Goal: Task Accomplishment & Management: Manage account settings

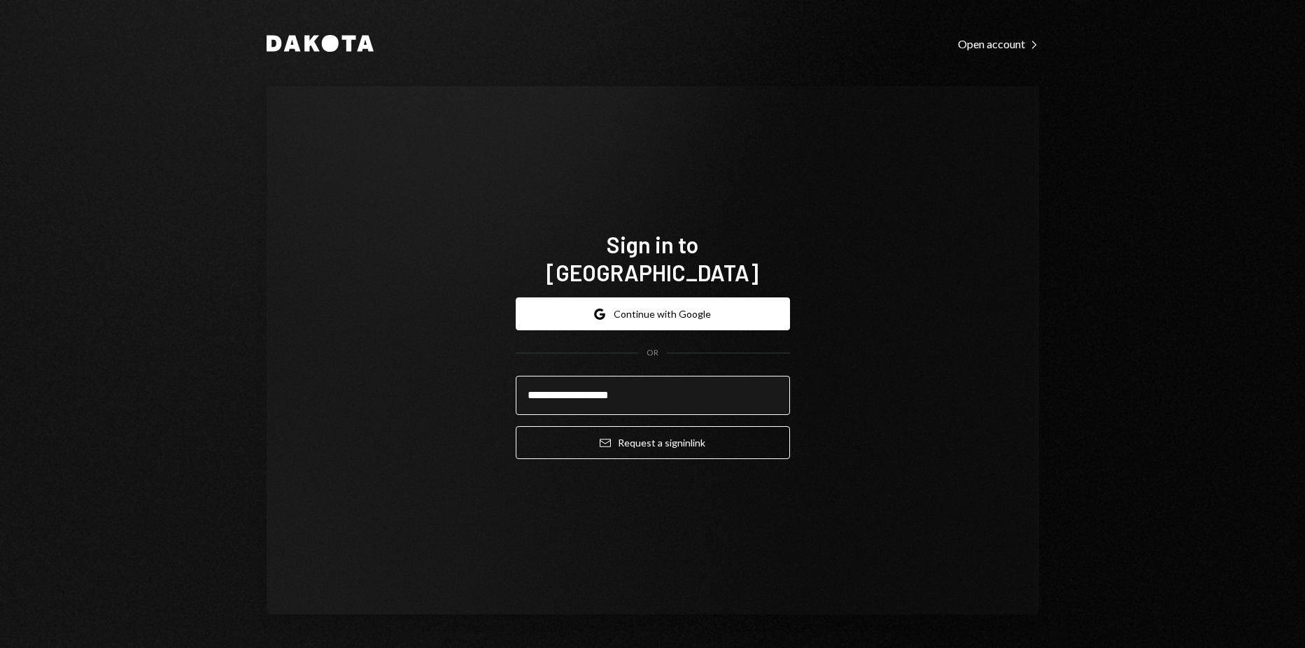
click at [639, 380] on input "**********" at bounding box center [653, 395] width 274 height 39
drag, startPoint x: 953, startPoint y: 367, endPoint x: 716, endPoint y: 386, distance: 237.9
click at [952, 367] on div "Sign in to Dakota Google Continue with Google OR ** Email Request a sign in link" at bounding box center [653, 350] width 773 height 528
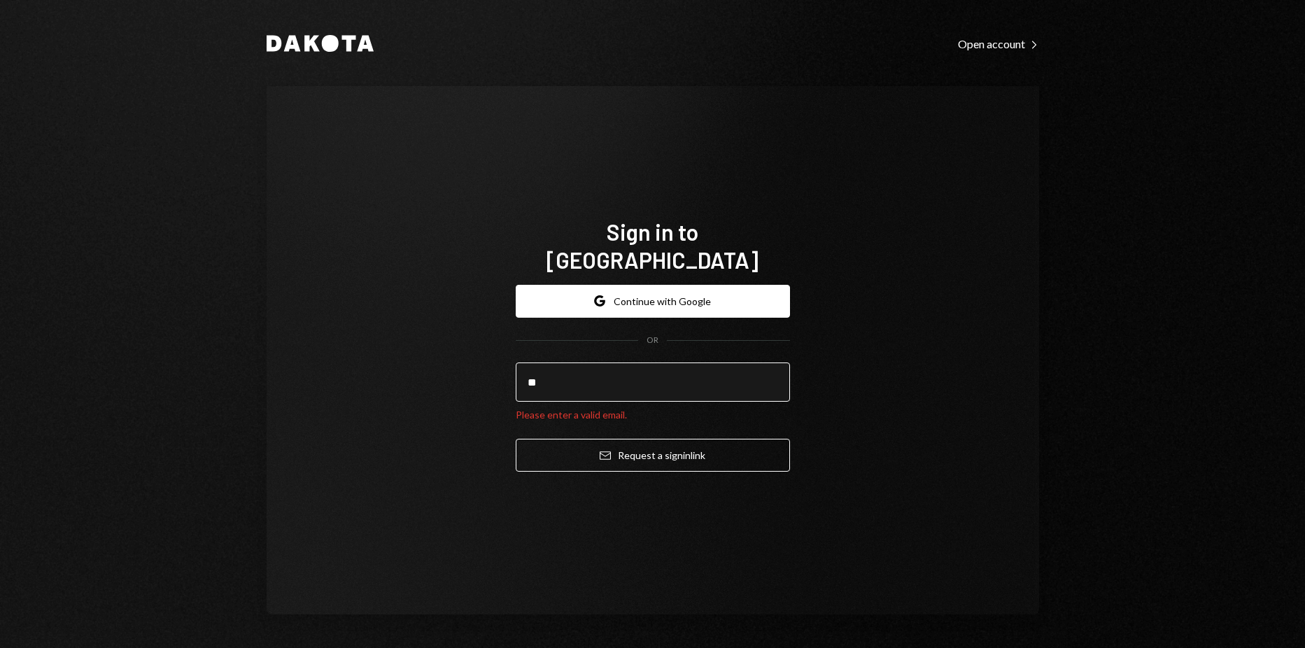
click at [626, 368] on input "**" at bounding box center [653, 382] width 274 height 39
click at [625, 376] on input "**" at bounding box center [653, 382] width 274 height 39
type input "**********"
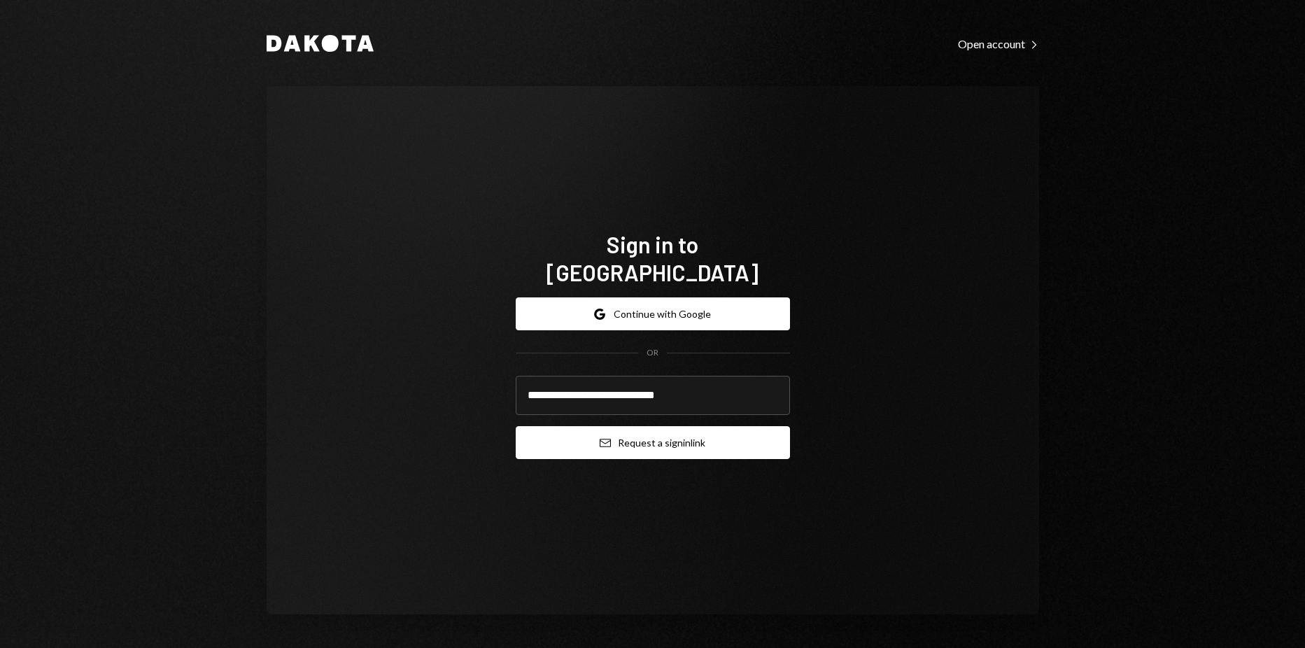
click at [623, 426] on button "Email Request a sign in link" at bounding box center [653, 442] width 274 height 33
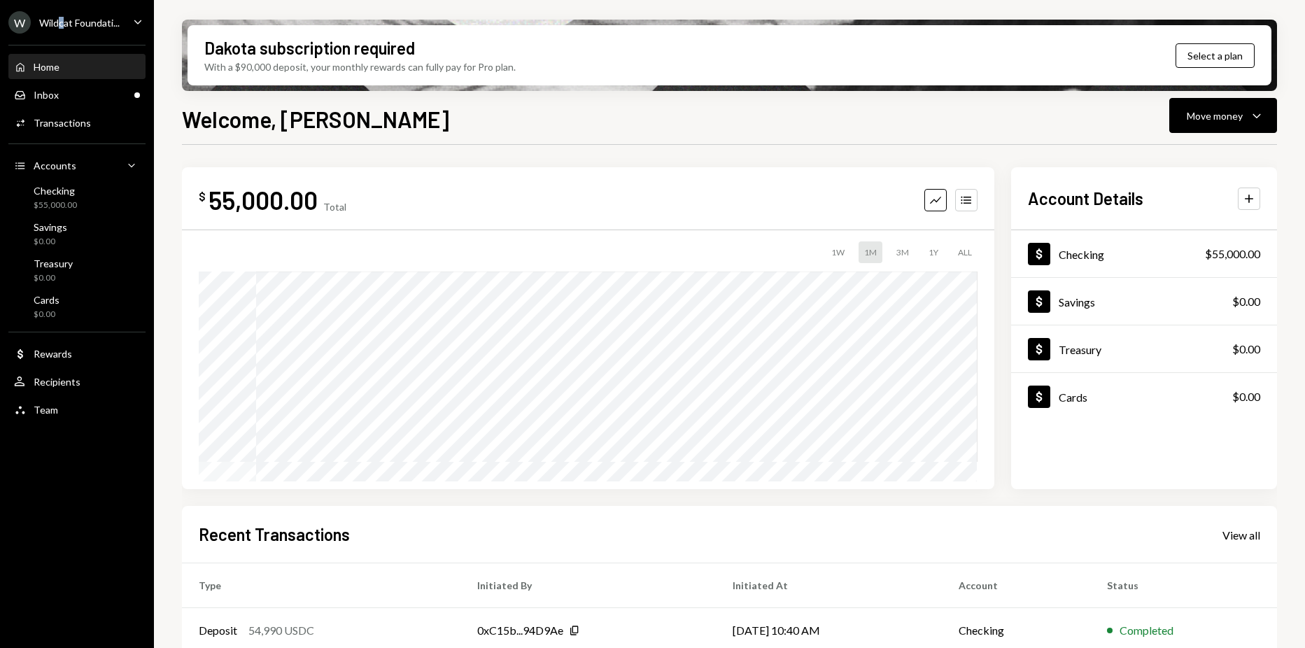
click at [62, 20] on div "Wildcat Foundati..." at bounding box center [79, 23] width 80 height 12
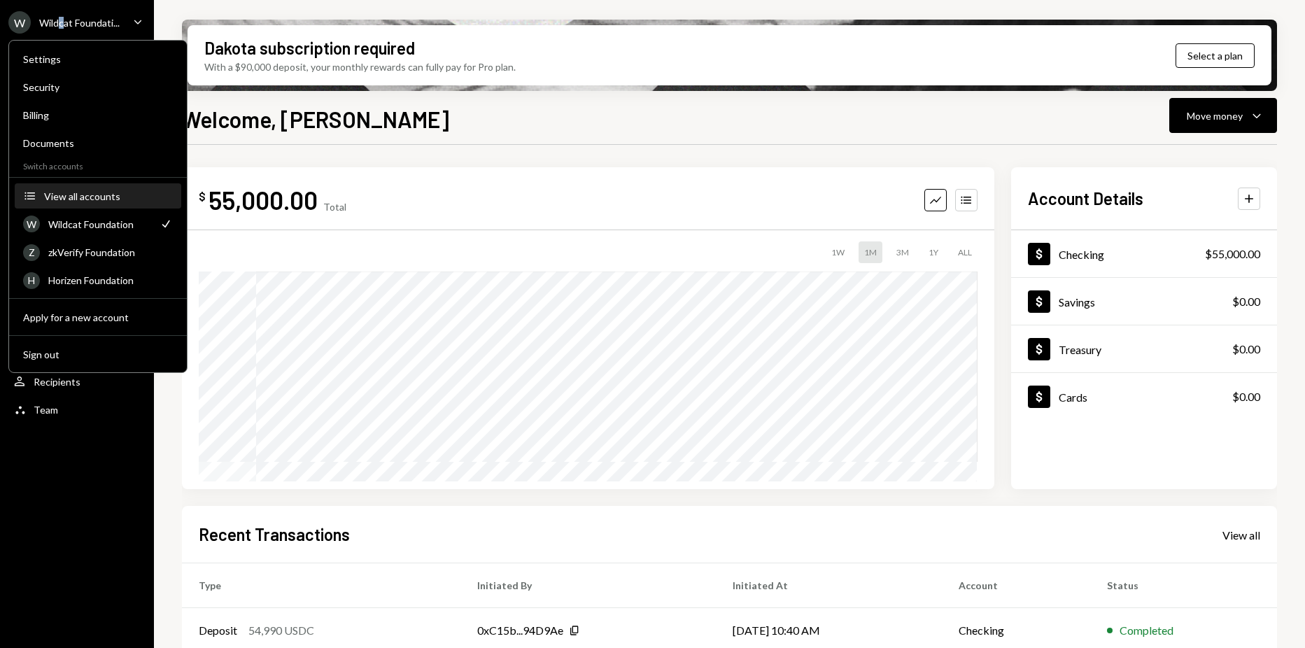
click at [97, 188] on button "Accounts View all accounts" at bounding box center [98, 196] width 167 height 25
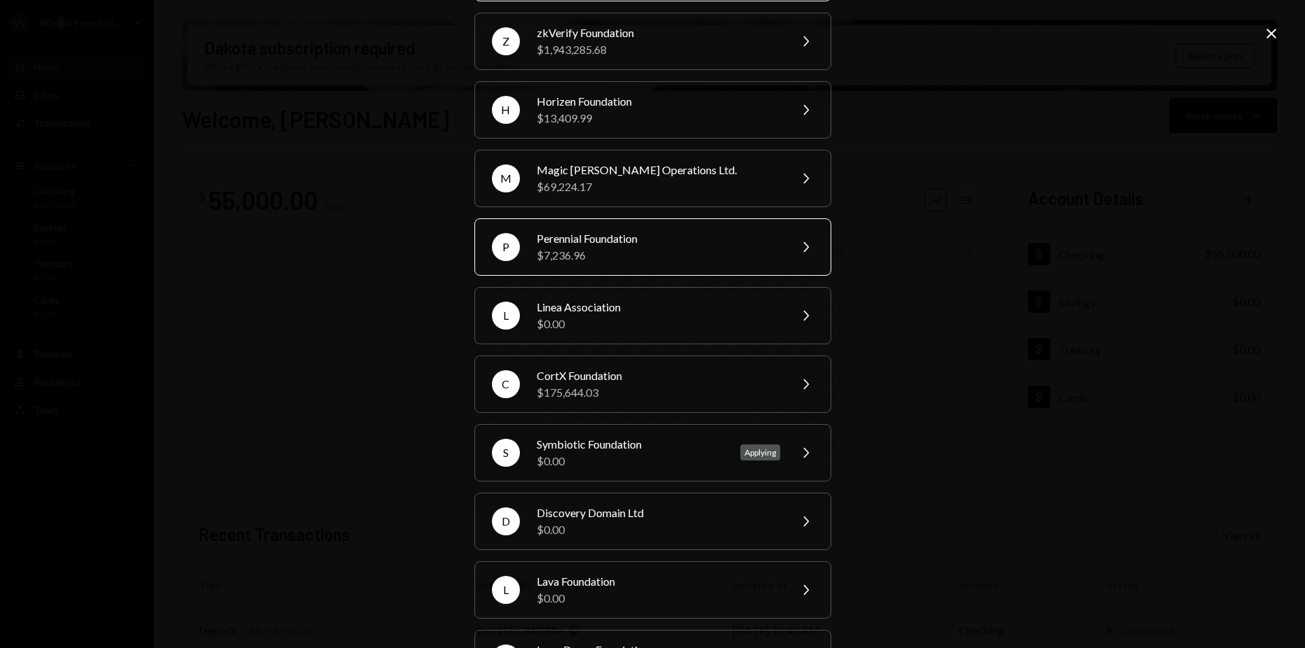
scroll to position [106, 0]
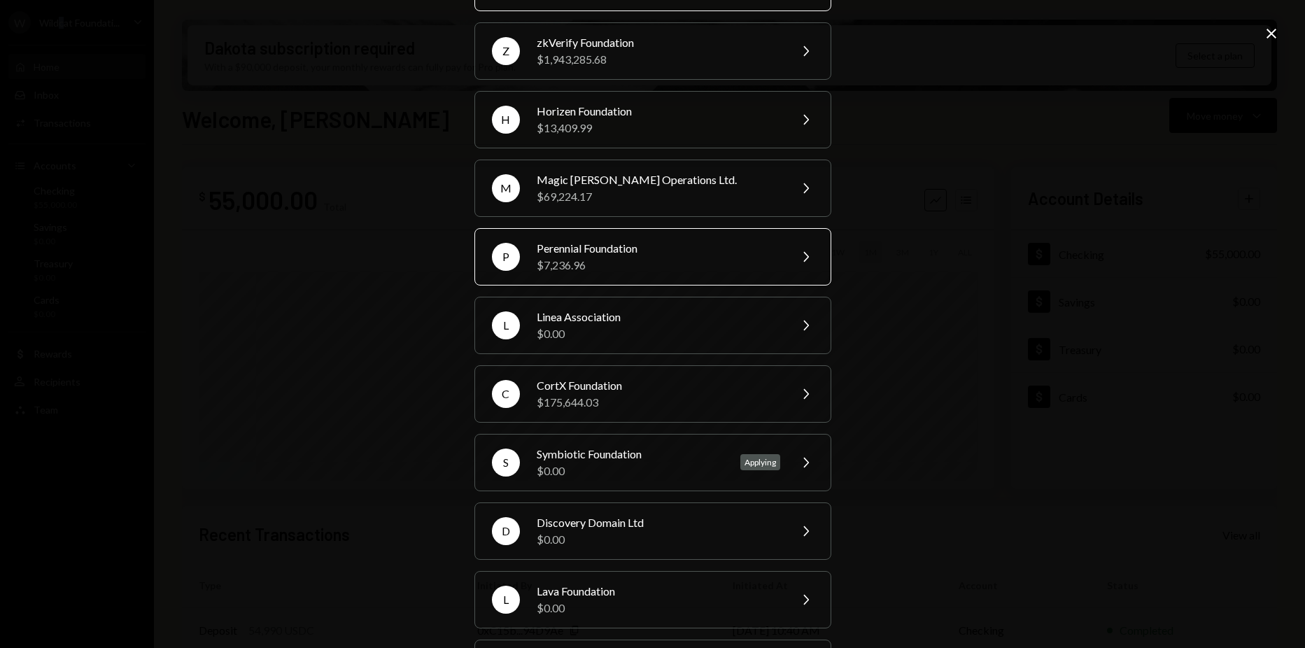
click at [624, 239] on div "P Perennial Foundation $7,236.96 Chevron Right" at bounding box center [652, 256] width 357 height 57
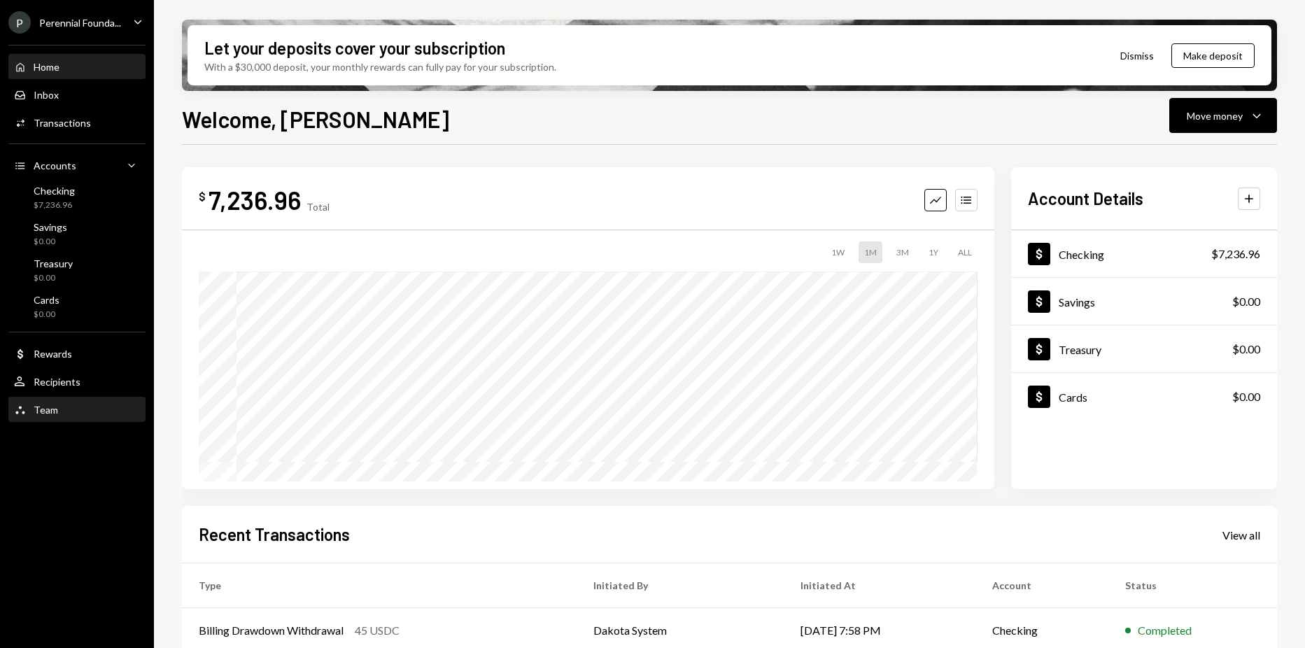
click at [71, 416] on div "Team Team" at bounding box center [77, 410] width 126 height 13
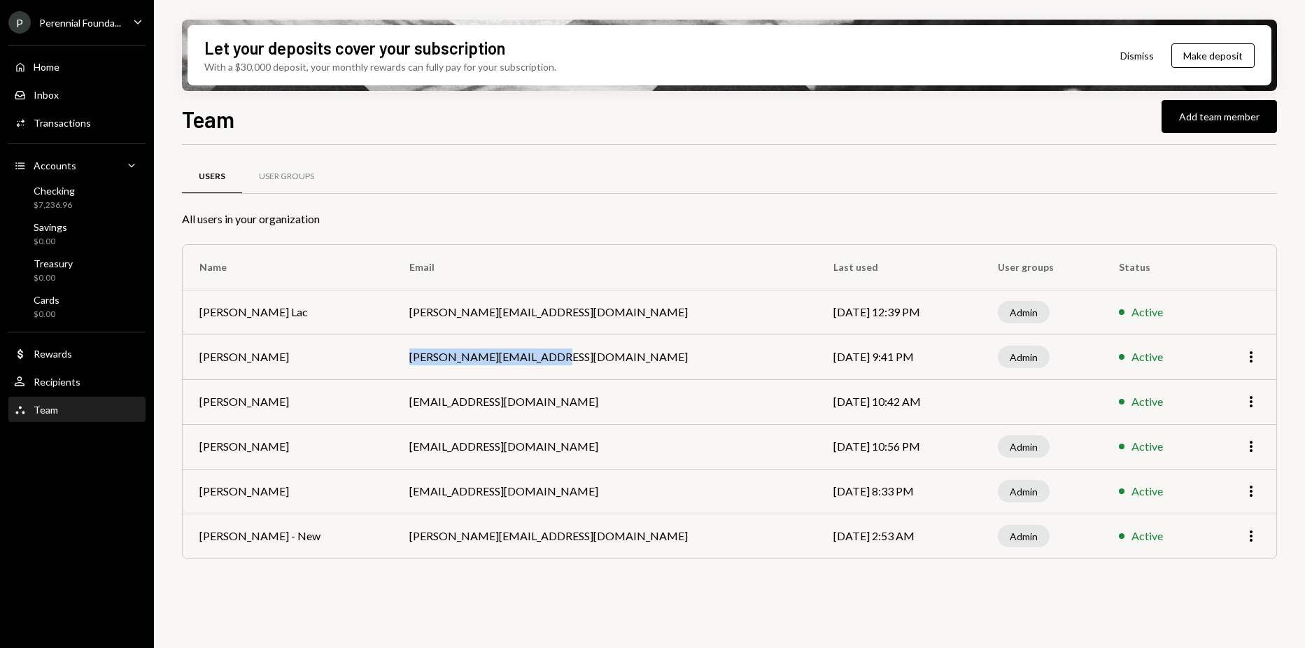
drag, startPoint x: 429, startPoint y: 349, endPoint x: 537, endPoint y: 355, distance: 107.9
click at [537, 355] on td "kristy@perennial.finance" at bounding box center [605, 357] width 424 height 45
click at [286, 196] on div "Users User Groups" at bounding box center [729, 185] width 1095 height 52
click at [276, 176] on div "User Groups" at bounding box center [286, 177] width 55 height 12
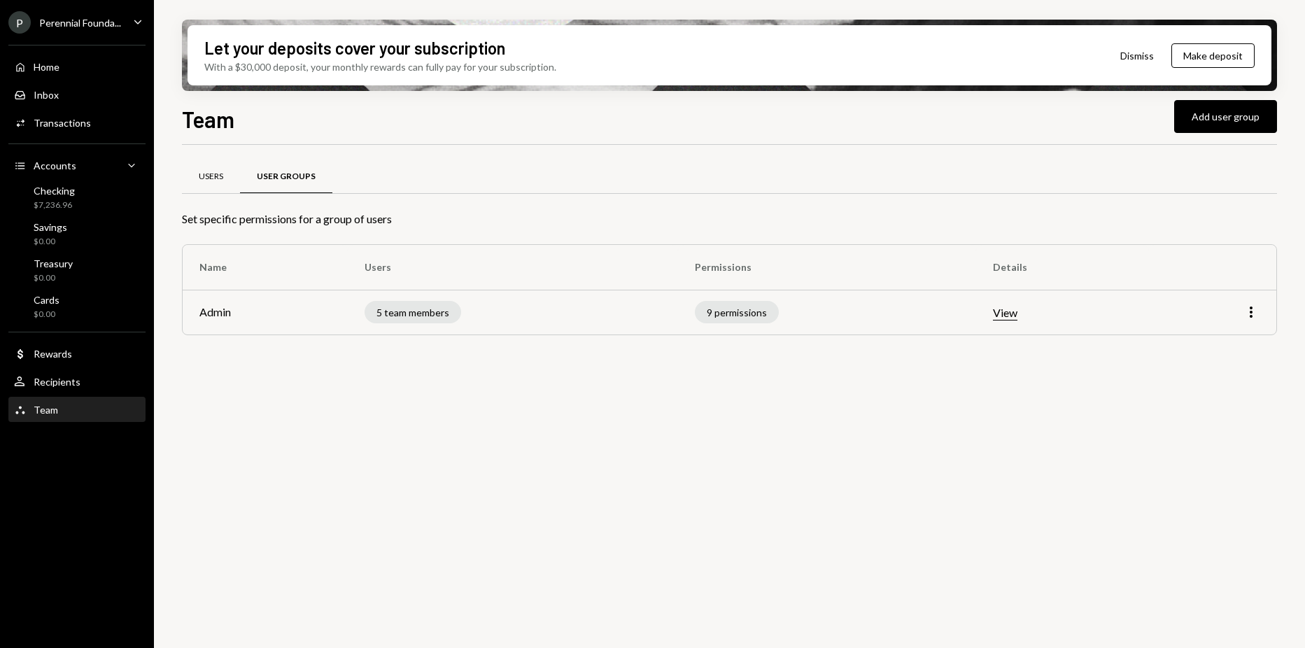
click at [213, 174] on div "Users" at bounding box center [211, 177] width 24 height 12
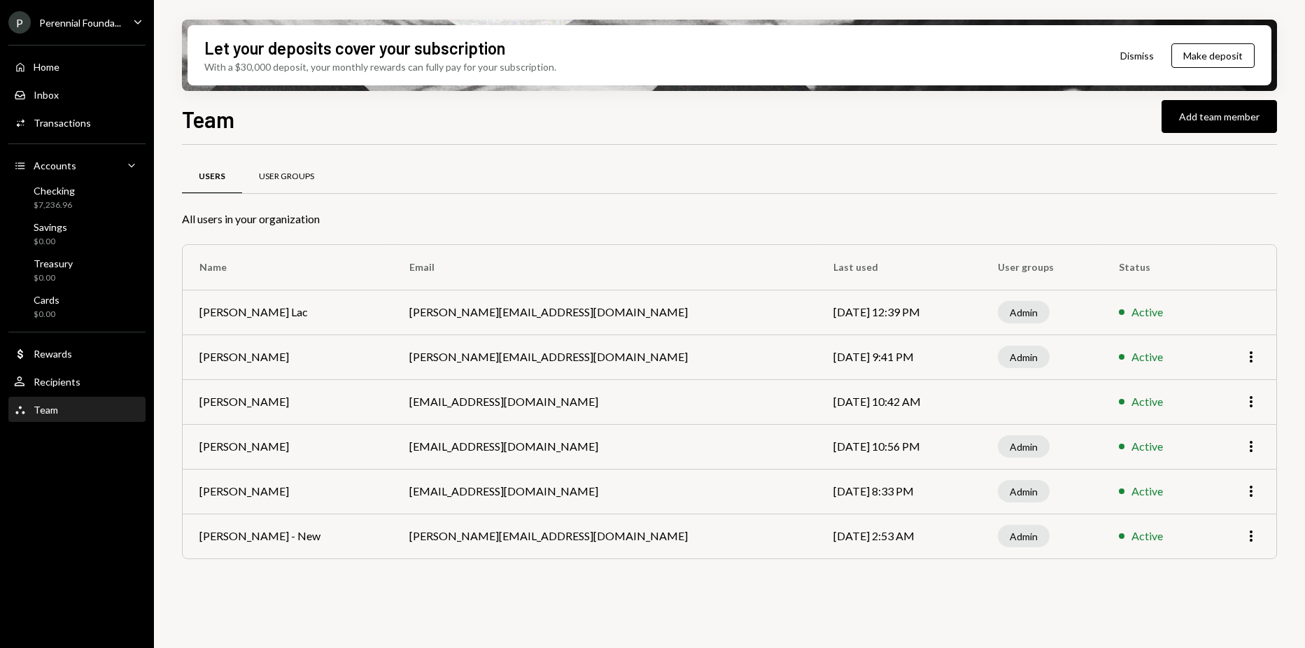
click at [293, 167] on div "User Groups" at bounding box center [286, 177] width 89 height 34
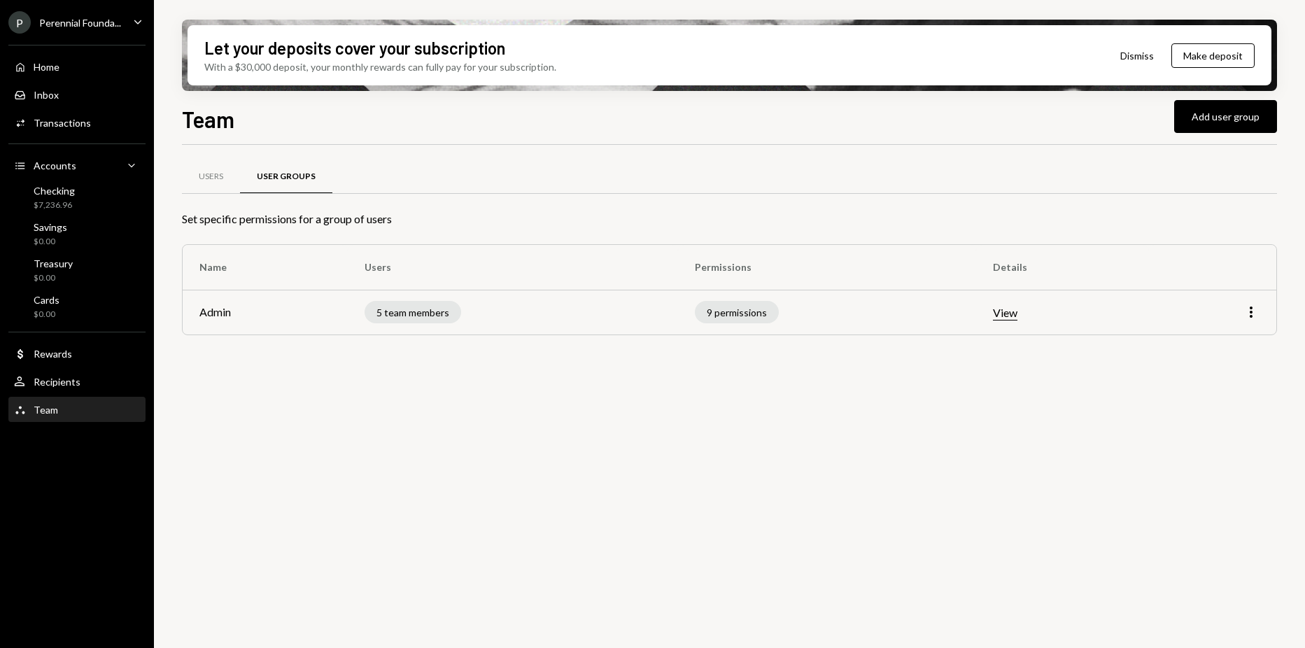
click at [997, 306] on button "View" at bounding box center [1005, 313] width 24 height 15
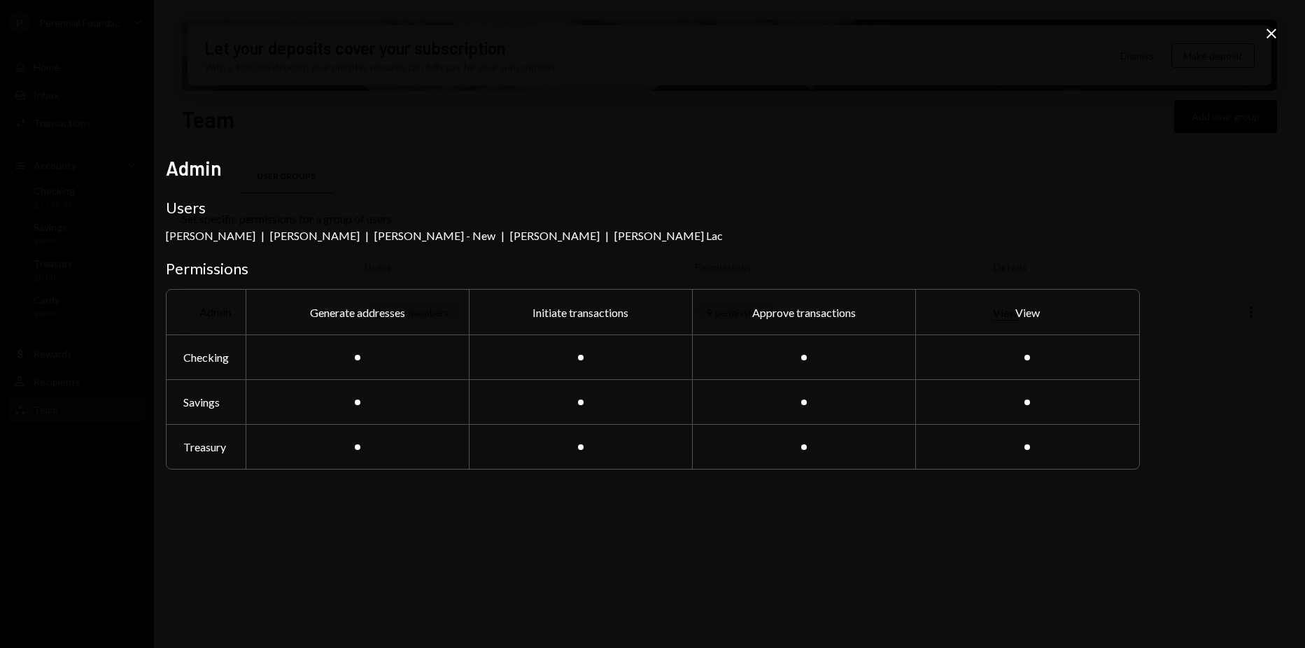
click at [816, 181] on h2 "Admin" at bounding box center [653, 168] width 974 height 27
click at [1269, 35] on icon "Close" at bounding box center [1271, 33] width 17 height 17
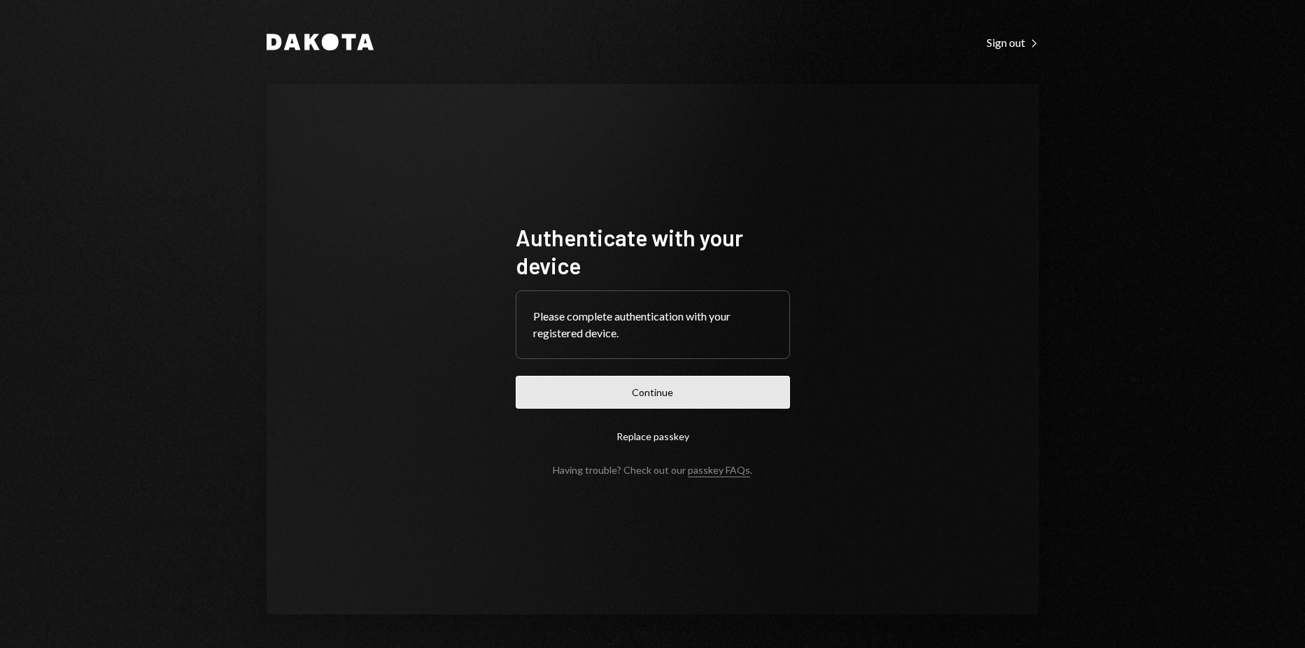
click at [580, 393] on button "Continue" at bounding box center [653, 392] width 274 height 33
click at [655, 402] on button "Continue" at bounding box center [653, 392] width 274 height 33
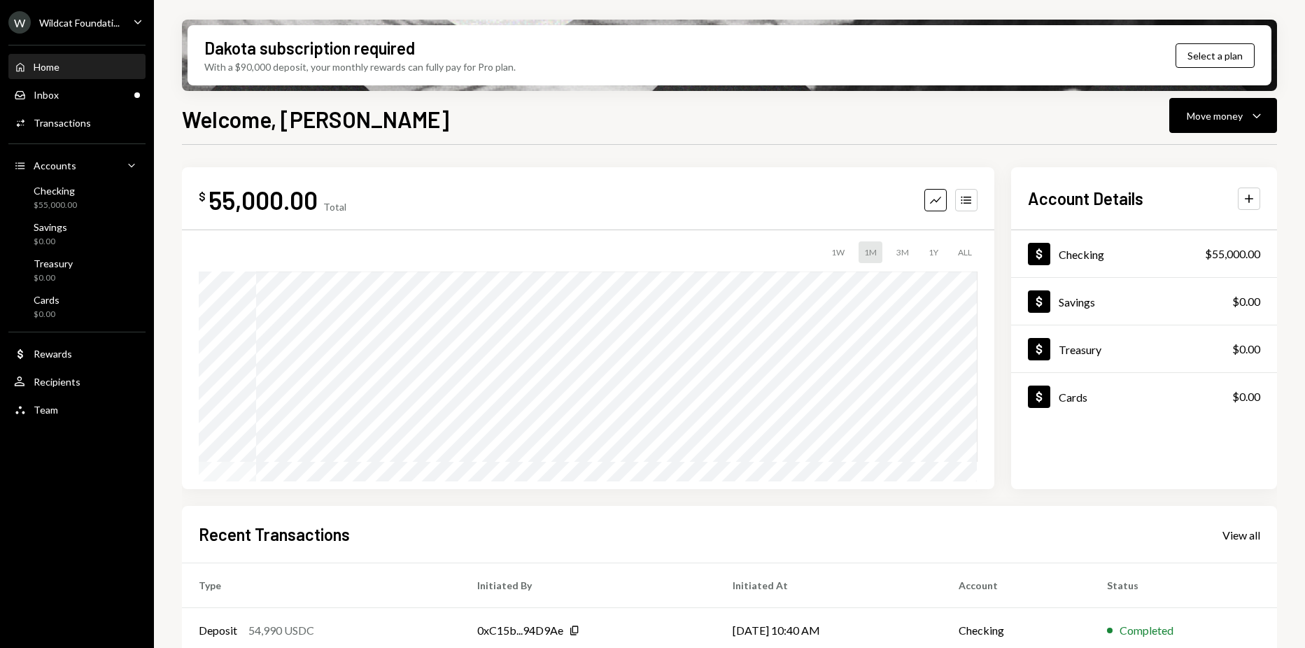
click at [76, 33] on div "W Wildcat Foundati..." at bounding box center [63, 22] width 111 height 22
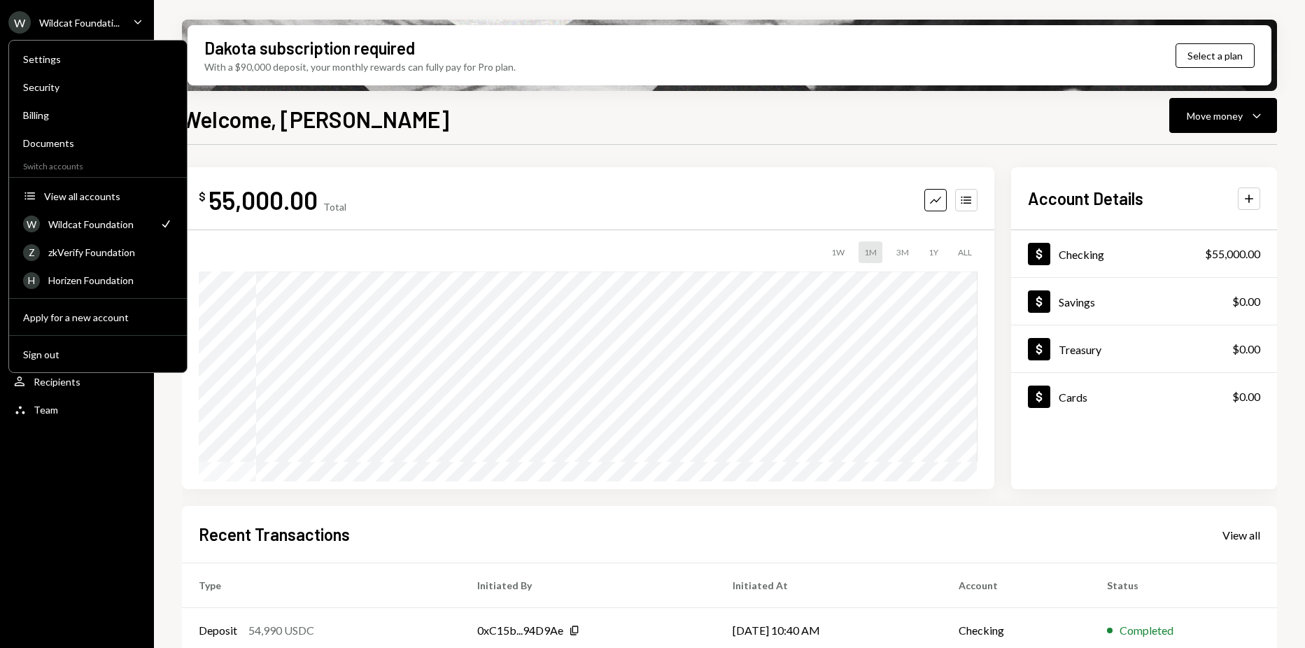
click at [344, 132] on h1 "Welcome, [PERSON_NAME]" at bounding box center [315, 119] width 267 height 28
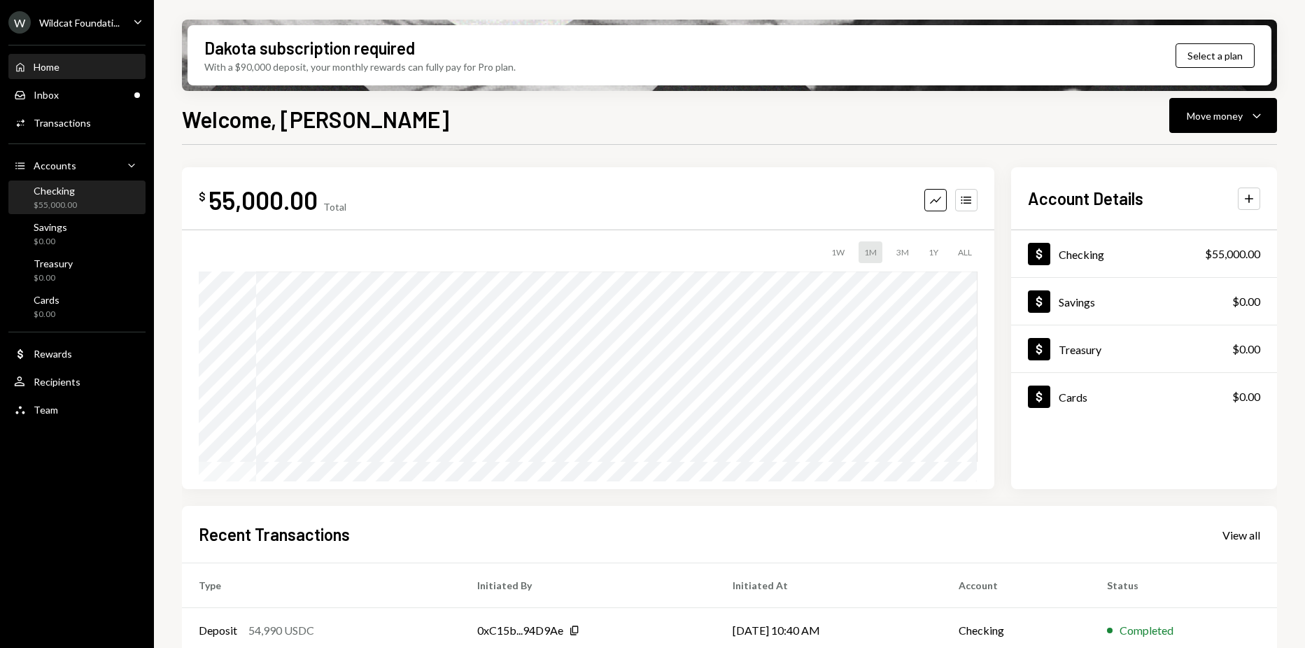
click at [65, 207] on div "$55,000.00" at bounding box center [55, 205] width 43 height 12
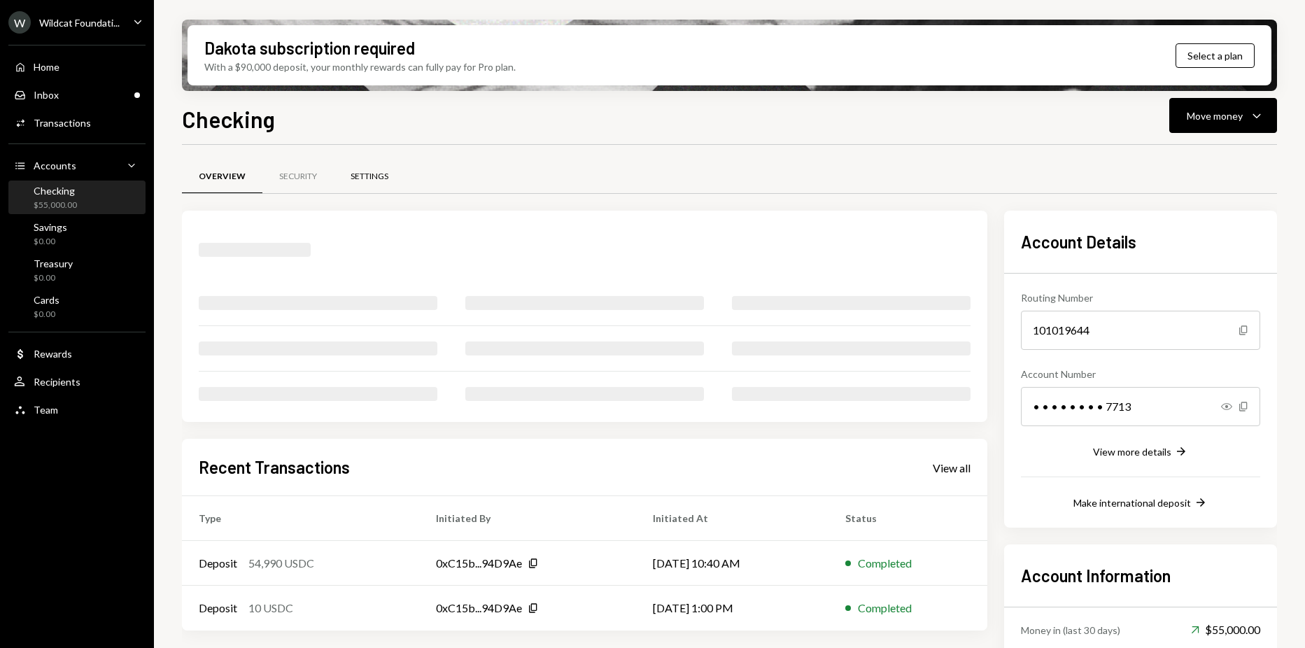
click at [371, 167] on div "Settings" at bounding box center [369, 177] width 71 height 34
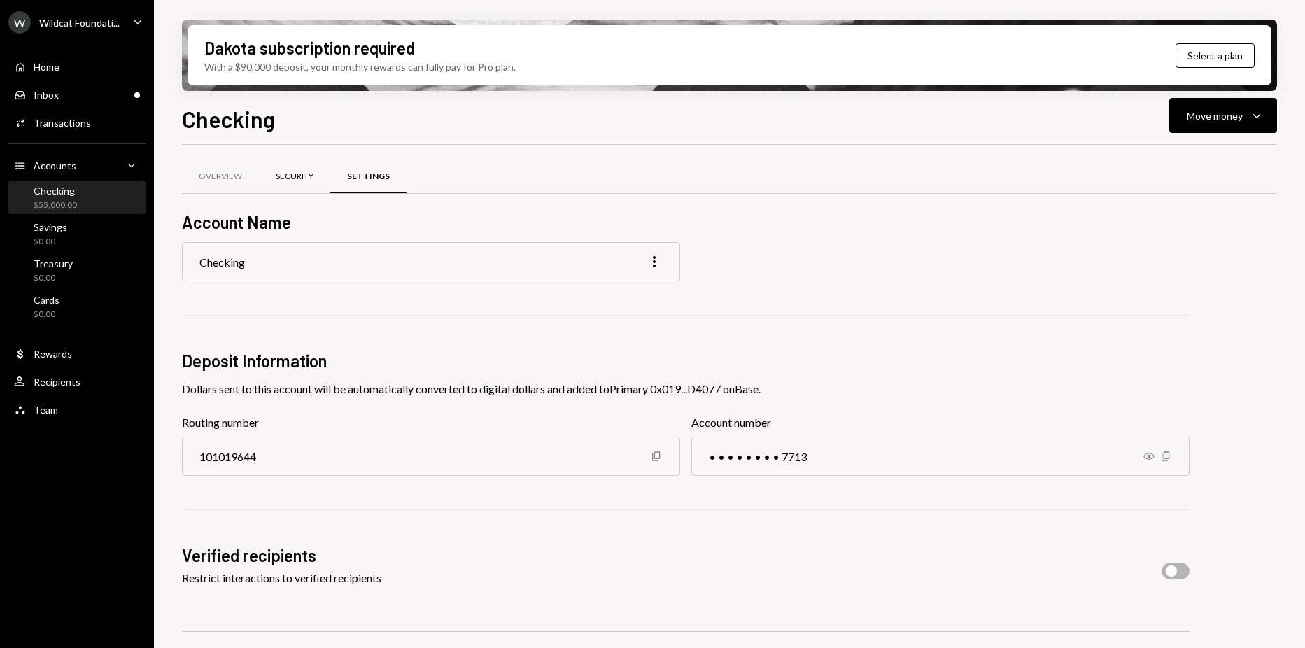
click at [276, 183] on div "Security" at bounding box center [294, 177] width 71 height 34
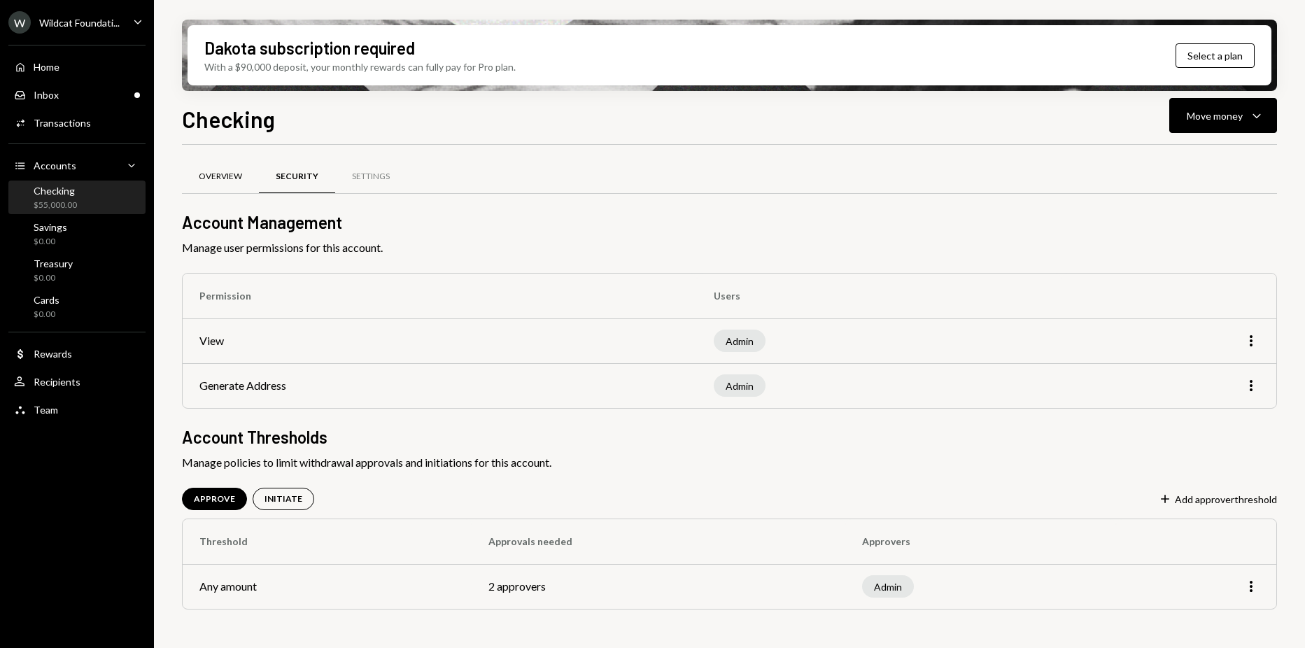
click at [237, 189] on div "Overview" at bounding box center [220, 177] width 77 height 34
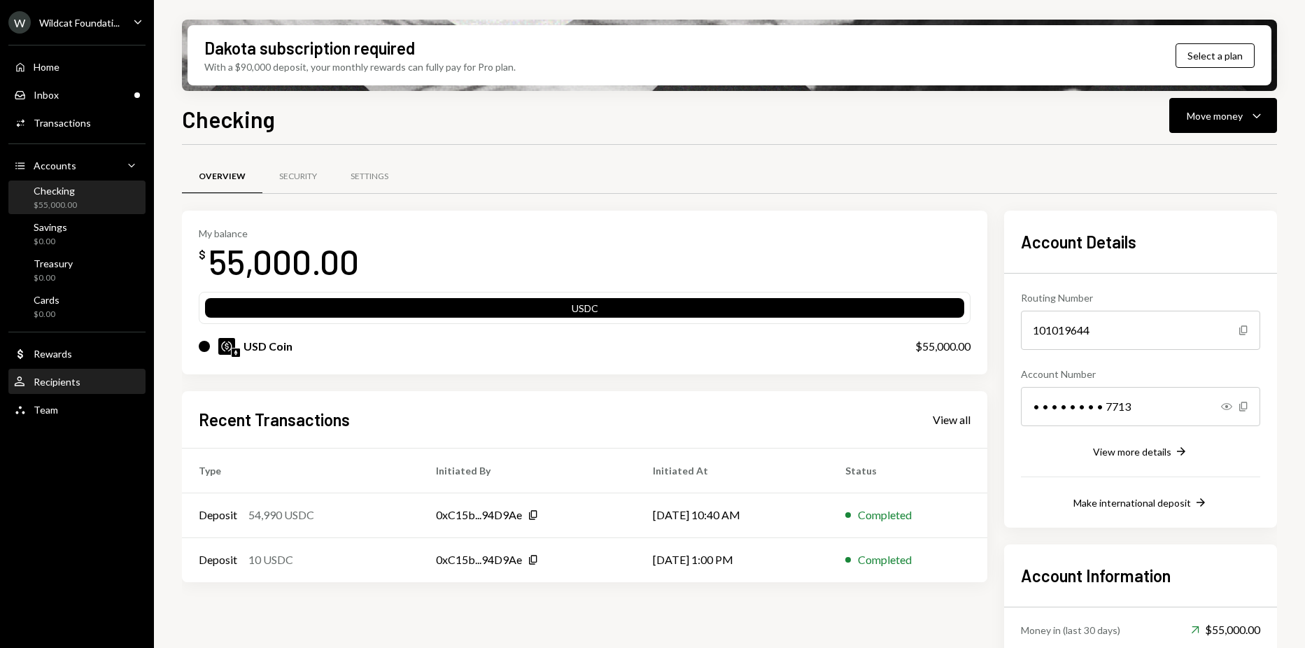
click at [52, 381] on div "Recipients" at bounding box center [57, 382] width 47 height 12
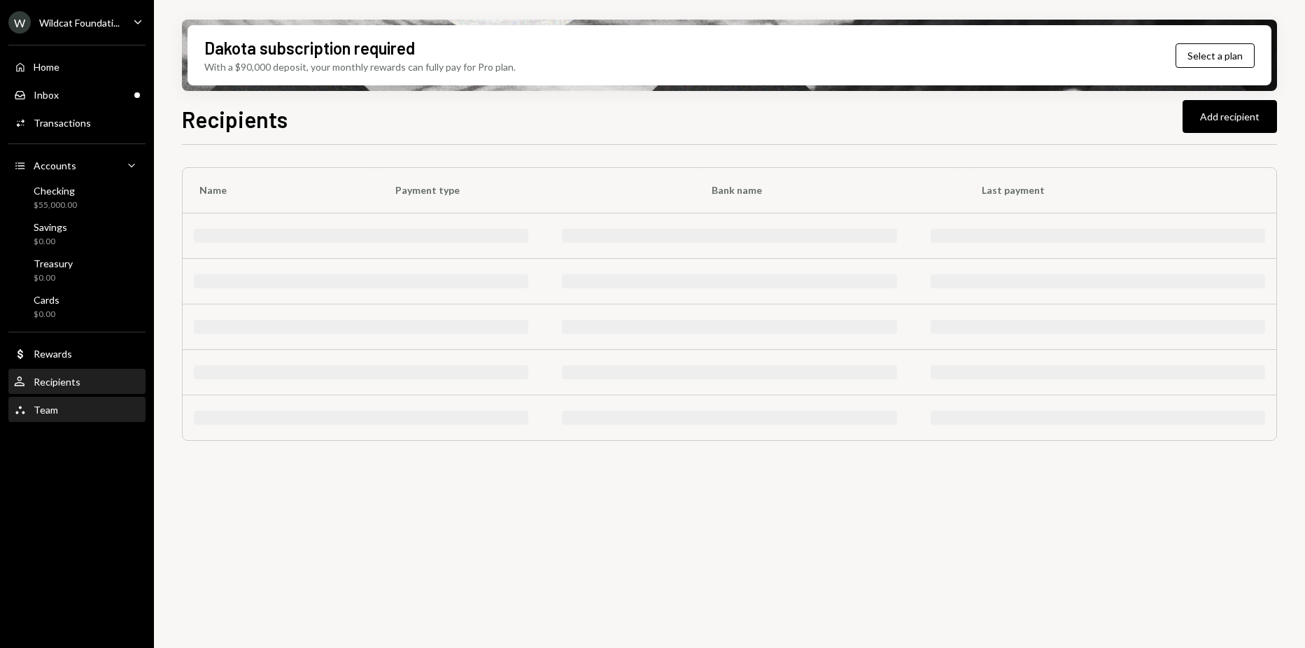
click at [51, 407] on div "Team" at bounding box center [46, 410] width 24 height 12
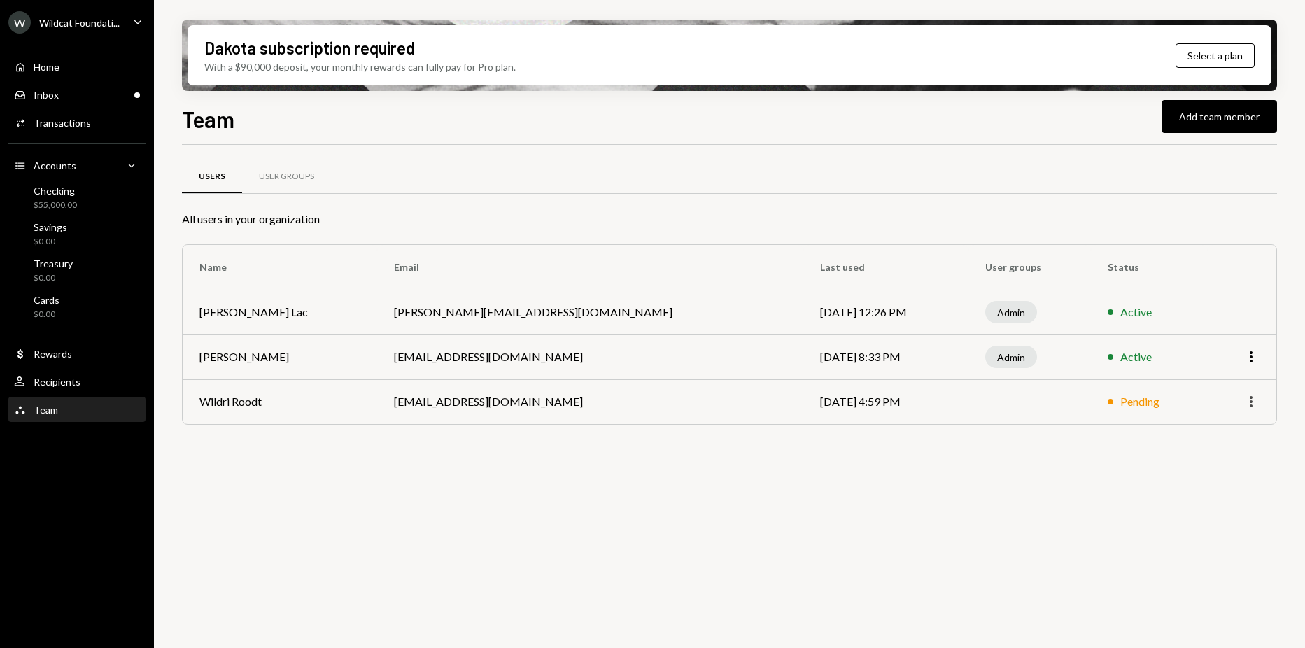
click at [1248, 402] on icon "More" at bounding box center [1251, 401] width 17 height 17
click at [969, 422] on td at bounding box center [1030, 401] width 122 height 45
click at [72, 91] on div "Inbox Inbox" at bounding box center [77, 95] width 126 height 13
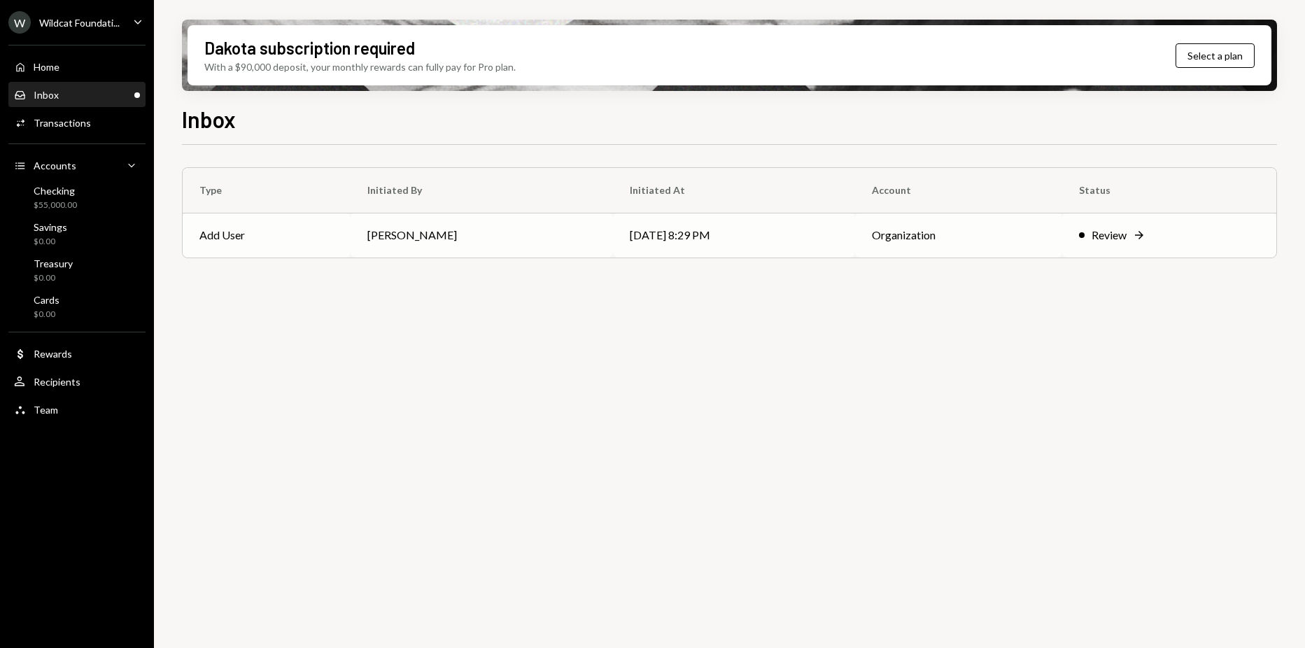
click at [468, 245] on td "[PERSON_NAME]" at bounding box center [482, 235] width 262 height 45
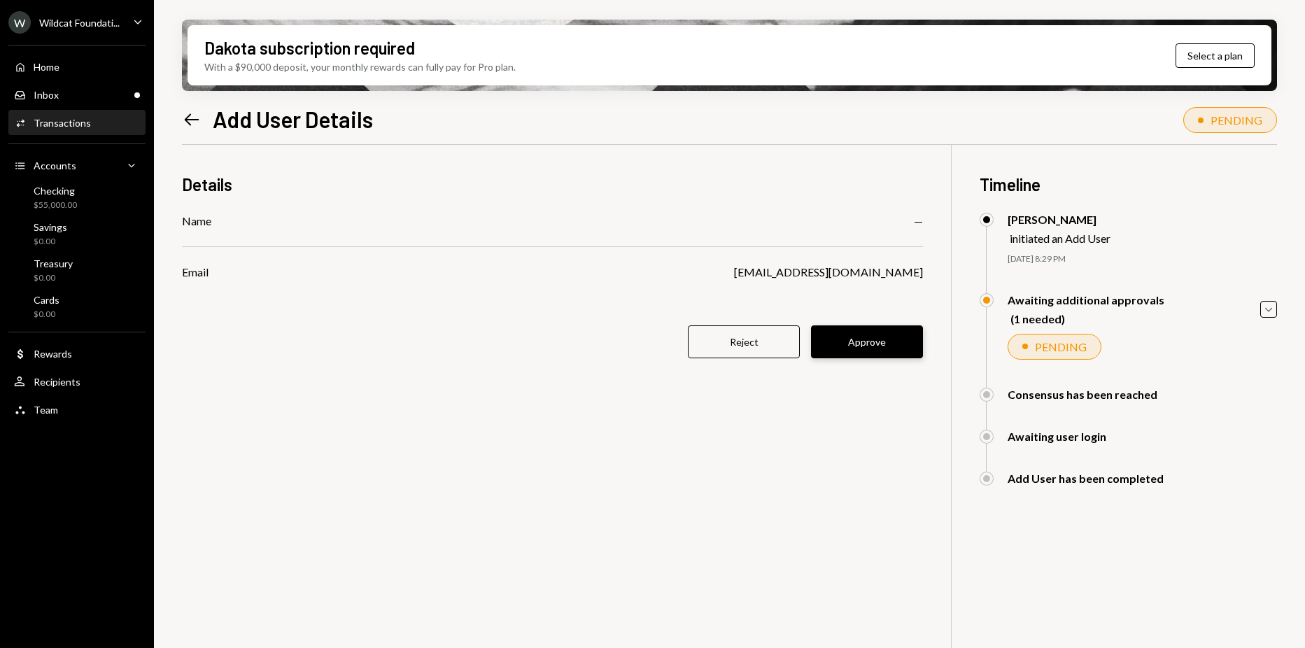
click at [856, 343] on button "Approve" at bounding box center [867, 341] width 112 height 33
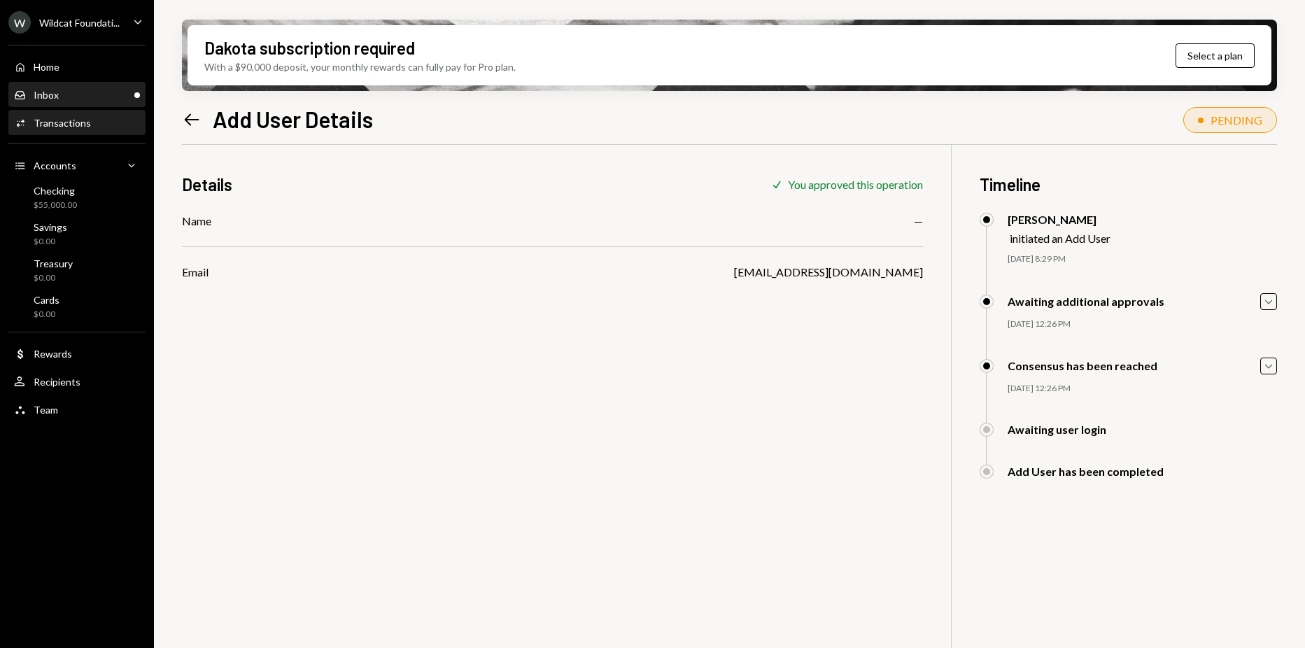
click at [97, 90] on div "Inbox Inbox" at bounding box center [77, 95] width 126 height 13
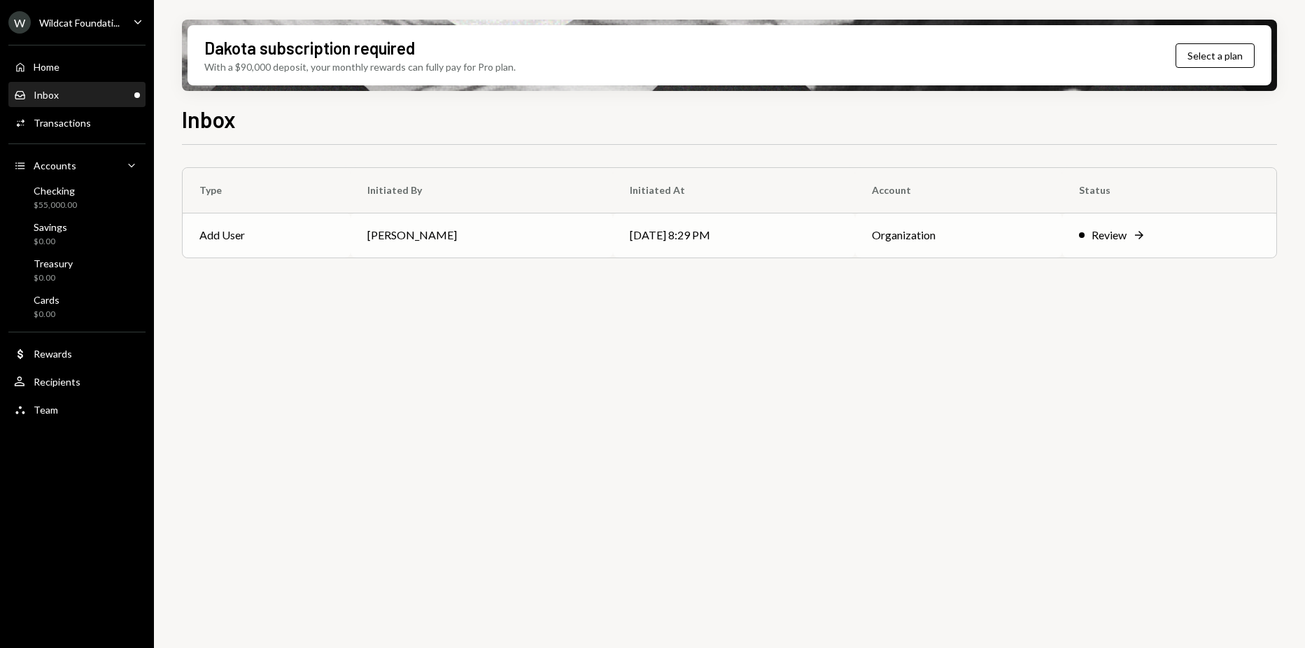
click at [509, 235] on td "[PERSON_NAME]" at bounding box center [482, 235] width 262 height 45
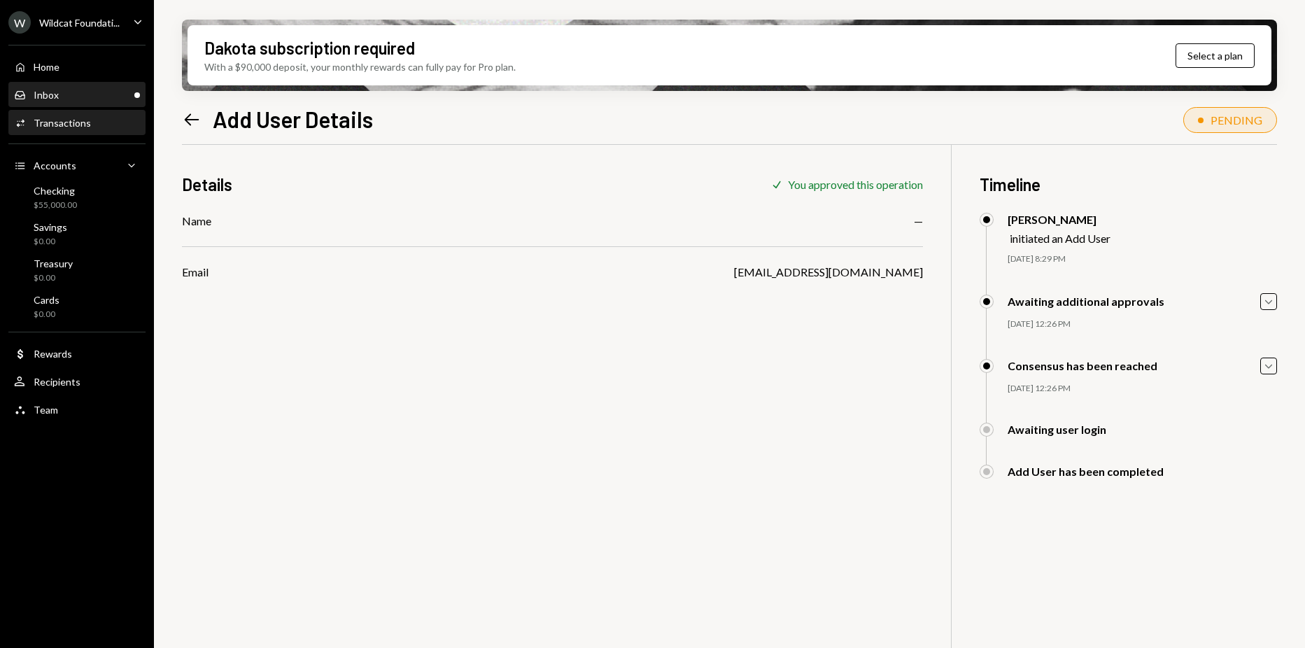
click at [60, 89] on div "Inbox Inbox" at bounding box center [77, 95] width 126 height 13
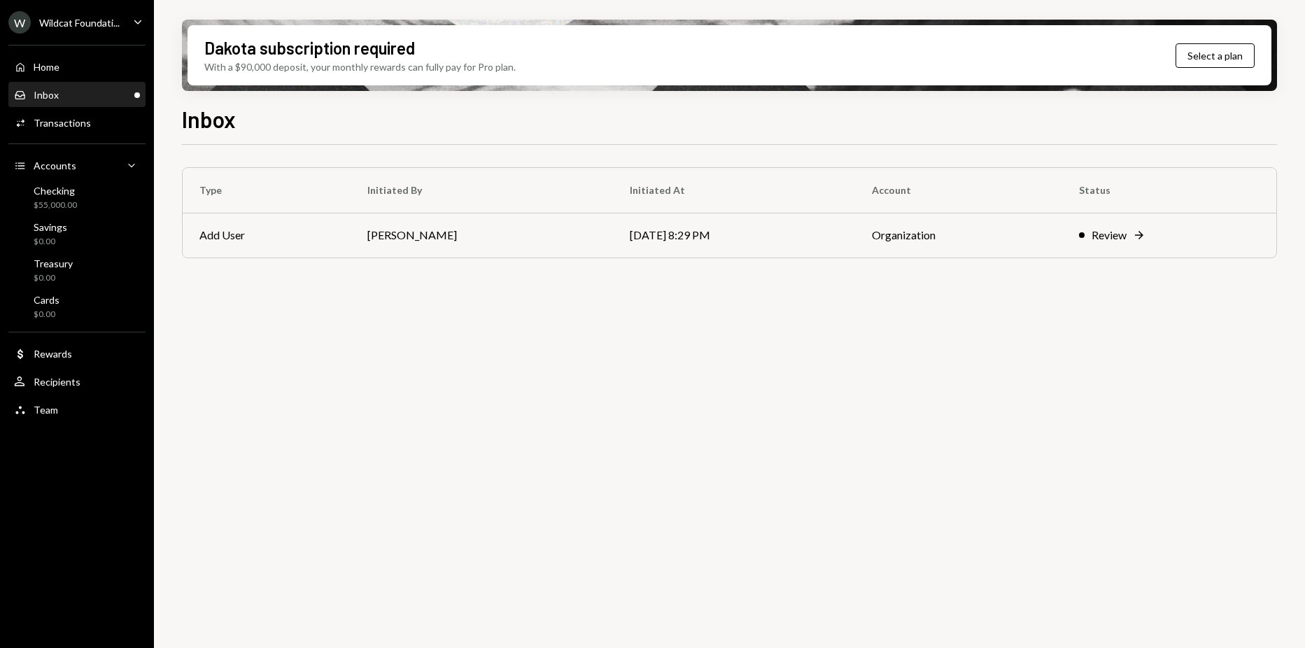
click at [68, 367] on div "Home Home Inbox Inbox Activities Transactions Accounts Accounts Caret Down Chec…" at bounding box center [77, 230] width 154 height 388
click at [67, 374] on div "User Recipients" at bounding box center [77, 382] width 126 height 24
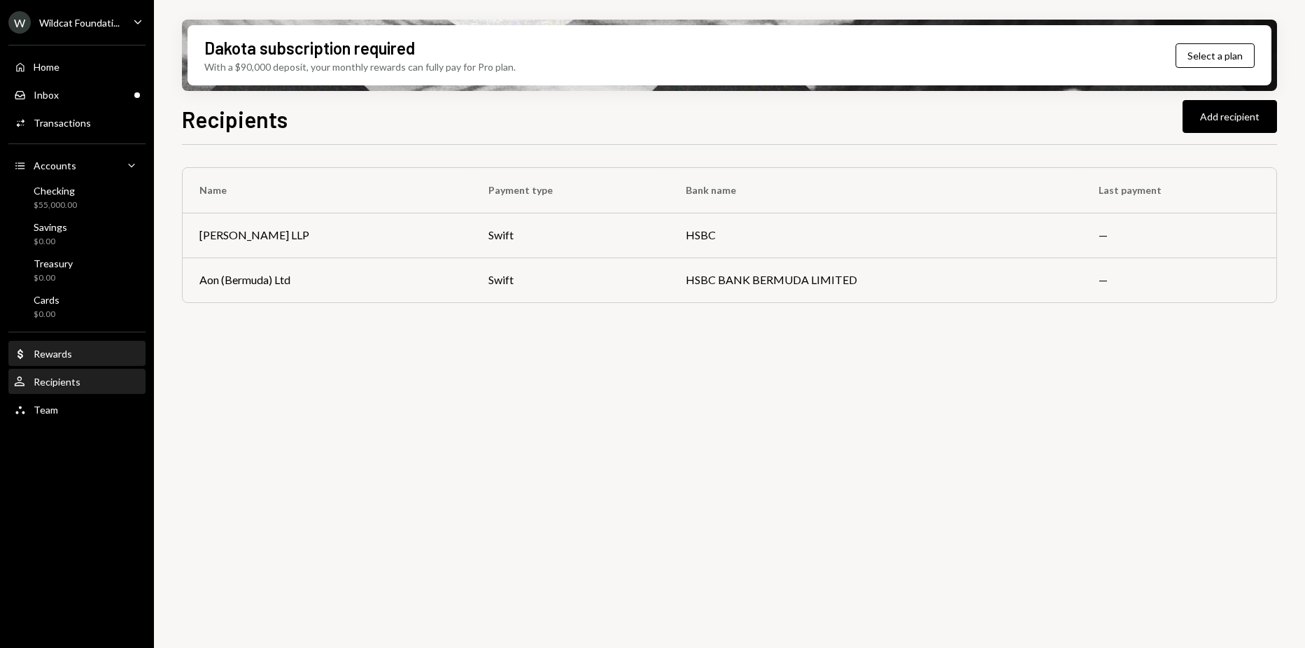
click at [21, 355] on icon "Main" at bounding box center [20, 354] width 6 height 10
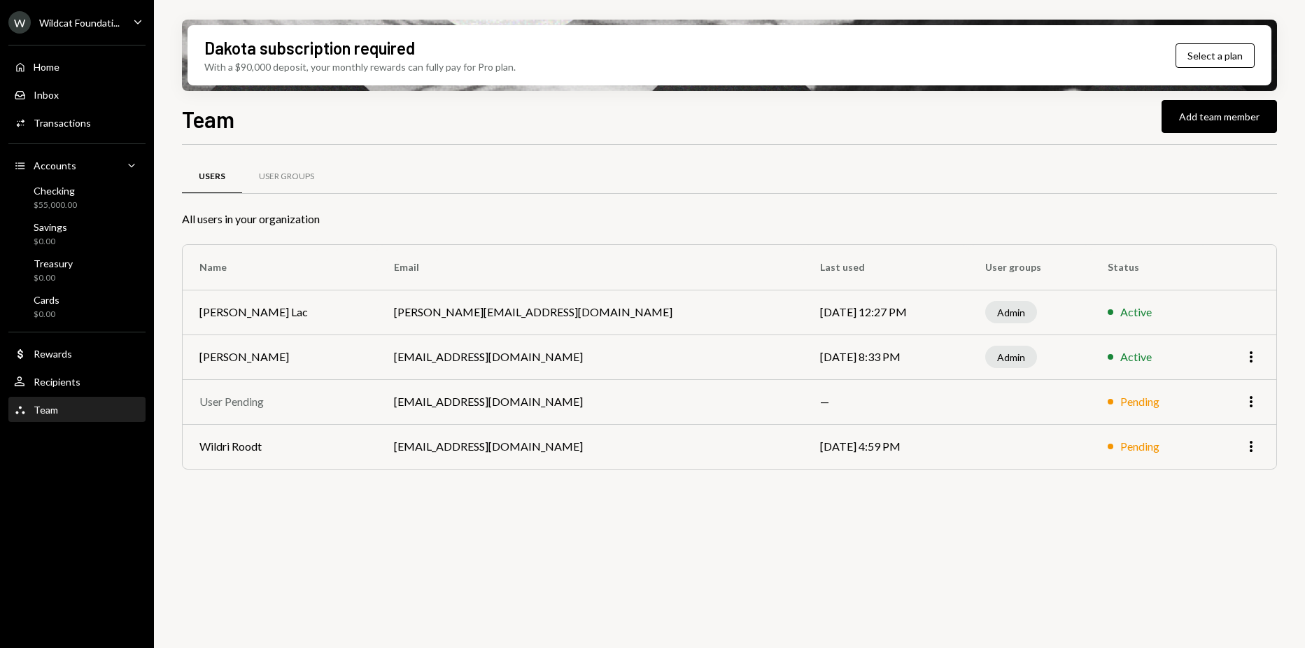
click at [582, 52] on div "Dakota subscription required With a $90,000 deposit, your monthly rewards can f…" at bounding box center [730, 55] width 1084 height 60
click at [778, 167] on div "Users User Groups" at bounding box center [729, 177] width 1095 height 36
click at [550, 558] on div "Users User Groups All users in your organization Name Email Last used User grou…" at bounding box center [729, 404] width 1095 height 519
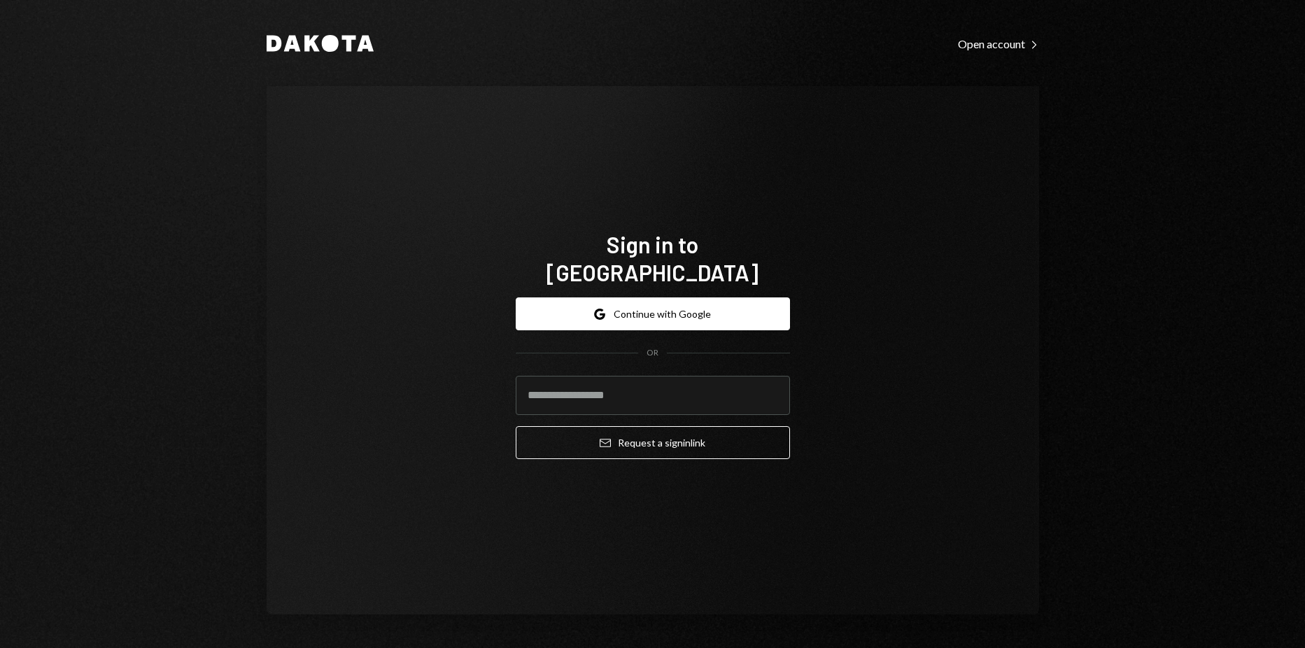
type input "**********"
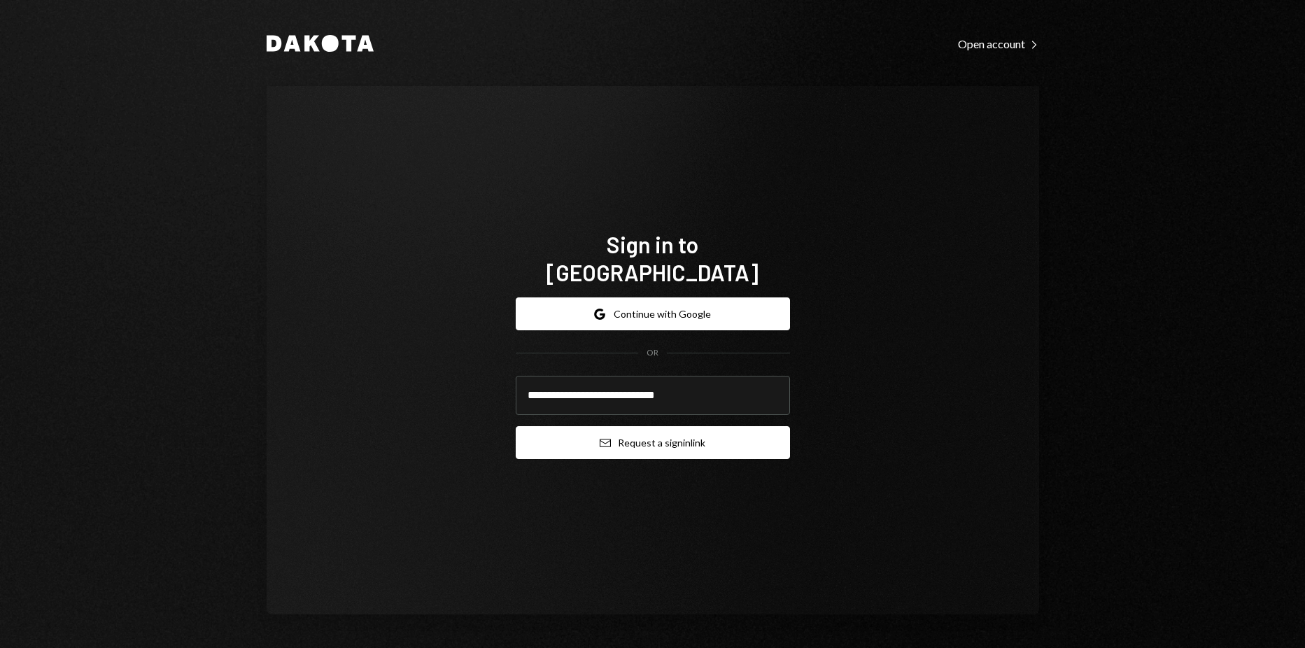
click at [654, 426] on button "Email Request a sign in link" at bounding box center [653, 442] width 274 height 33
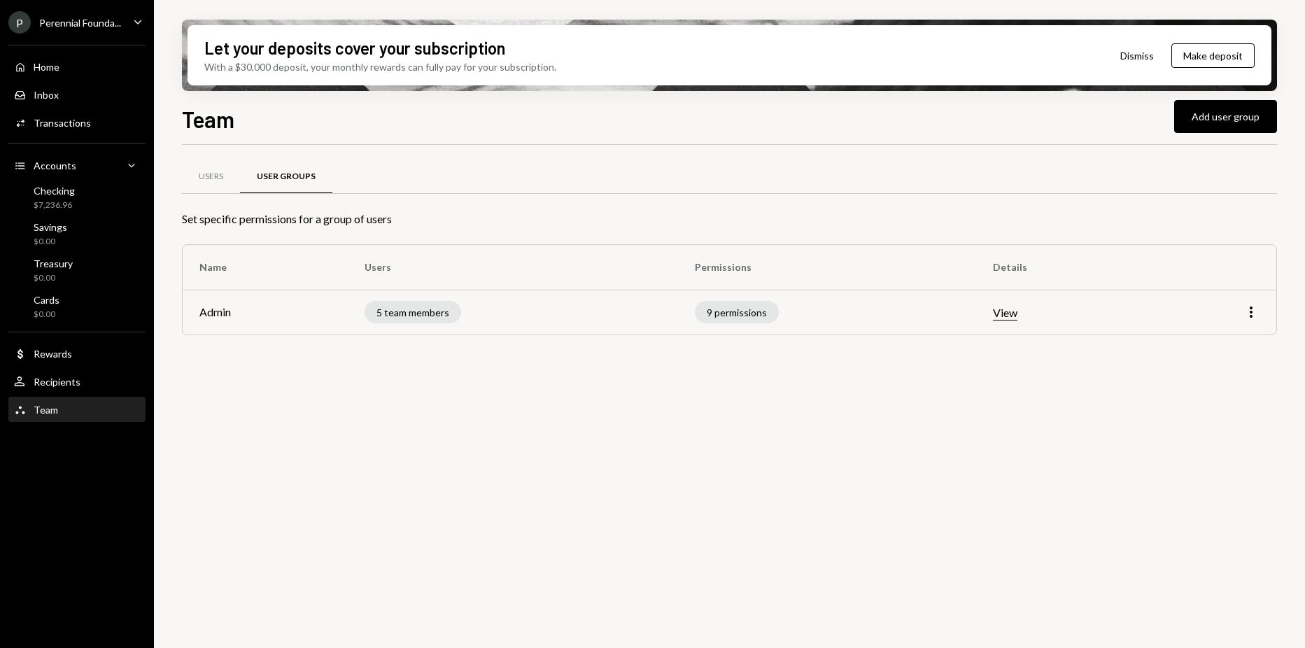
drag, startPoint x: 257, startPoint y: 597, endPoint x: 273, endPoint y: 575, distance: 27.6
click at [257, 597] on div "Users User Groups Set specific permissions for a group of users Name Users Perm…" at bounding box center [729, 404] width 1095 height 519
click at [236, 185] on div "Users" at bounding box center [211, 177] width 58 height 34
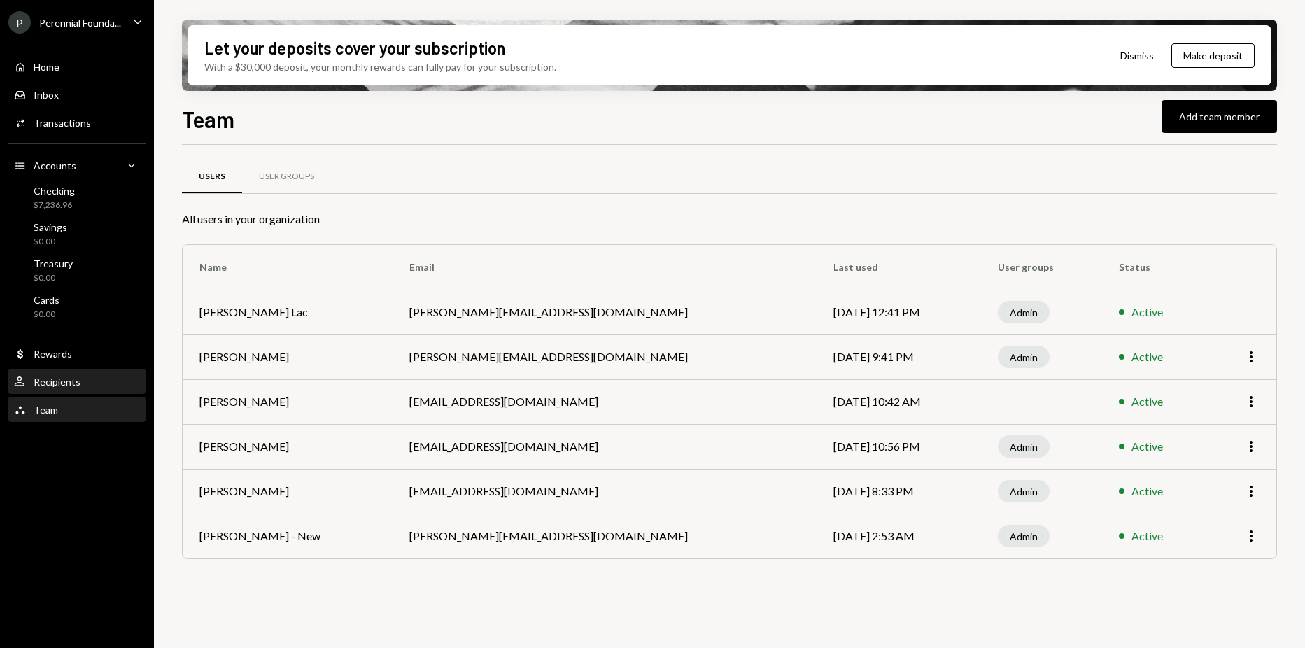
click at [78, 374] on div "User Recipients" at bounding box center [77, 382] width 126 height 24
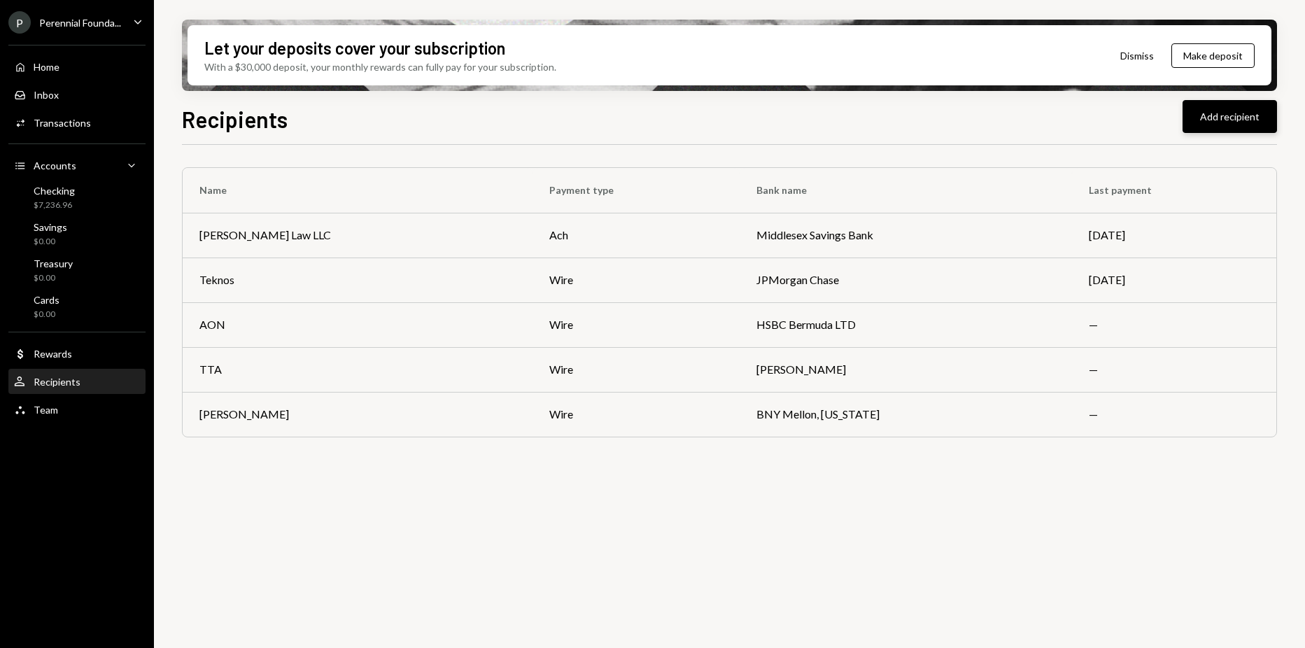
click at [1204, 130] on button "Add recipient" at bounding box center [1230, 116] width 94 height 33
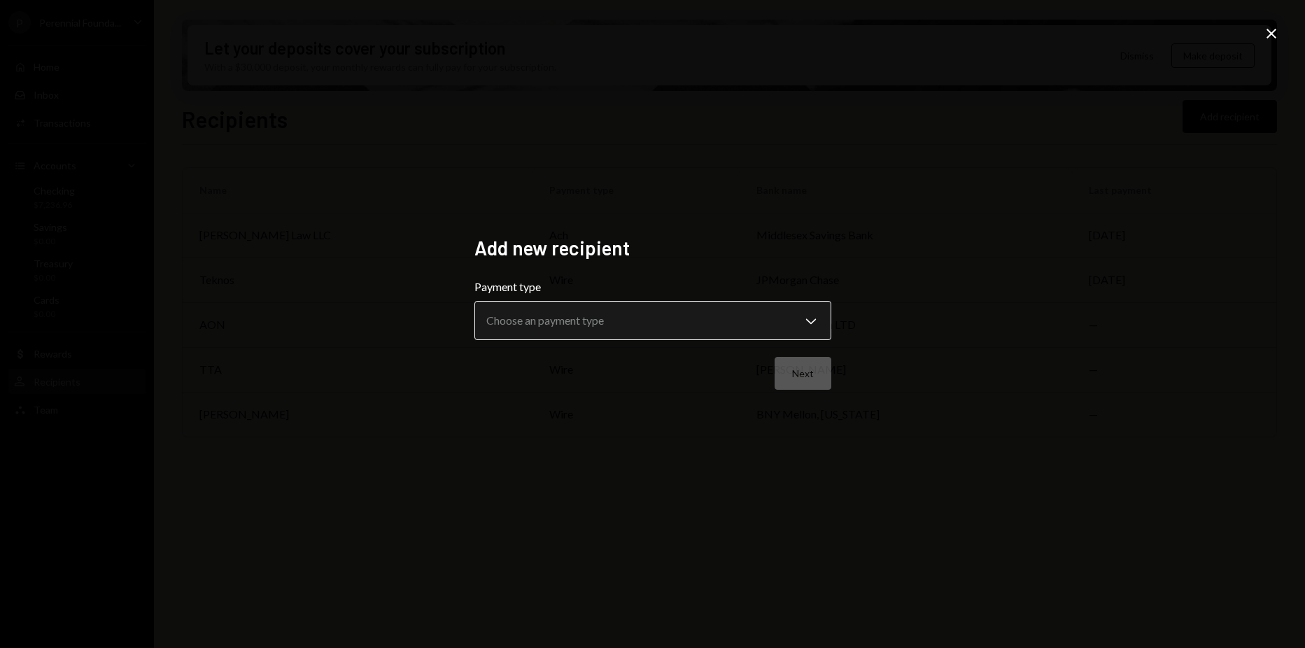
click at [736, 312] on body "**********" at bounding box center [652, 324] width 1305 height 648
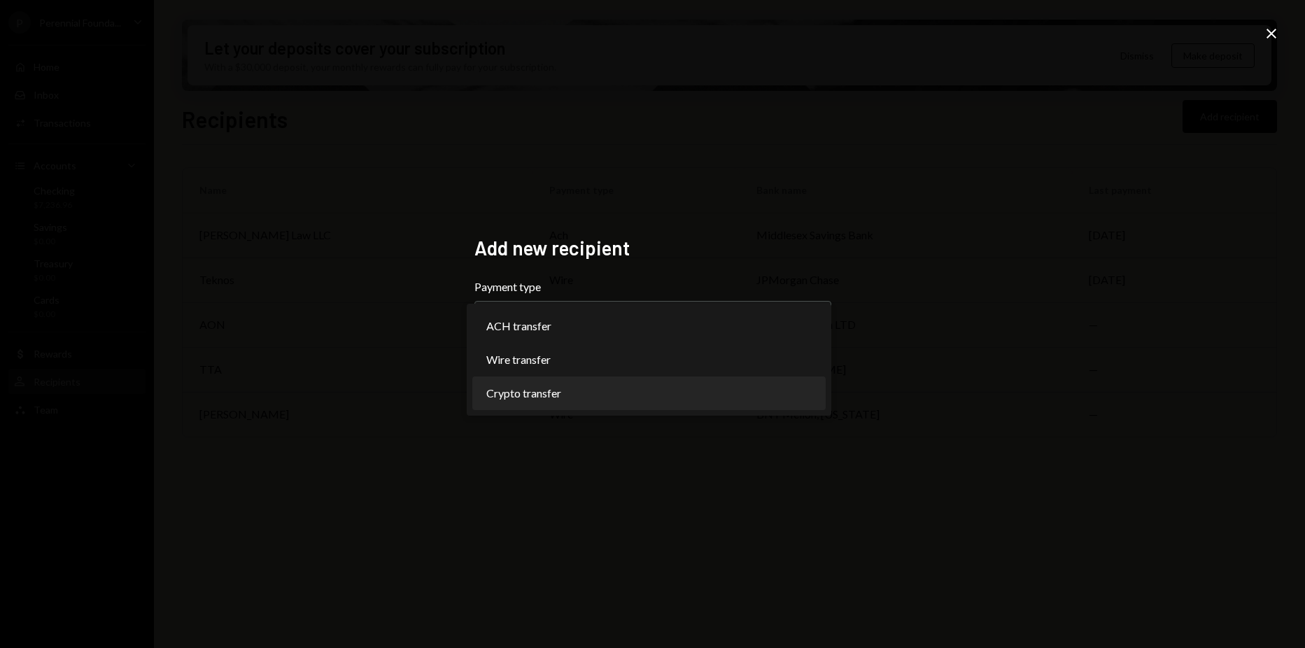
select select "******"
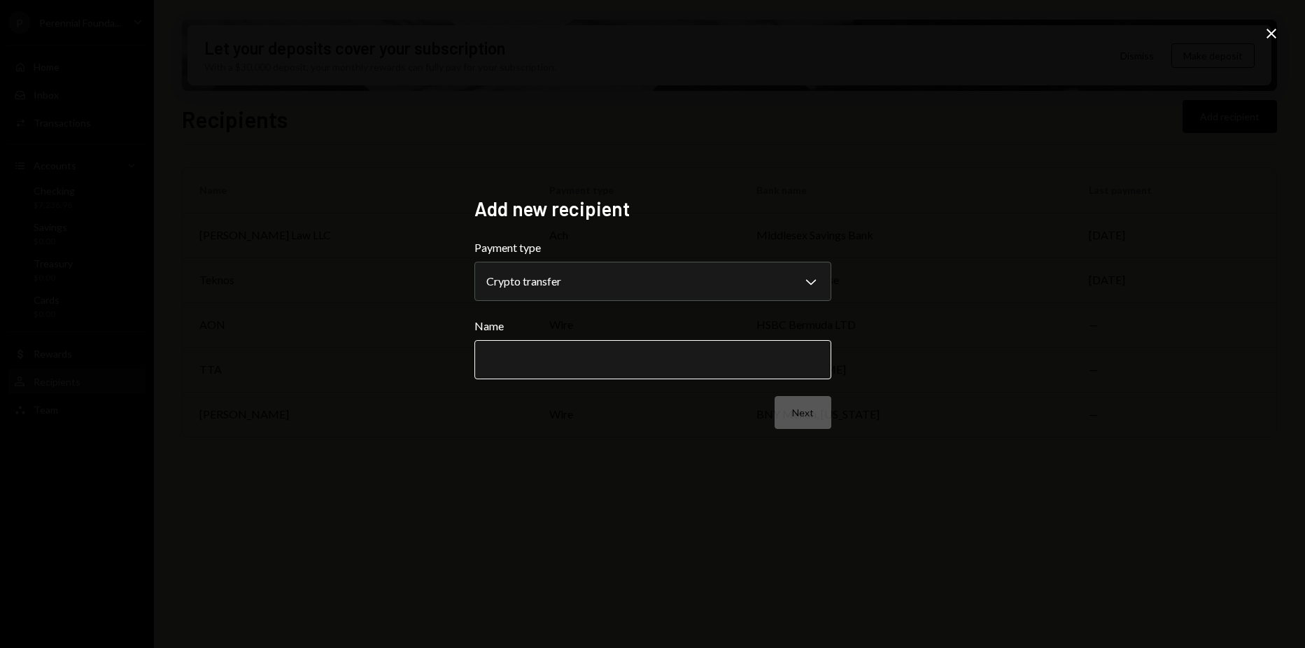
drag, startPoint x: 560, startPoint y: 393, endPoint x: 557, endPoint y: 375, distance: 17.7
click at [559, 389] on form "**********" at bounding box center [652, 334] width 357 height 190
click at [557, 375] on input "Name" at bounding box center [652, 359] width 357 height 39
type input "****"
click at [780, 418] on button "Next" at bounding box center [803, 412] width 57 height 33
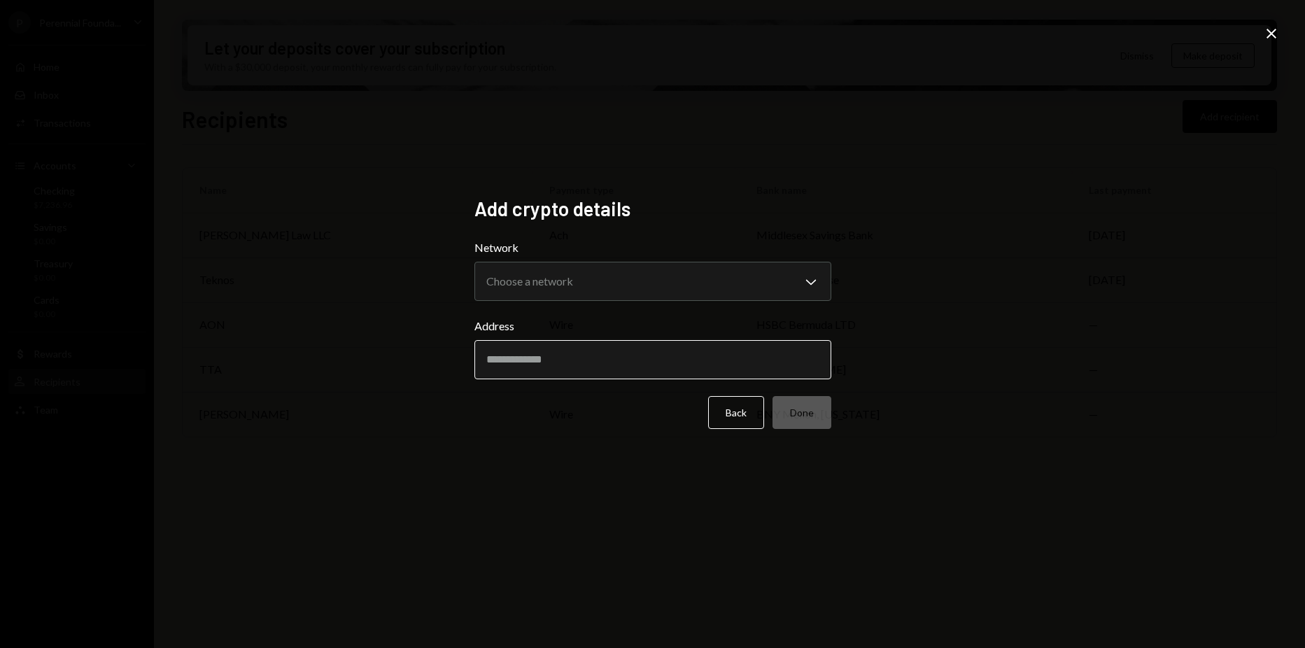
click at [691, 361] on input "Address" at bounding box center [652, 359] width 357 height 39
type input "***"
click at [718, 415] on form "Network Choose a network Chevron Down ******** ****** Address *** Back Done" at bounding box center [652, 334] width 357 height 190
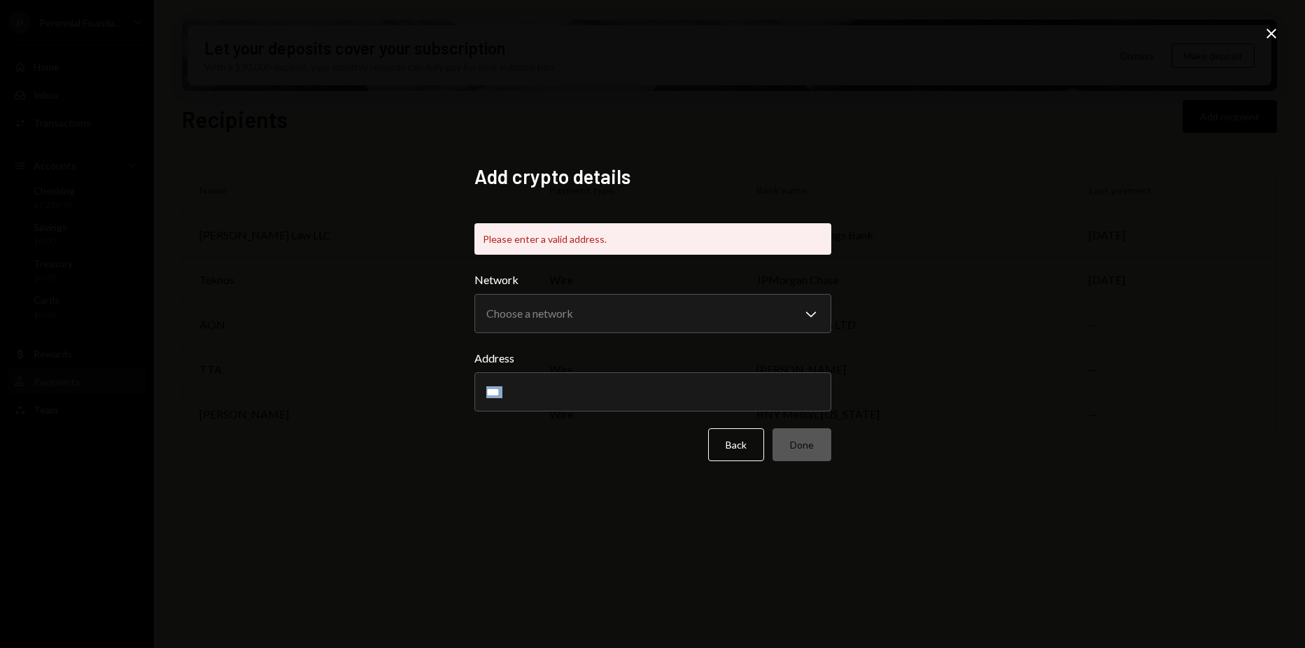
click at [717, 416] on form "Network Choose a network Chevron Down ******** ****** Address *** Back Done" at bounding box center [652, 367] width 357 height 190
drag, startPoint x: 717, startPoint y: 416, endPoint x: 720, endPoint y: 430, distance: 14.3
click at [720, 430] on button "Back" at bounding box center [736, 444] width 56 height 33
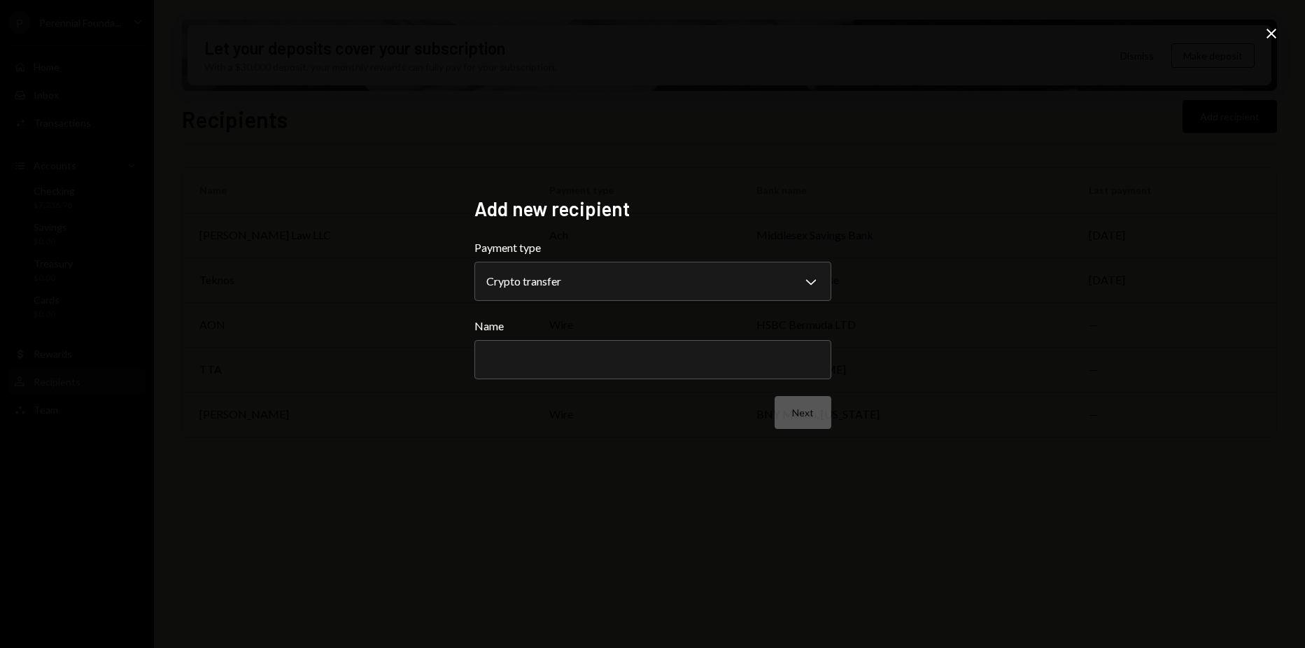
click at [1274, 33] on icon "Close" at bounding box center [1271, 33] width 17 height 17
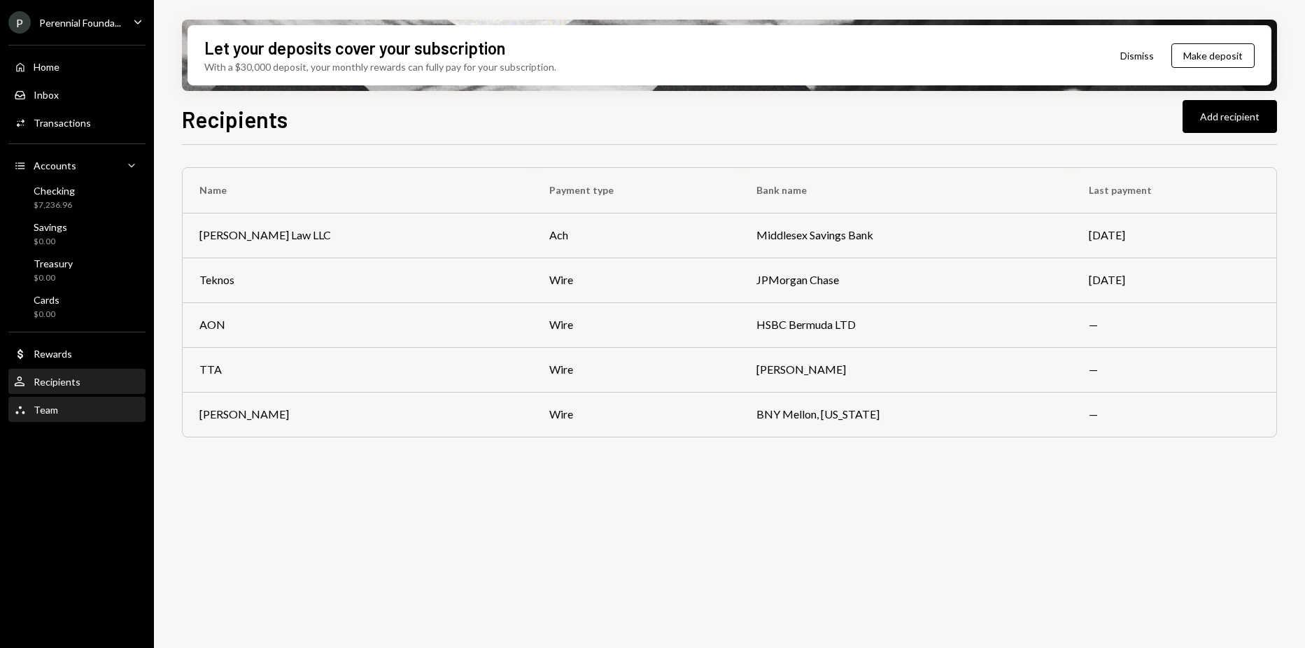
click at [61, 405] on div "Team Team" at bounding box center [77, 410] width 126 height 13
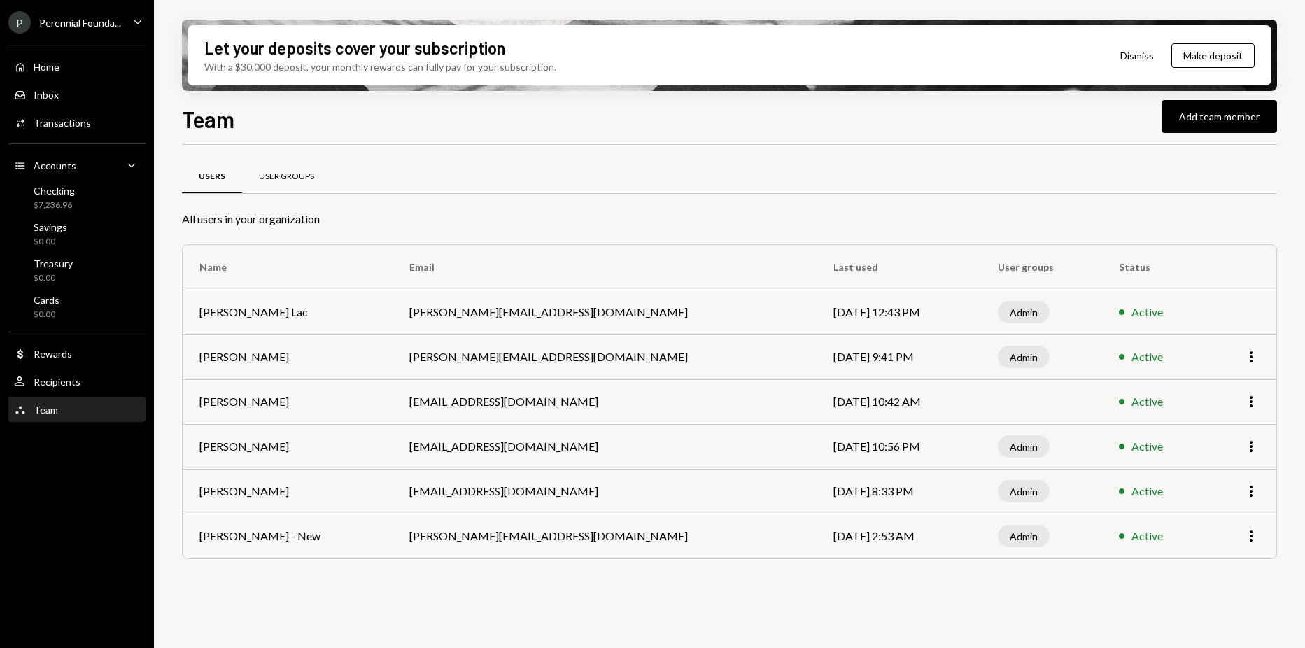
click at [298, 181] on div "User Groups" at bounding box center [286, 177] width 55 height 12
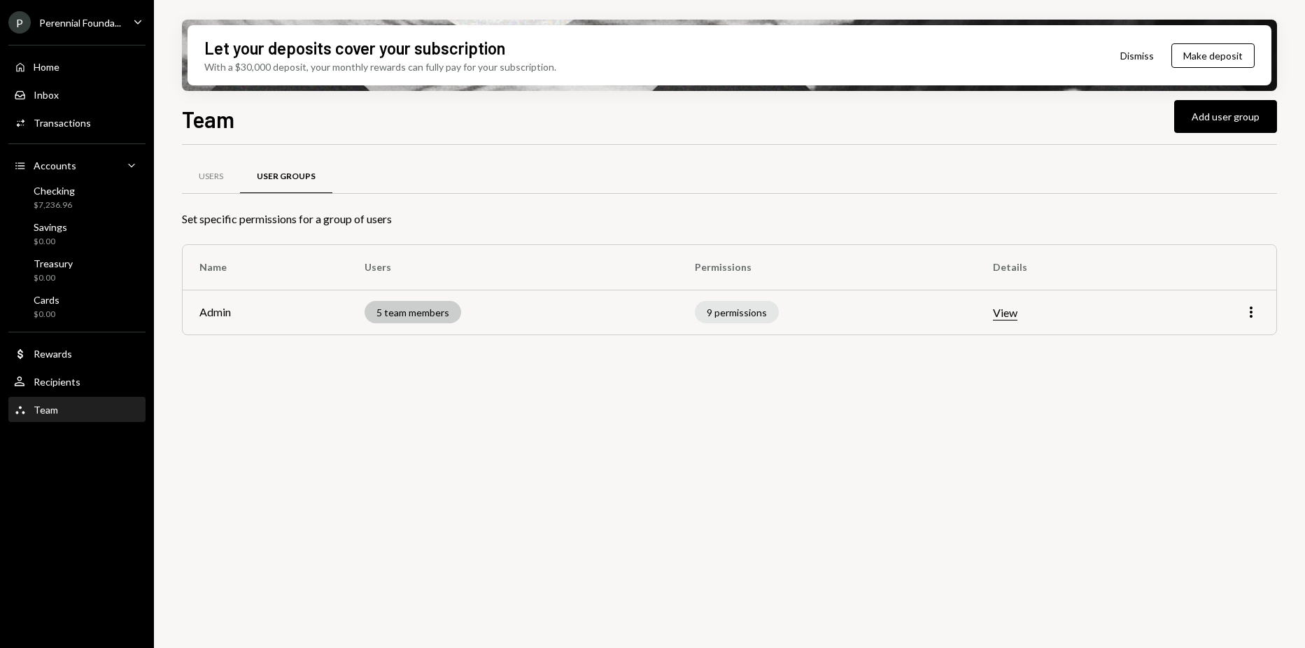
click at [442, 320] on div "5 team members" at bounding box center [413, 312] width 97 height 22
click at [1026, 314] on td "View" at bounding box center [1062, 312] width 172 height 45
click at [1018, 315] on button "View" at bounding box center [1005, 313] width 24 height 15
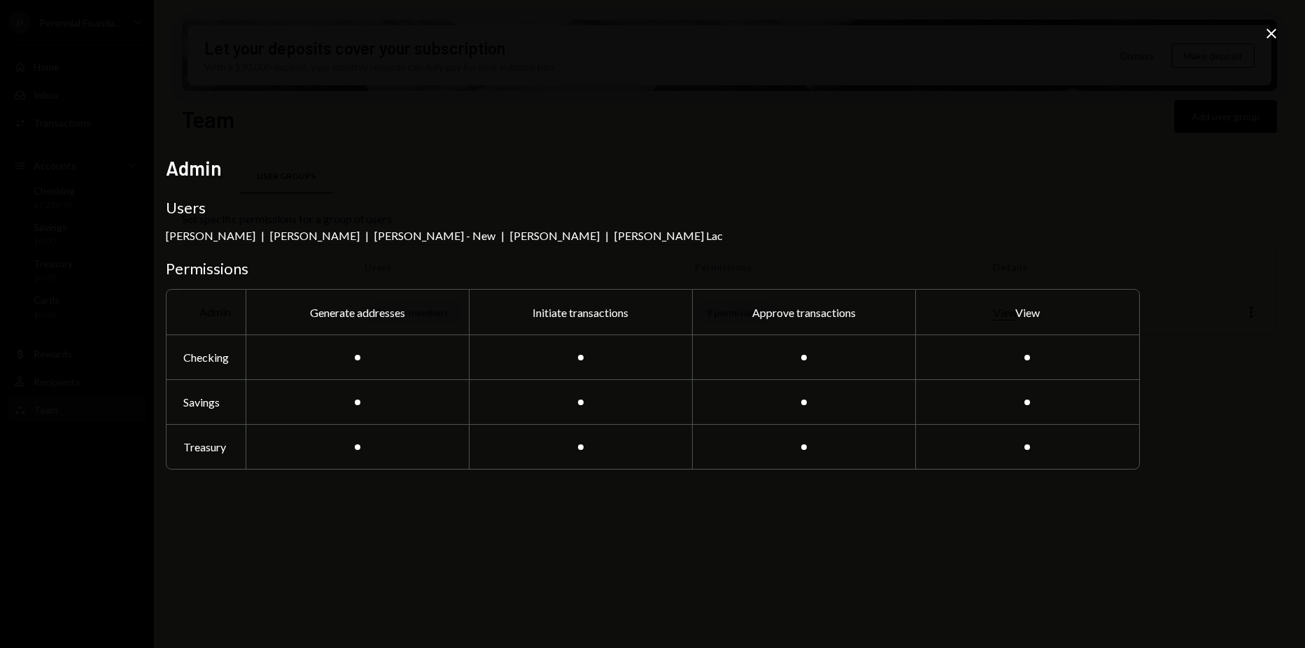
click at [1270, 31] on icon at bounding box center [1272, 34] width 10 height 10
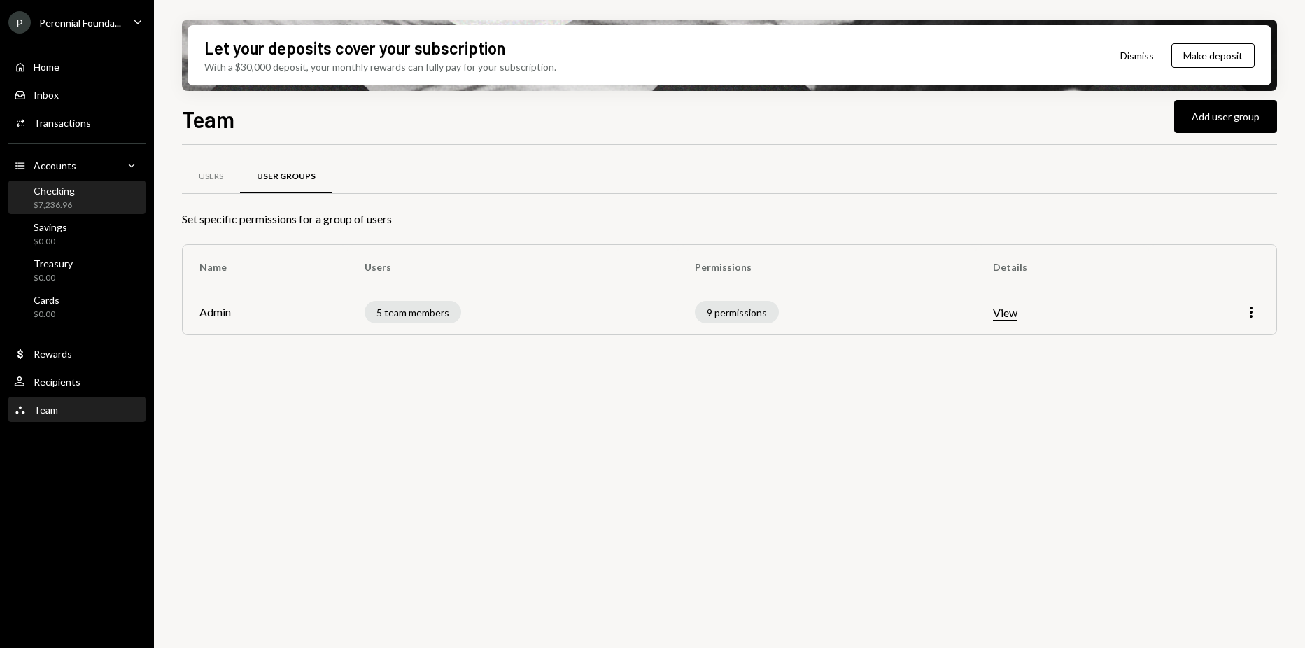
click at [95, 192] on div "Checking $7,236.96" at bounding box center [77, 198] width 126 height 27
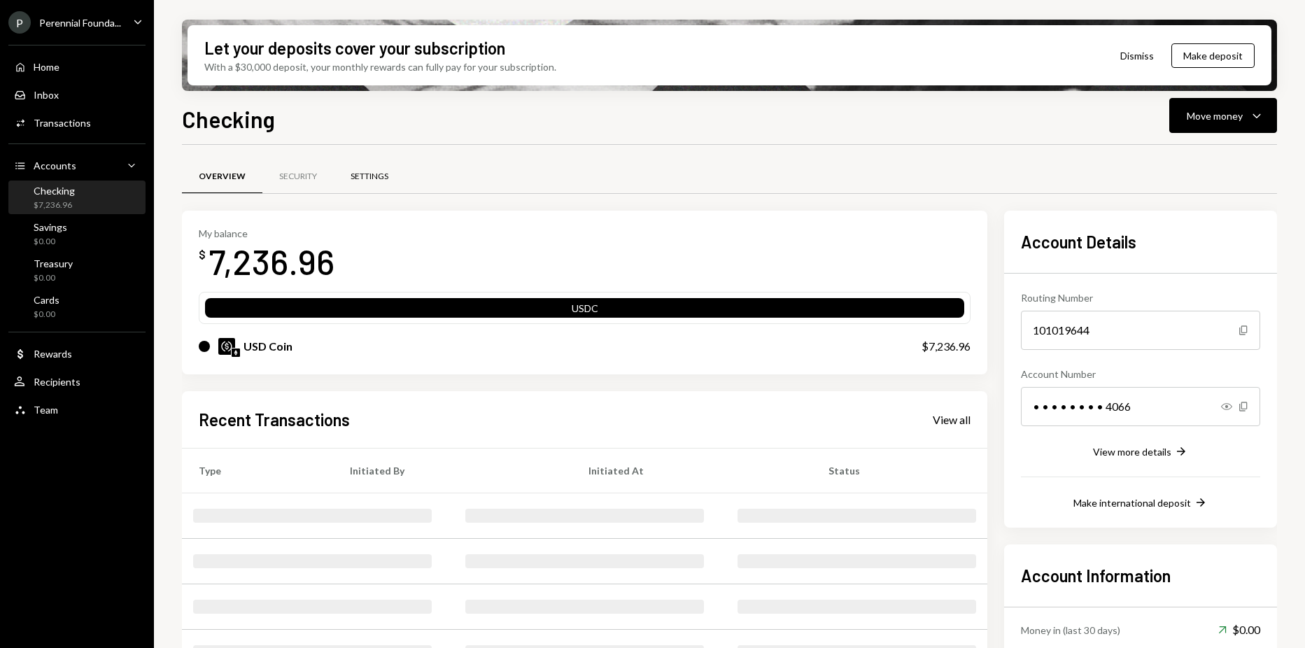
click at [372, 171] on div "Settings" at bounding box center [370, 177] width 38 height 12
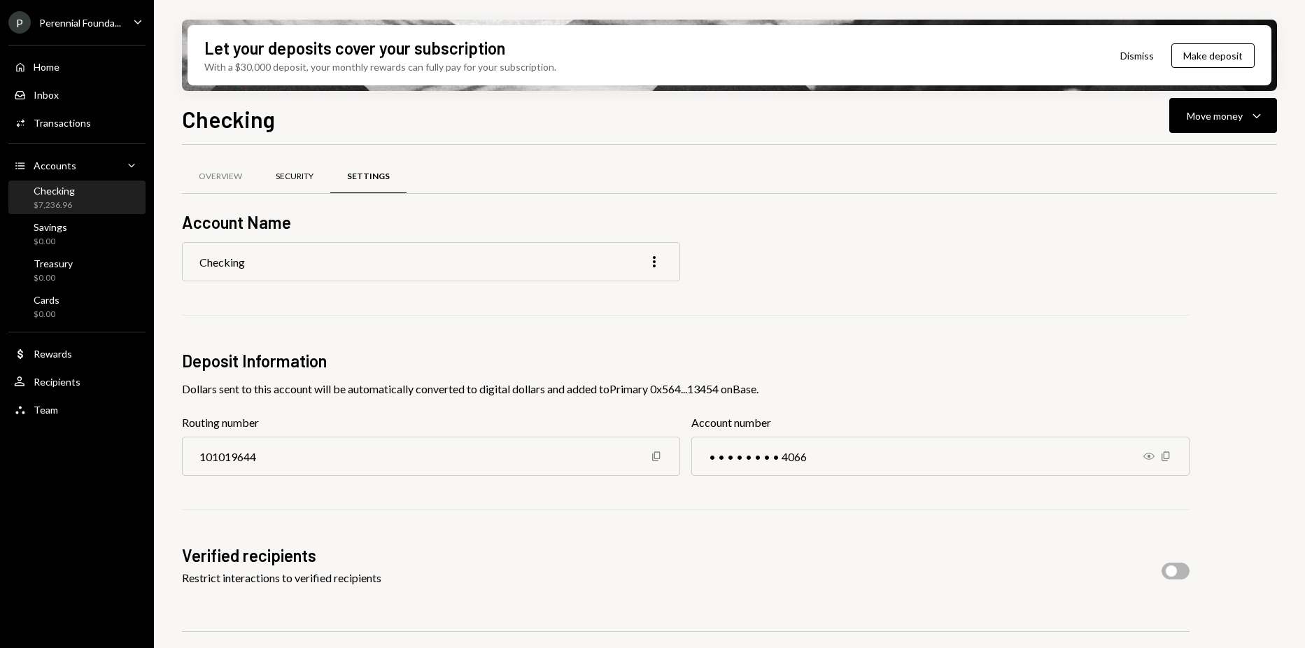
click at [319, 187] on div "Security" at bounding box center [294, 177] width 71 height 34
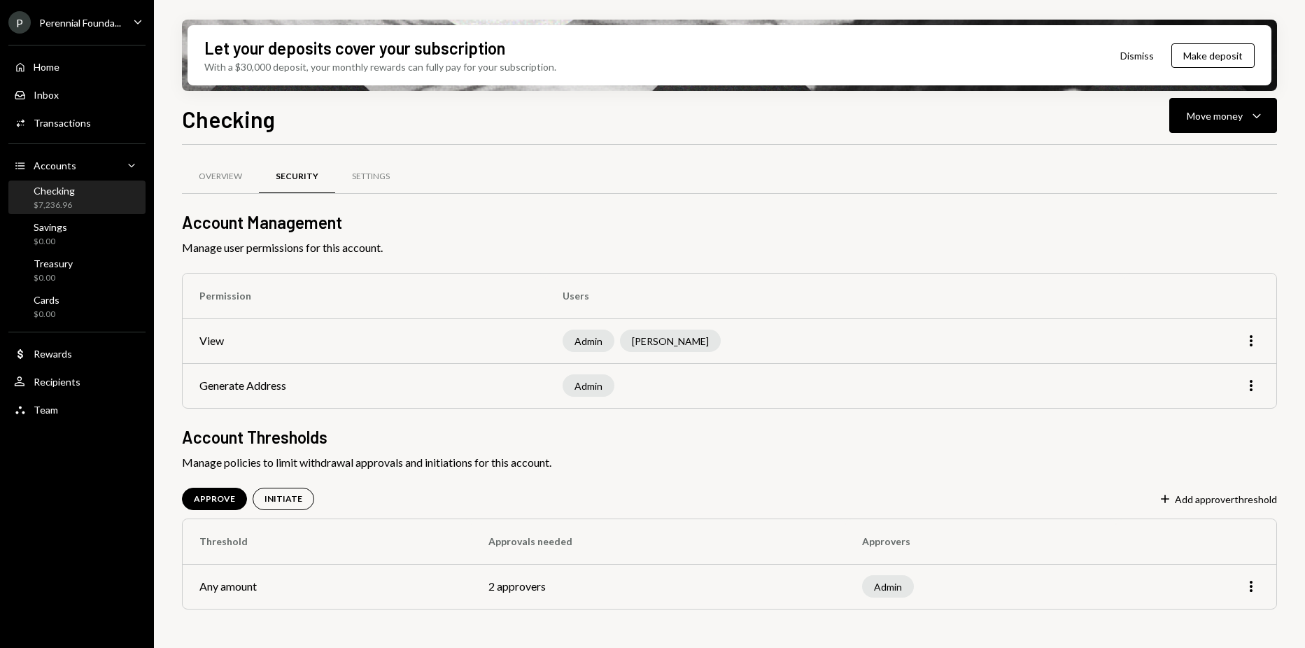
click at [297, 486] on div "Overview Security Settings Account Management Manage user permissions for this …" at bounding box center [729, 402] width 1095 height 470
click at [297, 511] on div "Overview Security Settings Account Management Manage user permissions for this …" at bounding box center [729, 402] width 1095 height 470
click at [298, 505] on div "INITIATE" at bounding box center [284, 499] width 62 height 22
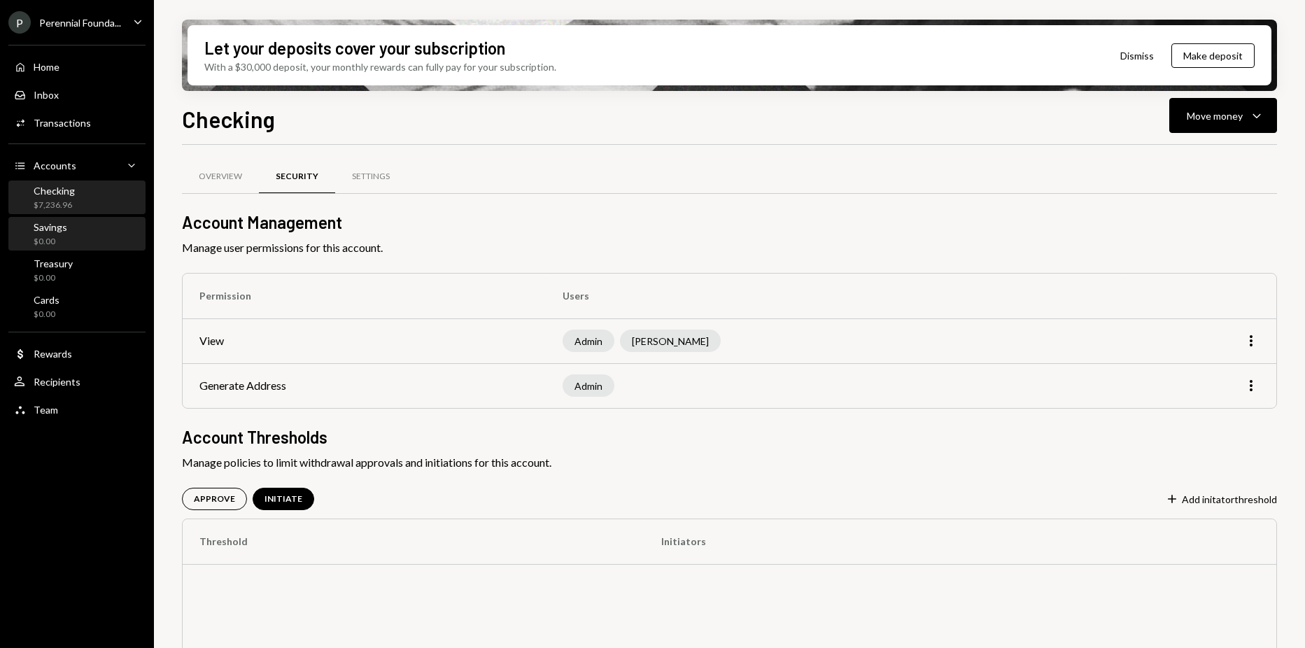
click at [52, 221] on div "Savings" at bounding box center [51, 227] width 34 height 12
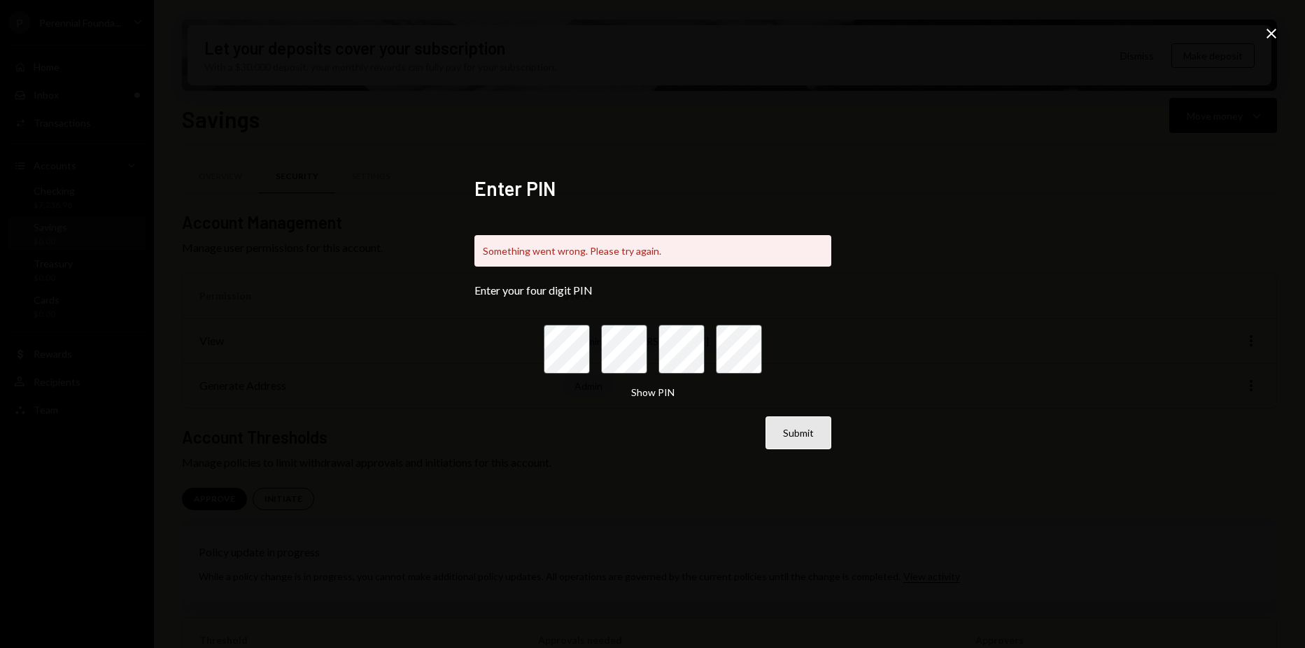
click at [788, 421] on button "Submit" at bounding box center [799, 432] width 66 height 33
click at [1273, 33] on icon at bounding box center [1272, 34] width 10 height 10
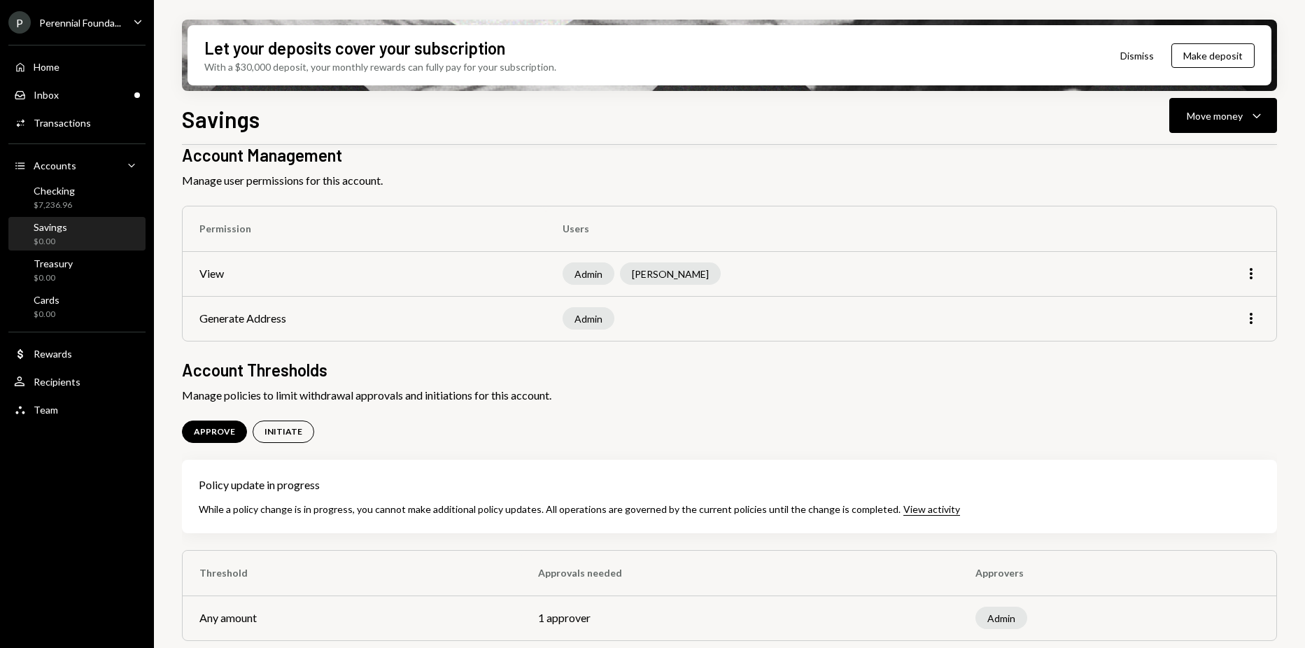
scroll to position [72, 0]
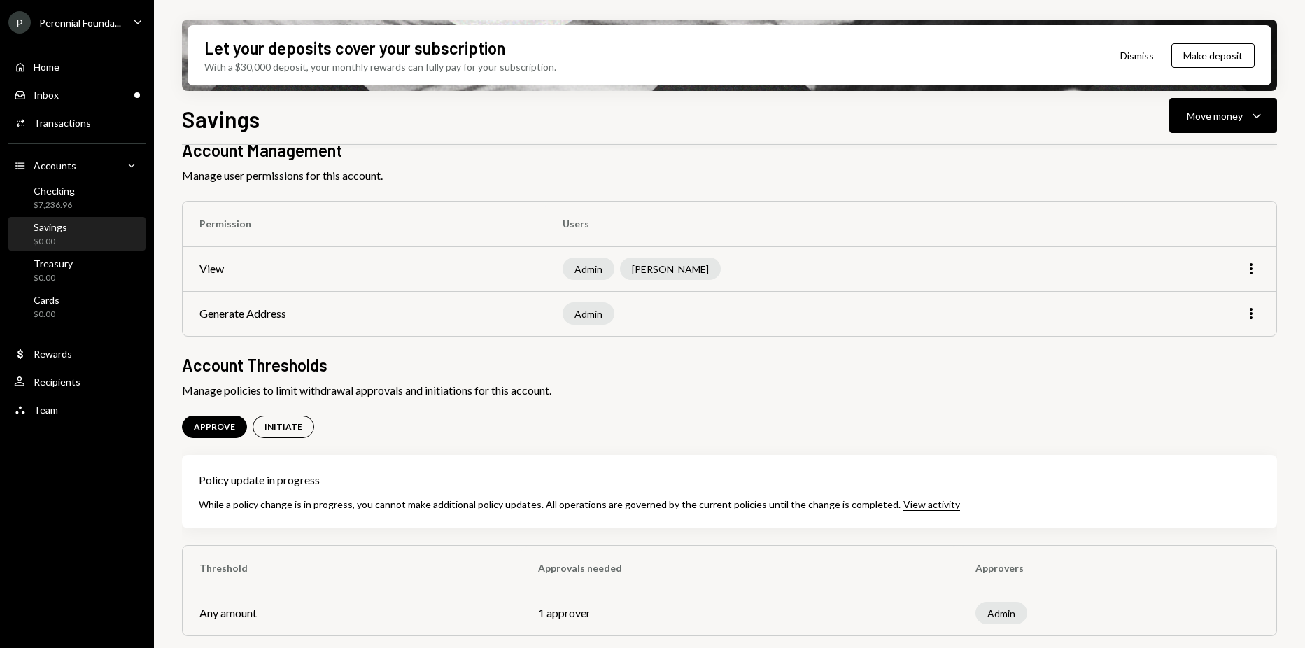
click at [1218, 607] on div "Admin" at bounding box center [1118, 613] width 284 height 22
click at [280, 432] on div "INITIATE" at bounding box center [284, 427] width 38 height 12
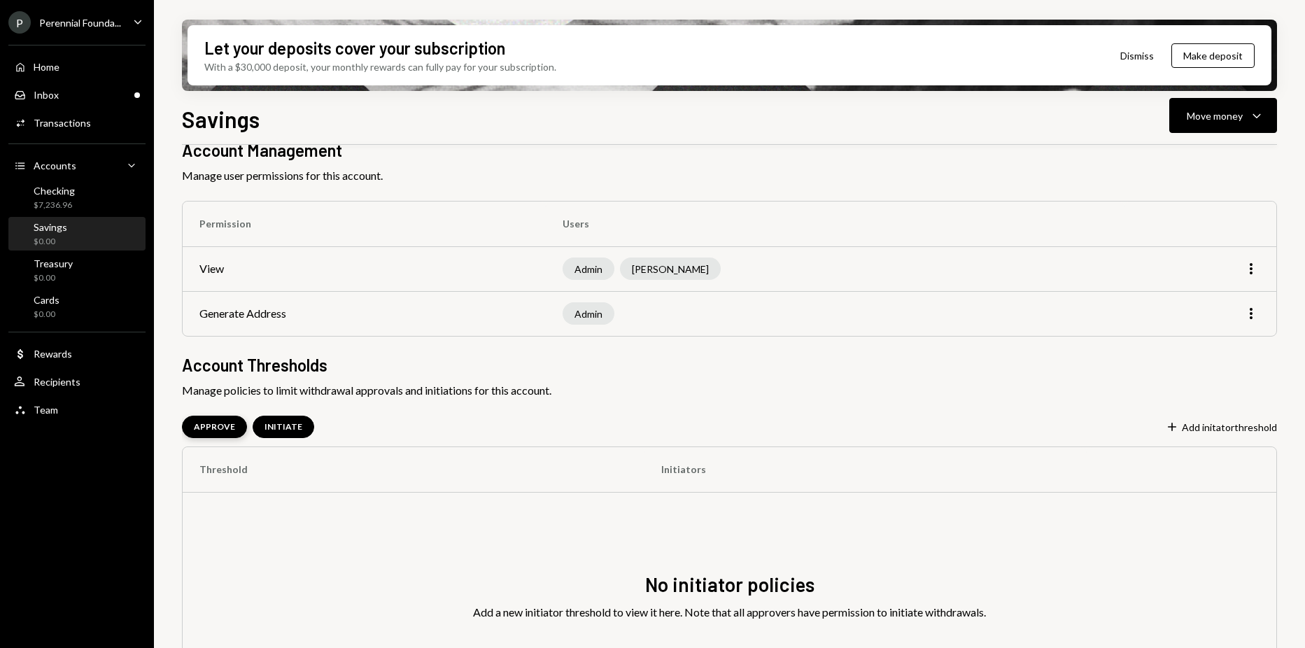
click at [213, 426] on div "APPROVE" at bounding box center [214, 427] width 41 height 12
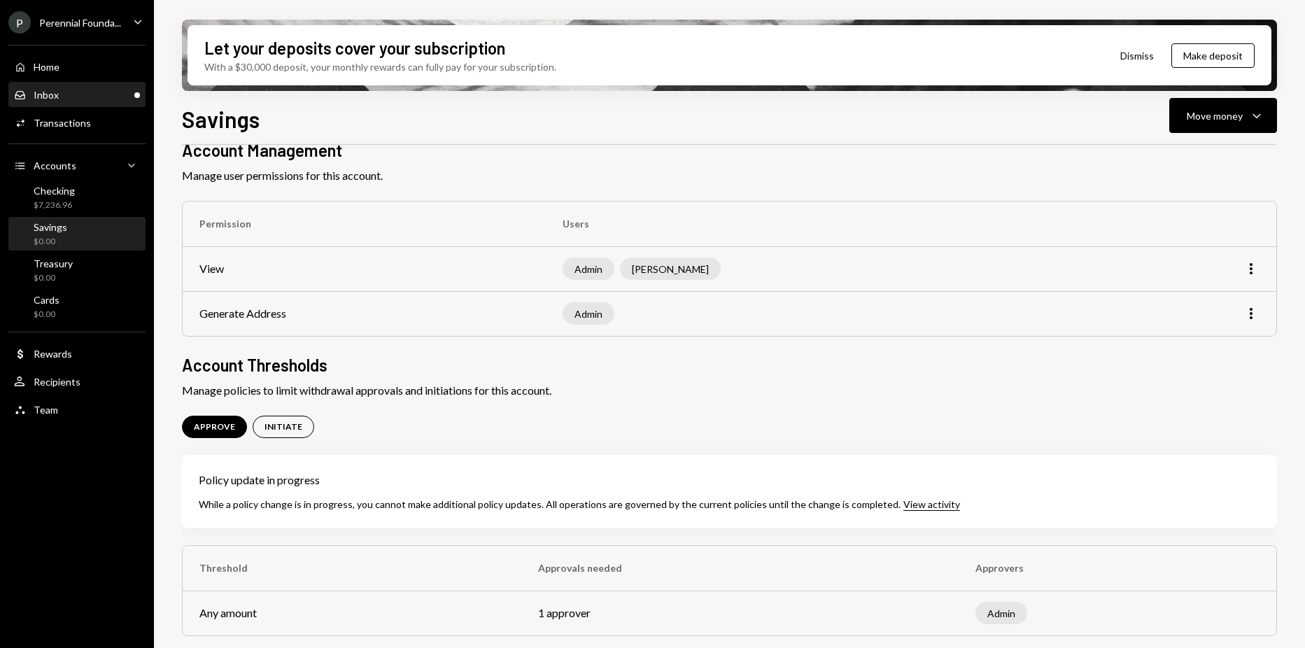
click at [61, 90] on div "Inbox Inbox" at bounding box center [77, 95] width 126 height 13
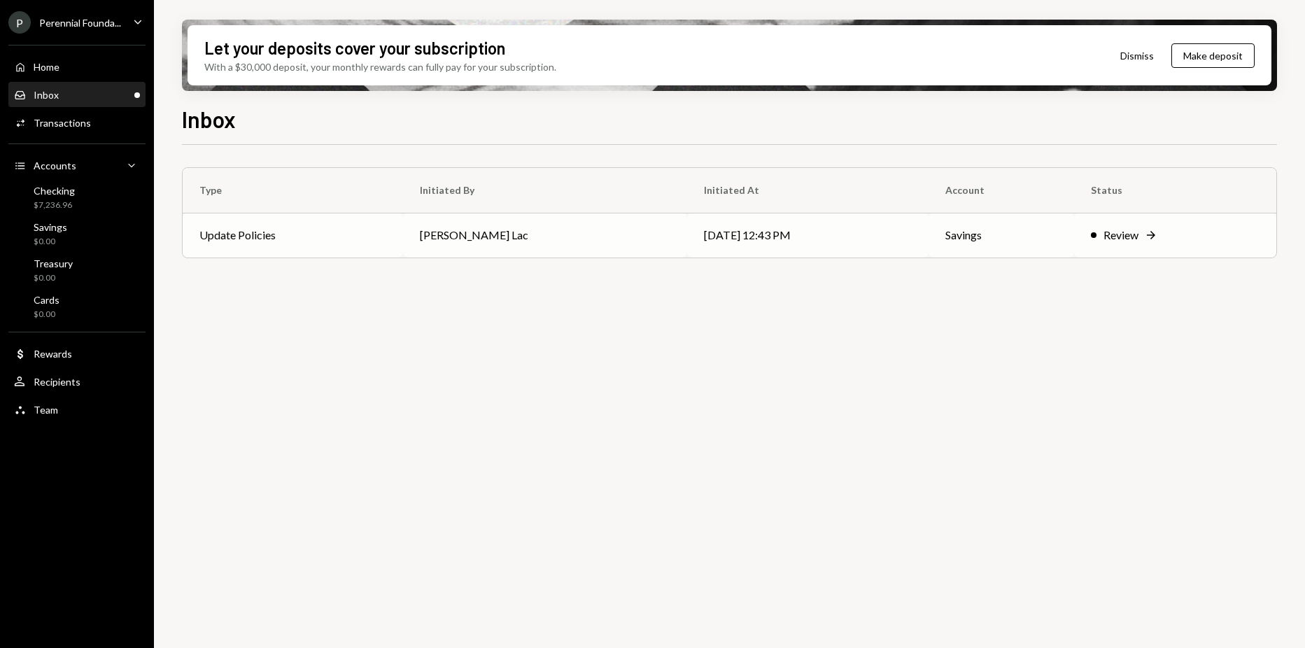
click at [497, 248] on td "[PERSON_NAME] Lac" at bounding box center [545, 235] width 285 height 45
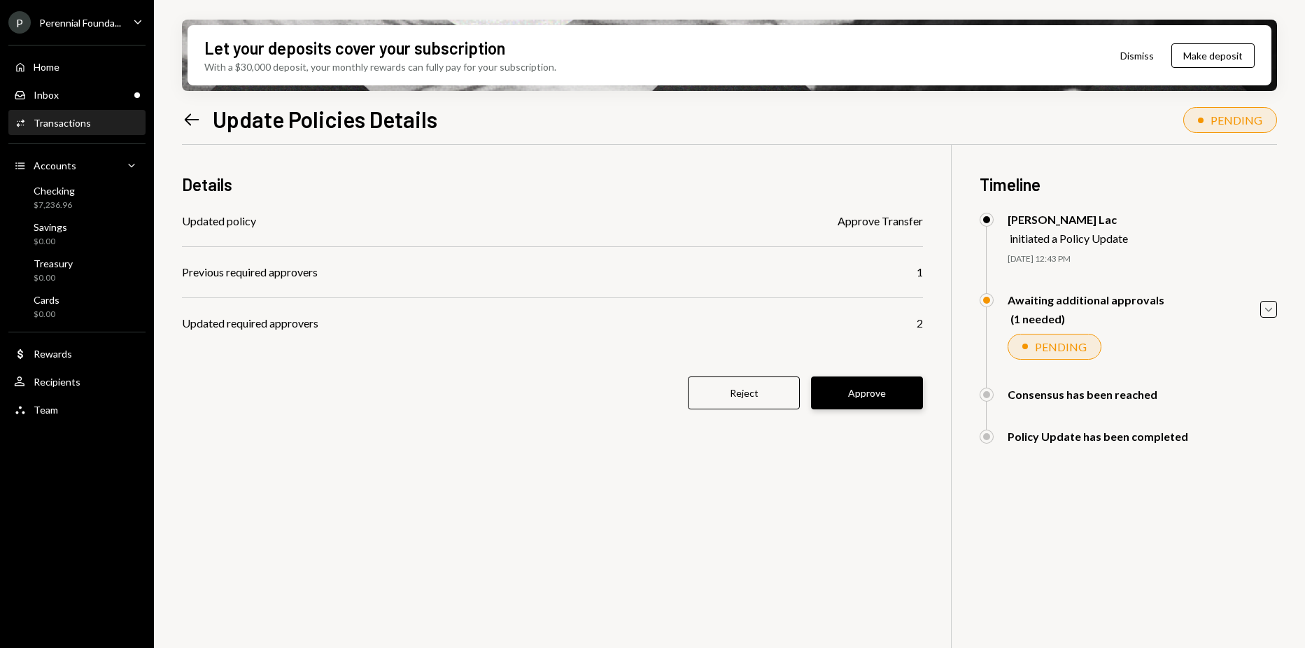
click at [850, 391] on button "Approve" at bounding box center [867, 393] width 112 height 33
click at [867, 395] on button "Approve" at bounding box center [867, 393] width 112 height 33
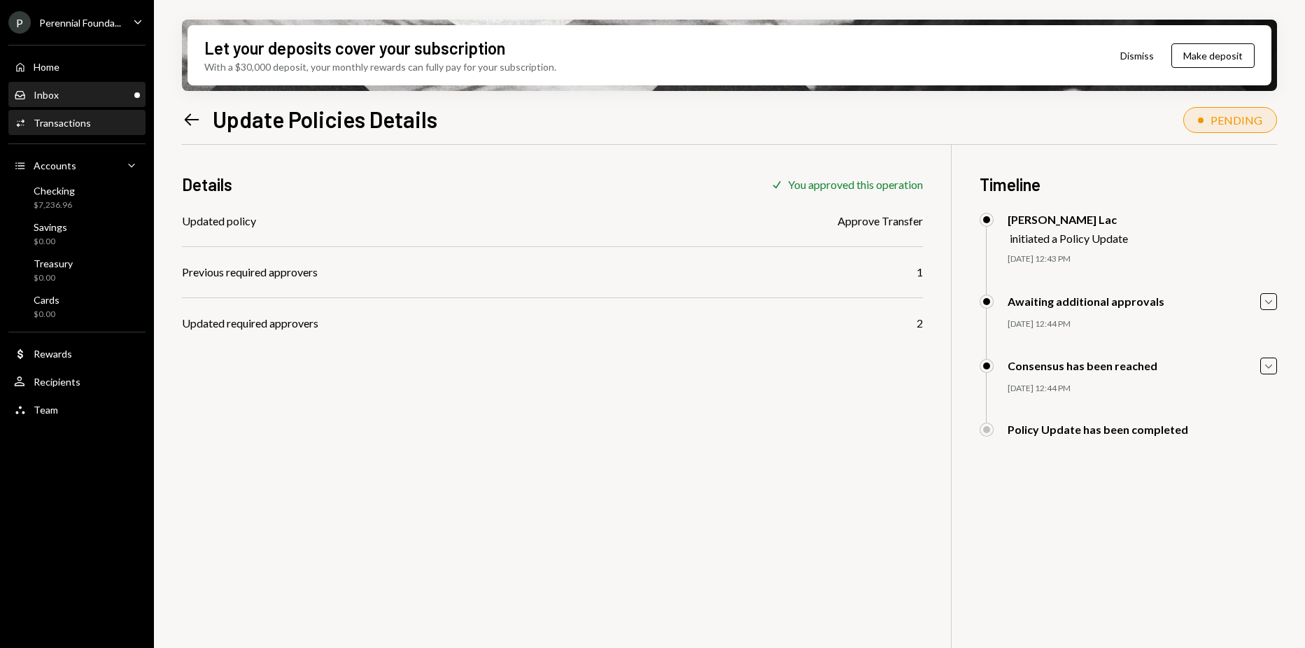
click at [76, 105] on div "Inbox Inbox" at bounding box center [77, 95] width 126 height 24
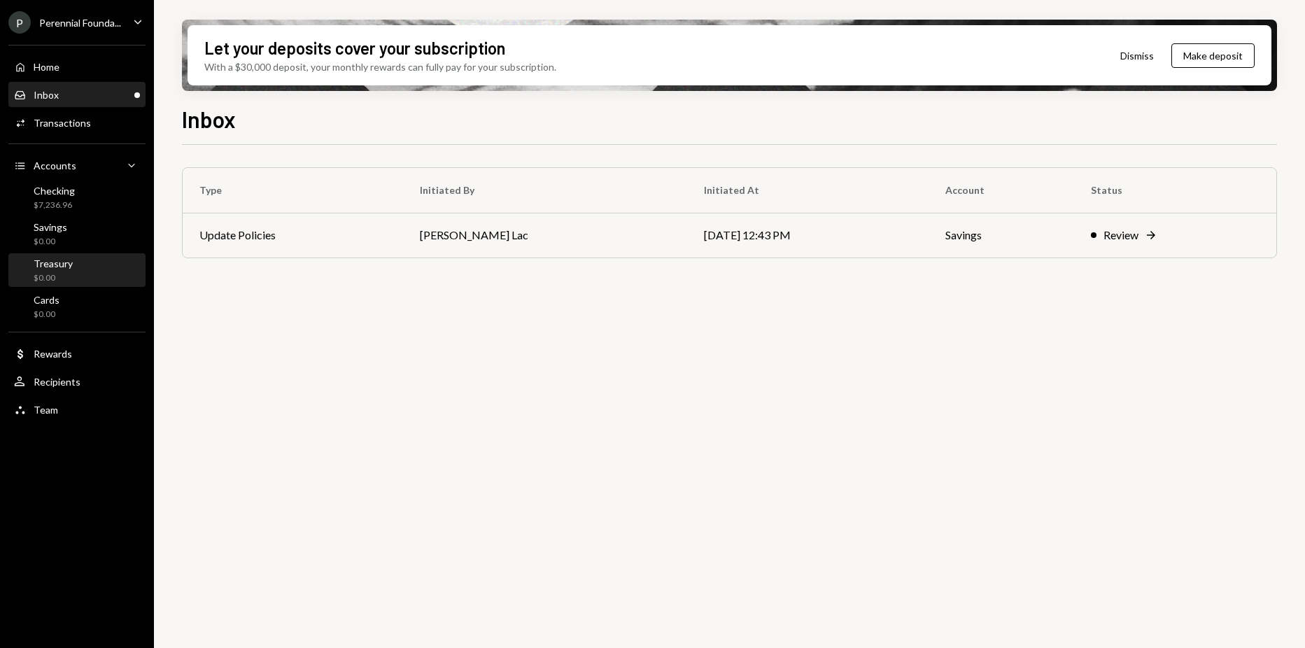
click at [66, 258] on div "Treasury" at bounding box center [53, 264] width 39 height 12
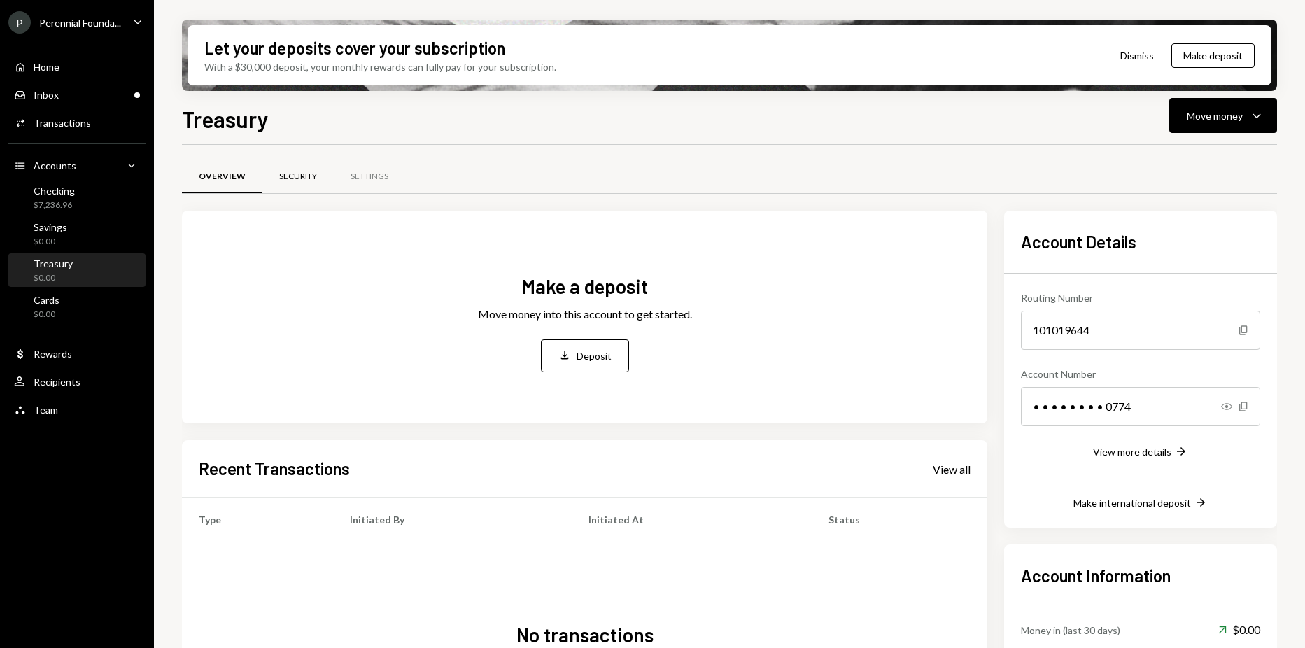
click at [304, 178] on div "Security" at bounding box center [298, 177] width 38 height 12
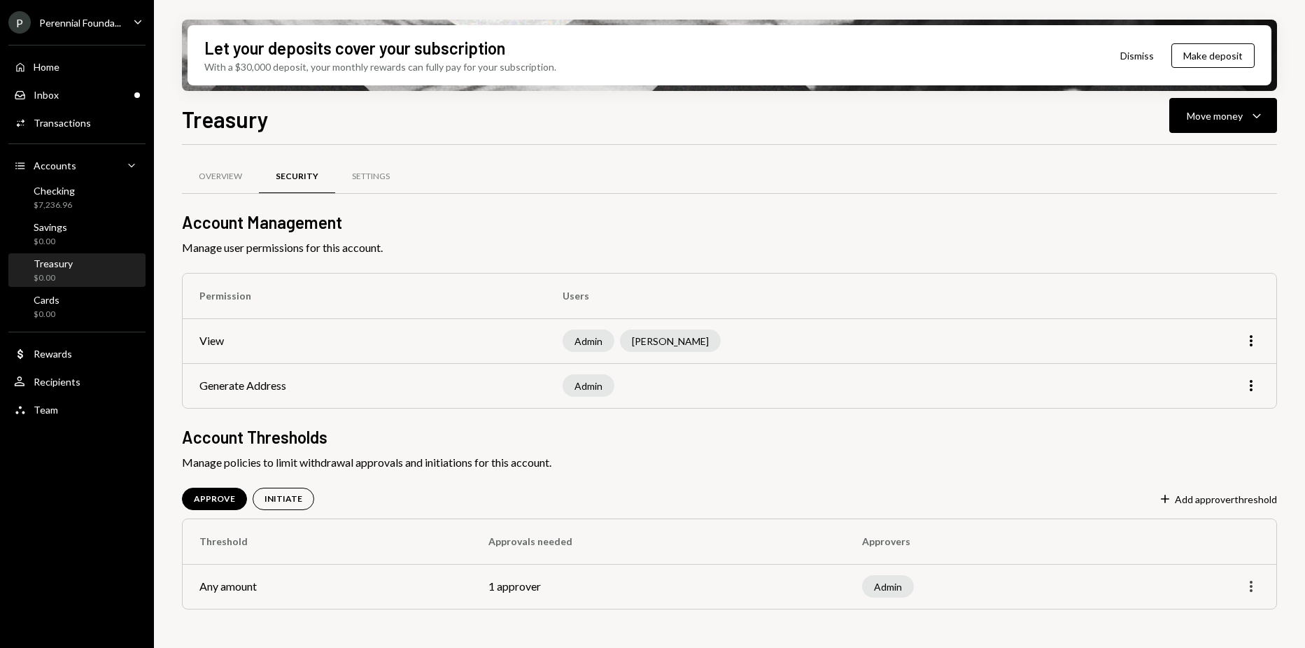
click at [1246, 584] on icon "More" at bounding box center [1251, 586] width 17 height 17
click at [1214, 614] on div "Edit" at bounding box center [1219, 616] width 70 height 24
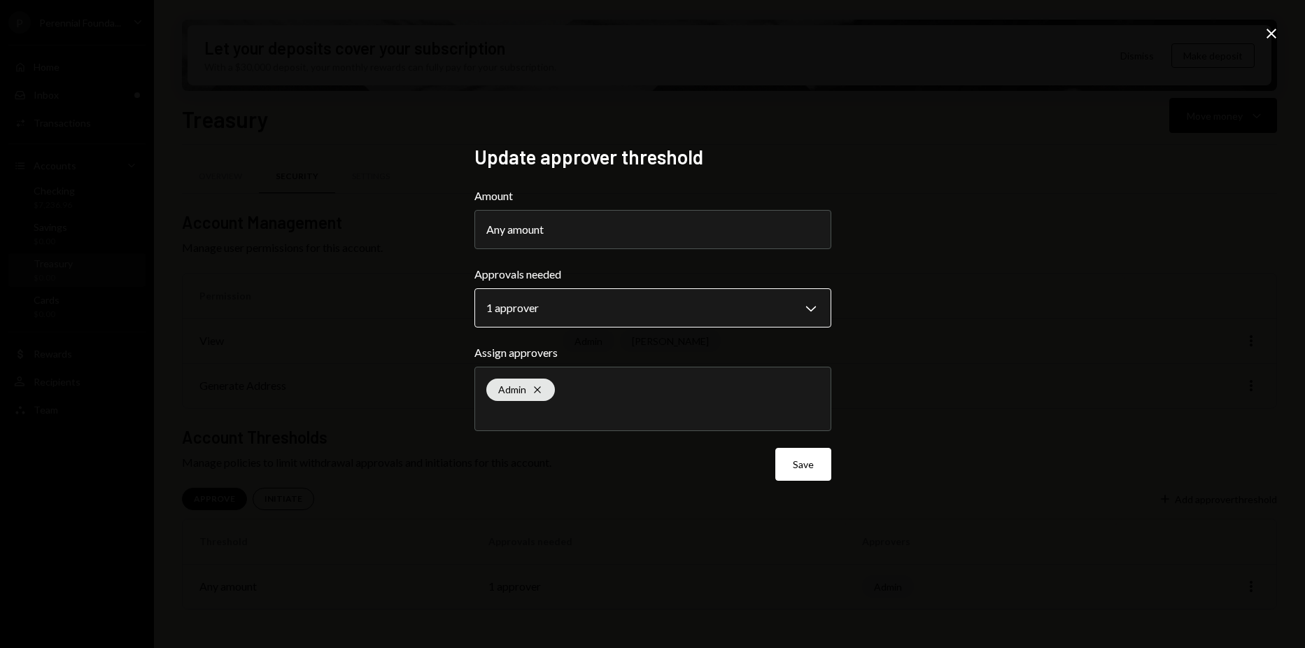
click at [669, 311] on body "**********" at bounding box center [652, 324] width 1305 height 648
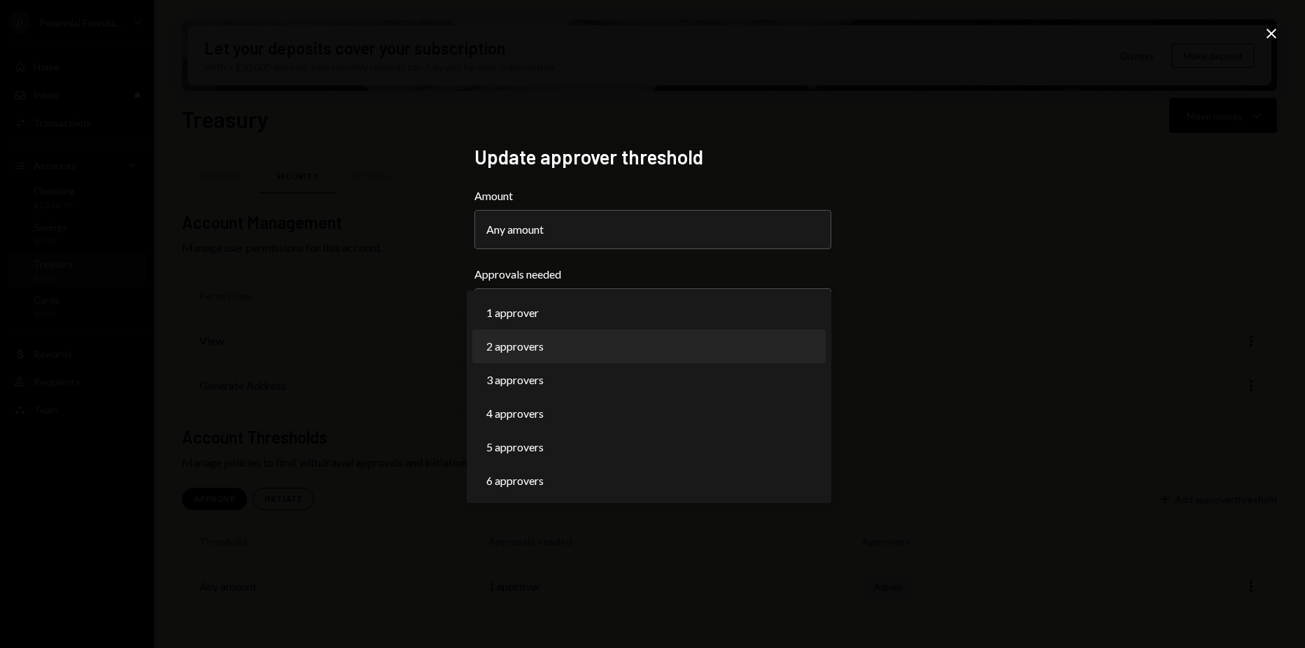
select select "*"
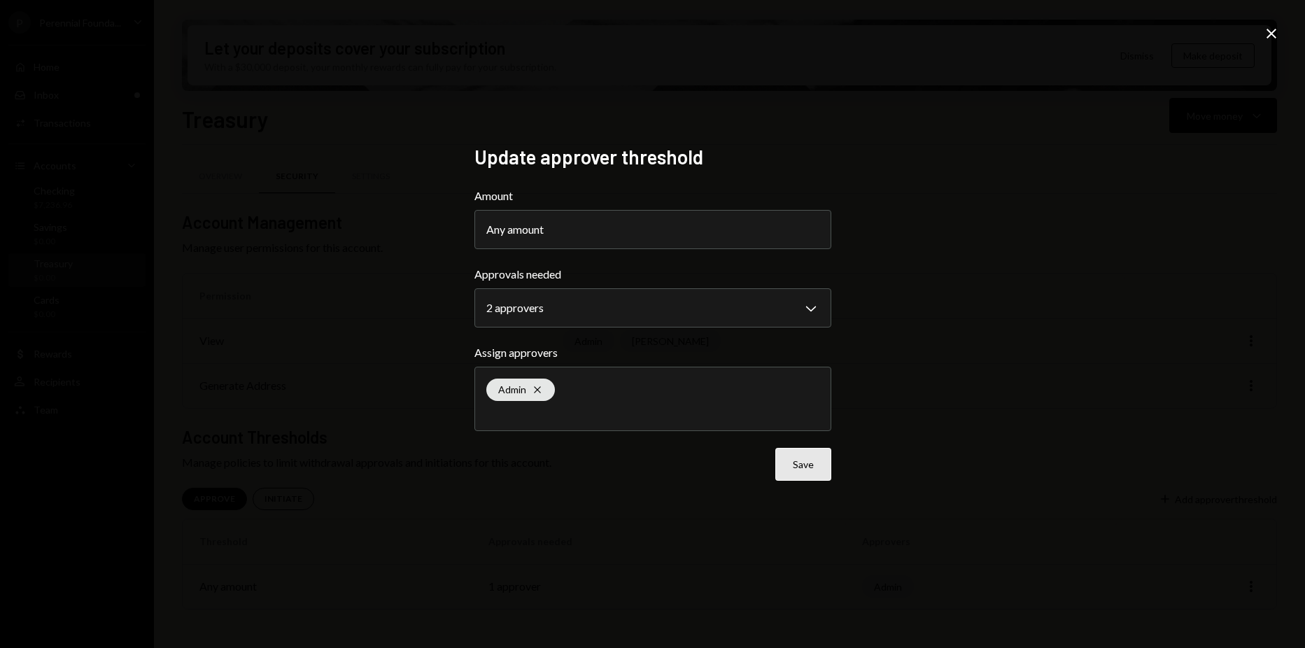
click at [796, 472] on button "Save" at bounding box center [803, 464] width 56 height 33
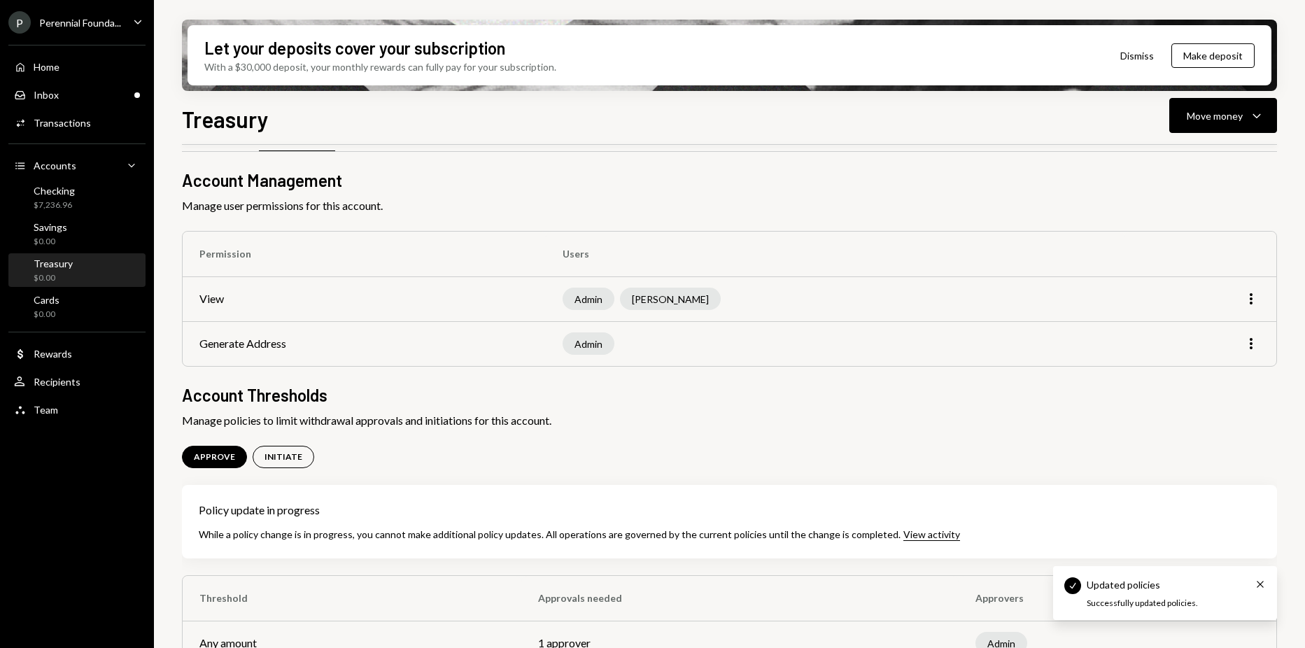
scroll to position [72, 0]
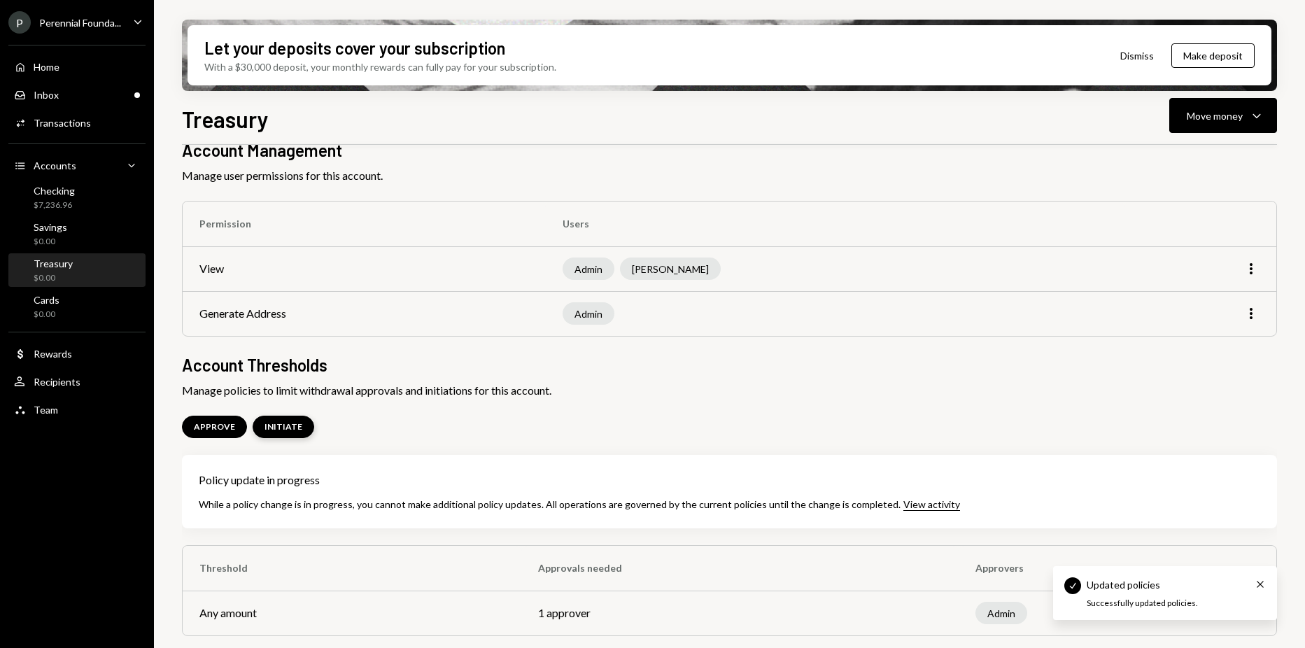
click at [272, 419] on div "INITIATE" at bounding box center [284, 427] width 62 height 22
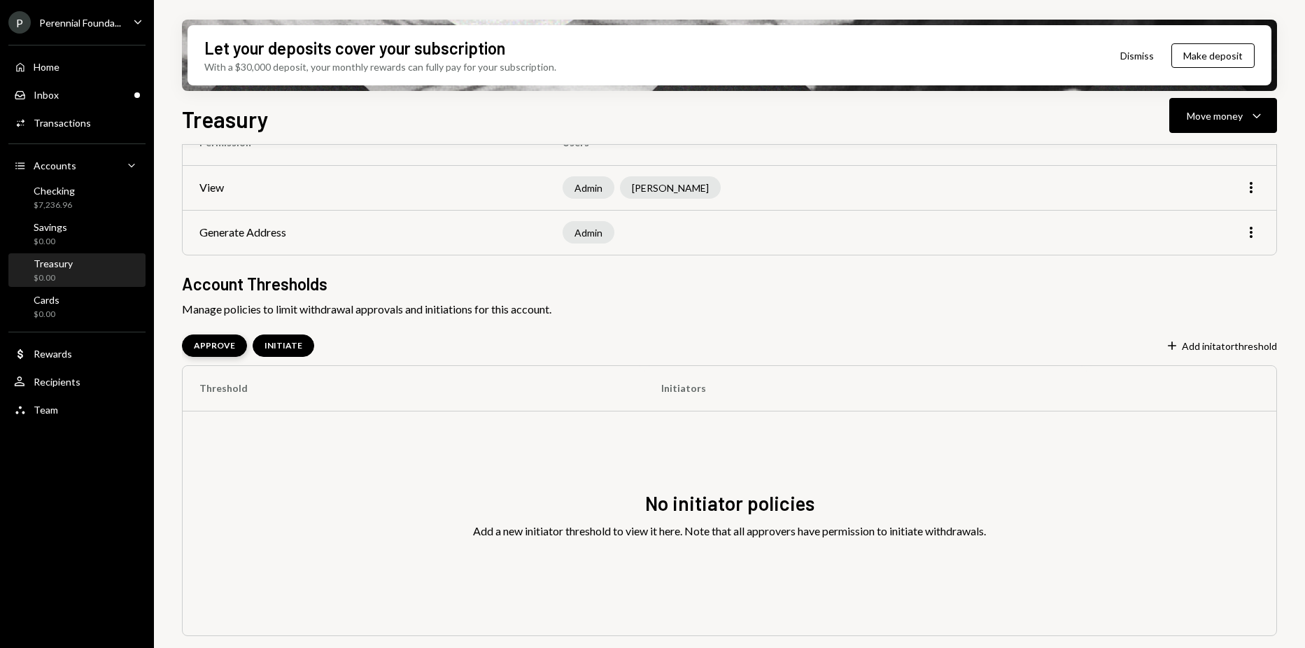
click at [220, 349] on div "APPROVE" at bounding box center [214, 346] width 41 height 12
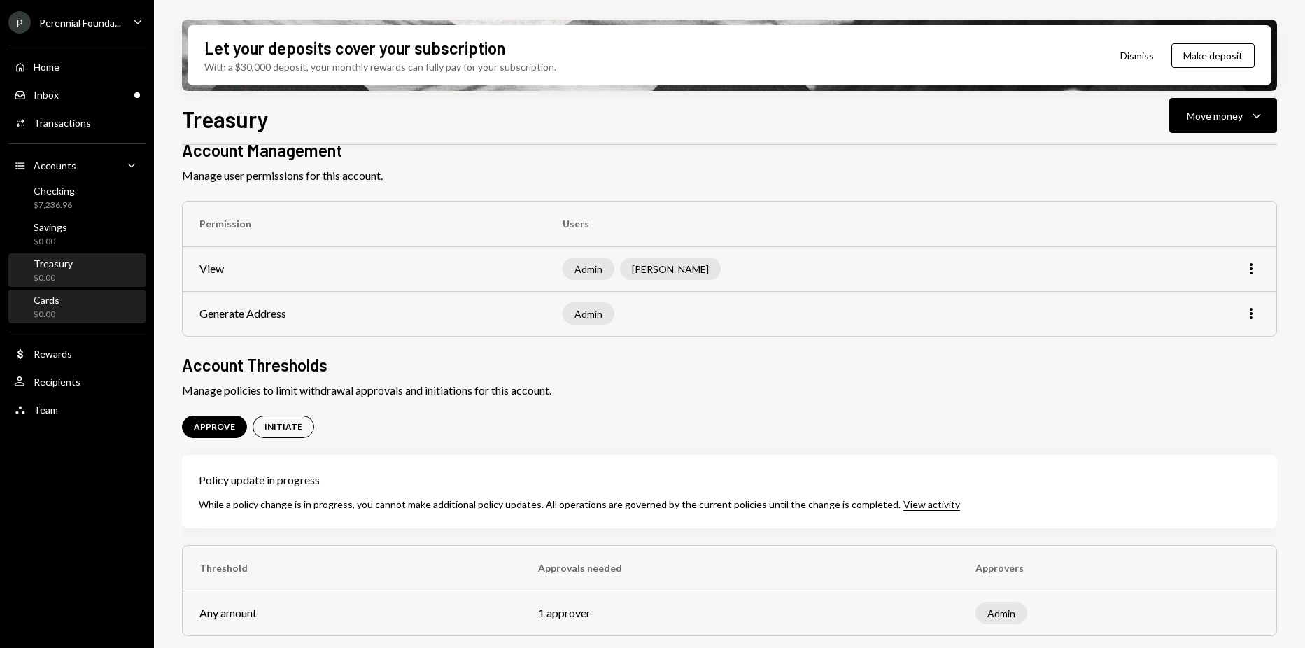
click at [71, 297] on div "Cards $0.00" at bounding box center [77, 307] width 126 height 27
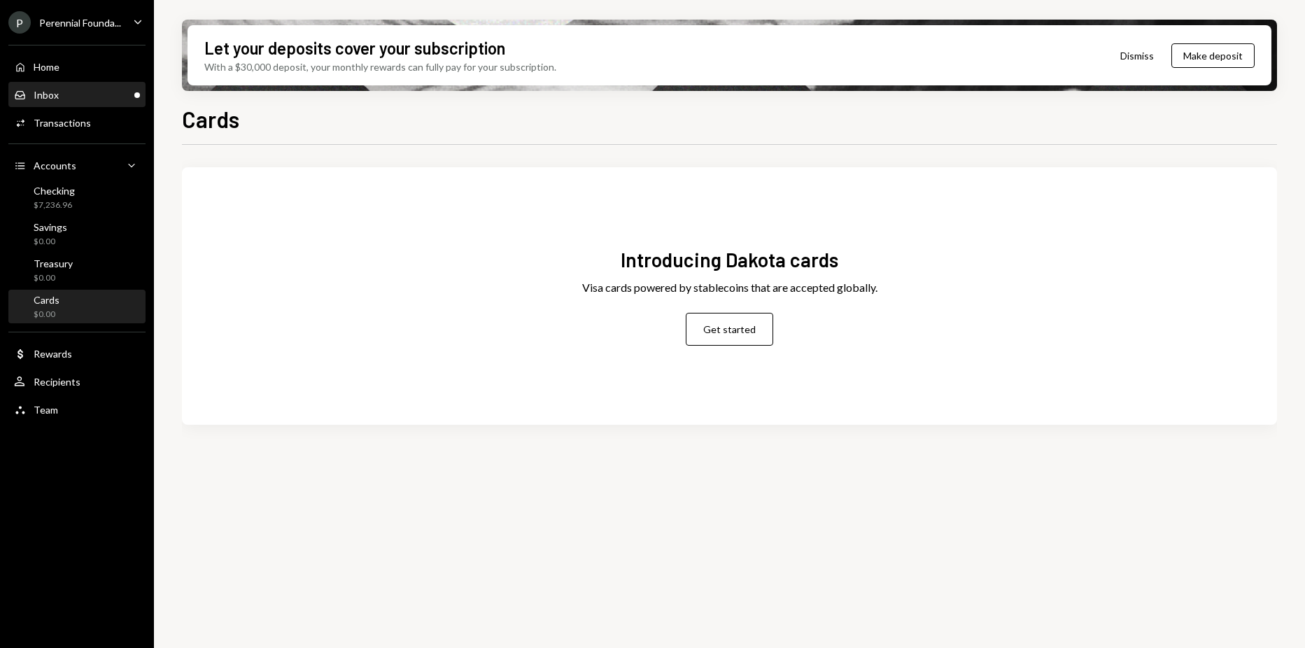
click at [122, 103] on div "Inbox Inbox" at bounding box center [77, 95] width 126 height 24
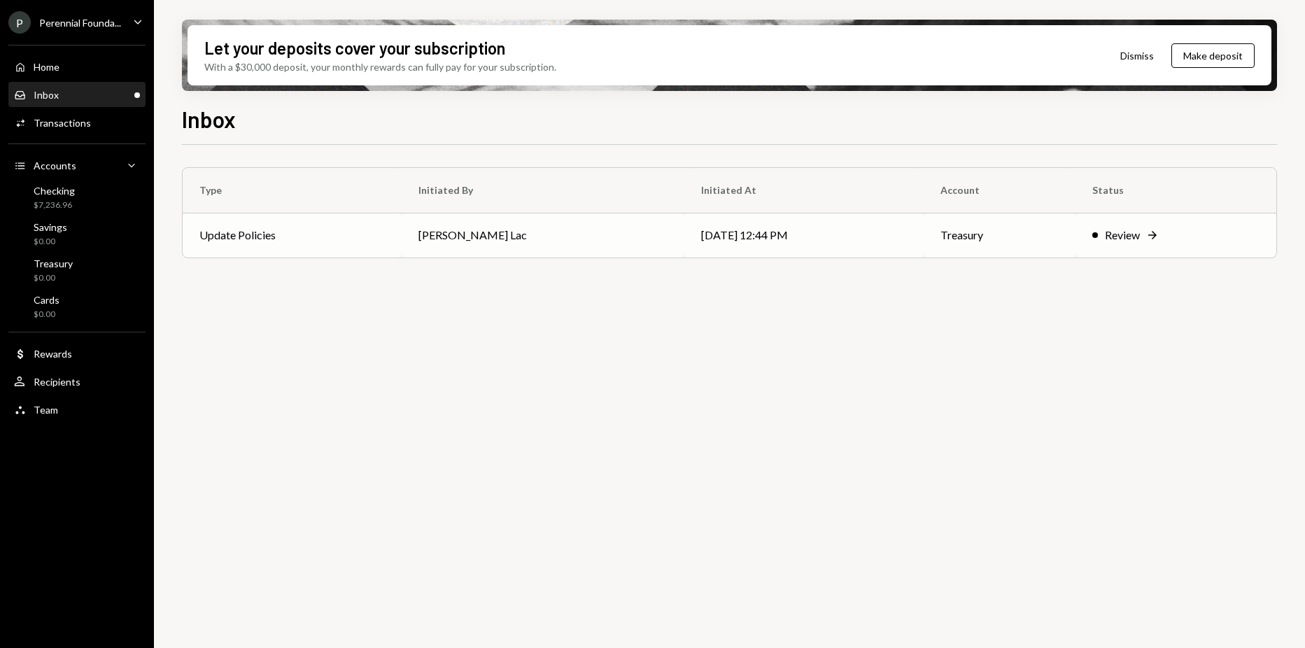
click at [605, 230] on td "[PERSON_NAME] Lac" at bounding box center [543, 235] width 283 height 45
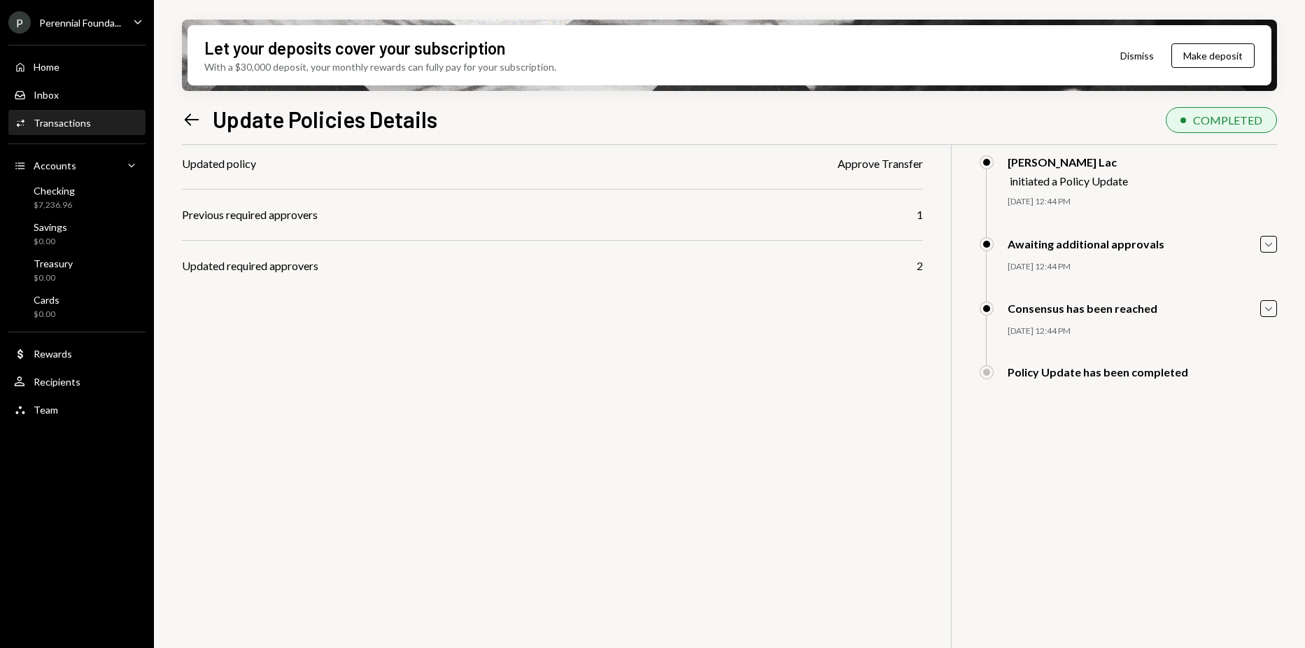
scroll to position [112, 0]
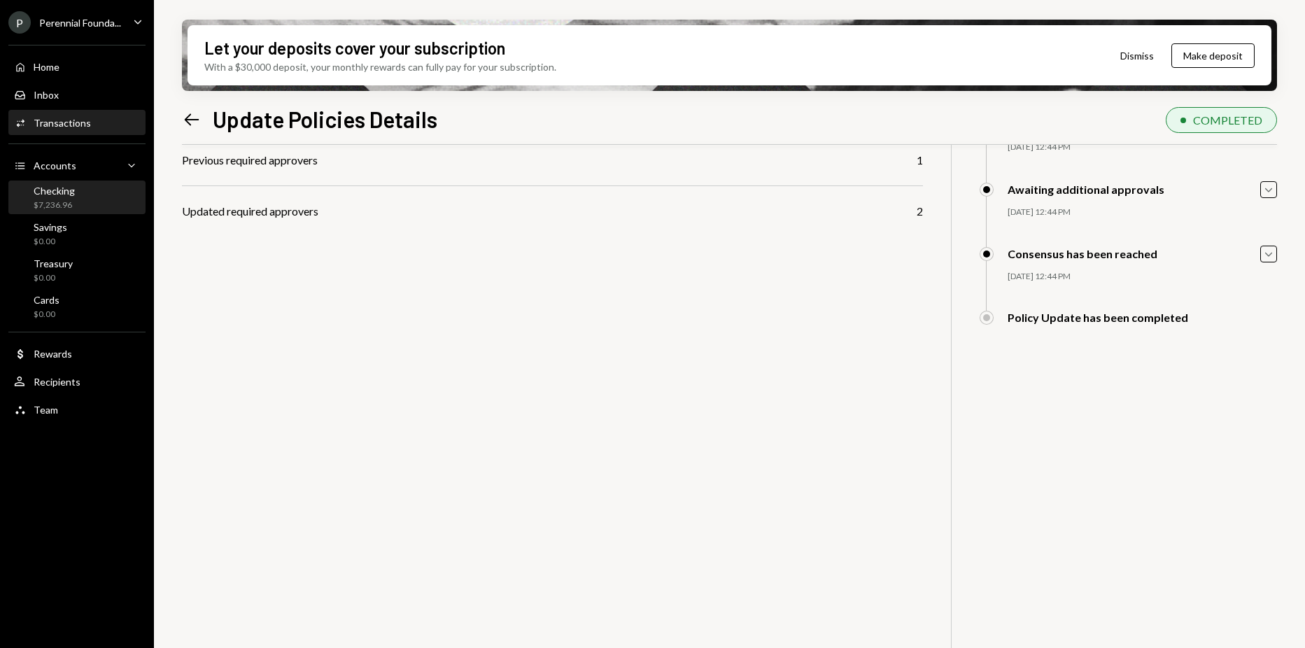
click at [78, 209] on div "Checking $7,236.96" at bounding box center [77, 198] width 126 height 27
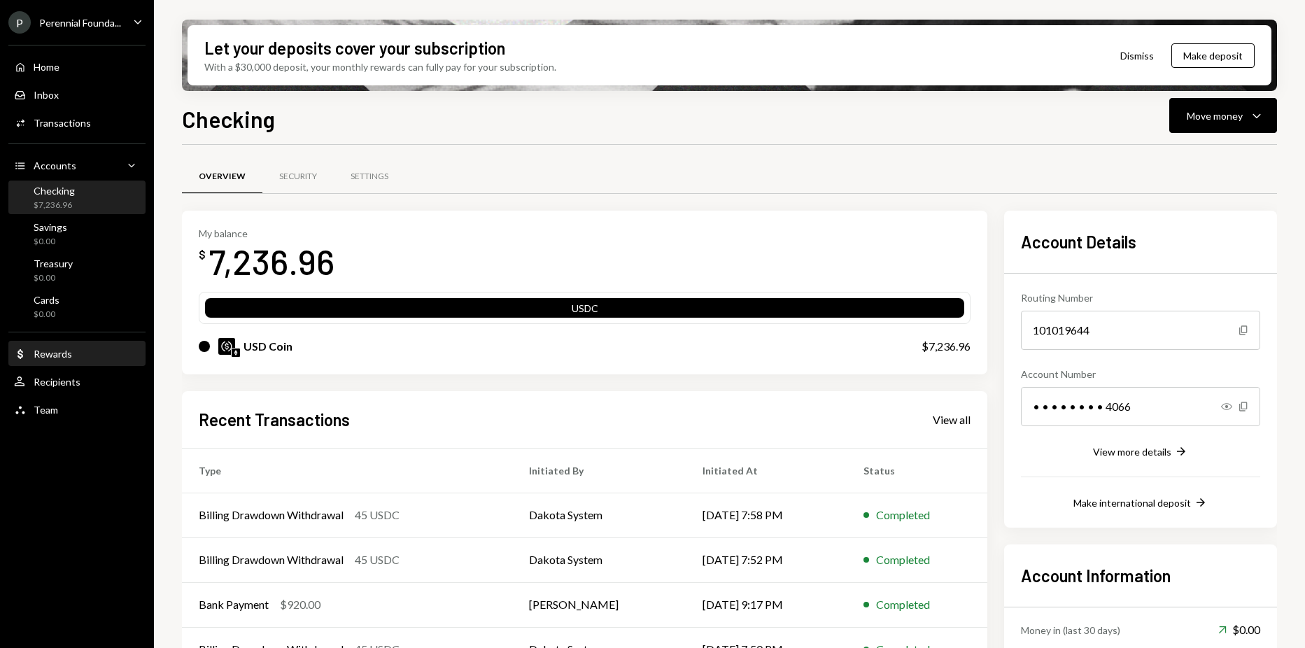
click at [58, 350] on div "Rewards" at bounding box center [53, 354] width 38 height 12
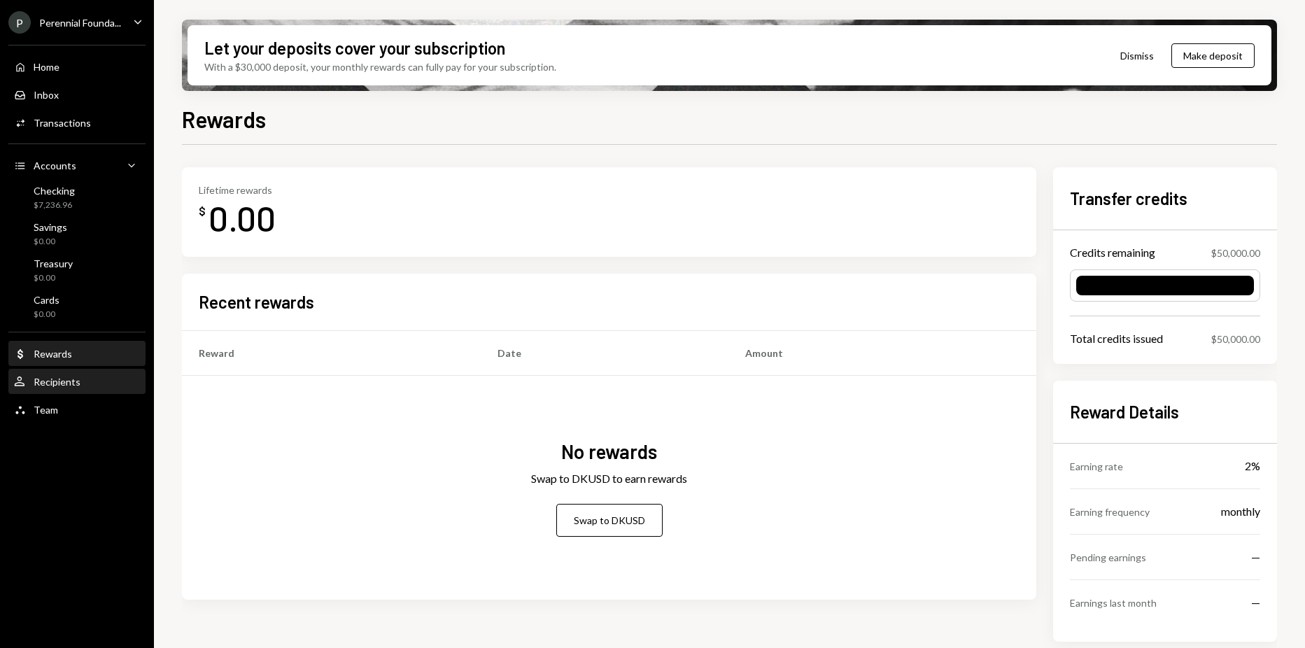
click at [66, 384] on div "Recipients" at bounding box center [57, 382] width 47 height 12
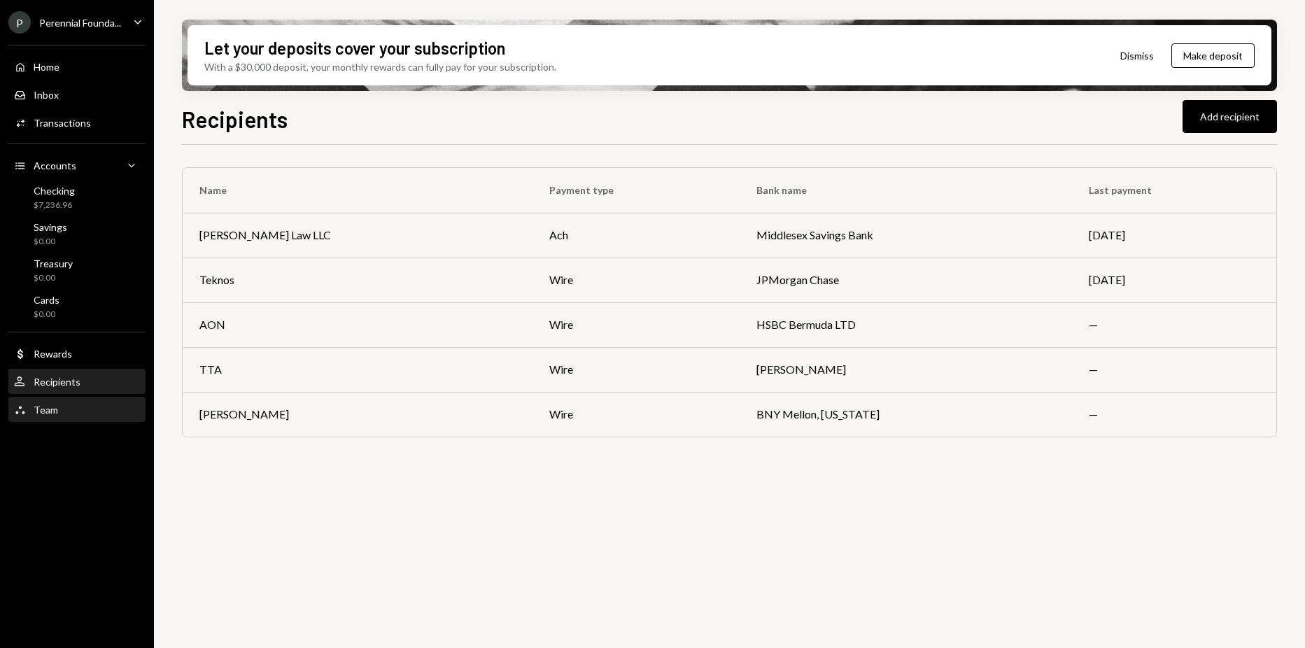
click at [54, 401] on div "Team Team" at bounding box center [77, 410] width 126 height 24
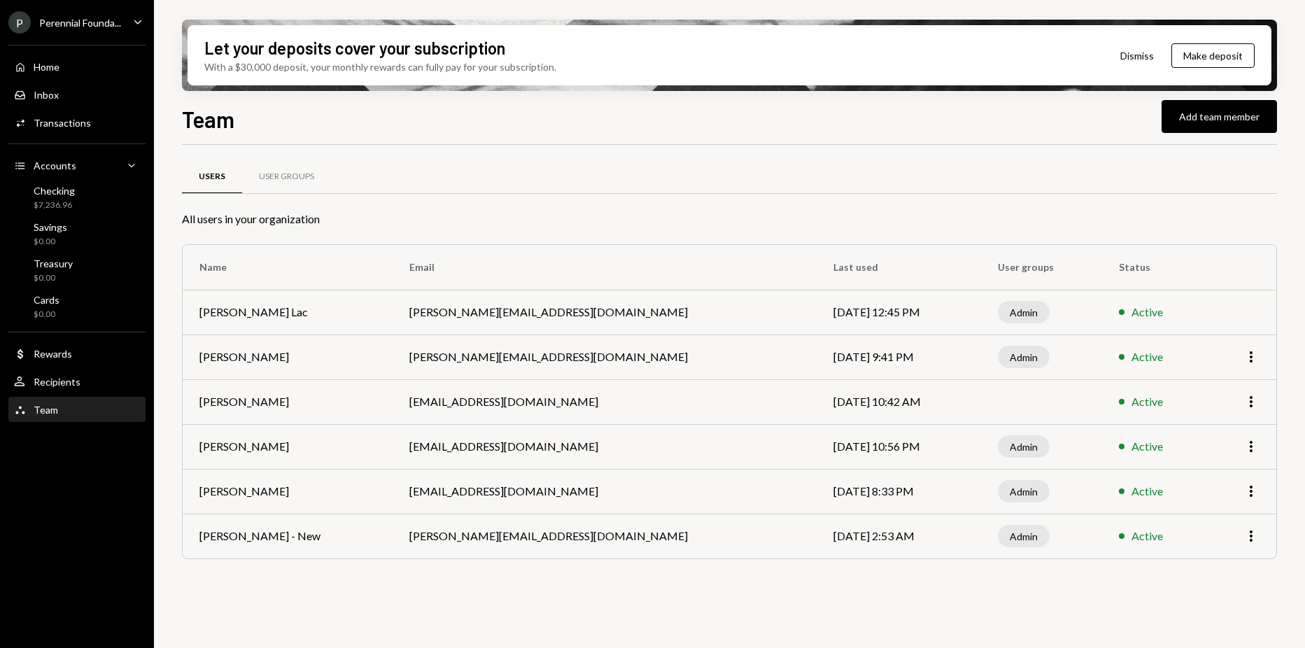
click at [298, 194] on div "User Groups" at bounding box center [286, 177] width 89 height 34
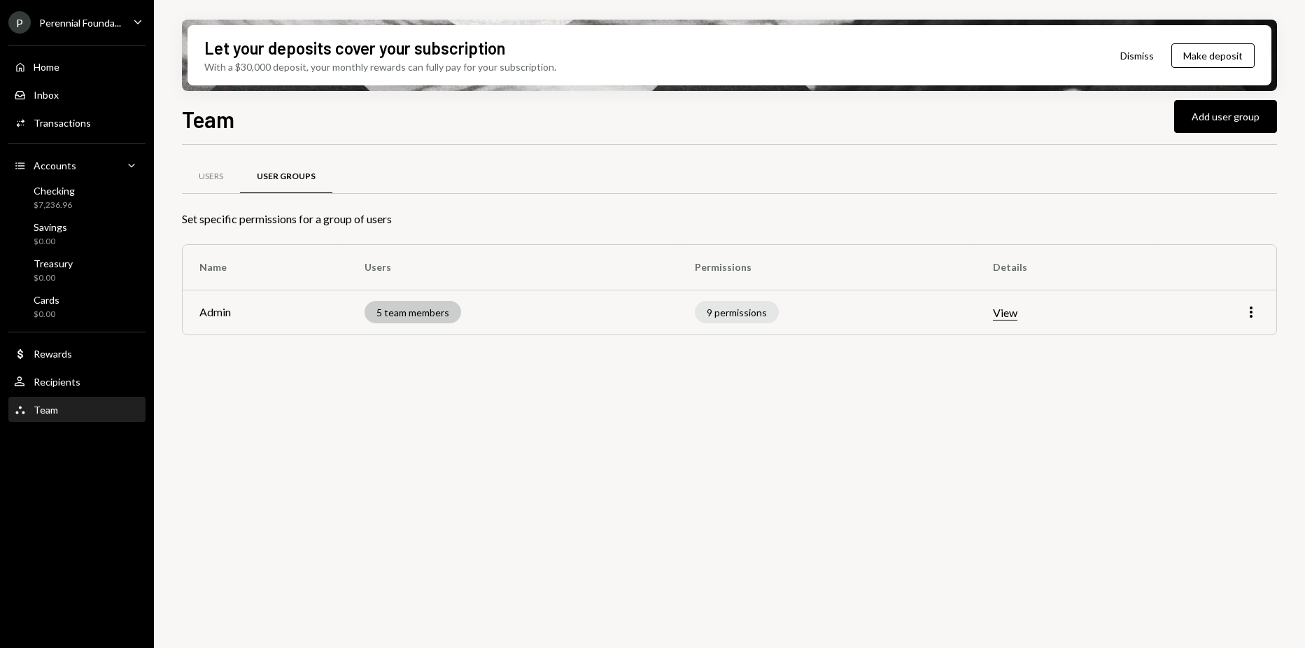
click at [417, 307] on div "5 team members" at bounding box center [413, 312] width 97 height 22
click at [743, 317] on div "9 permissions" at bounding box center [737, 312] width 84 height 22
click at [1018, 318] on button "View" at bounding box center [1005, 313] width 24 height 15
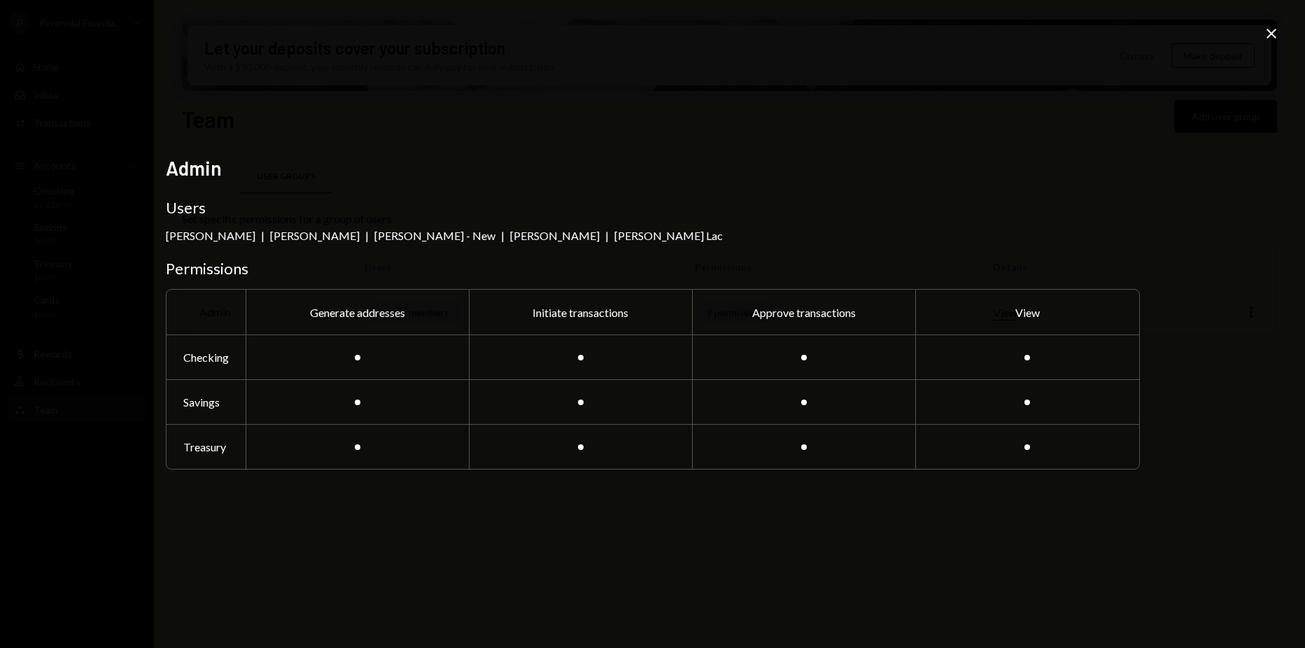
click at [1277, 32] on icon "Close" at bounding box center [1271, 33] width 17 height 17
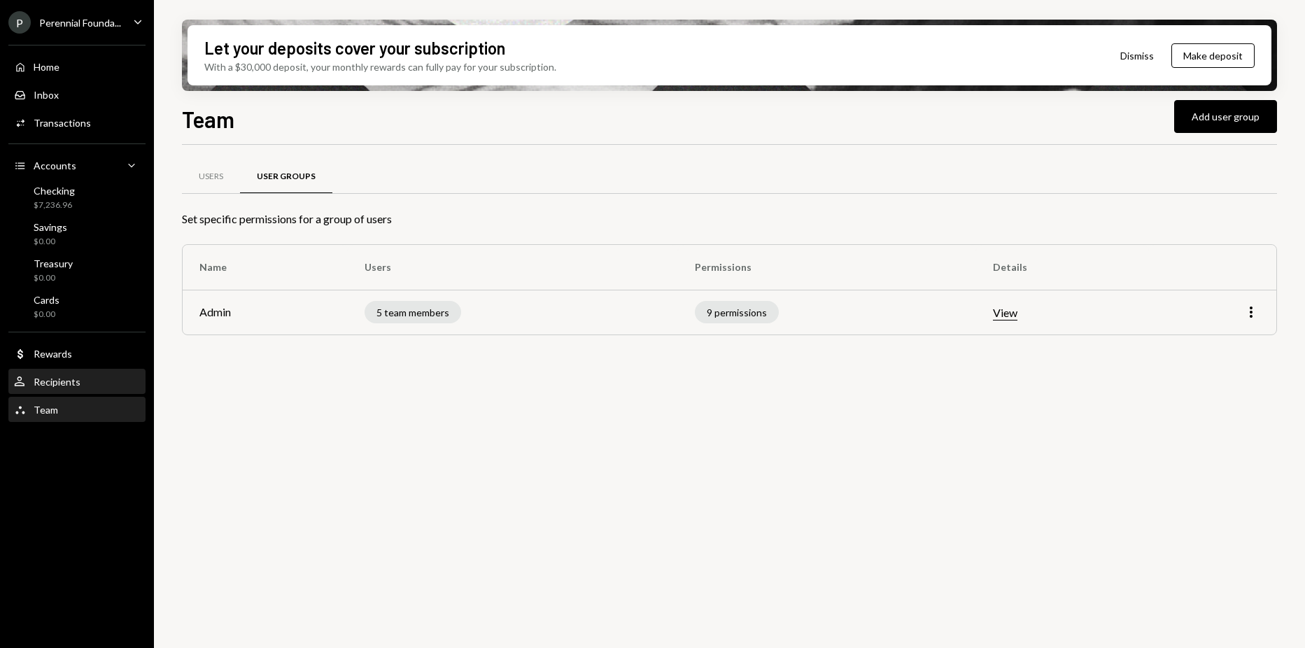
click at [58, 377] on div "Recipients" at bounding box center [57, 382] width 47 height 12
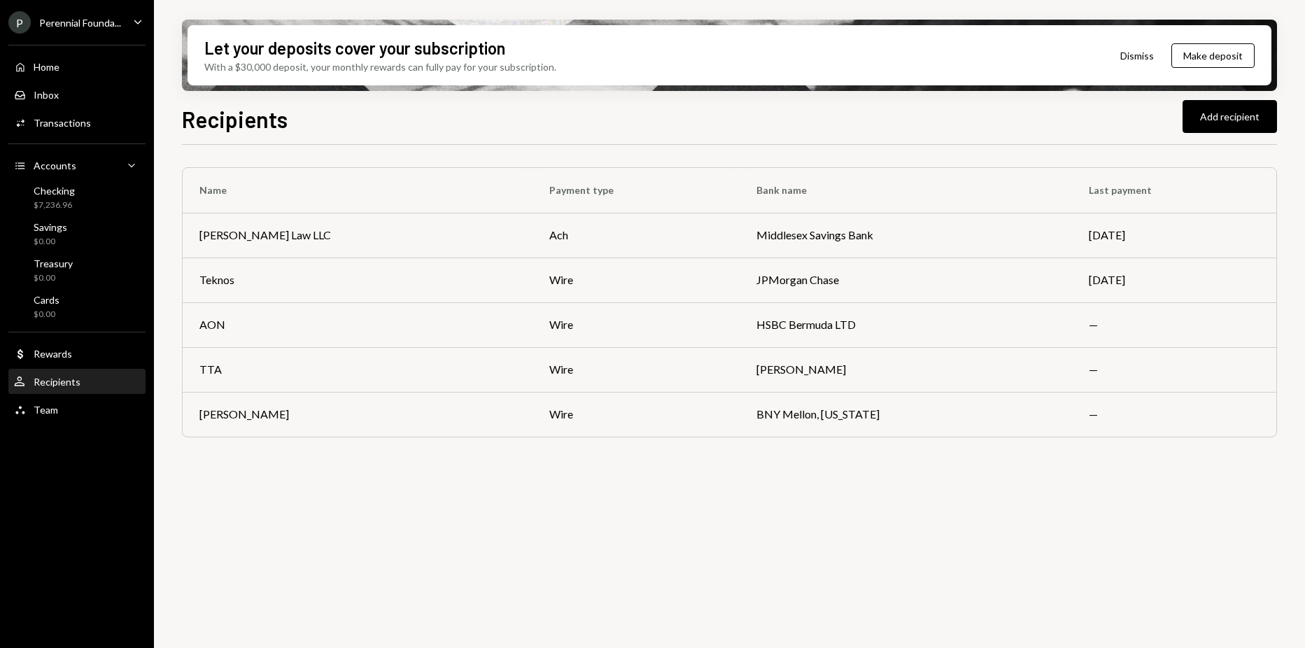
click at [64, 358] on div "Rewards" at bounding box center [53, 354] width 38 height 12
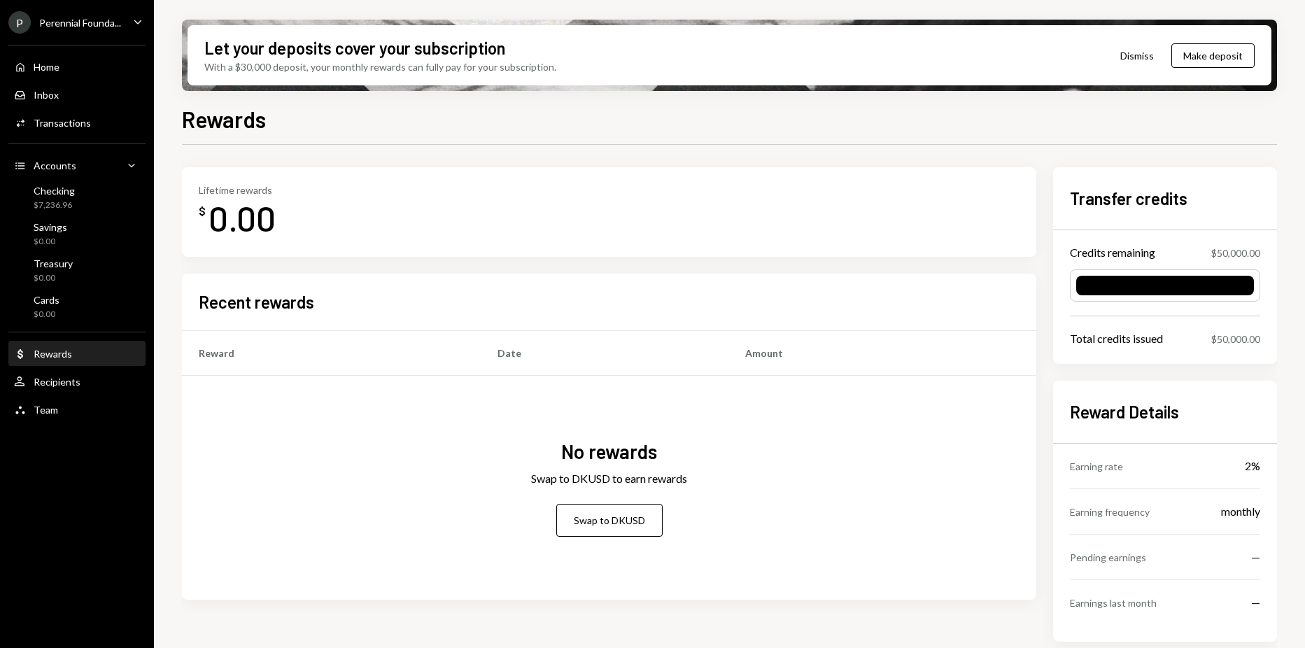
click at [64, 27] on div "Perennial Founda..." at bounding box center [80, 23] width 82 height 12
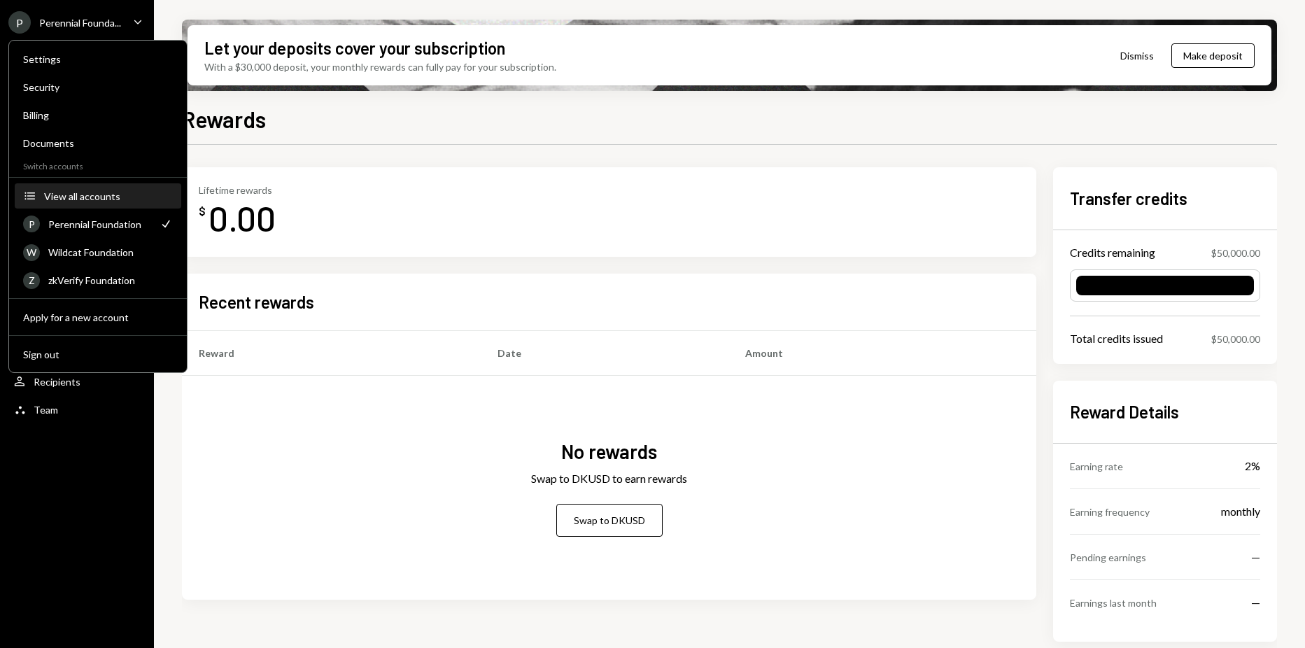
click at [85, 203] on button "Accounts View all accounts" at bounding box center [98, 196] width 167 height 25
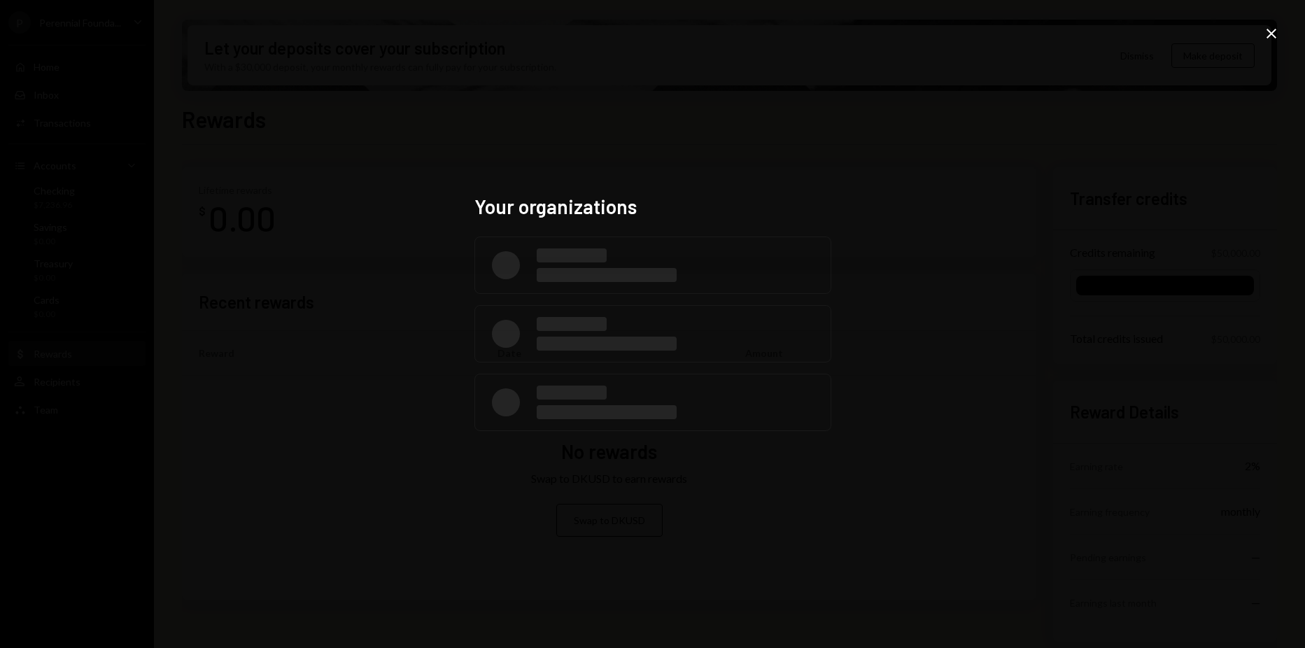
click at [1261, 33] on div "Your organizations Close" at bounding box center [652, 324] width 1305 height 648
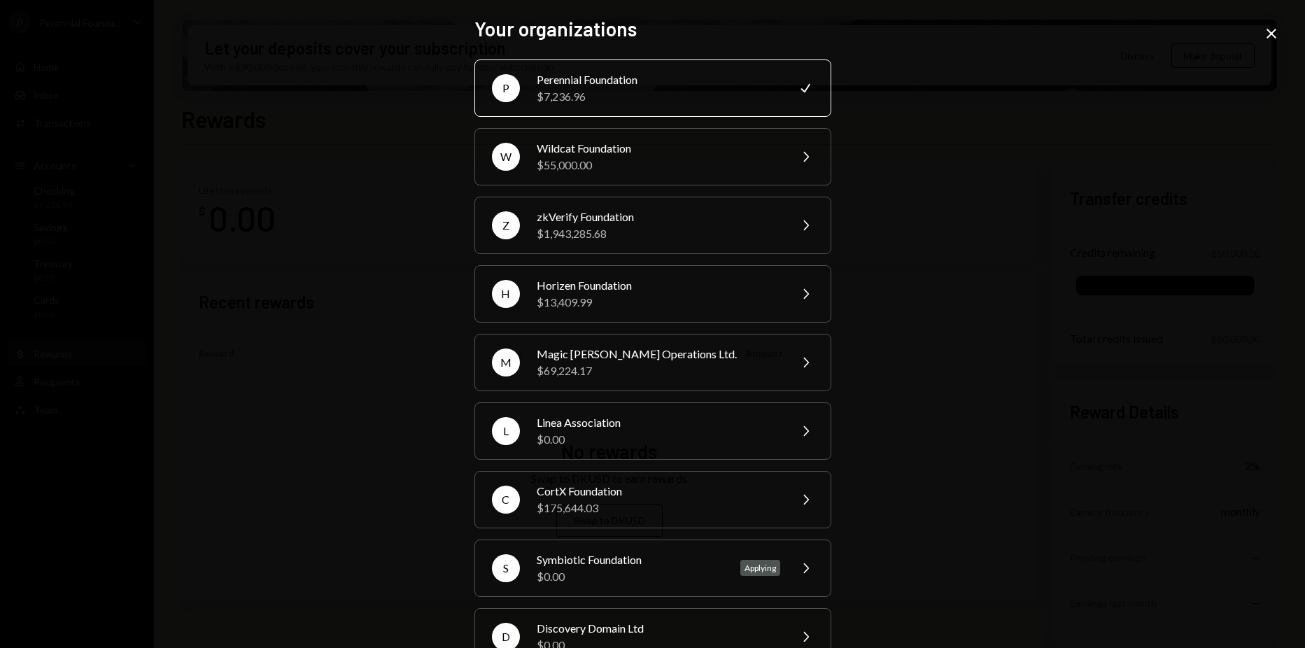
click at [1276, 34] on icon "Close" at bounding box center [1271, 33] width 17 height 17
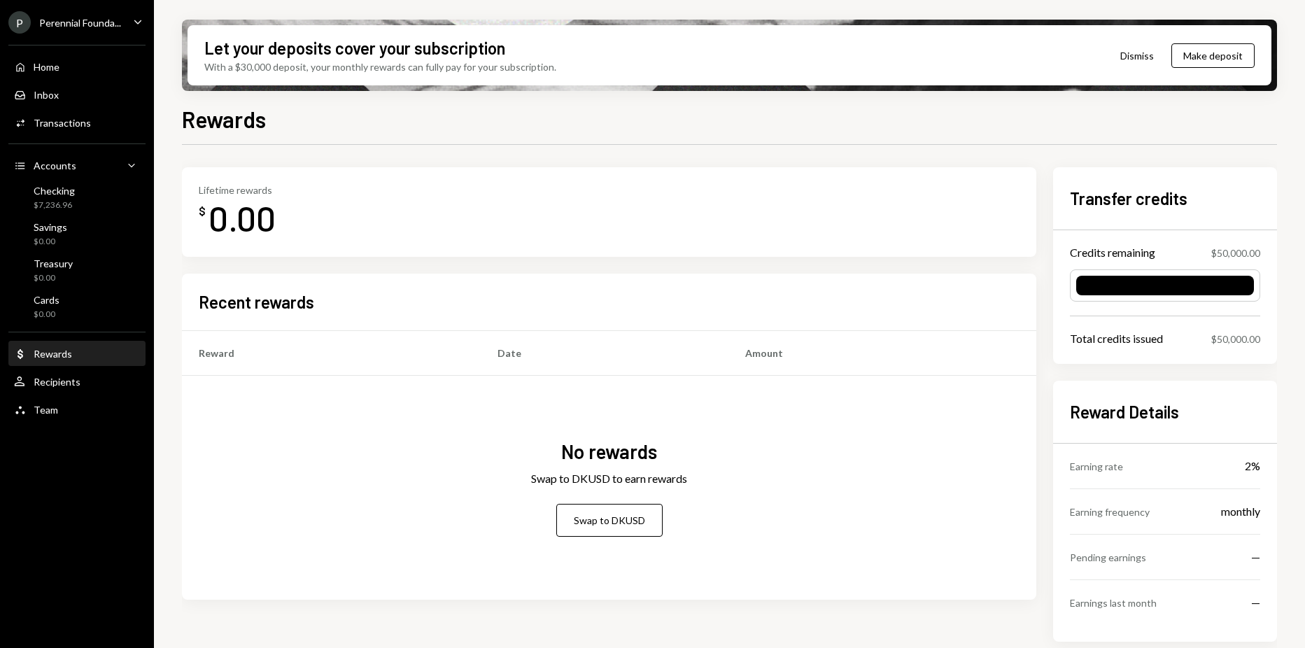
click at [107, 24] on div "Perennial Founda..." at bounding box center [80, 23] width 82 height 12
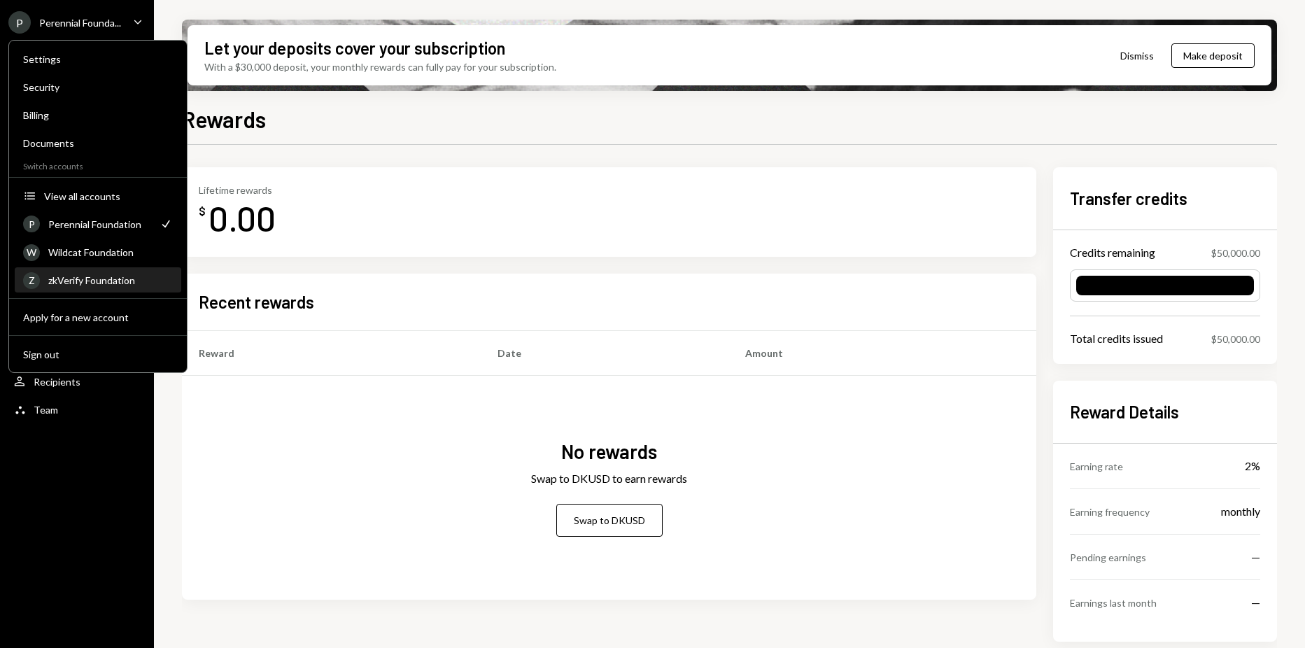
click at [88, 276] on div "zkVerify Foundation" at bounding box center [110, 280] width 125 height 12
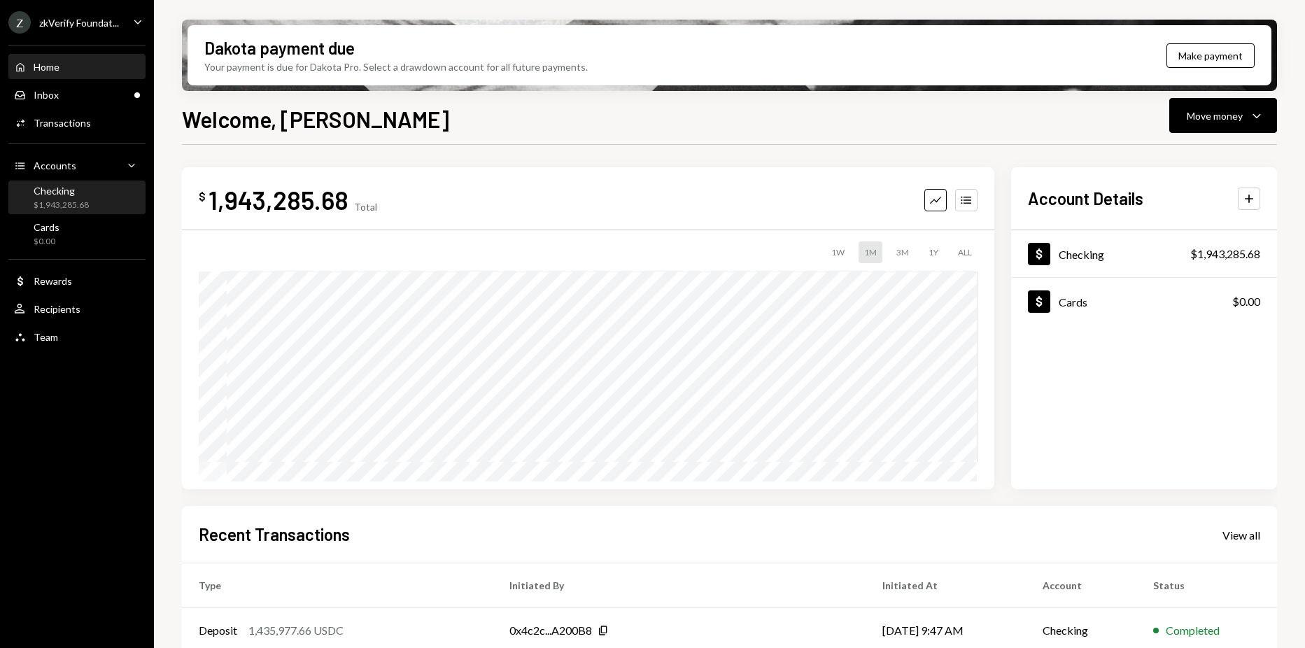
click at [92, 210] on div "Checking $1,943,285.68" at bounding box center [77, 198] width 126 height 27
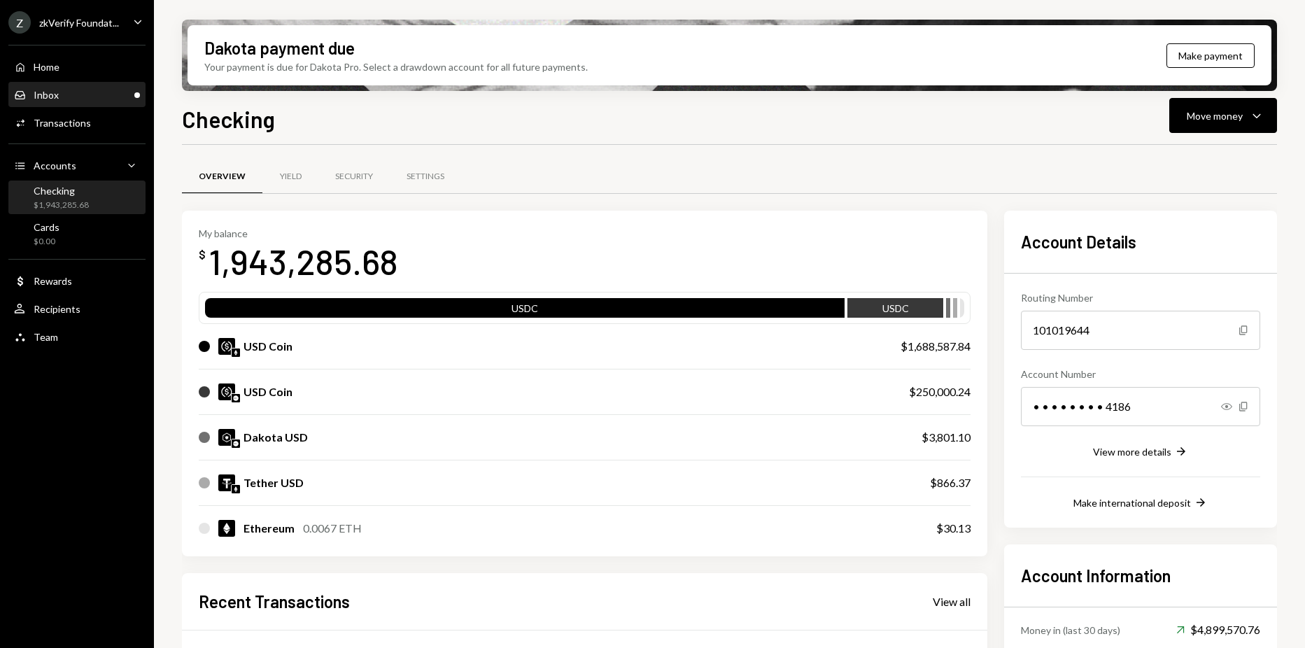
click at [78, 97] on div "Inbox Inbox" at bounding box center [77, 95] width 126 height 13
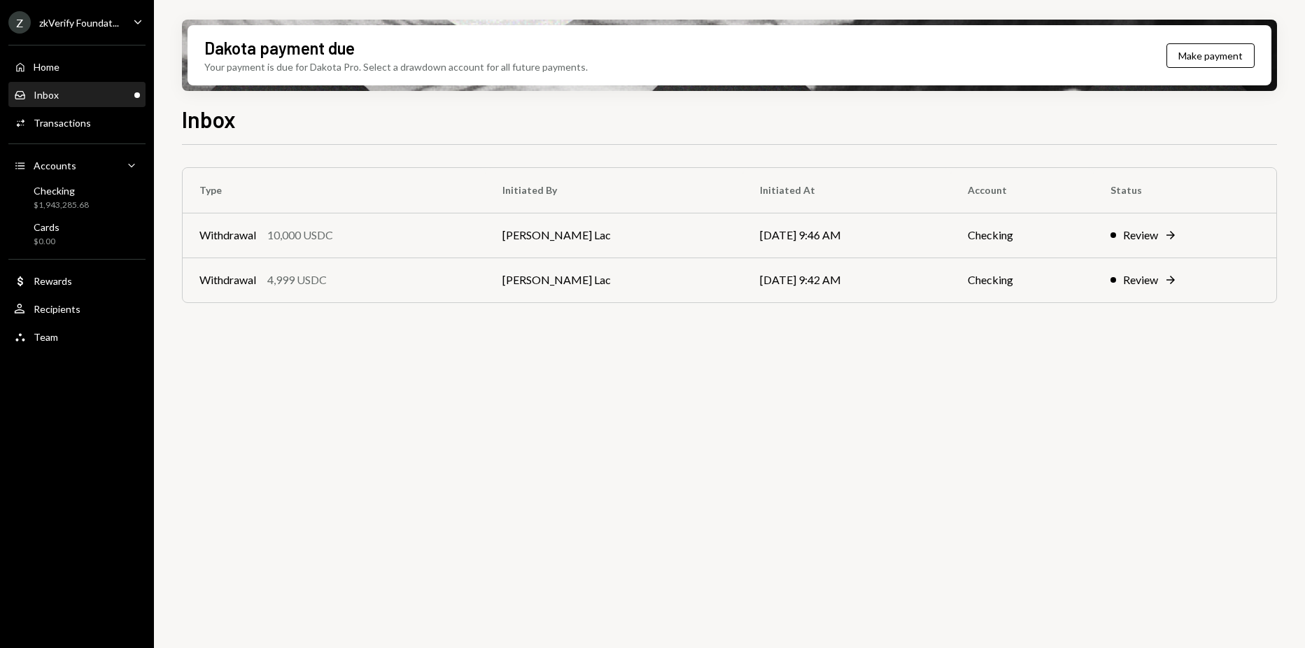
click at [45, 91] on div "Inbox" at bounding box center [46, 95] width 25 height 12
click at [62, 68] on div "Home Home" at bounding box center [77, 67] width 126 height 13
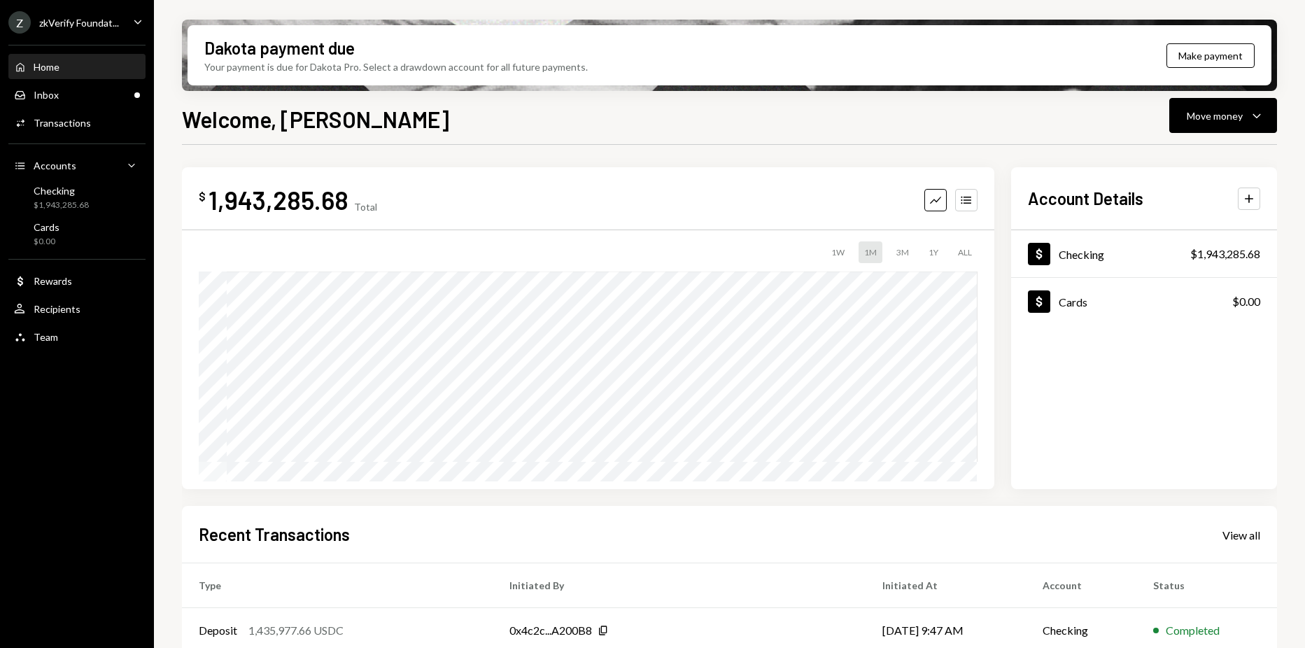
click at [741, 175] on div "$ 1,943,285.68 Total Graph Accounts 1W 1M 3M 1Y ALL $46,755.77 Sep 29, 2025" at bounding box center [588, 328] width 813 height 322
click at [127, 216] on div "Home Home Inbox Inbox Activities Transactions Accounts Accounts Caret Down Chec…" at bounding box center [77, 194] width 154 height 316
click at [122, 206] on div "Checking $1,943,285.68" at bounding box center [77, 198] width 126 height 27
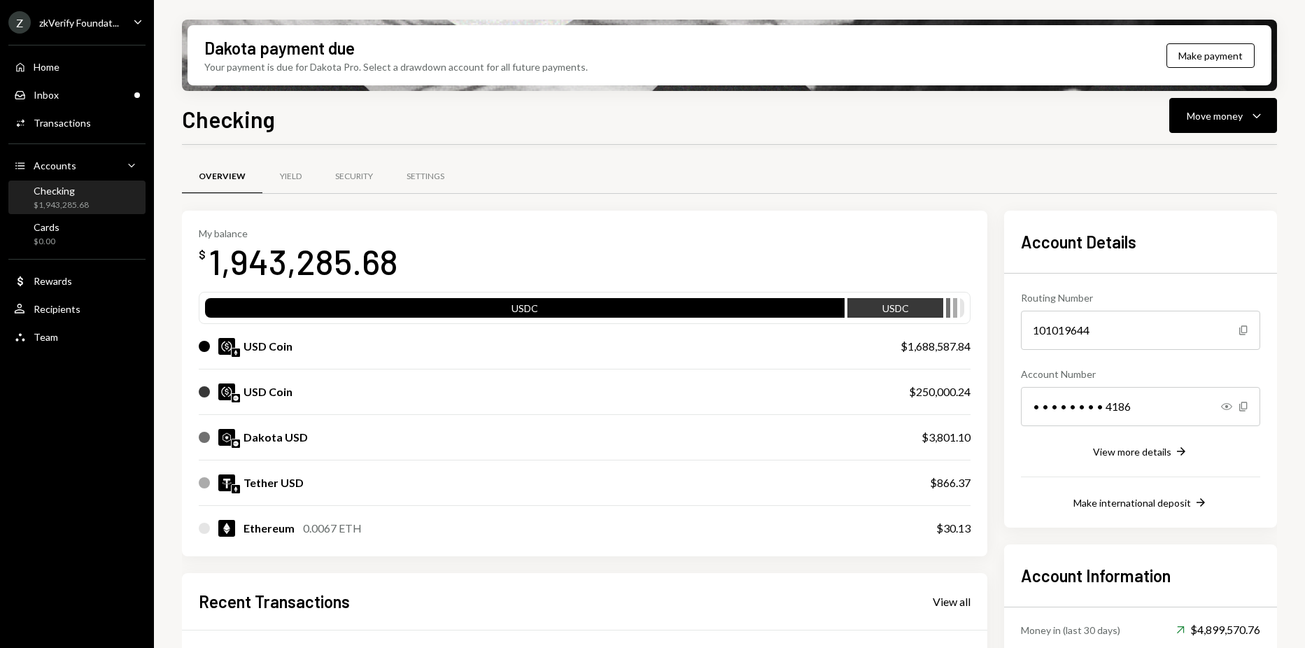
scroll to position [140, 0]
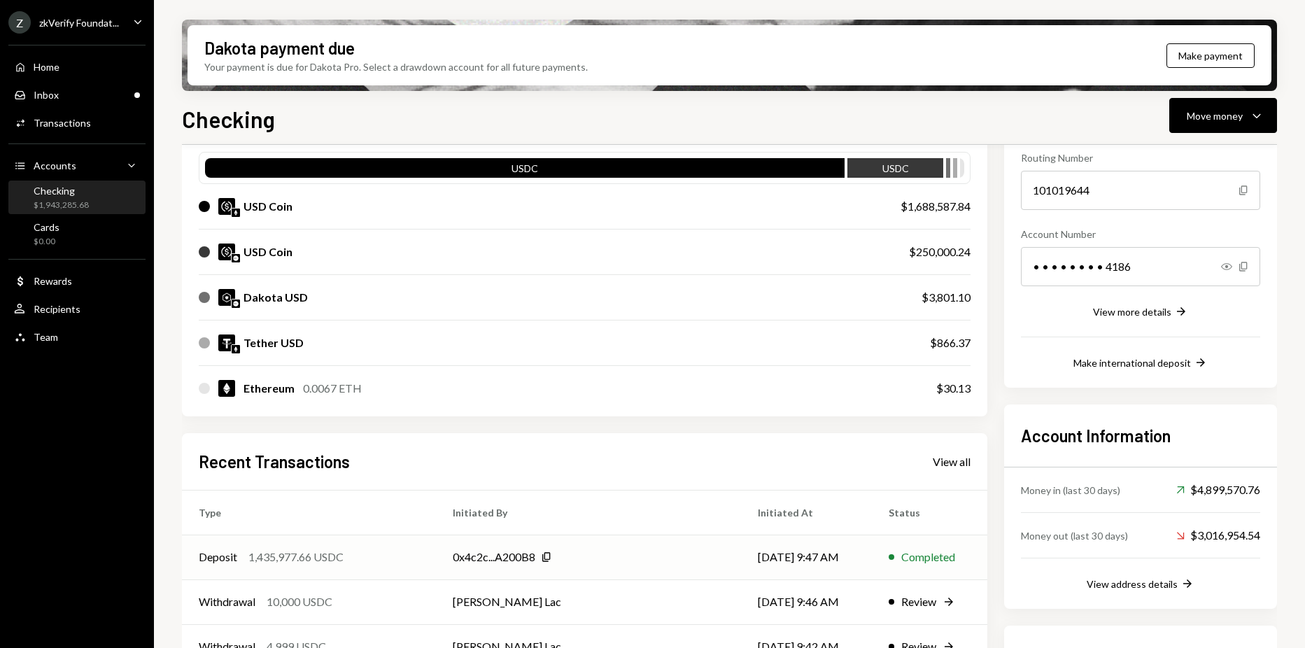
click at [901, 558] on div "Completed" at bounding box center [928, 557] width 54 height 17
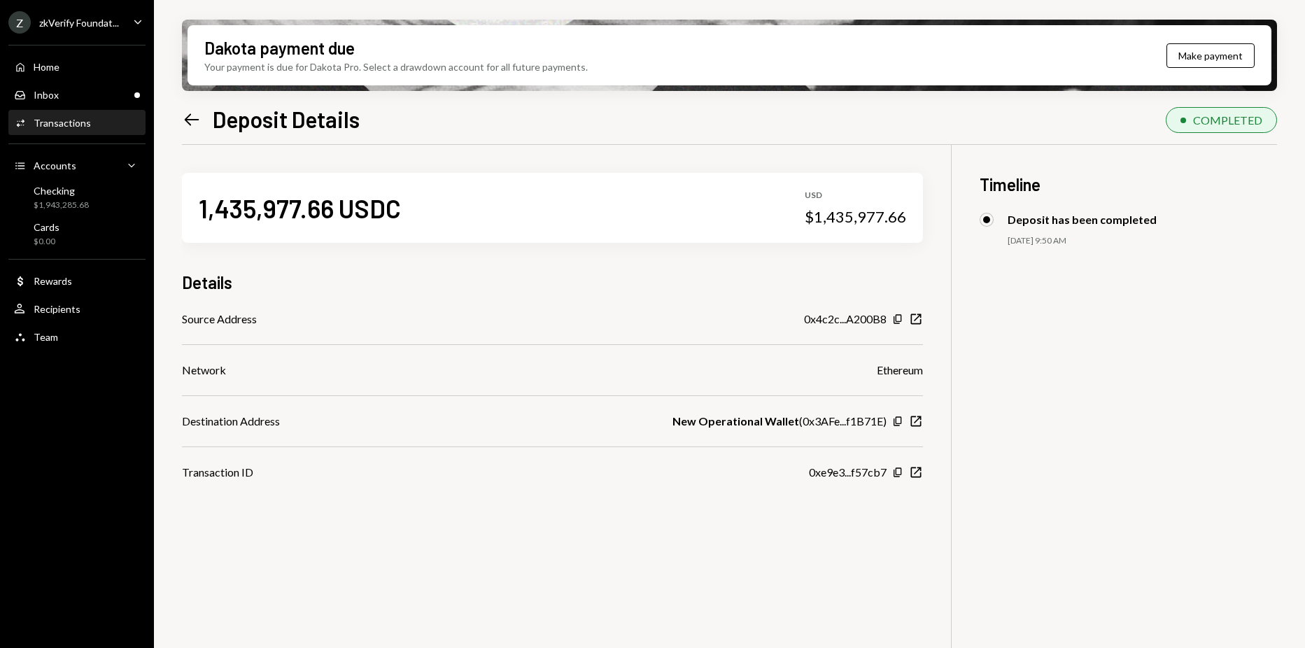
click at [550, 498] on div "1,435,977.66 USDC USD $1,435,977.66 Details Source Address 0x4c2c...A200B8 Copy…" at bounding box center [729, 469] width 1095 height 648
click at [127, 311] on div "User Recipients" at bounding box center [77, 309] width 126 height 13
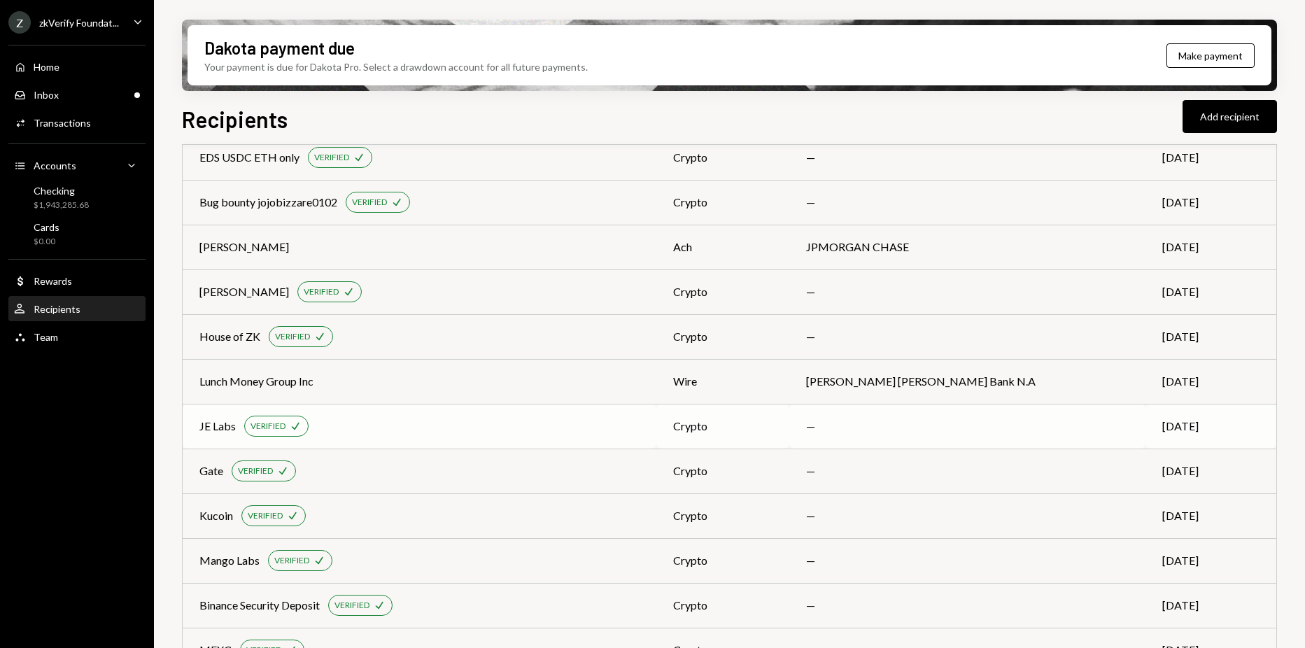
scroll to position [350, 0]
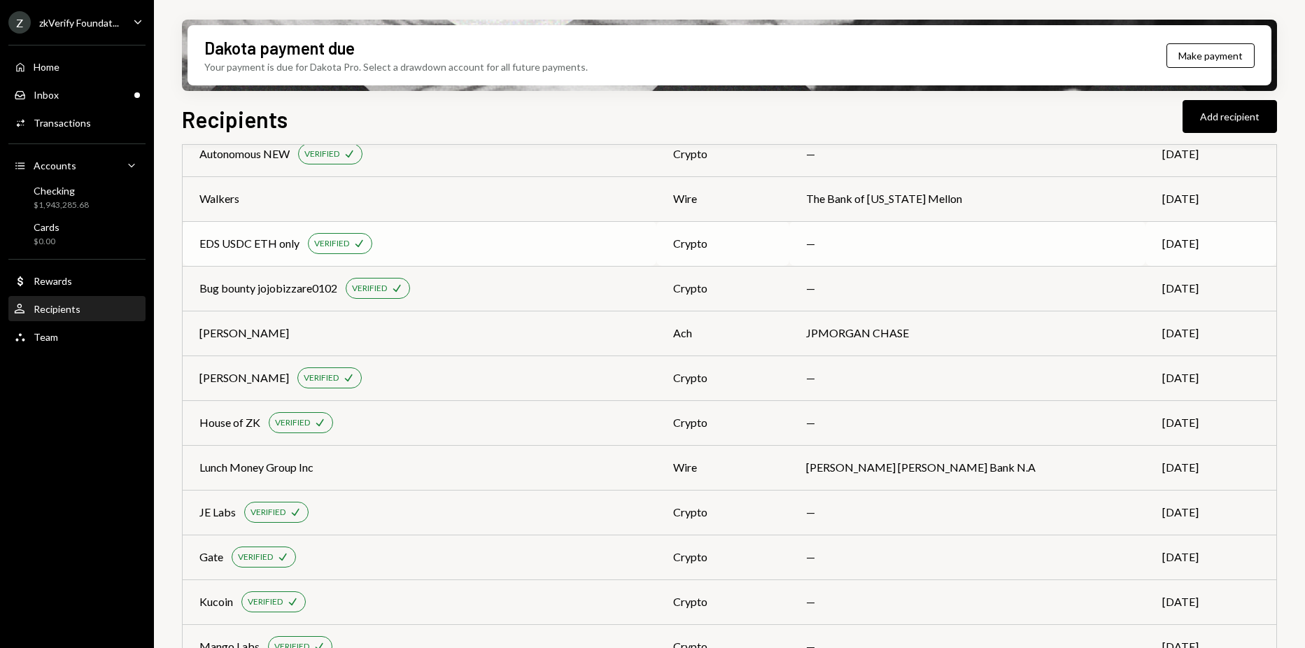
click at [428, 241] on div "EDS USDC ETH only VERIFIED Check" at bounding box center [419, 243] width 440 height 21
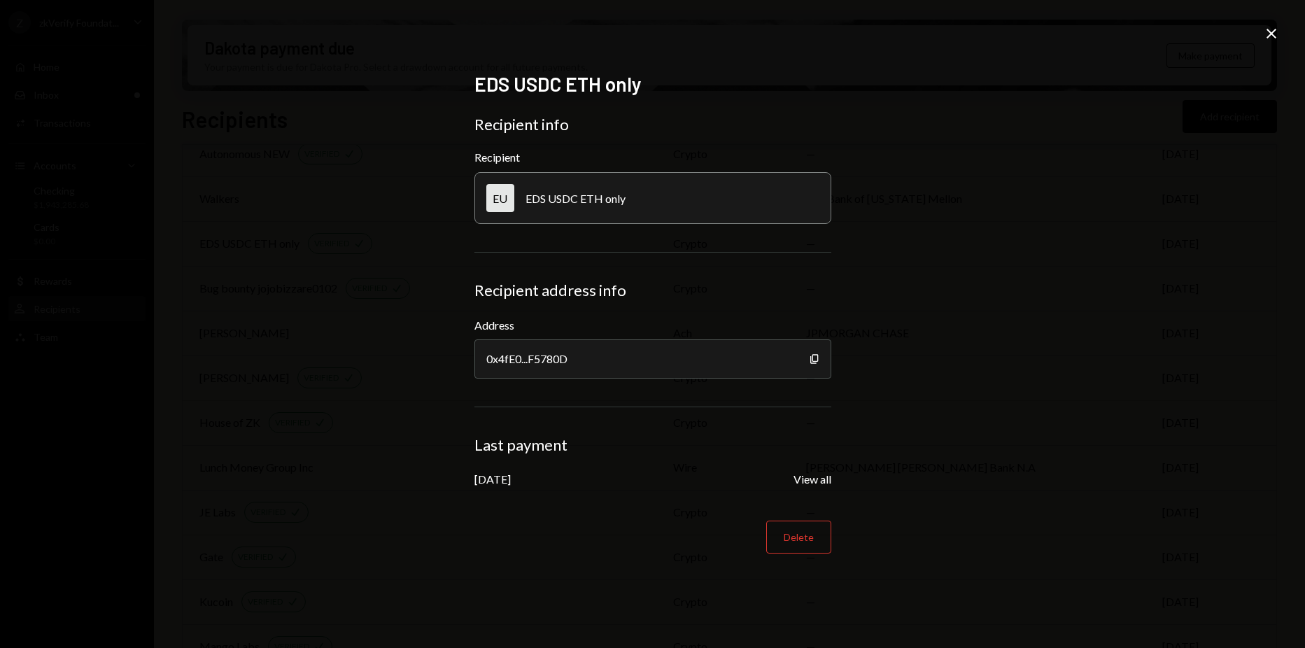
click at [1261, 29] on div "EDS USDC ETH only Recipient info Recipient EU EDS USDC ETH only Recipient addre…" at bounding box center [652, 324] width 1305 height 648
click at [1265, 31] on icon "Close" at bounding box center [1271, 33] width 17 height 17
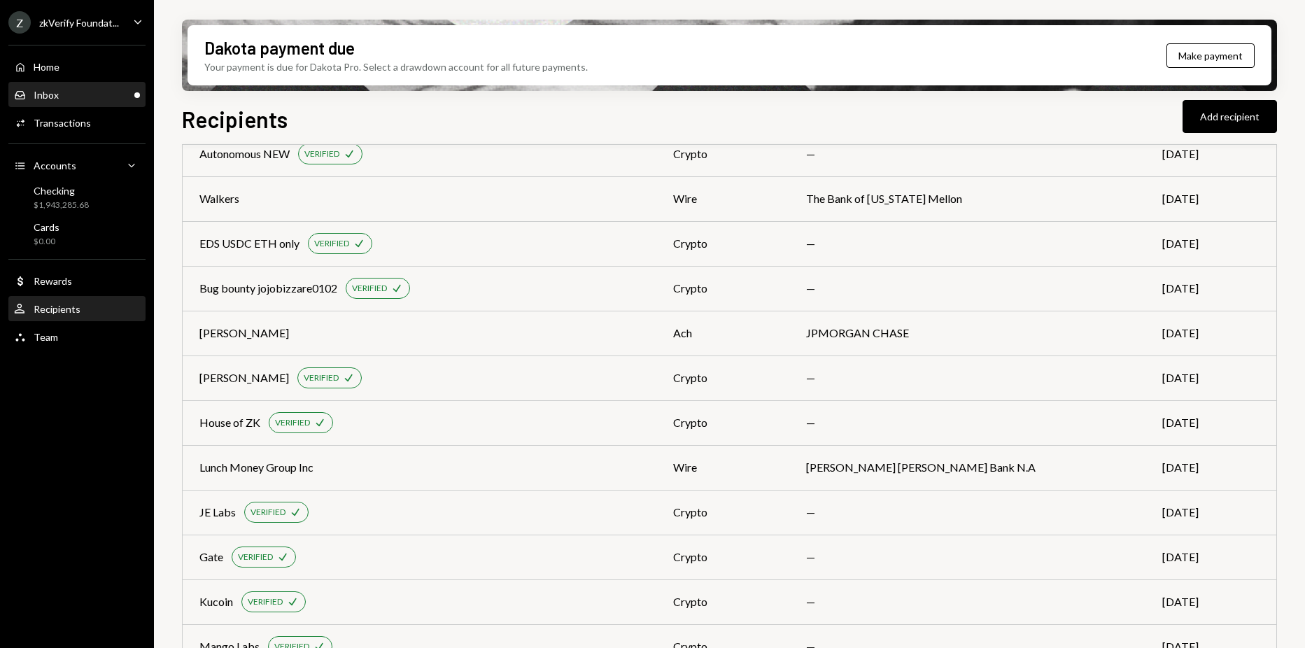
click at [138, 94] on div "Main" at bounding box center [137, 95] width 6 height 6
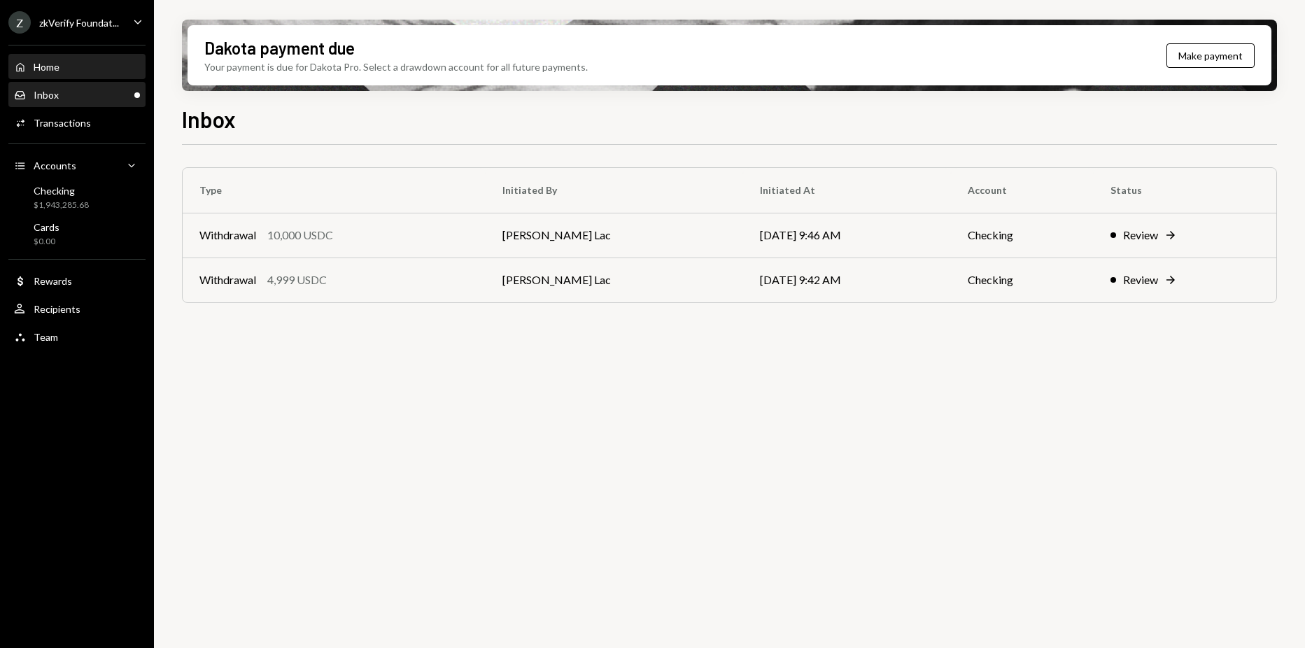
click at [66, 71] on div "Home Home" at bounding box center [77, 67] width 126 height 13
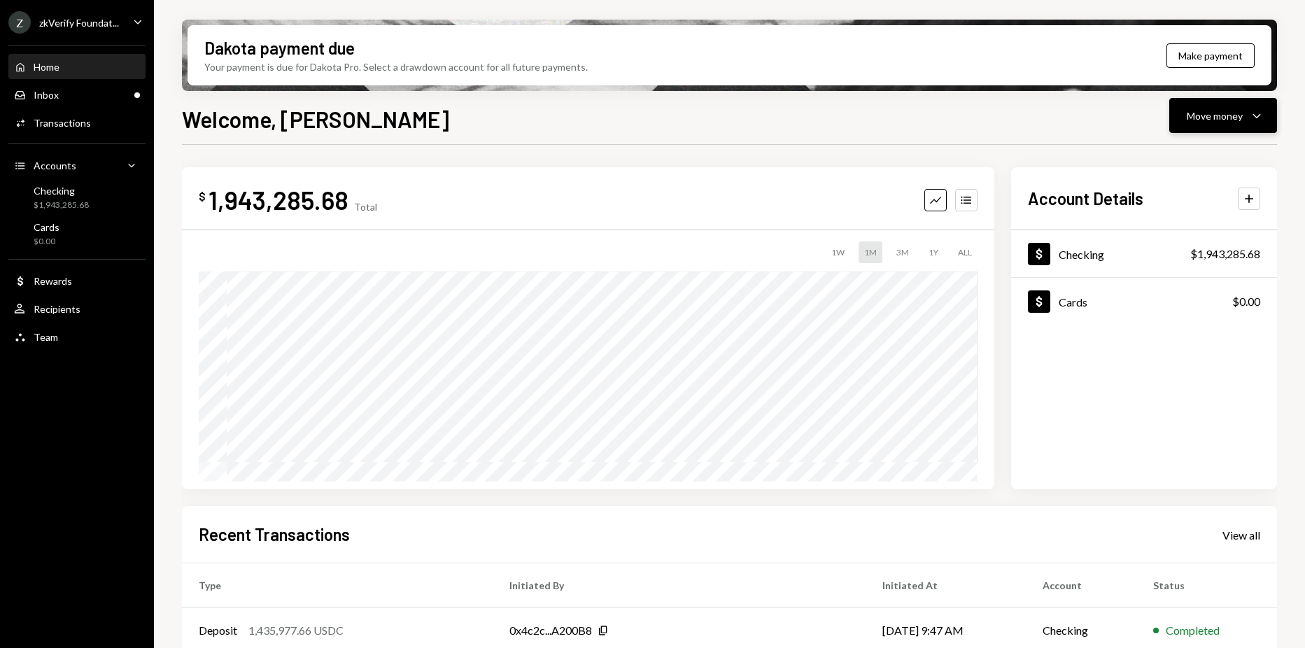
click at [1210, 113] on div "Move money" at bounding box center [1215, 115] width 56 height 15
click at [1169, 149] on div "Withdraw Send" at bounding box center [1202, 157] width 140 height 31
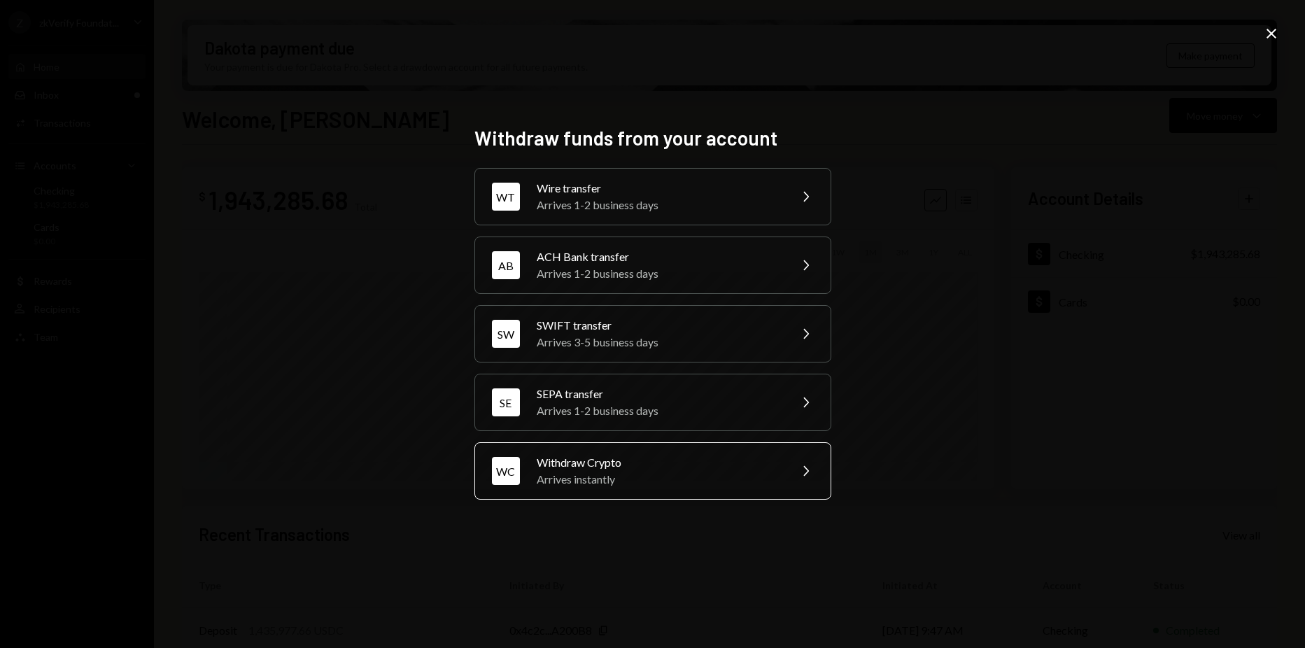
click at [628, 463] on div "Withdraw Crypto" at bounding box center [659, 462] width 244 height 17
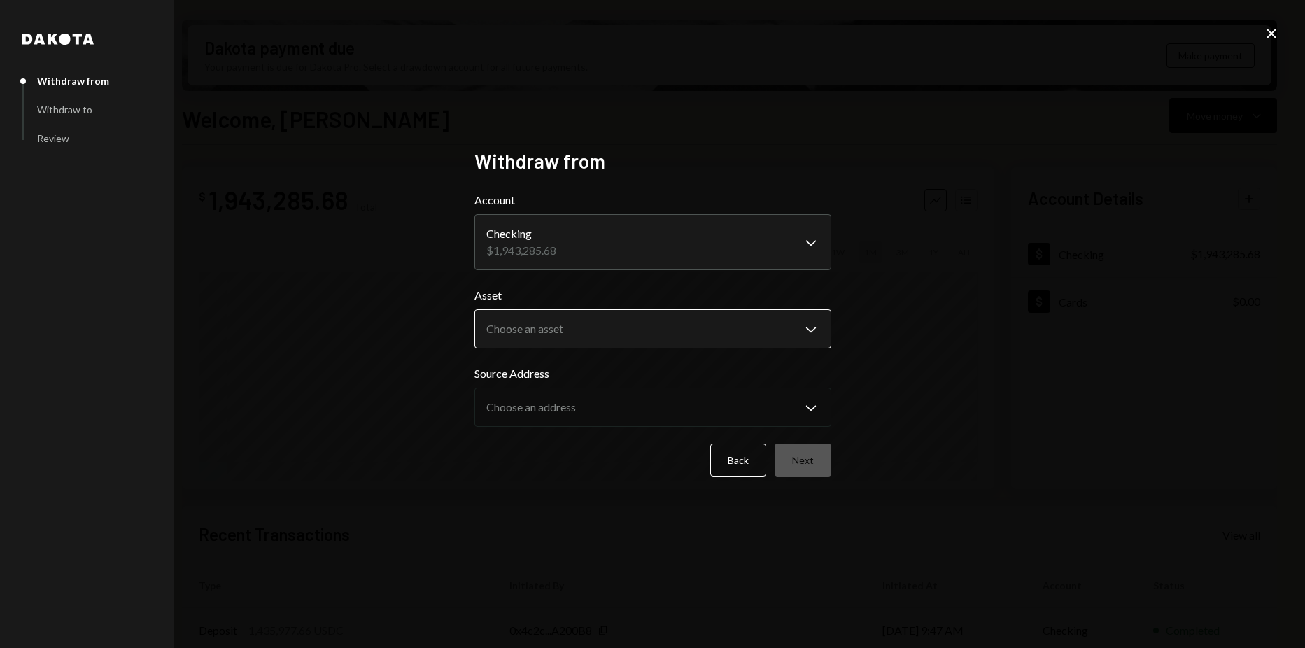
click at [589, 337] on body "Z zkVerify Foundat... Caret Down Home Home Inbox Inbox Activities Transactions …" at bounding box center [652, 324] width 1305 height 648
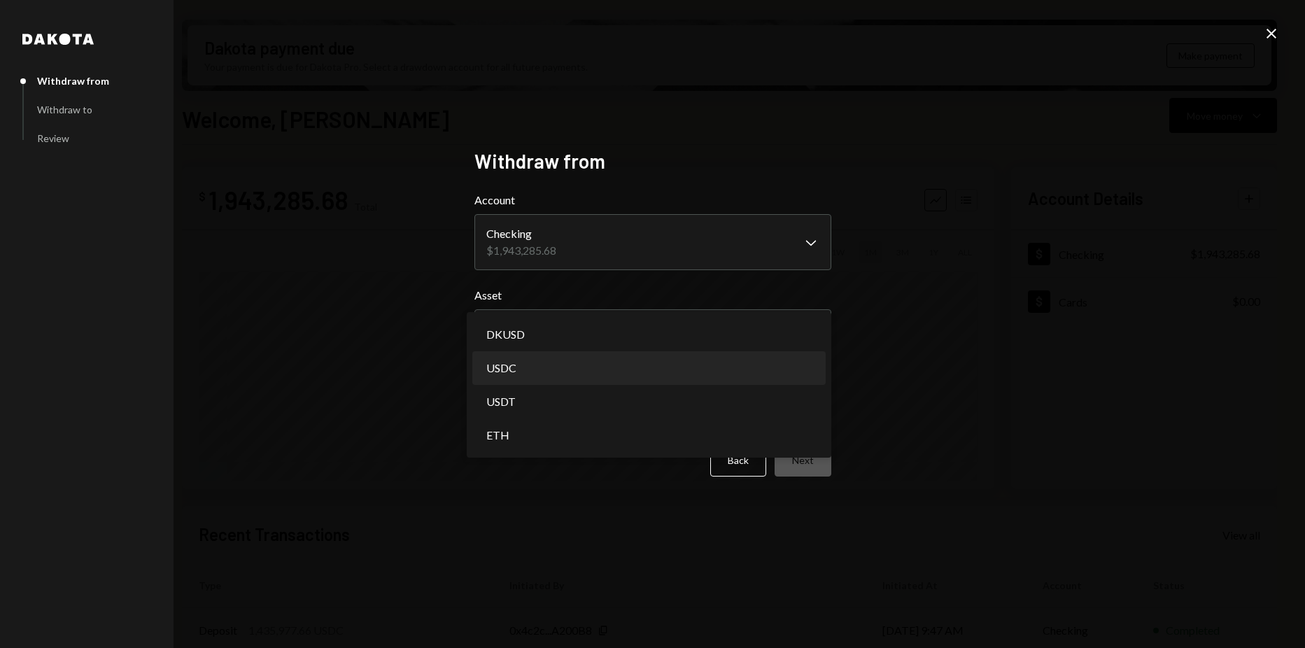
select select "****"
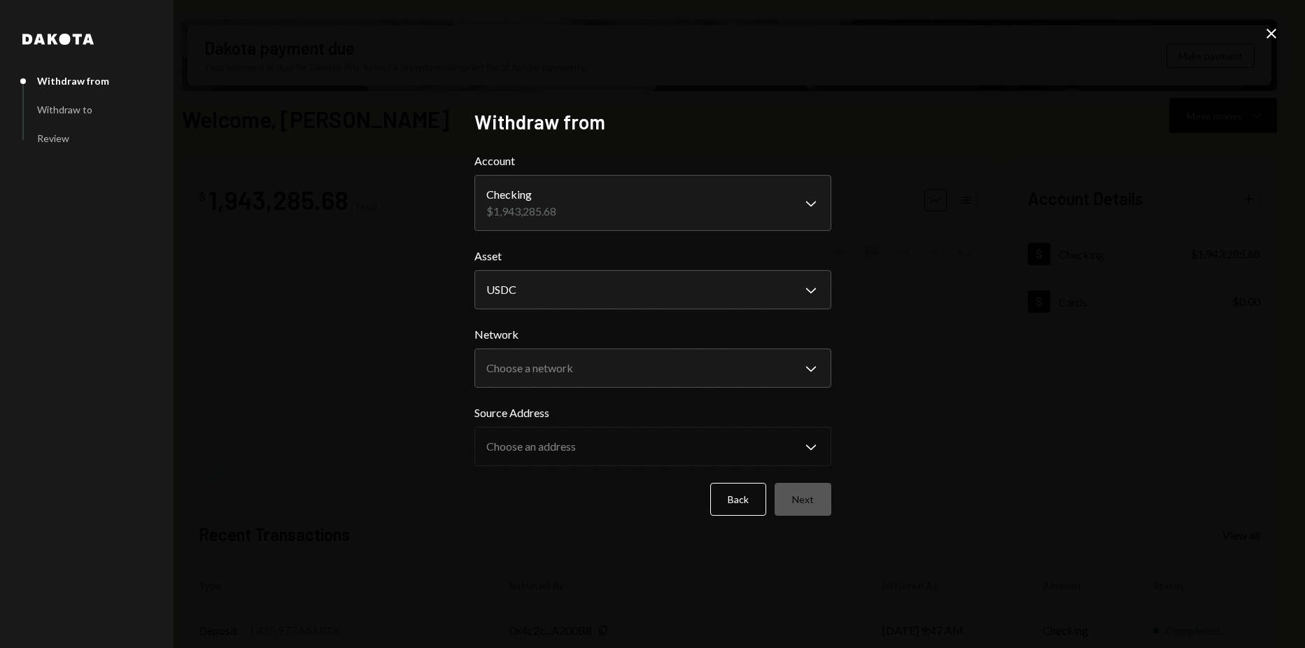
click at [563, 393] on form "**********" at bounding box center [652, 334] width 357 height 363
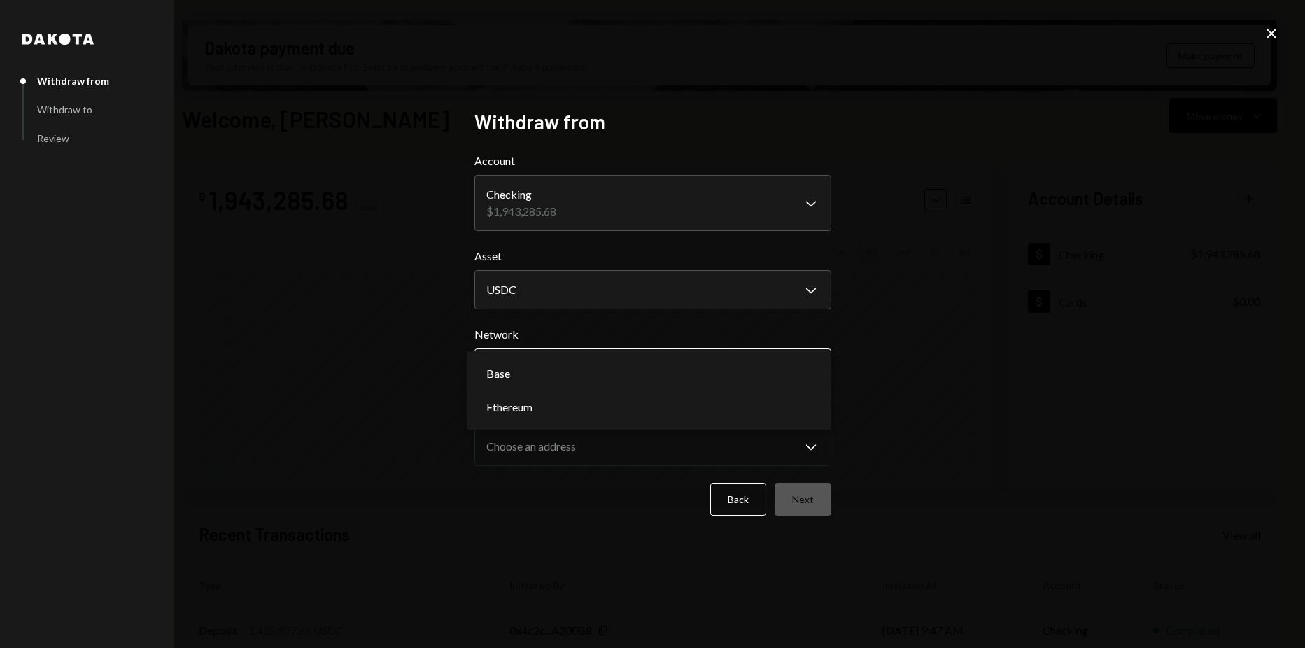
click at [562, 367] on body "Z zkVerify Foundat... Caret Down Home Home Inbox Inbox Activities Transactions …" at bounding box center [652, 324] width 1305 height 648
select select "**********"
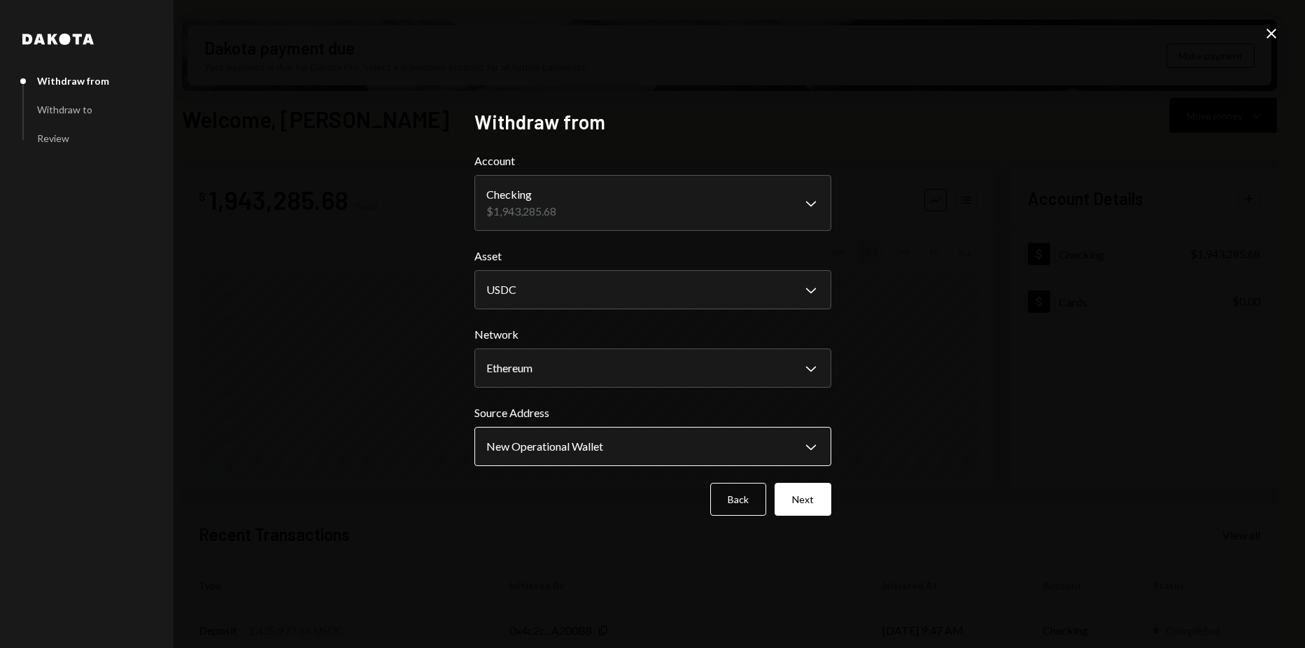
click at [577, 452] on body "Z zkVerify Foundat... Caret Down Home Home Inbox Inbox Activities Transactions …" at bounding box center [652, 324] width 1305 height 648
click at [781, 493] on button "Next" at bounding box center [803, 499] width 57 height 33
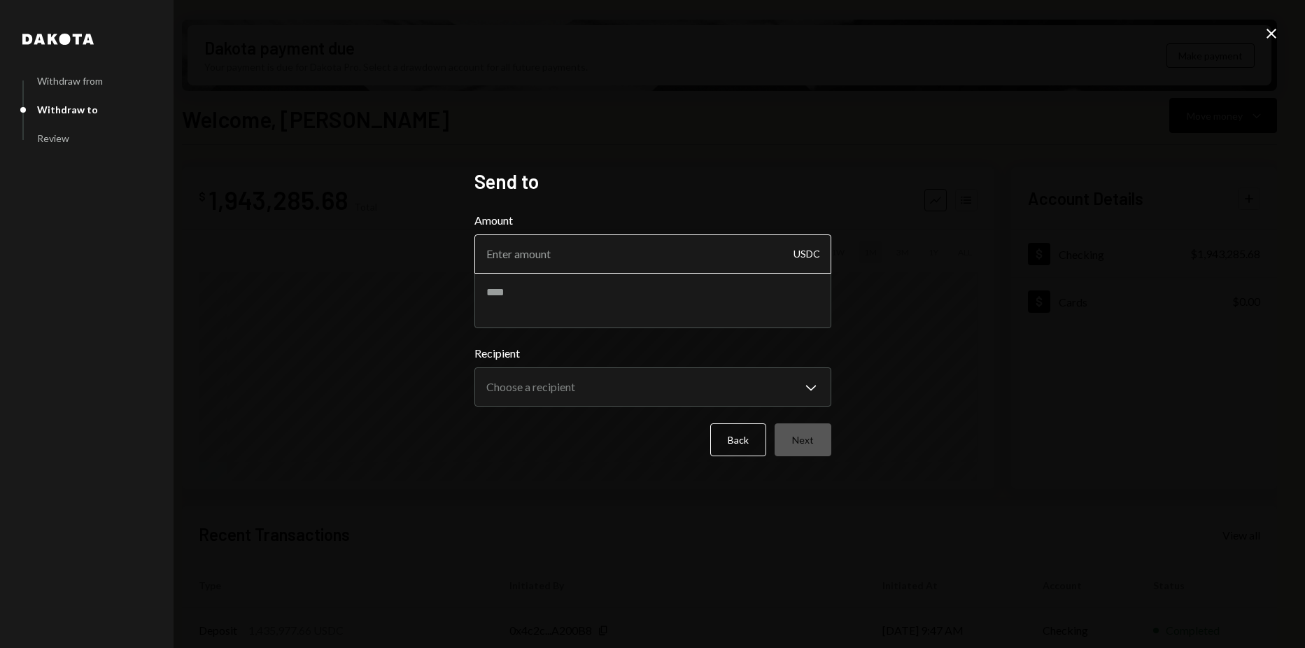
click at [605, 251] on input "Amount" at bounding box center [652, 253] width 357 height 39
click at [539, 253] on input "Amount" at bounding box center [652, 253] width 357 height 39
paste input "1568309.32"
type input "1568309.32"
click at [620, 211] on div "**********" at bounding box center [652, 323] width 357 height 309
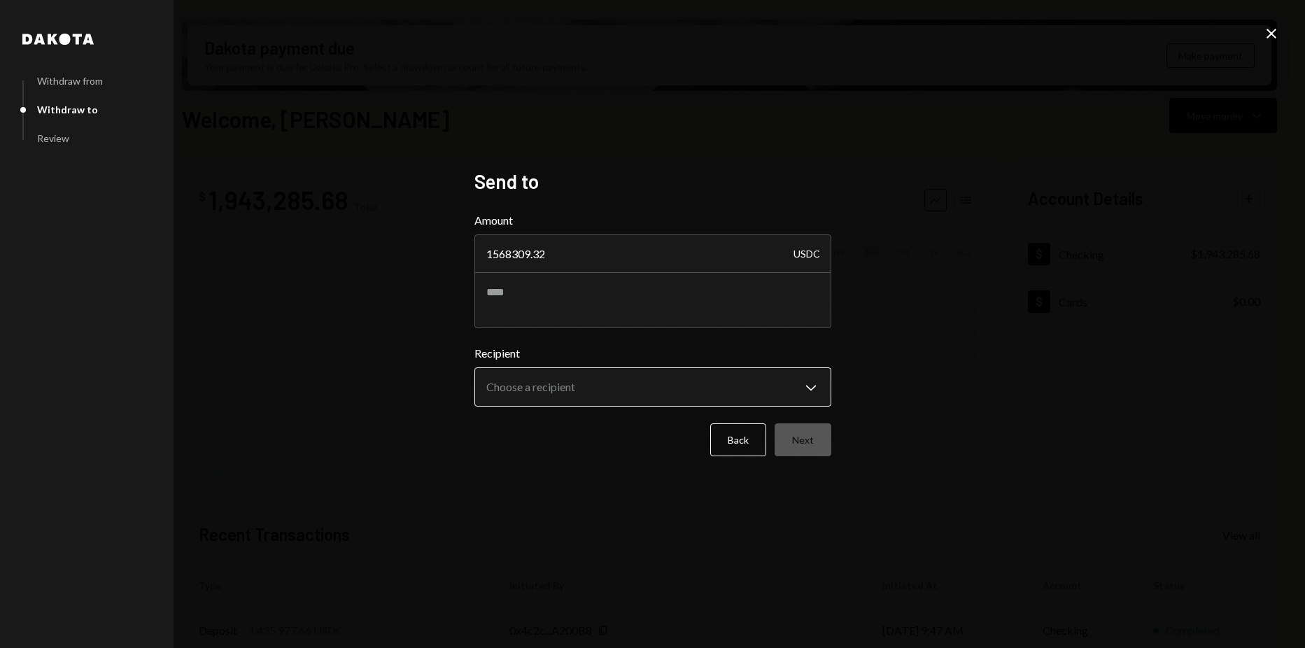
click at [611, 396] on body "Z zkVerify Foundat... Caret Down Home Home Inbox Inbox Activities Transactions …" at bounding box center [652, 324] width 1305 height 648
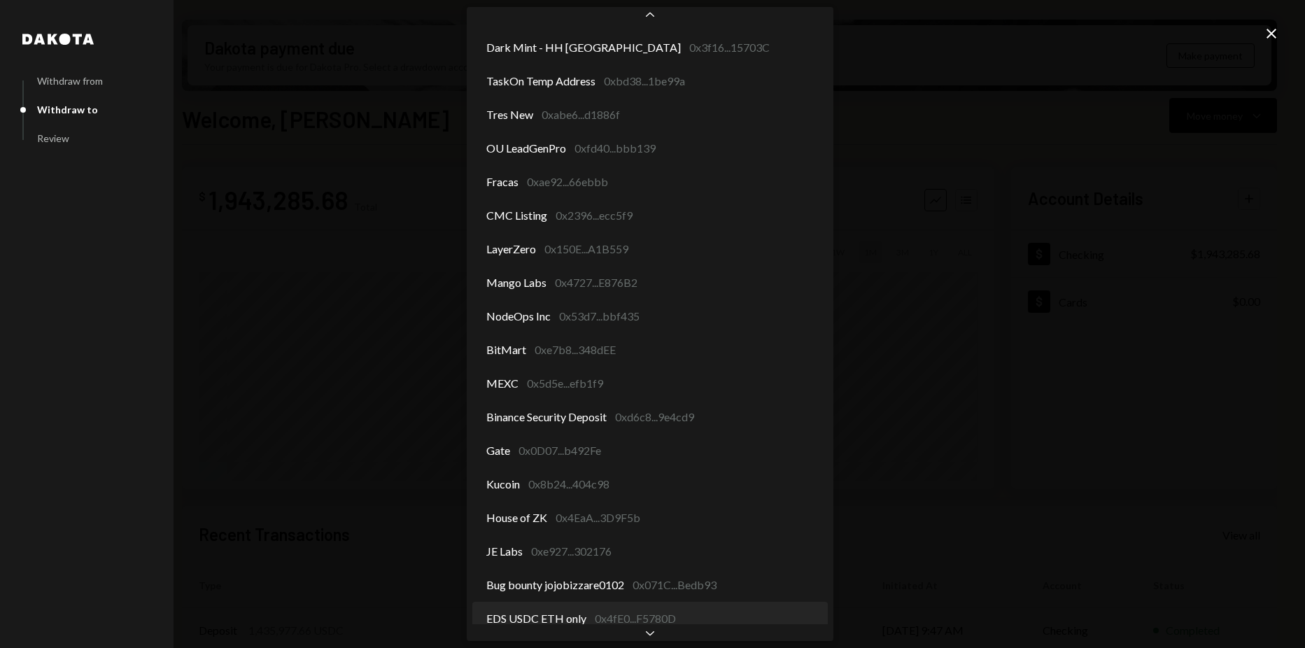
scroll to position [1813, 0]
select select "**********"
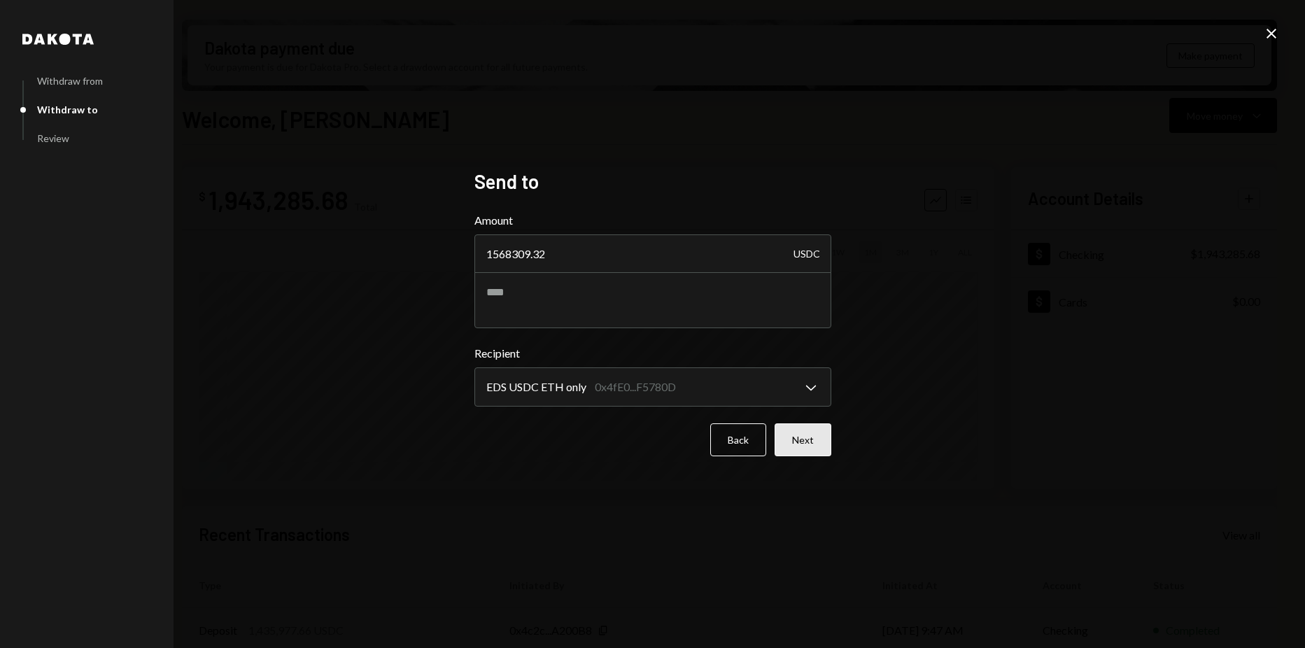
click at [820, 441] on button "Next" at bounding box center [803, 439] width 57 height 33
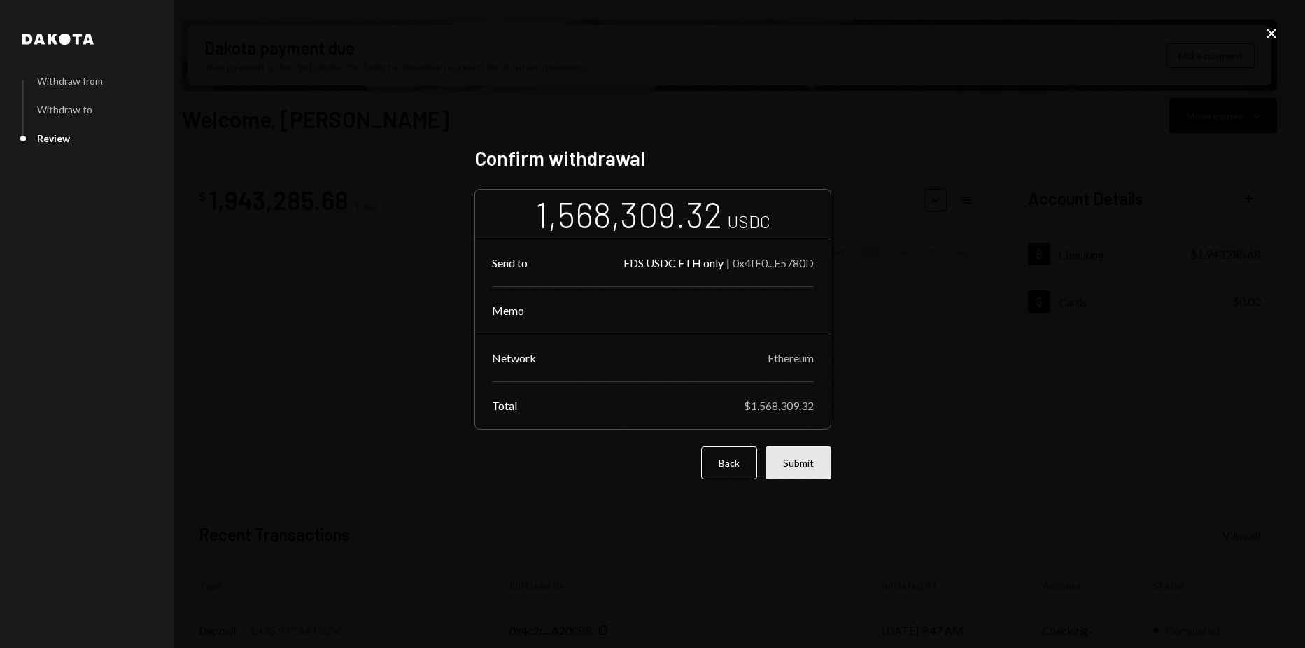
click at [803, 458] on button "Submit" at bounding box center [799, 462] width 66 height 33
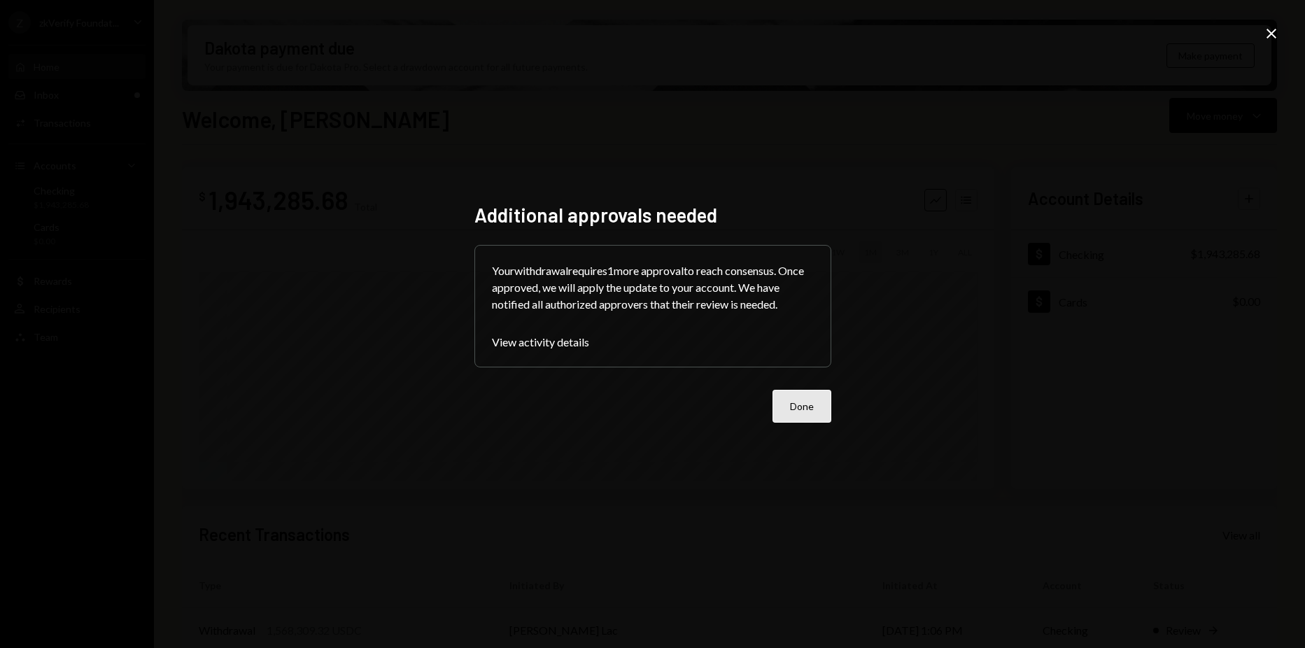
click at [804, 414] on button "Done" at bounding box center [802, 406] width 59 height 33
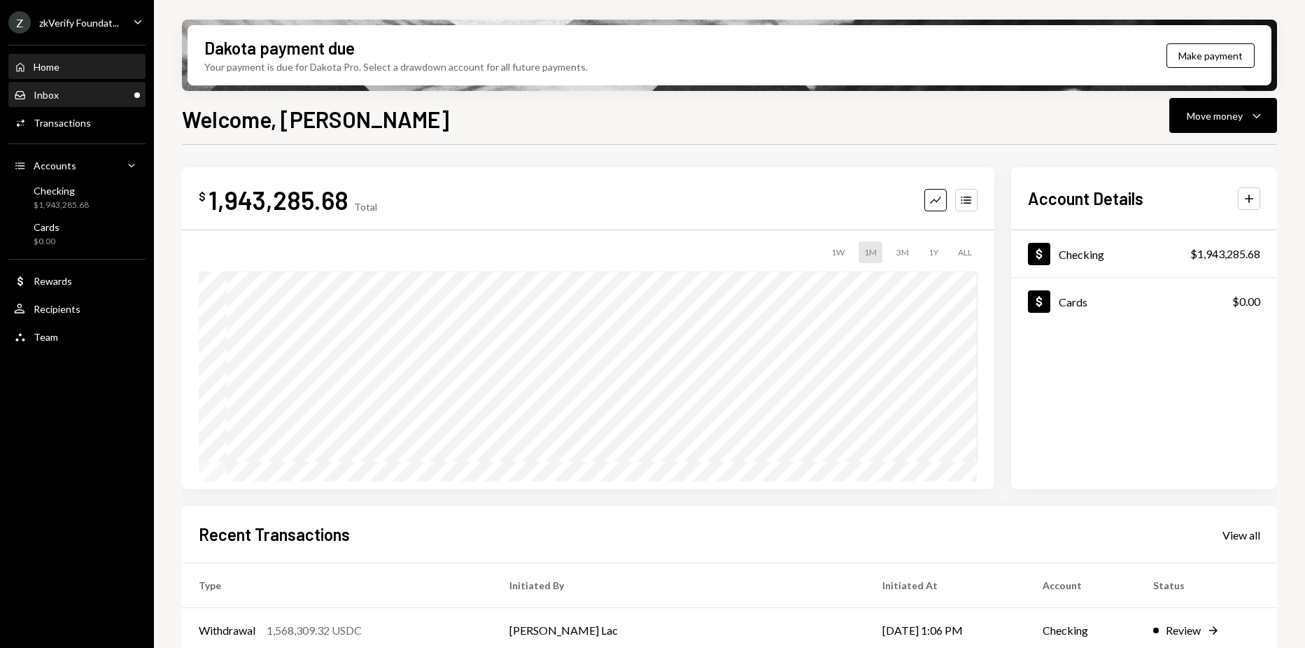
click at [107, 91] on div "Inbox Inbox" at bounding box center [77, 95] width 126 height 13
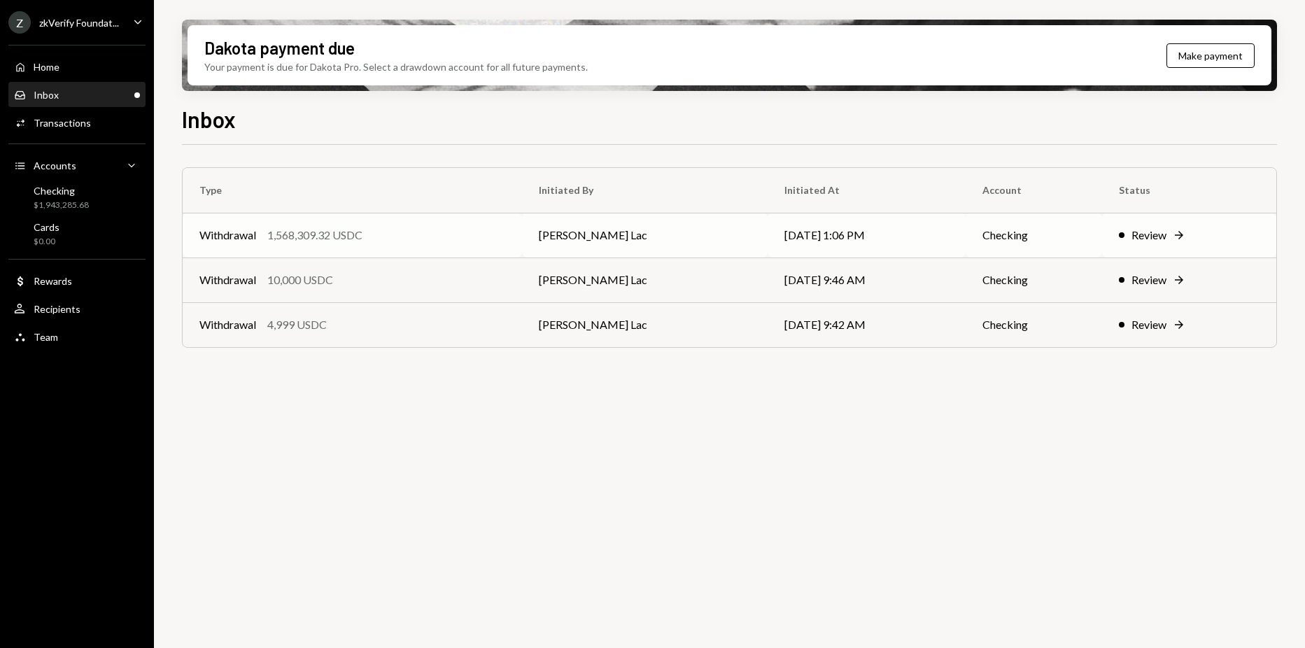
click at [491, 225] on td "Withdrawal 1,568,309.32 USDC" at bounding box center [352, 235] width 339 height 45
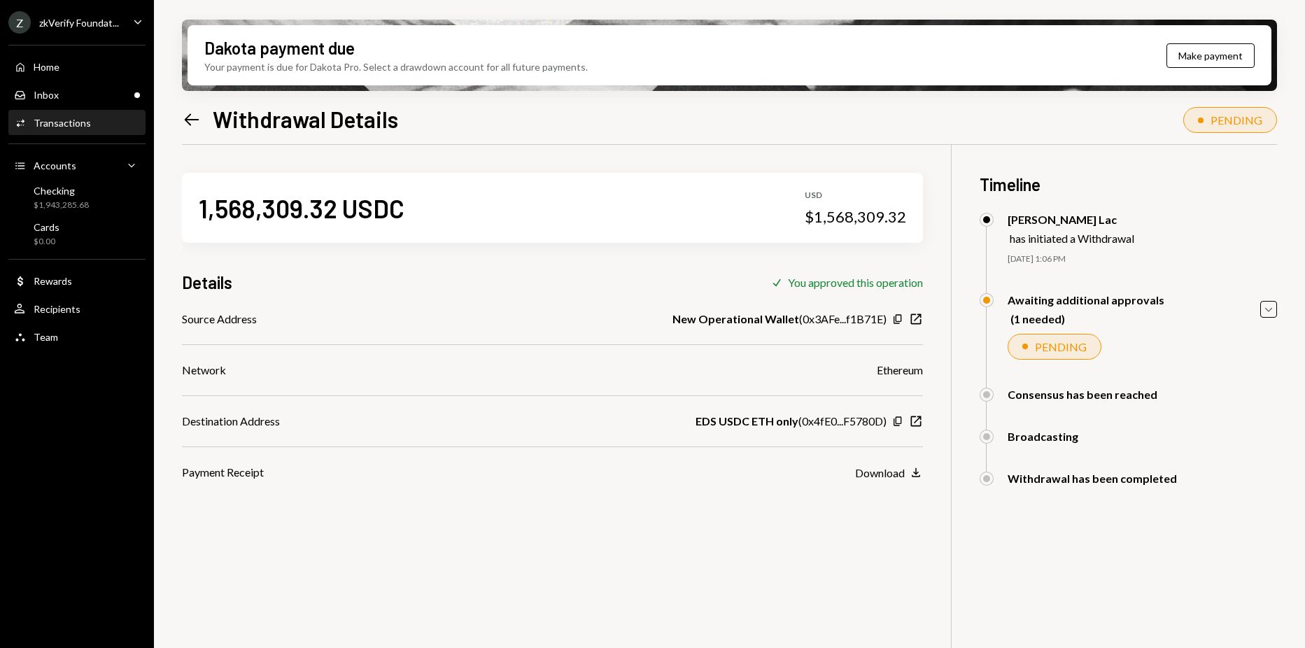
click at [1074, 128] on div "Left Arrow Withdrawal Details PENDING" at bounding box center [729, 117] width 1095 height 31
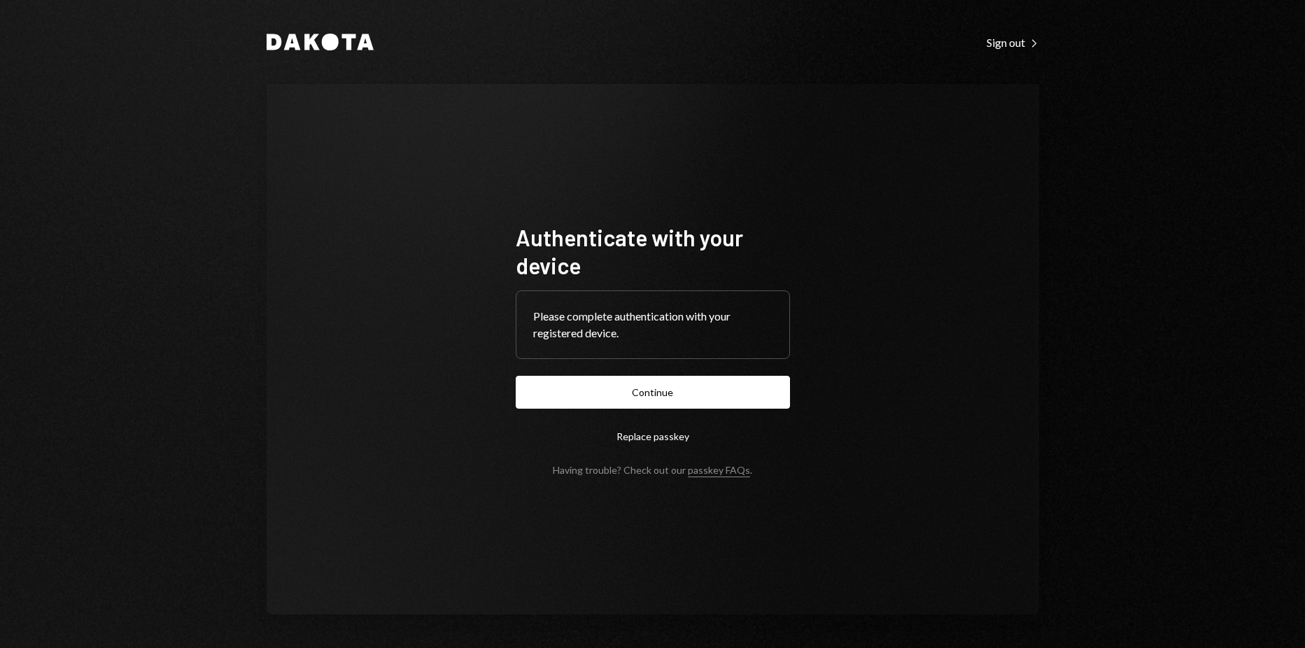
click at [605, 383] on button "Continue" at bounding box center [653, 392] width 274 height 33
click at [669, 403] on button "Continue" at bounding box center [653, 392] width 274 height 33
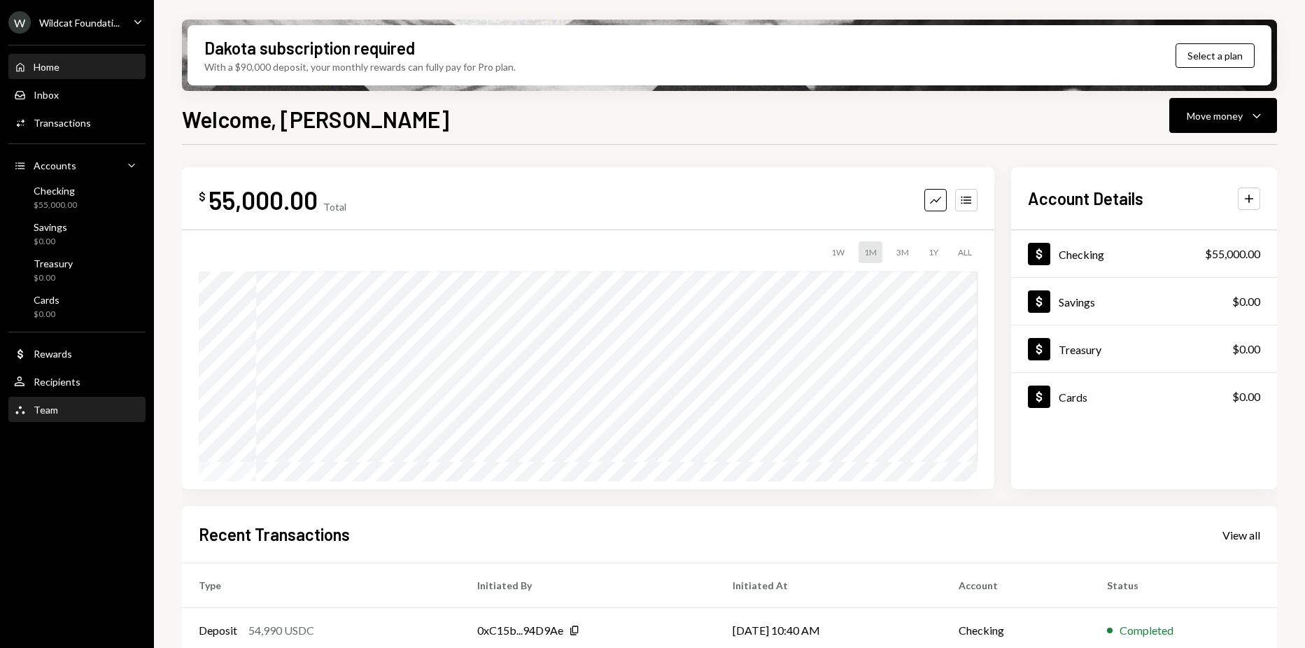
click at [71, 407] on div "Team Team" at bounding box center [77, 410] width 126 height 13
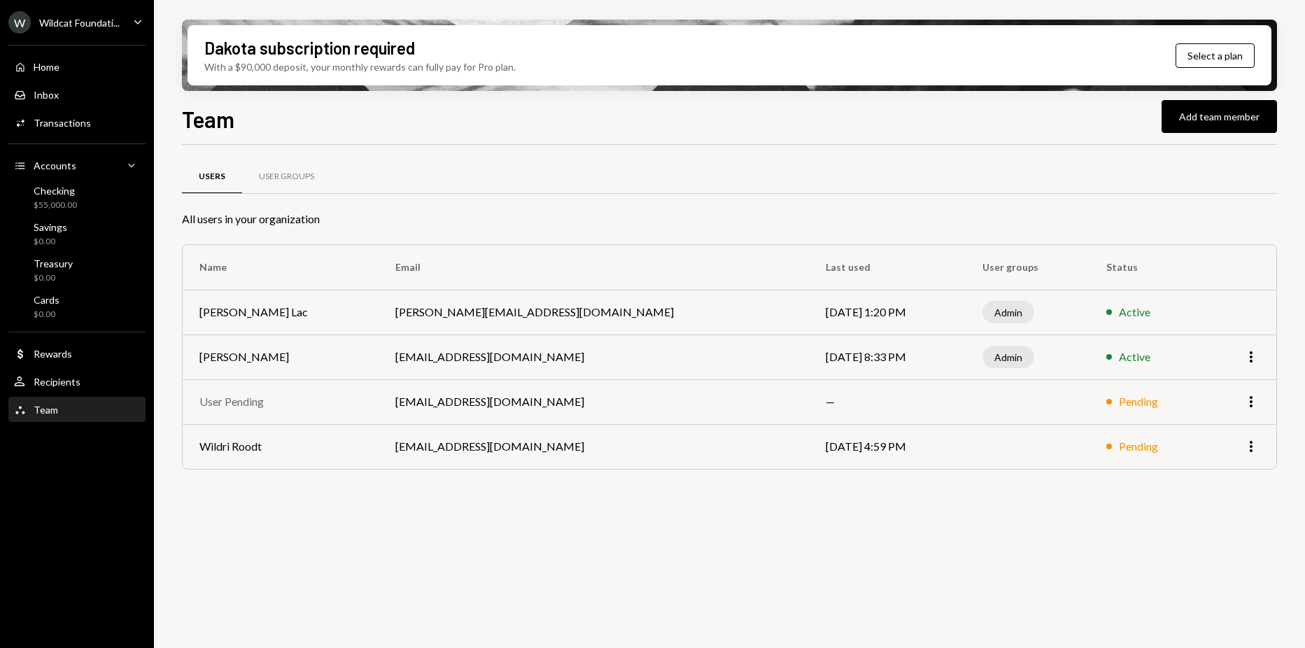
click at [79, 9] on ul "W Wildcat Foundati... Caret Down Home Home Inbox Inbox Activities Transactions …" at bounding box center [77, 212] width 154 height 425
click at [80, 23] on div "Wildcat Foundati..." at bounding box center [79, 23] width 80 height 12
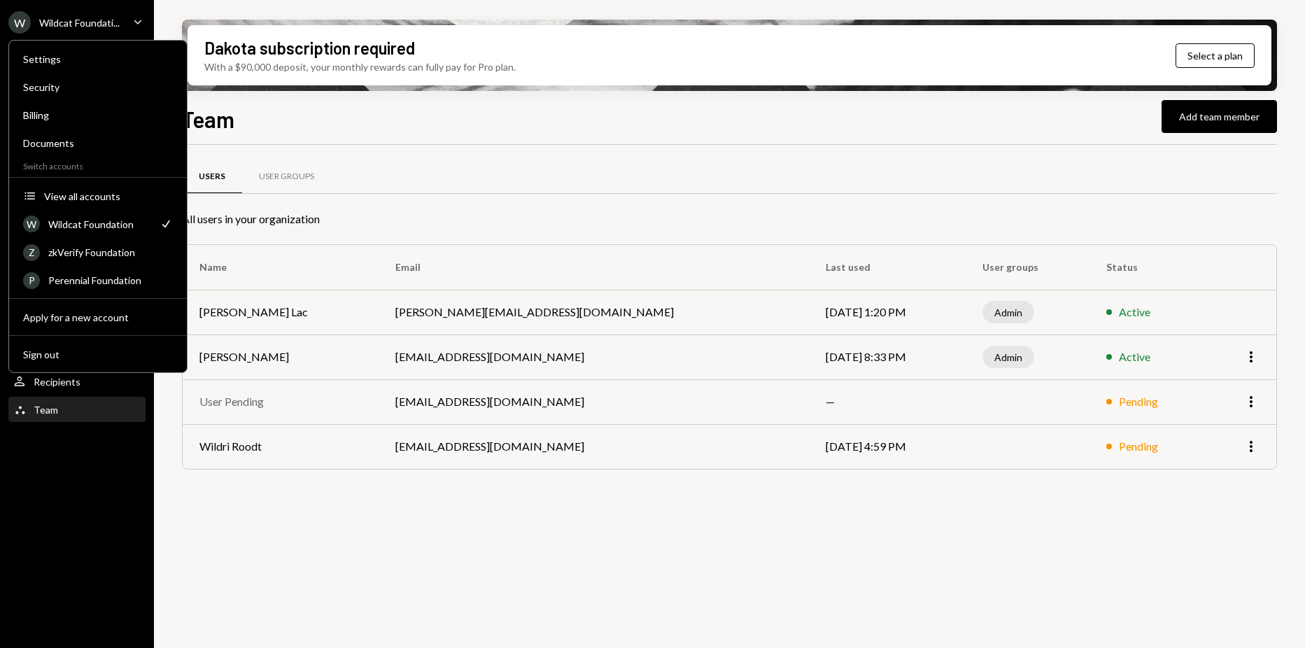
click at [711, 542] on div "Users User Groups All users in your organization Name Email Last used User grou…" at bounding box center [729, 404] width 1095 height 519
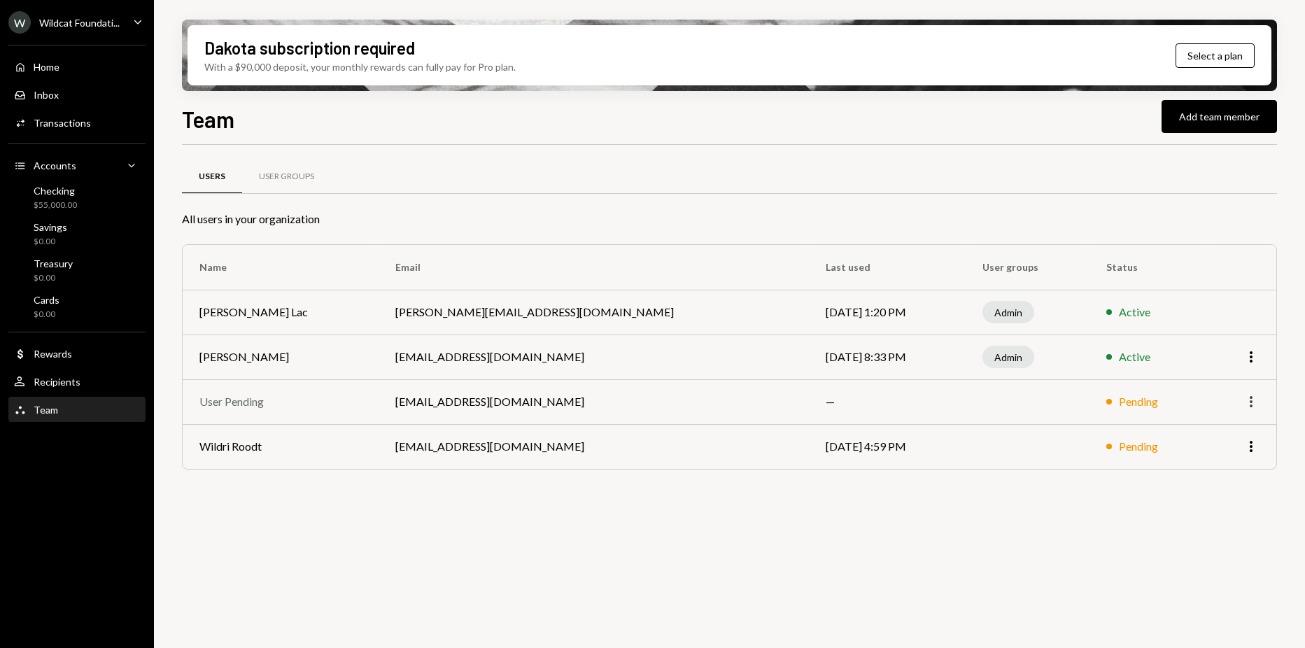
click at [1246, 396] on icon "More" at bounding box center [1251, 401] width 17 height 17
click at [1114, 497] on div "Users User Groups All users in your organization Name Email Last used User grou…" at bounding box center [729, 332] width 1095 height 330
click at [1246, 446] on icon "More" at bounding box center [1251, 446] width 17 height 17
click at [1219, 475] on div "Remove" at bounding box center [1219, 476] width 70 height 24
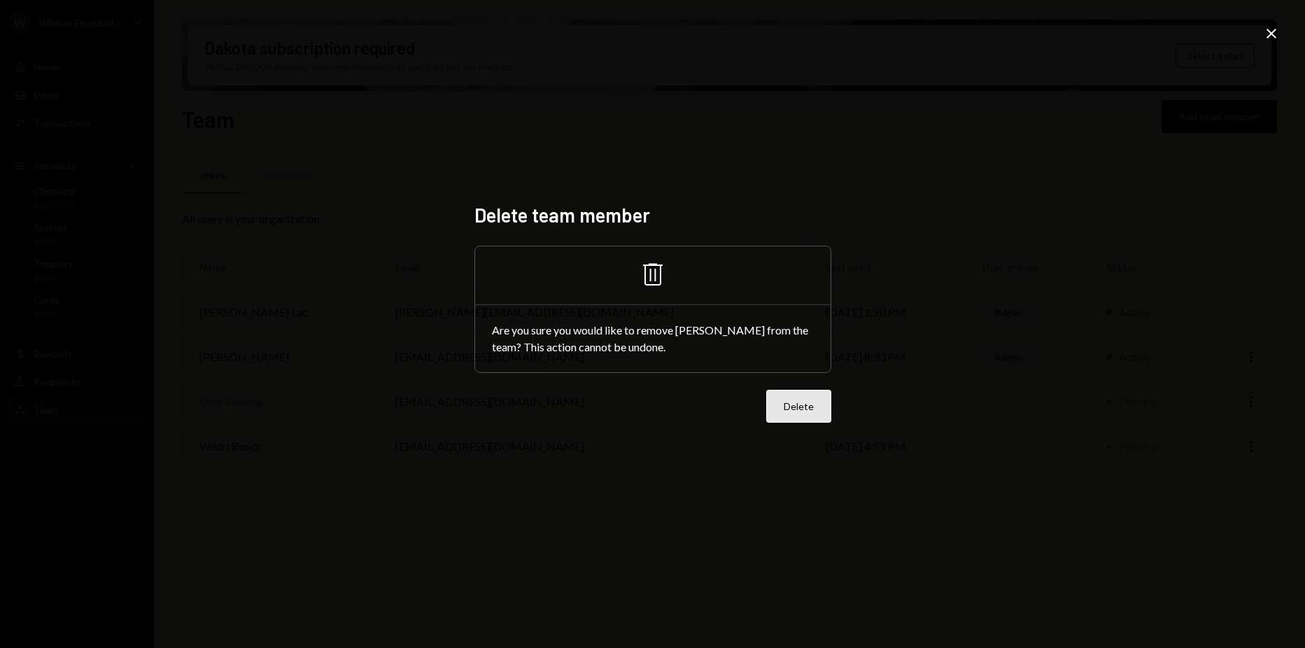
click at [786, 406] on button "Delete" at bounding box center [798, 406] width 65 height 33
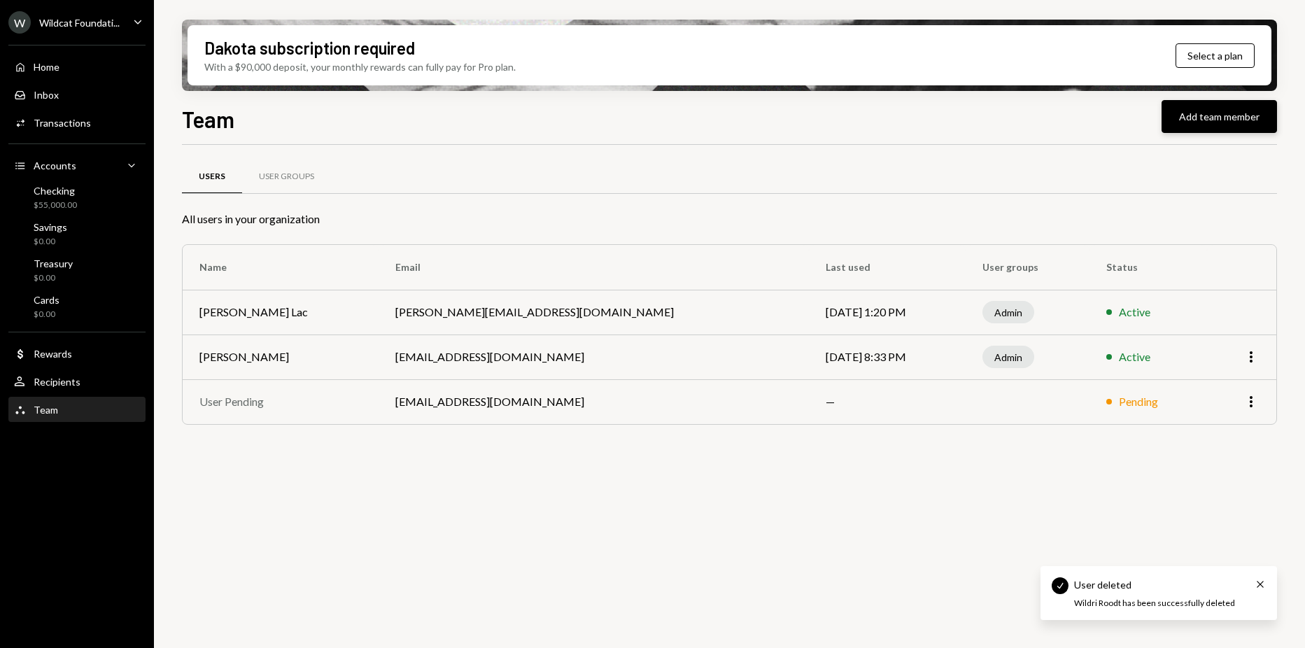
click at [1197, 116] on button "Add team member" at bounding box center [1219, 116] width 115 height 33
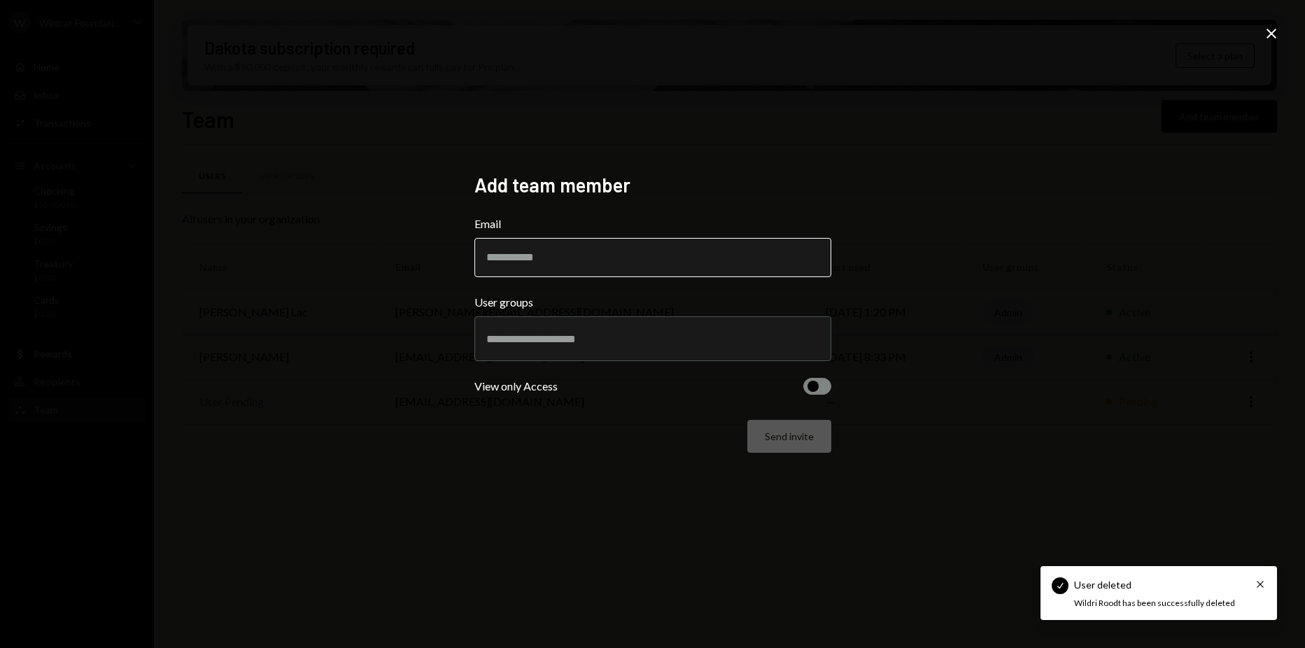
click at [684, 253] on input "Email" at bounding box center [652, 257] width 357 height 39
type input "**********"
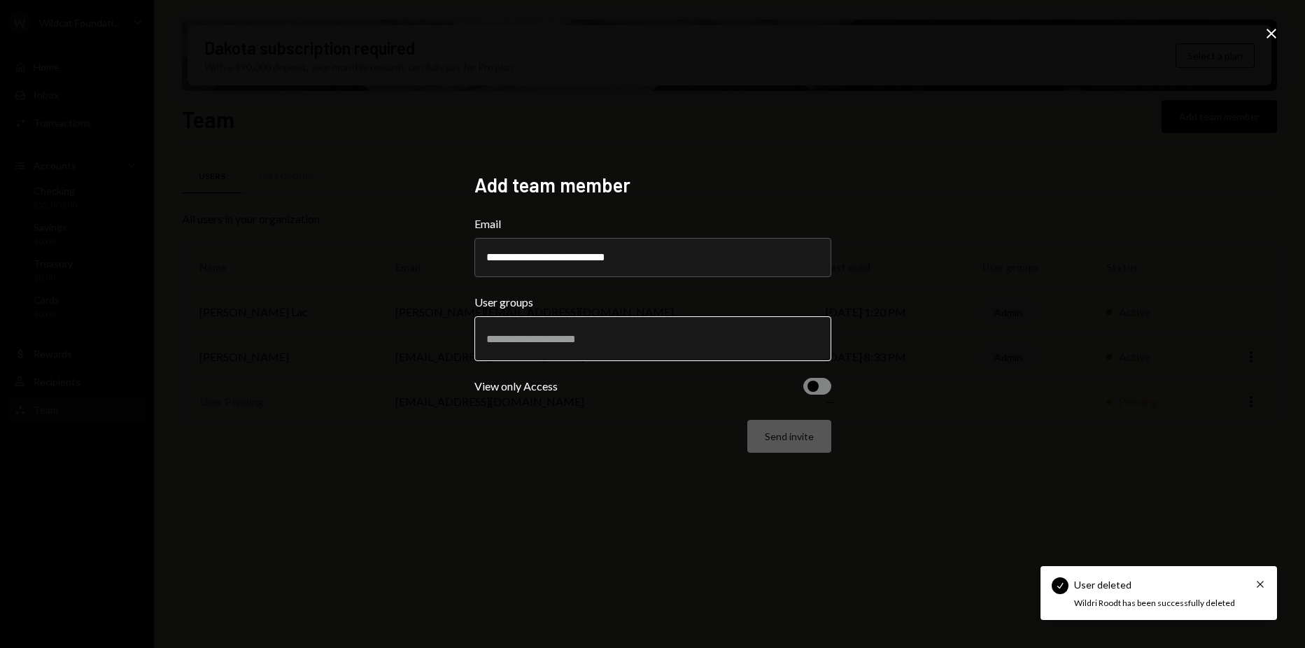
click at [737, 335] on input "text" at bounding box center [652, 338] width 333 height 13
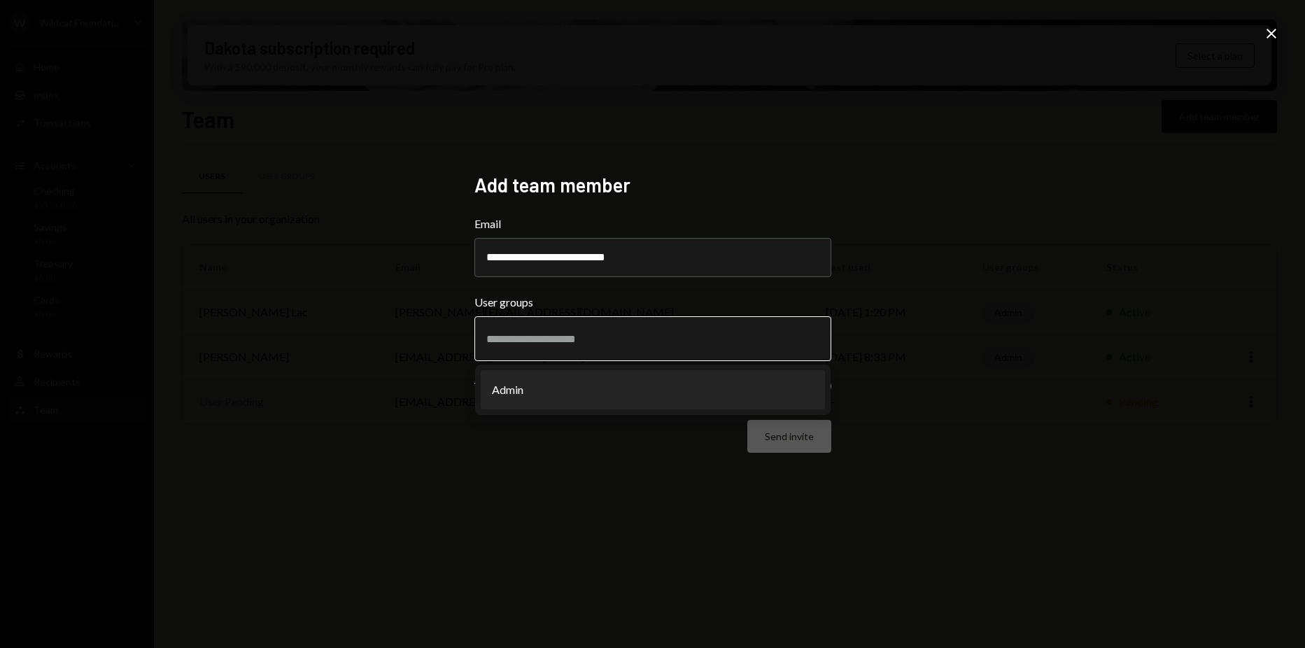
click at [625, 372] on li "Admin" at bounding box center [653, 389] width 344 height 39
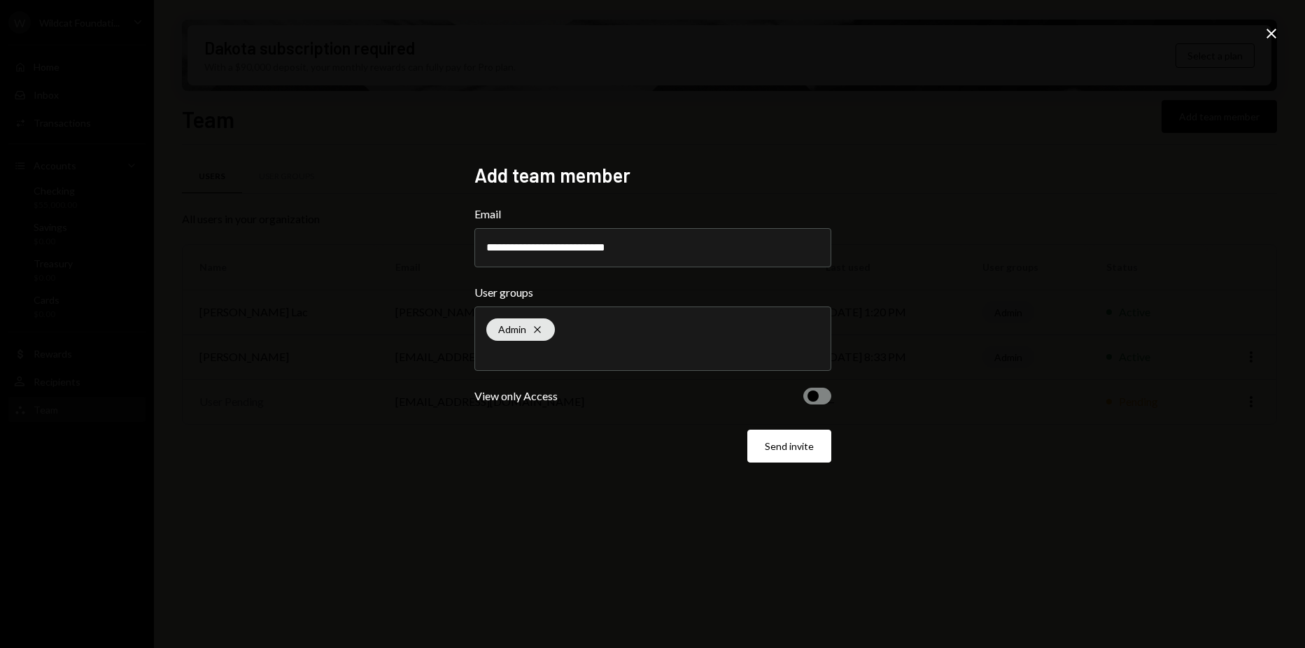
drag, startPoint x: 806, startPoint y: 453, endPoint x: 775, endPoint y: 402, distance: 60.0
click at [775, 402] on form "**********" at bounding box center [652, 334] width 357 height 257
click at [815, 394] on span "button" at bounding box center [813, 396] width 11 height 11
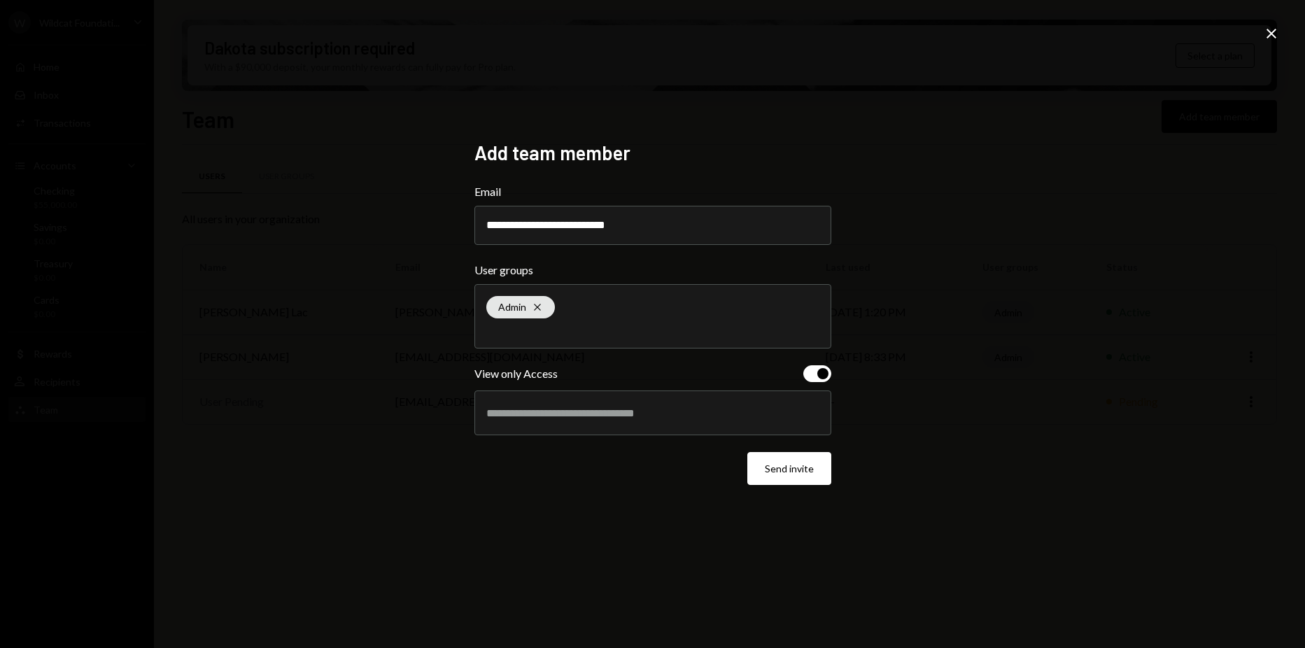
click at [817, 378] on button "button" at bounding box center [817, 373] width 28 height 17
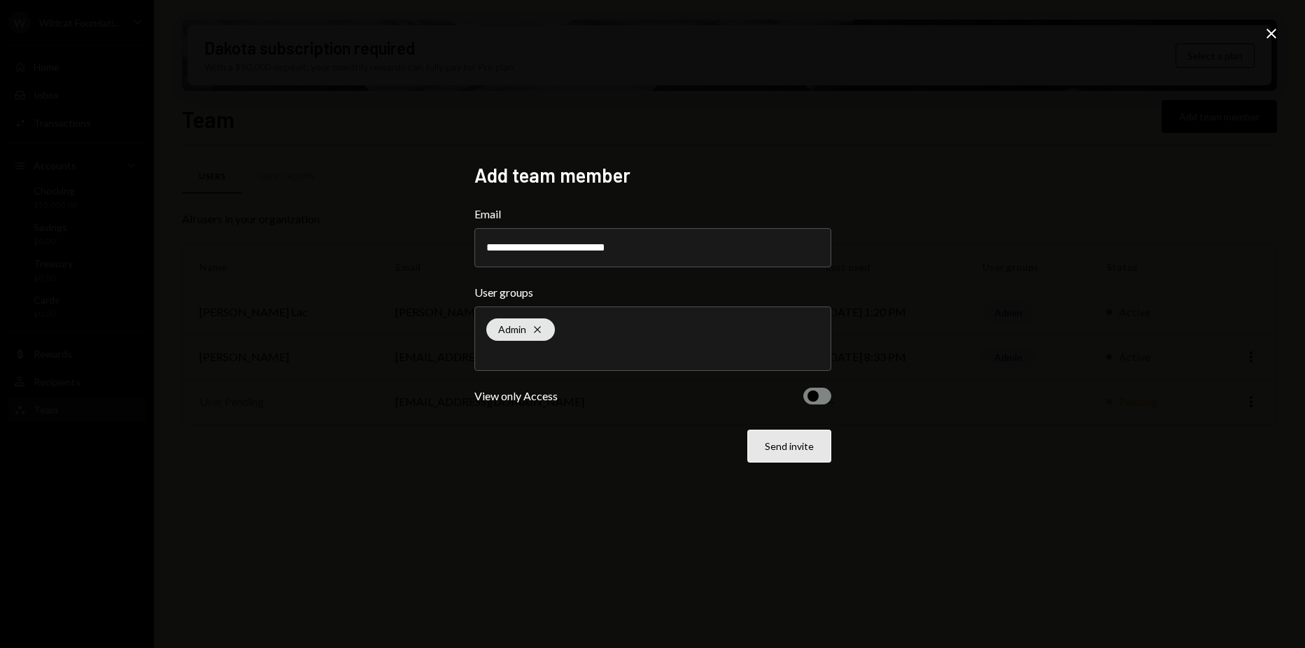
click at [808, 444] on button "Send invite" at bounding box center [789, 446] width 84 height 33
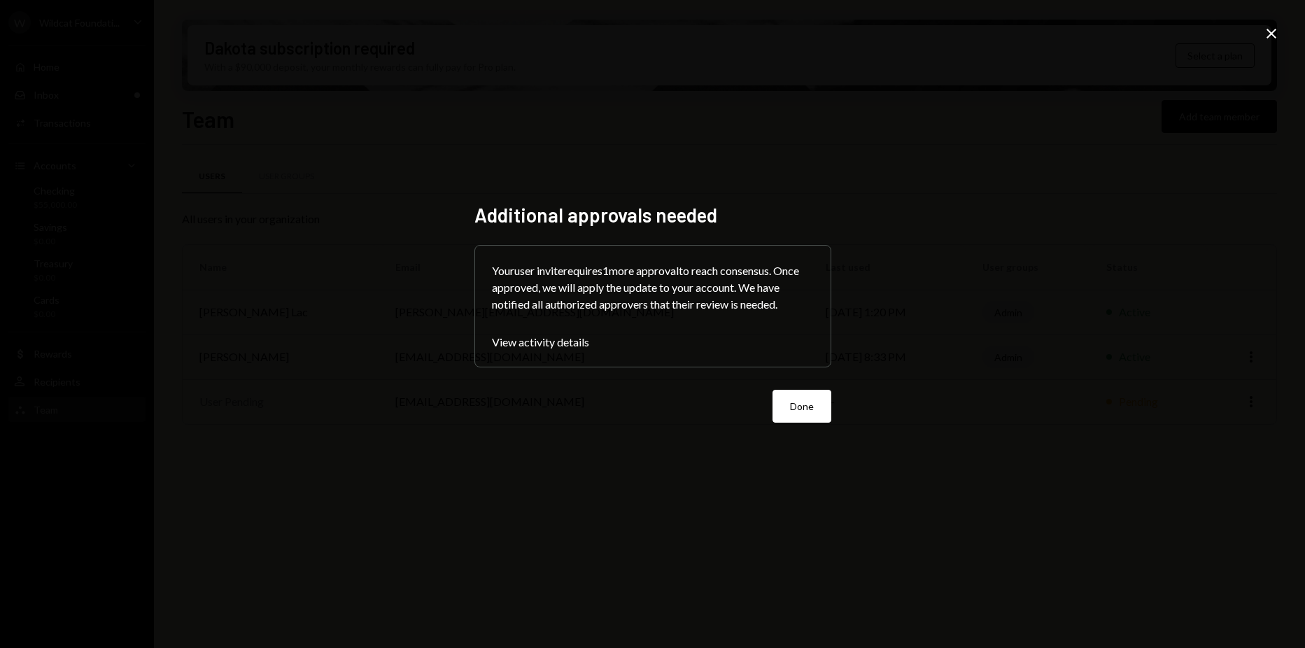
click at [782, 395] on button "Done" at bounding box center [802, 406] width 59 height 33
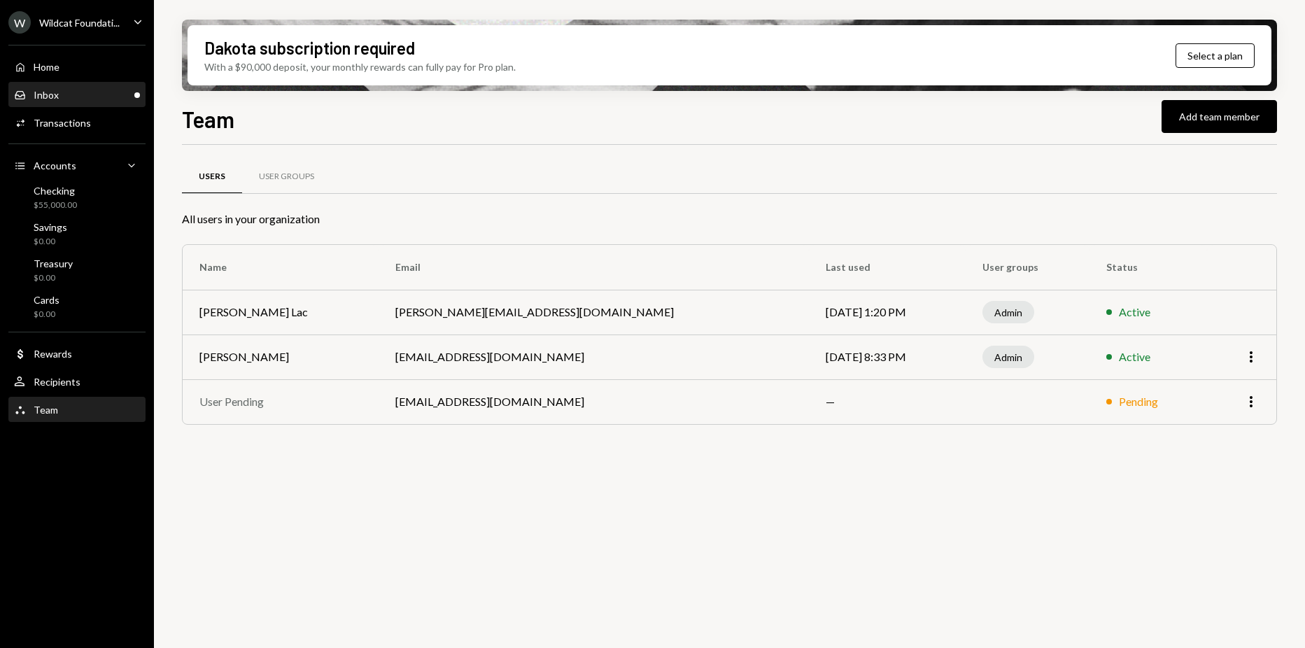
click at [114, 101] on div "Inbox Inbox" at bounding box center [77, 95] width 126 height 13
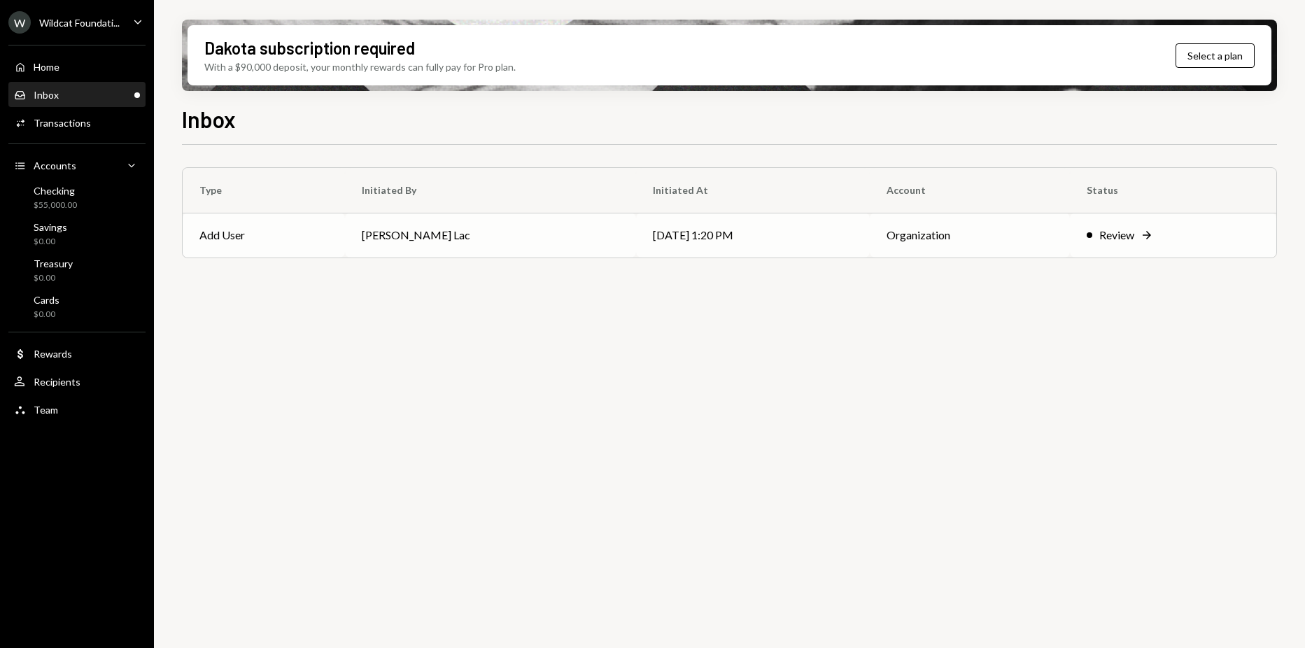
click at [893, 234] on td "Organization" at bounding box center [969, 235] width 199 height 45
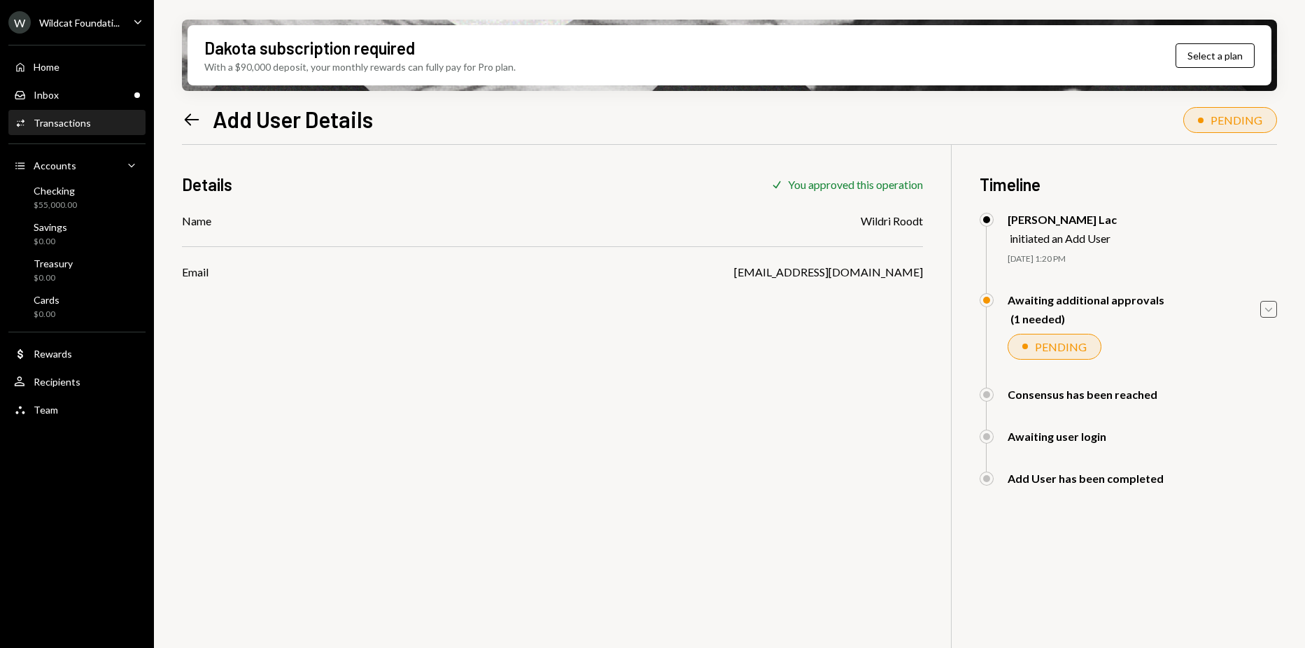
click at [1265, 307] on icon "Caret Down" at bounding box center [1268, 309] width 15 height 15
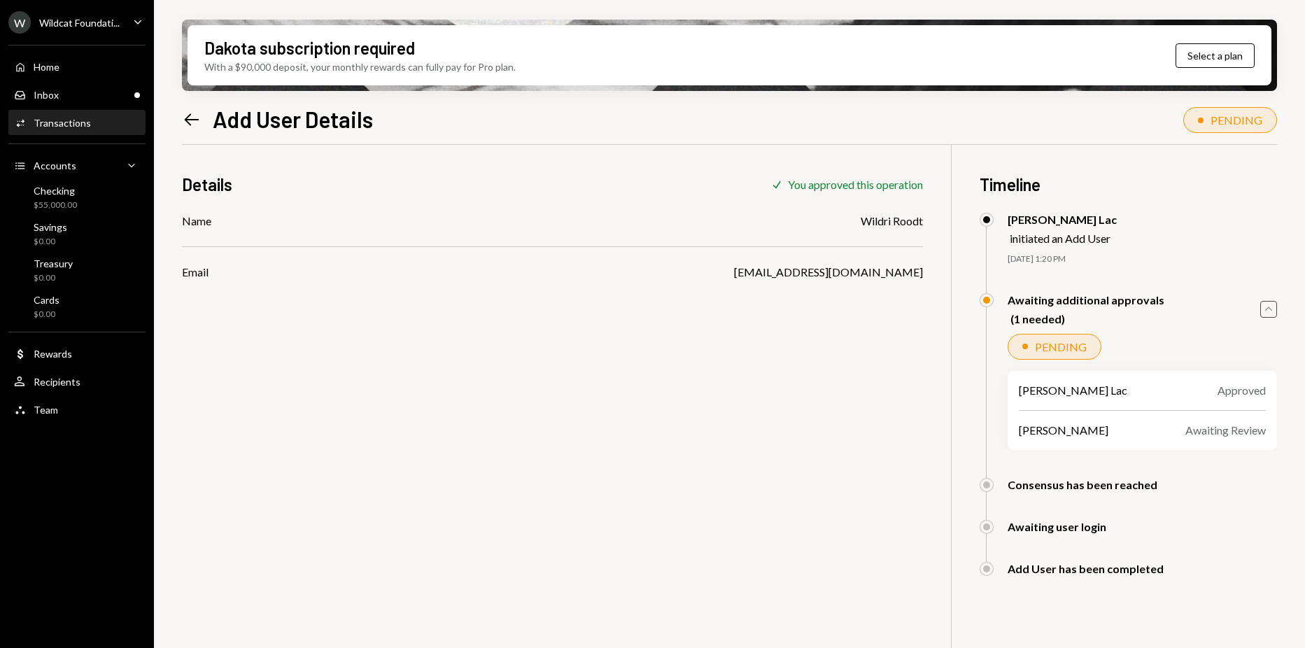
click at [1265, 307] on icon "Caret Up" at bounding box center [1268, 309] width 15 height 15
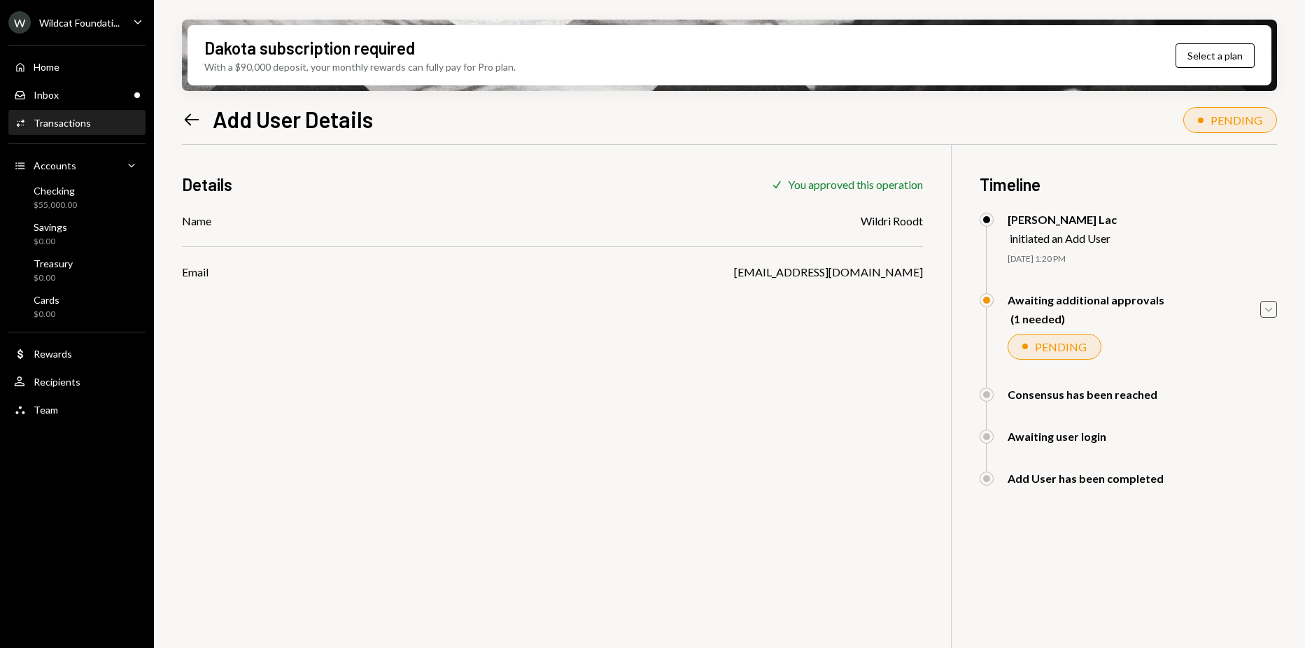
click at [623, 363] on div "Details Check You approved this operation Name Wildri Roodt Email wildri@autono…" at bounding box center [729, 469] width 1095 height 648
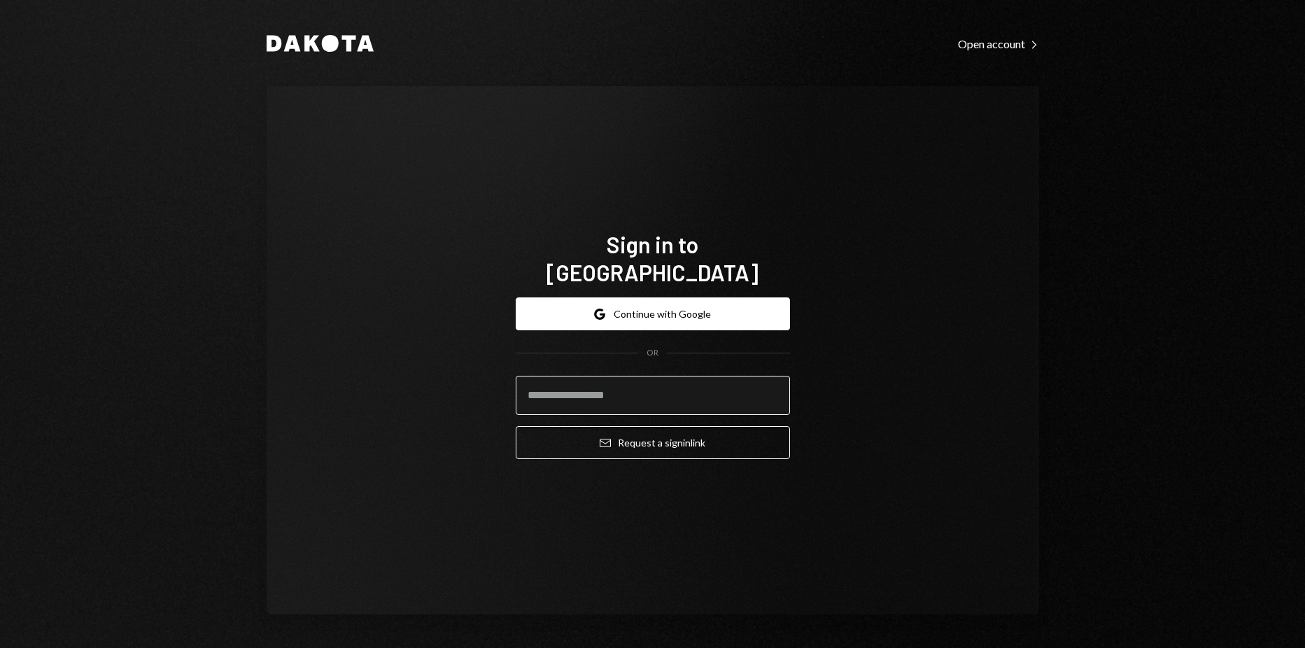
click at [680, 376] on input "email" at bounding box center [653, 395] width 274 height 39
click at [516, 426] on button "Email Request a sign in link" at bounding box center [653, 442] width 274 height 33
type input "**********"
click at [516, 426] on button "Email Request a sign in link" at bounding box center [653, 442] width 274 height 33
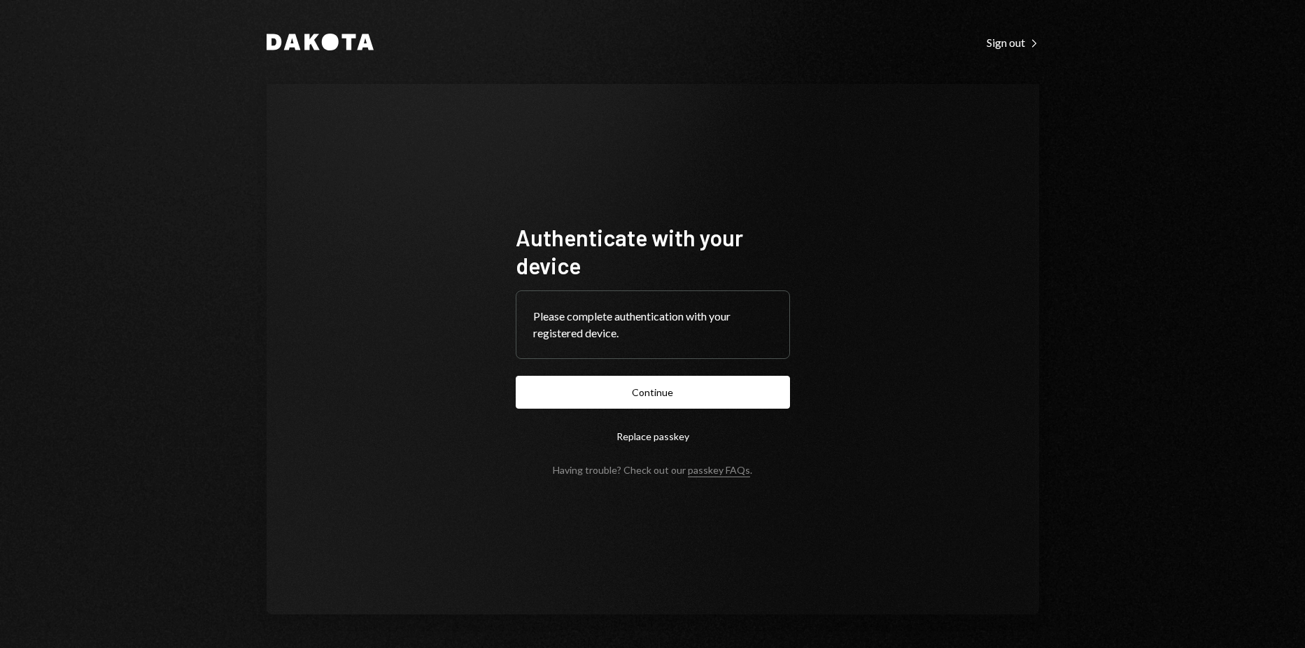
click at [758, 271] on h1 "Authenticate with your device" at bounding box center [653, 251] width 274 height 56
click at [633, 381] on button "Continue" at bounding box center [653, 392] width 274 height 33
click at [603, 386] on button "Continue" at bounding box center [653, 392] width 274 height 33
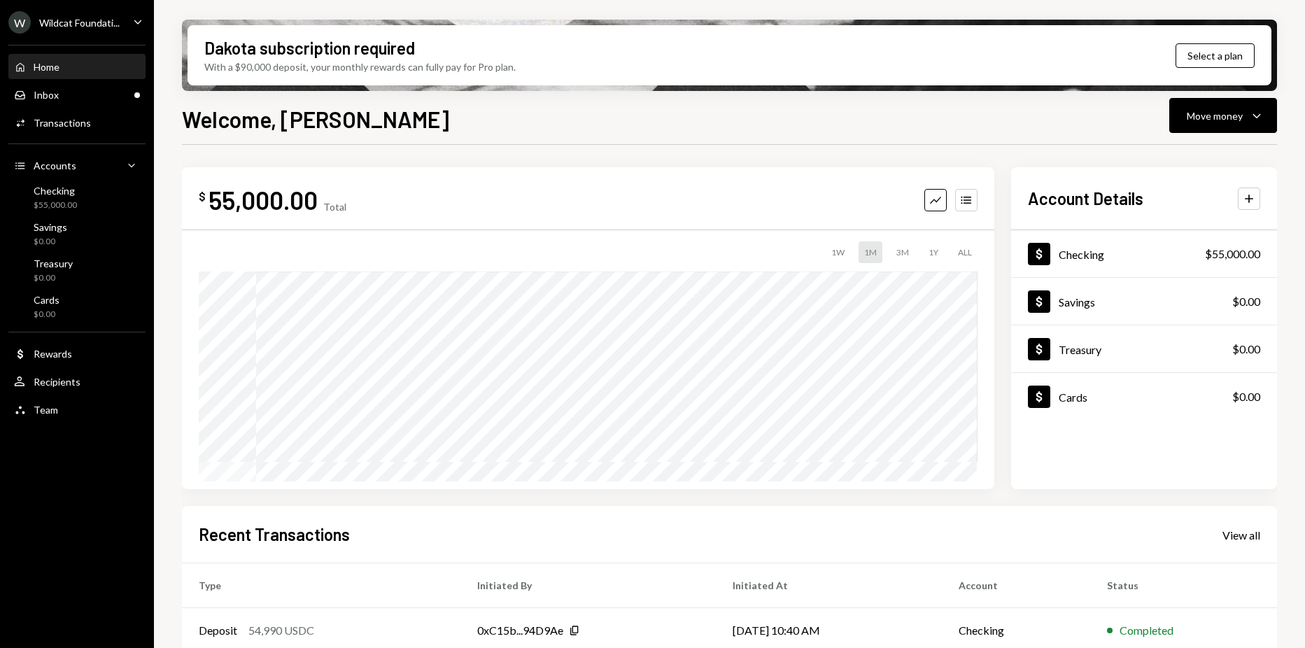
click at [494, 164] on div "$ 55,000.00 Total Graph Accounts 1W 1M 3M 1Y ALL $0.00 Sep 20, 2025 Account Det…" at bounding box center [729, 435] width 1095 height 581
click at [87, 35] on ul "W Wildcat Foundati... Caret Down Home Home Inbox Inbox Activities Transactions …" at bounding box center [77, 212] width 154 height 425
click at [94, 35] on ul "W Wildcat Foundati... Caret Down Home Home Inbox Inbox Activities Transactions …" at bounding box center [77, 212] width 154 height 425
drag, startPoint x: 94, startPoint y: 35, endPoint x: 95, endPoint y: 24, distance: 11.3
click at [97, 24] on div "Wildcat Foundati..." at bounding box center [79, 23] width 80 height 12
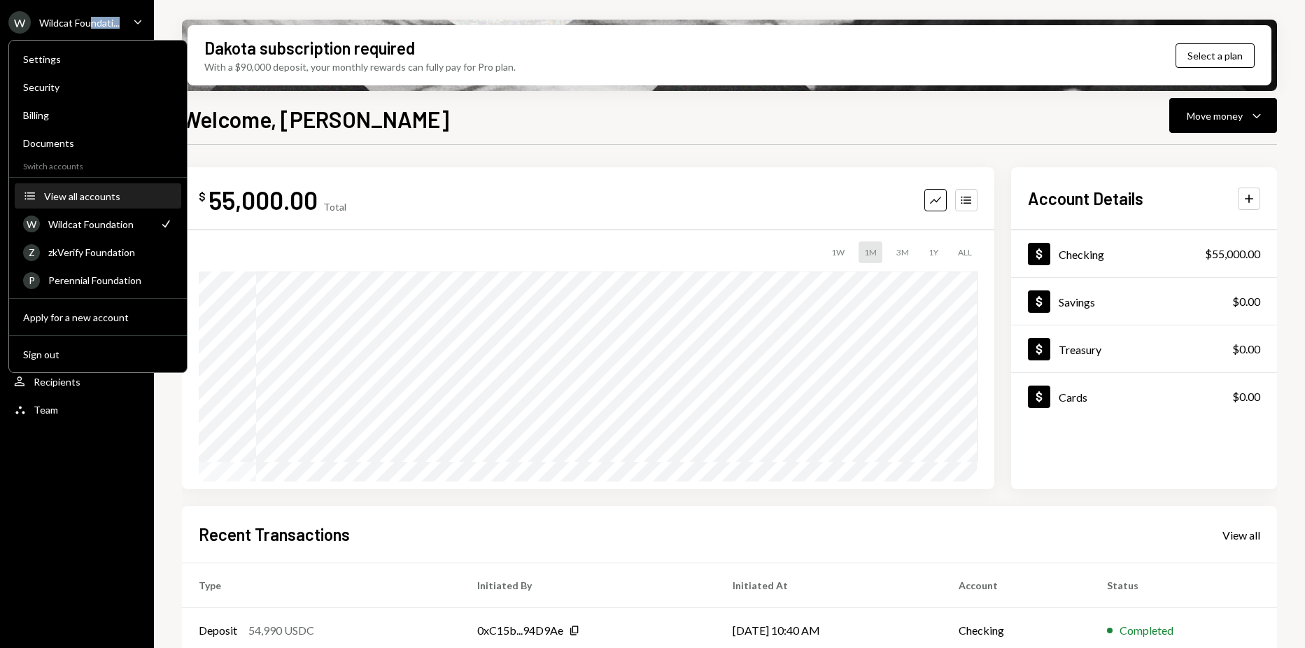
click at [75, 196] on div "View all accounts" at bounding box center [108, 196] width 129 height 12
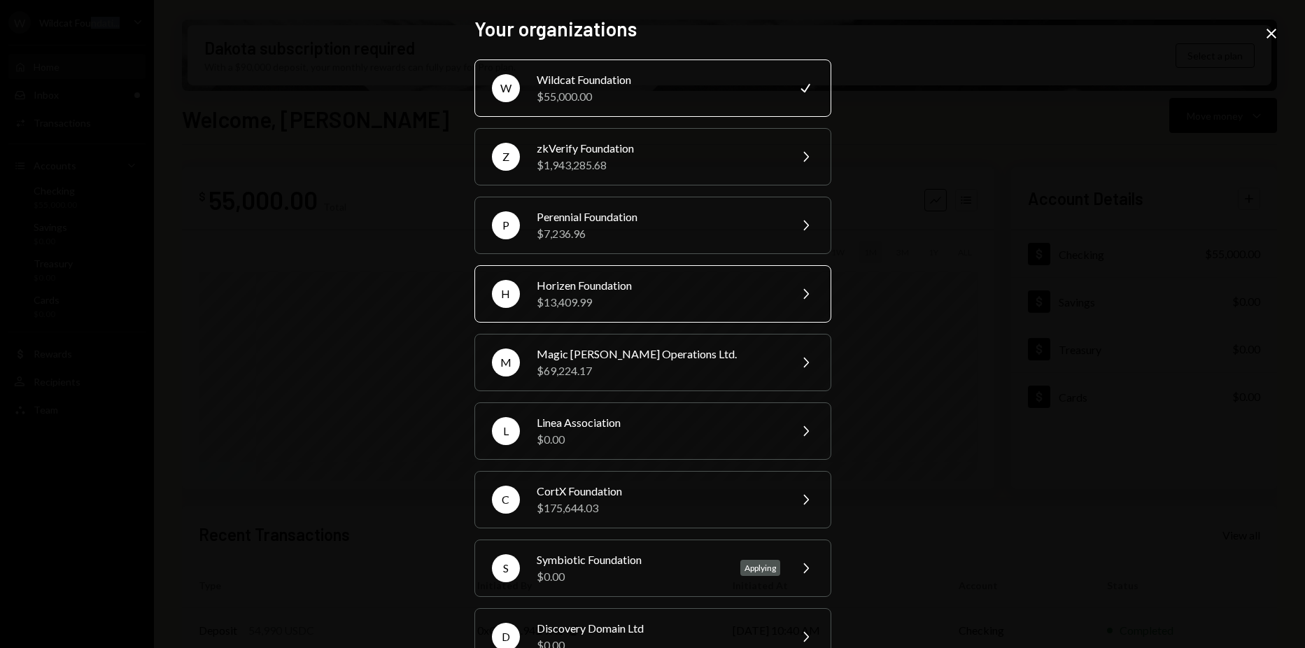
click at [591, 282] on div "Horizen Foundation" at bounding box center [659, 285] width 244 height 17
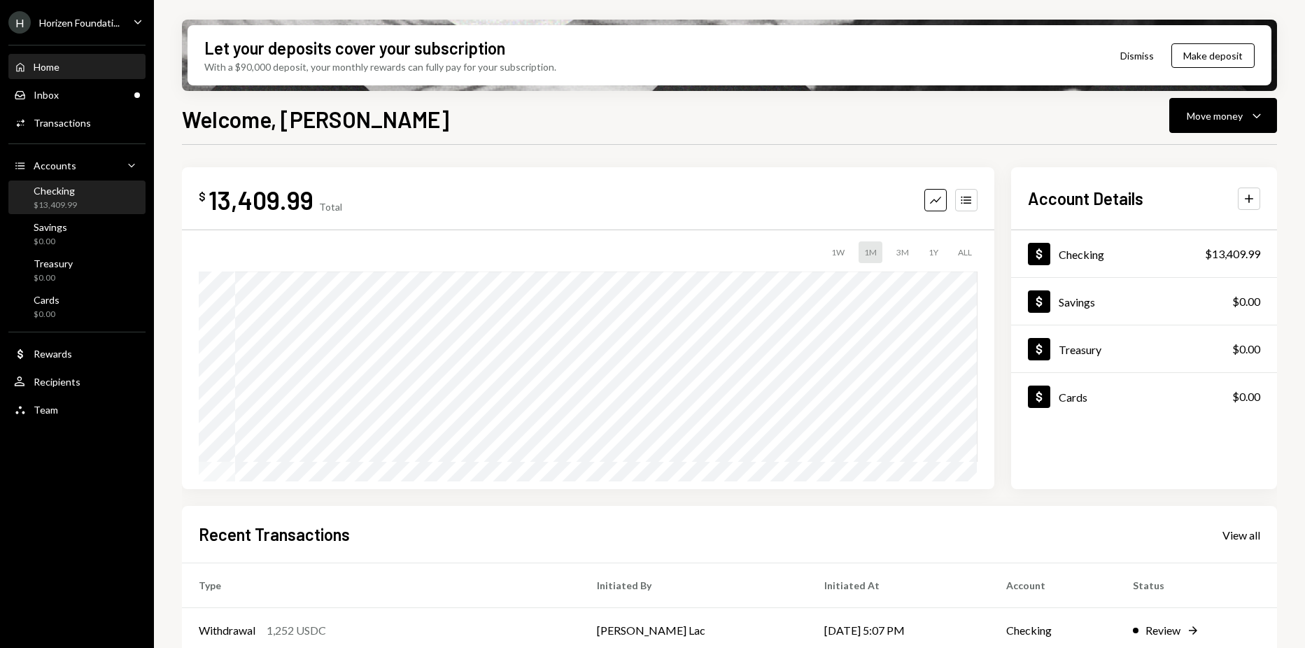
click at [64, 198] on div "Checking $13,409.99" at bounding box center [55, 198] width 43 height 27
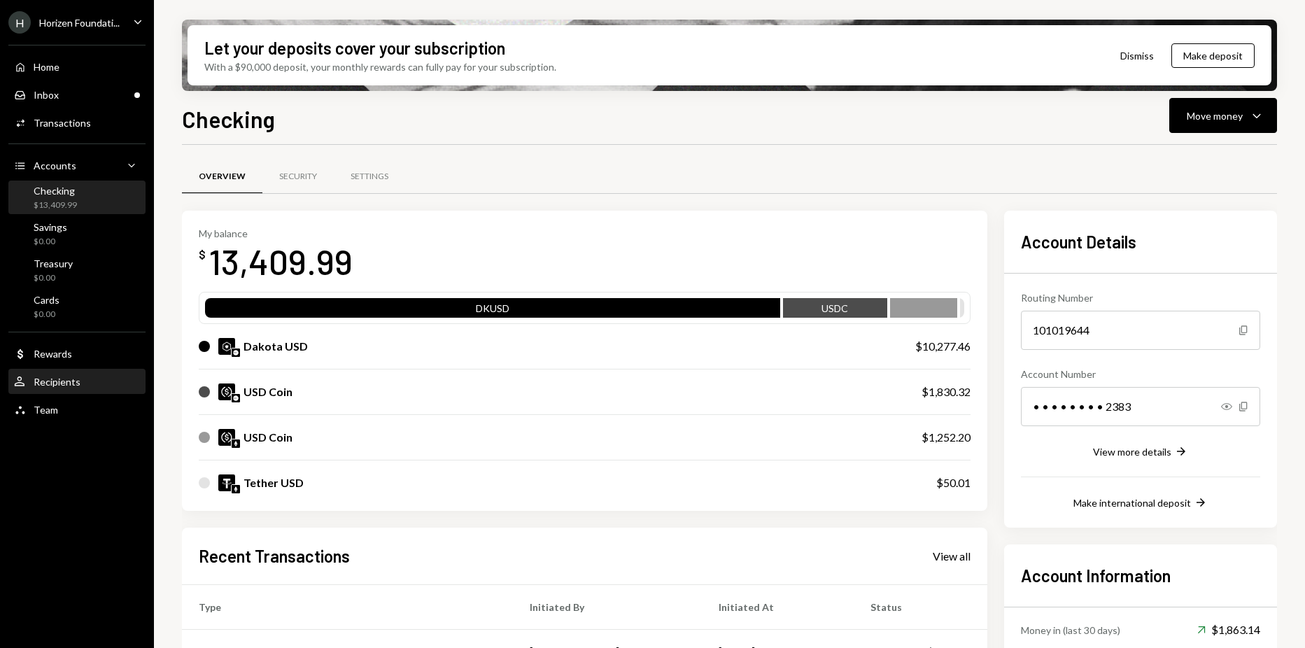
click at [88, 388] on div "User Recipients" at bounding box center [77, 382] width 126 height 24
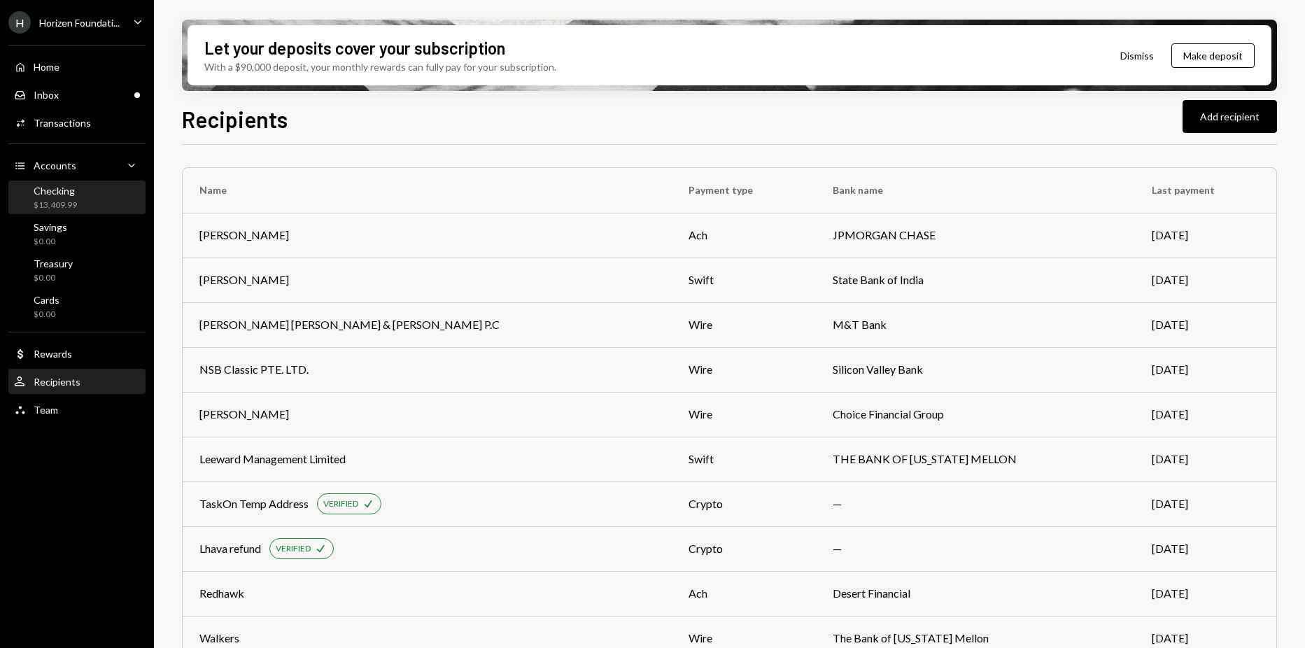
click at [101, 193] on div "Checking $13,409.99" at bounding box center [77, 198] width 126 height 27
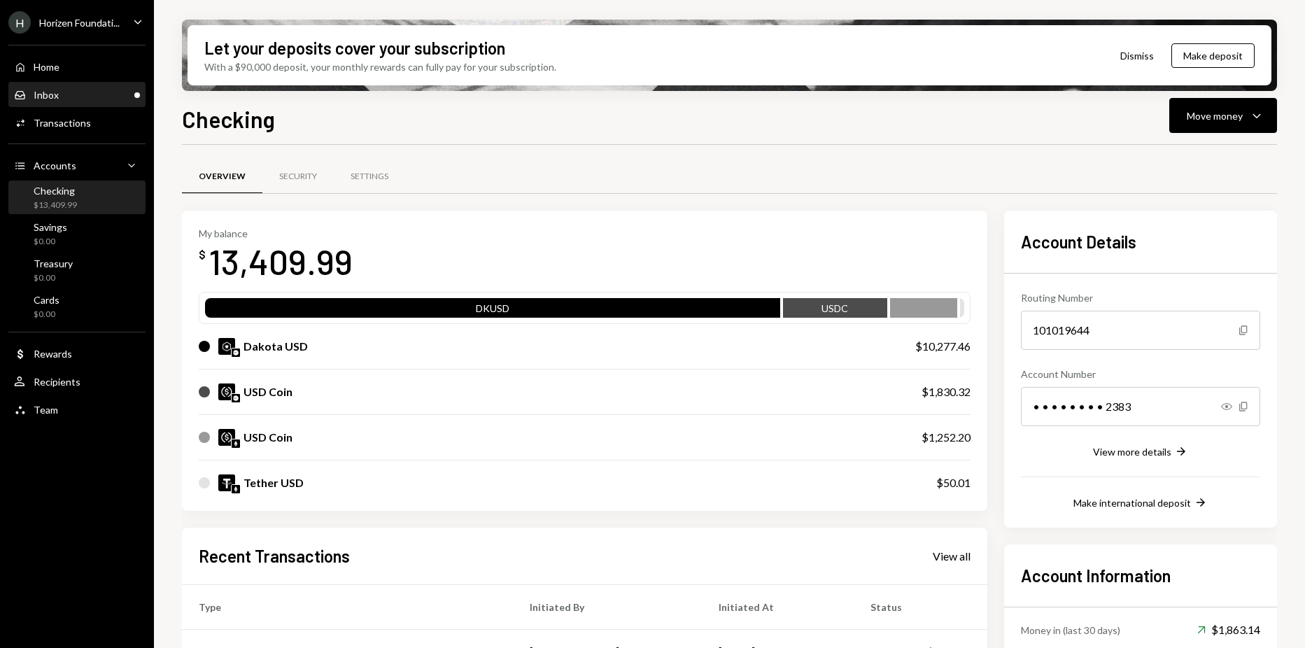
click at [90, 90] on div "Inbox Inbox" at bounding box center [77, 95] width 126 height 13
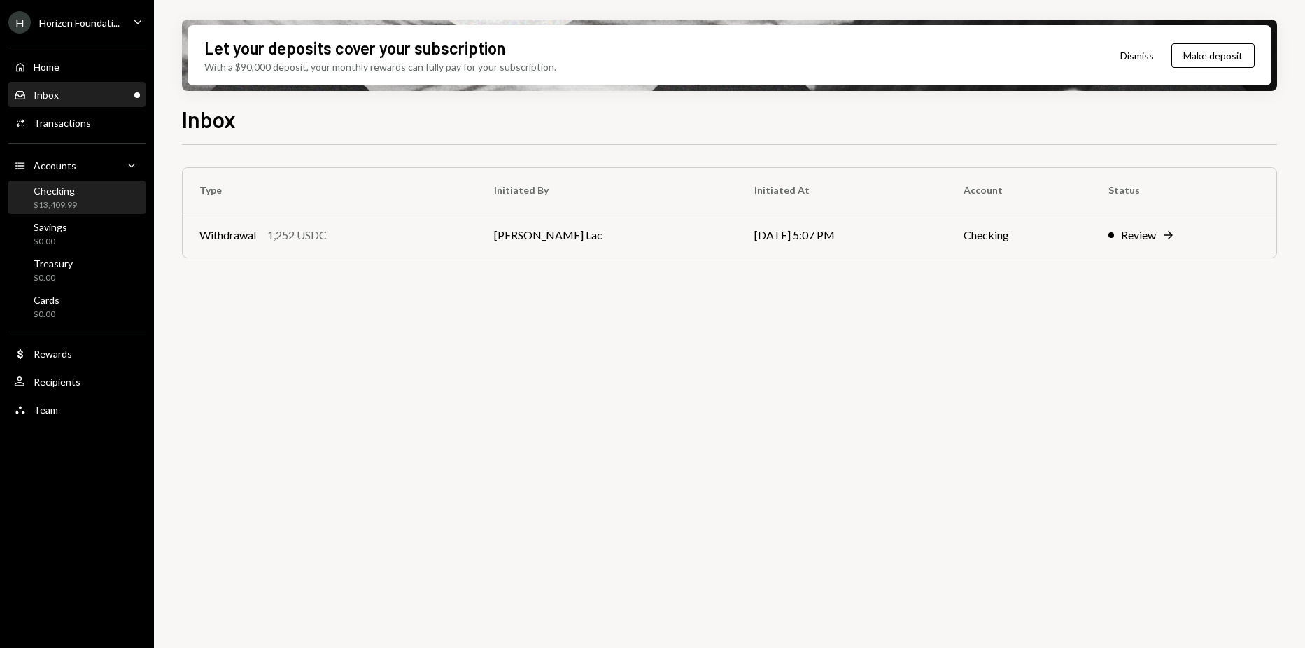
click at [87, 185] on div "Checking $13,409.99" at bounding box center [77, 198] width 126 height 27
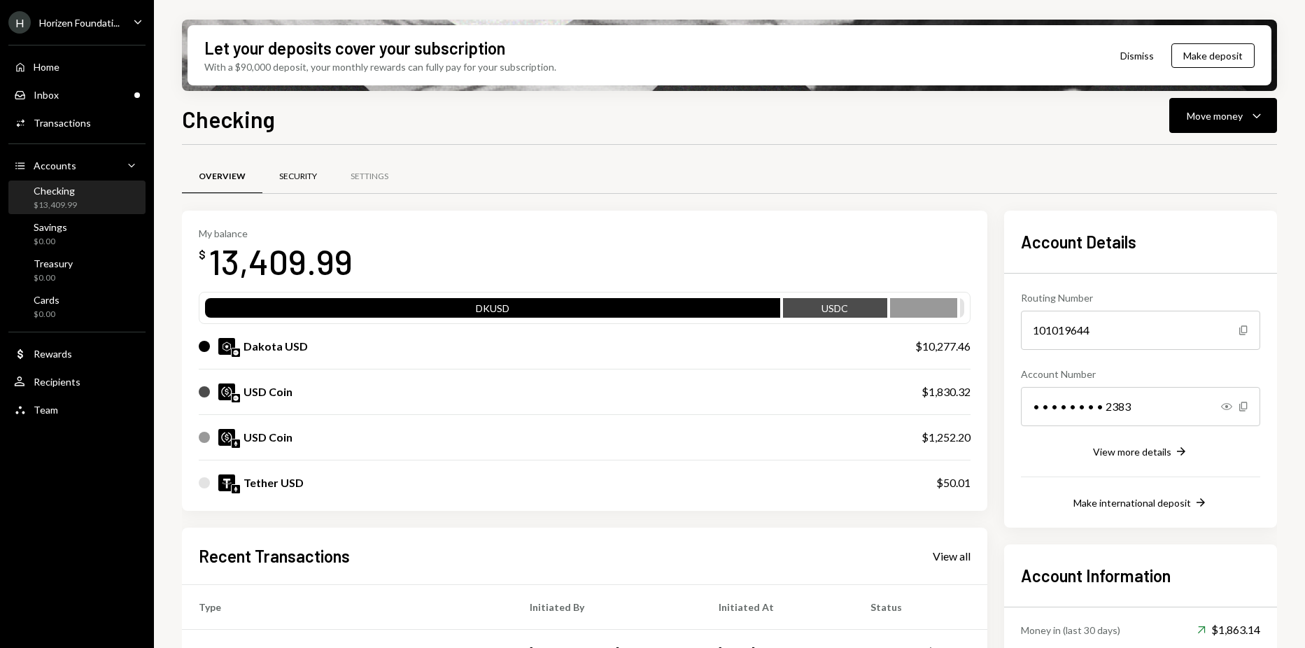
click at [293, 186] on div "Security" at bounding box center [297, 177] width 71 height 34
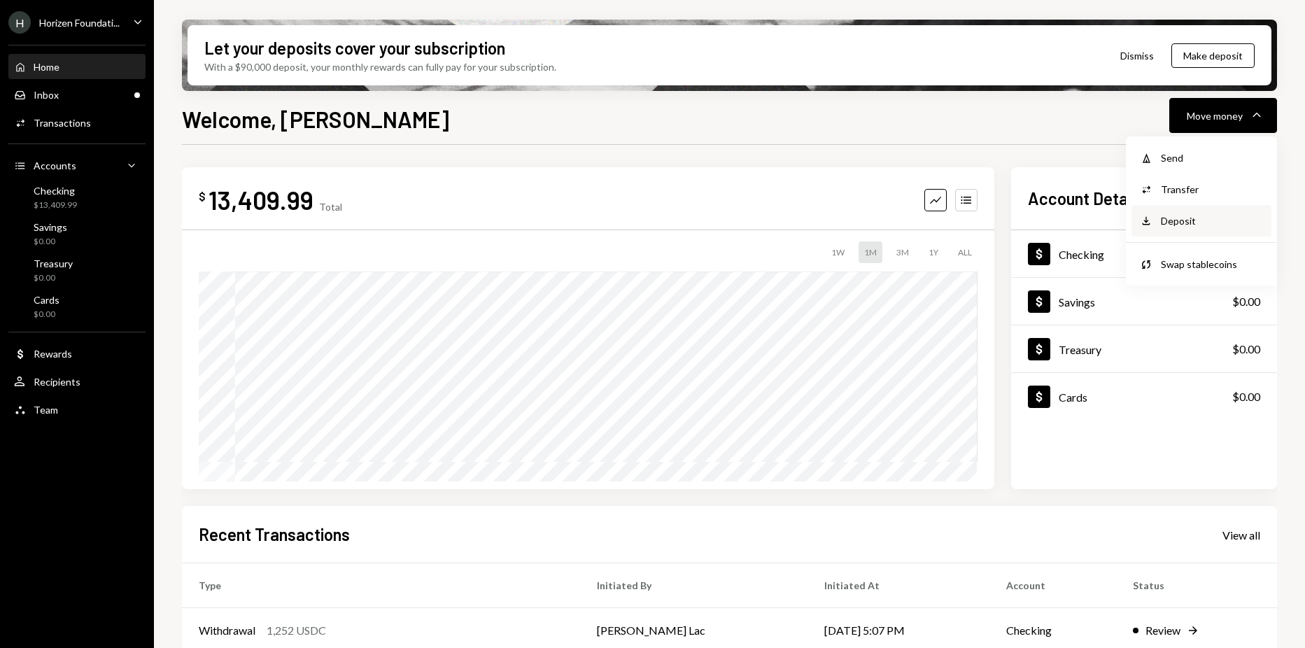
click at [1179, 234] on div "Deposit Deposit" at bounding box center [1202, 220] width 140 height 31
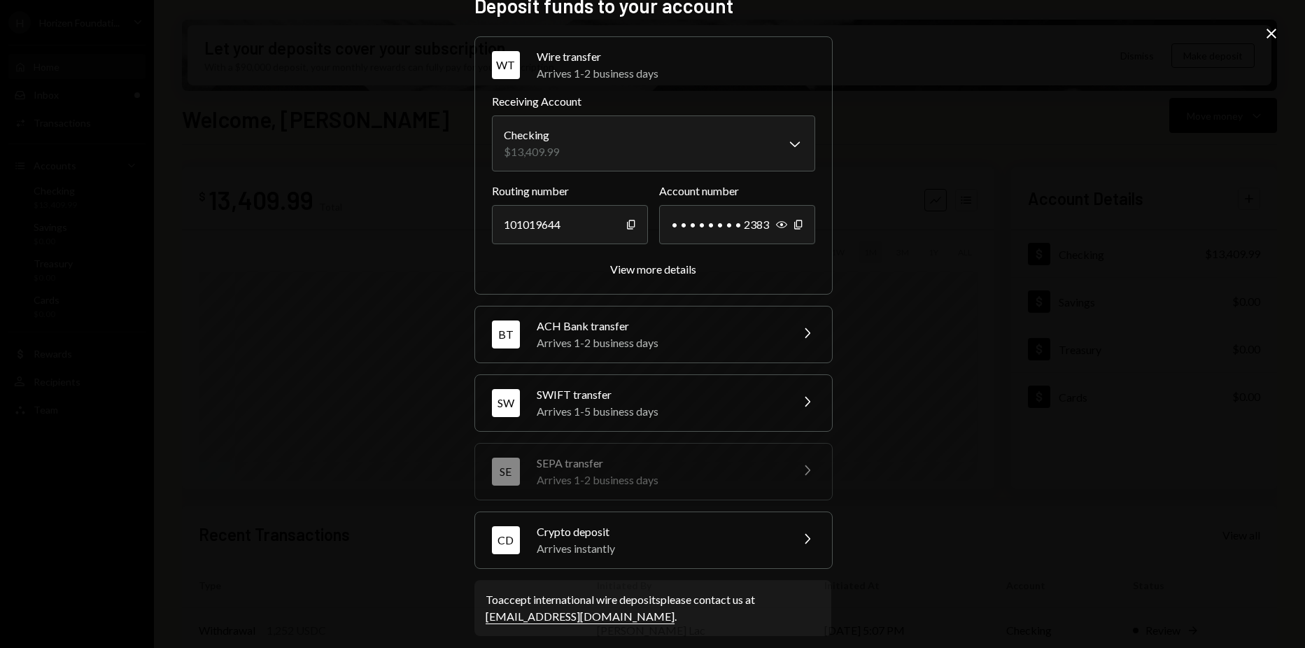
scroll to position [34, 0]
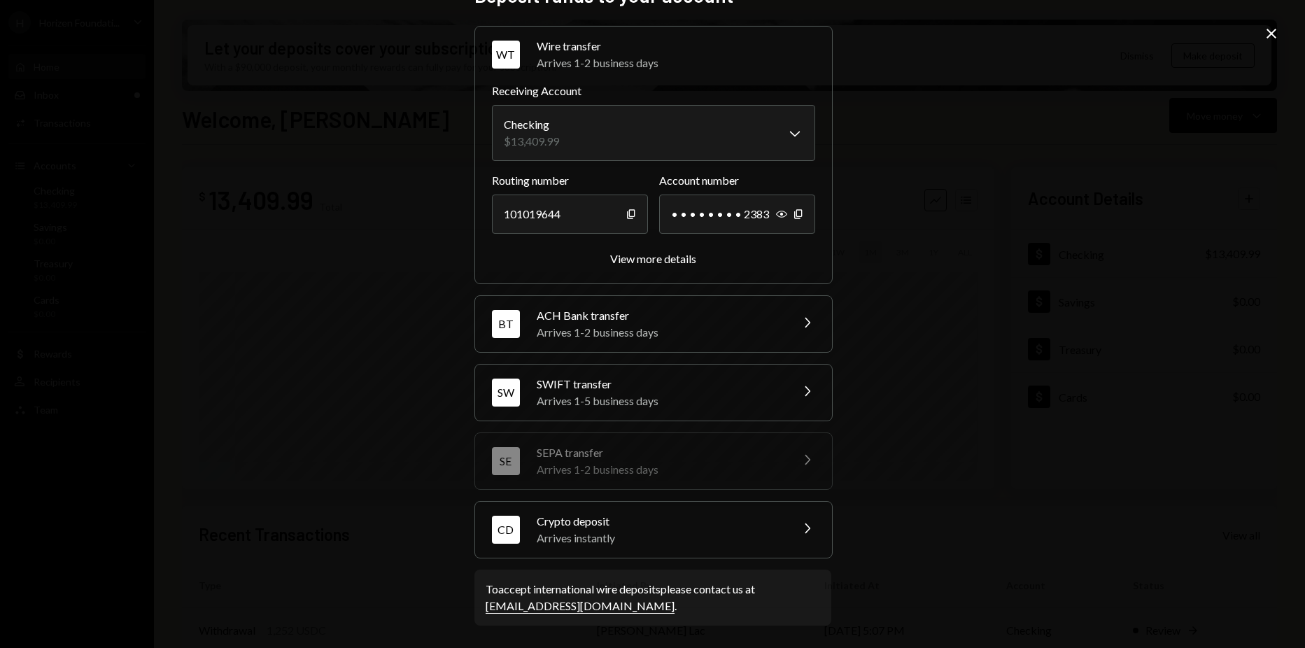
click at [626, 505] on div "CD Crypto deposit Arrives instantly Chevron Right" at bounding box center [653, 530] width 357 height 56
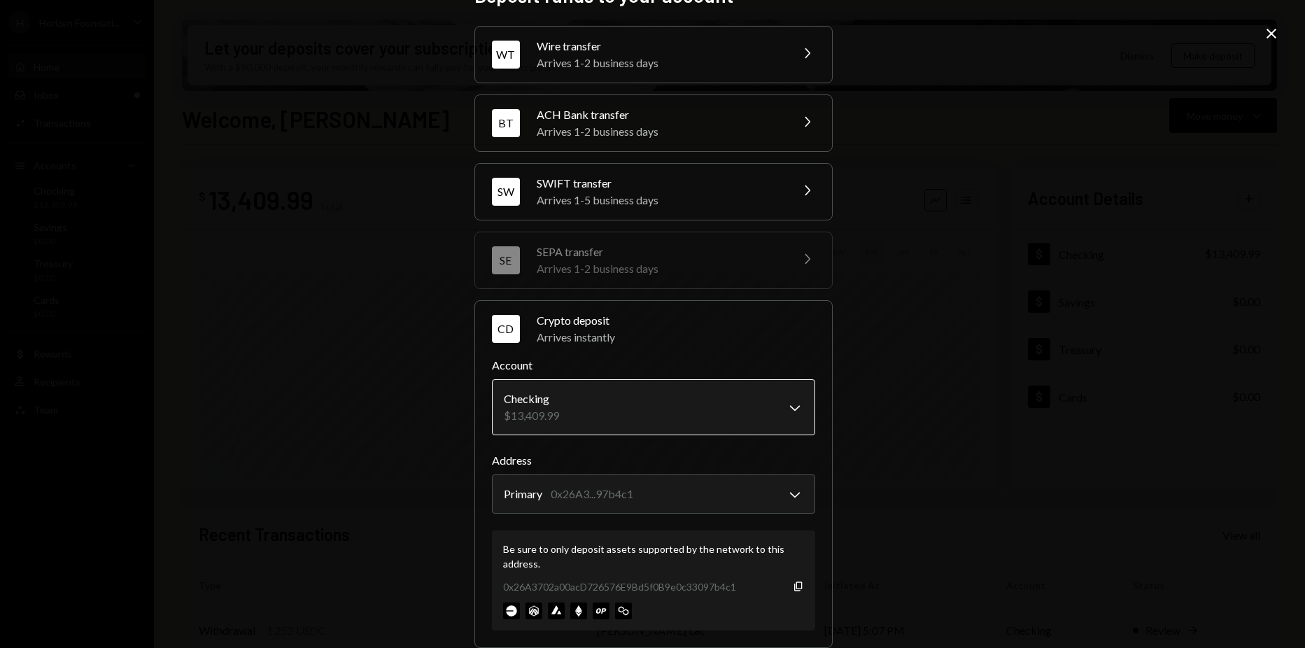
click at [605, 392] on body "H Horizen Foundati... Caret Down Home Home Inbox Inbox Activities Transactions …" at bounding box center [652, 324] width 1305 height 648
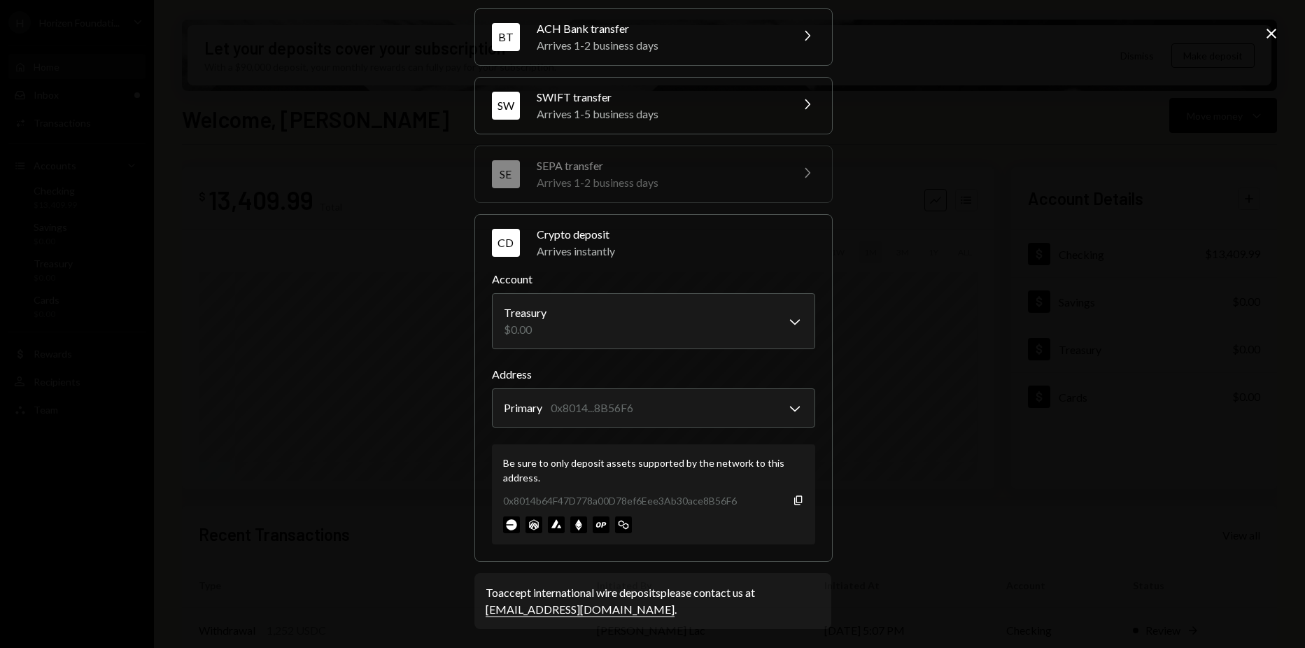
scroll to position [123, 0]
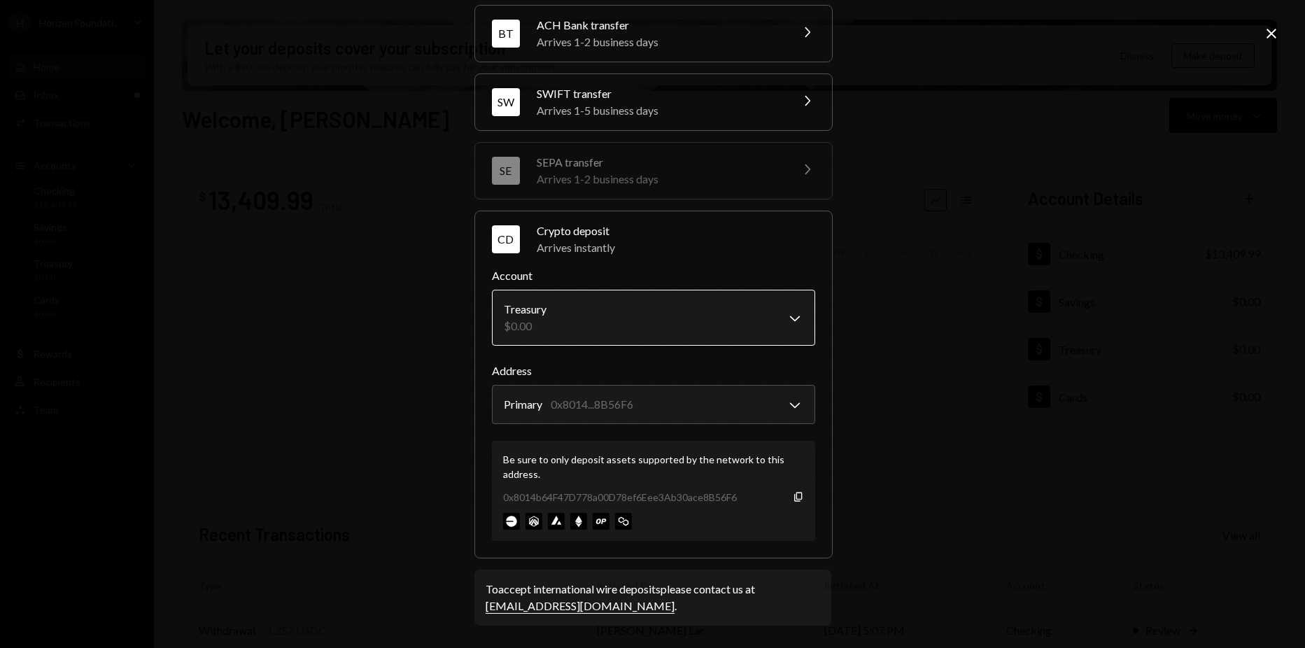
click at [613, 327] on body "H Horizen Foundati... Caret Down Home Home Inbox Inbox Activities Transactions …" at bounding box center [652, 324] width 1305 height 648
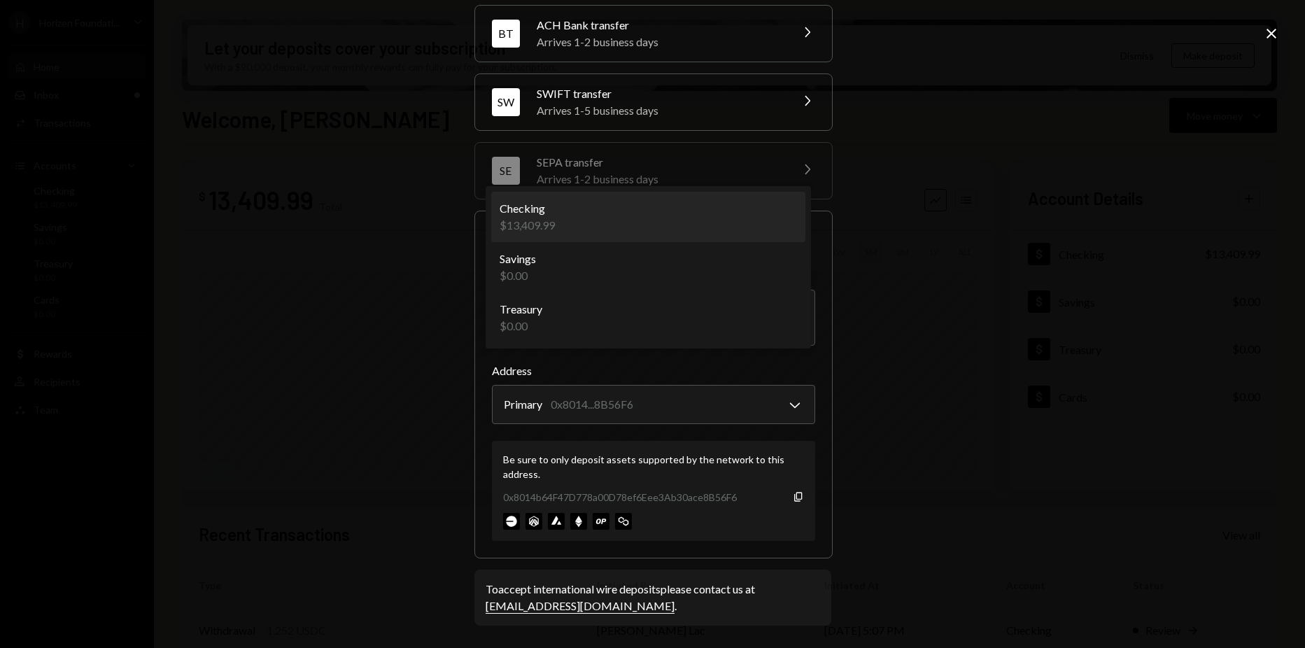
select select "**********"
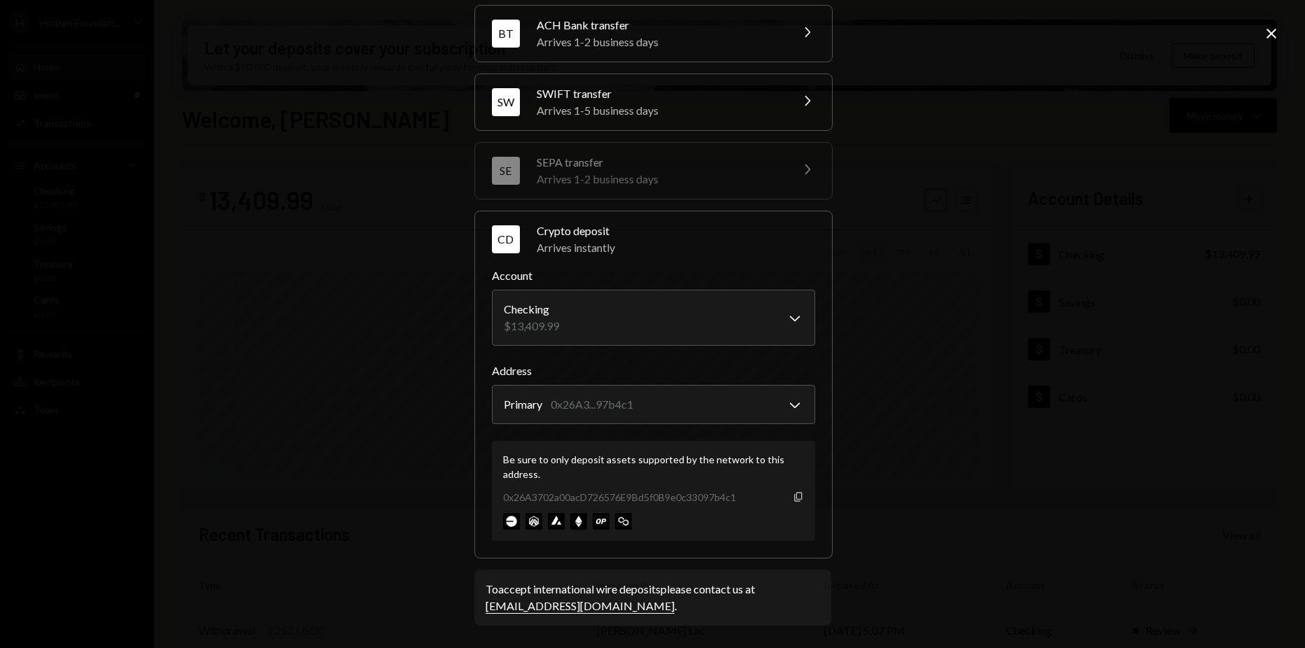
click at [796, 495] on icon "Copy" at bounding box center [798, 496] width 11 height 11
click at [172, 257] on div "**********" at bounding box center [652, 324] width 1305 height 648
click at [426, 283] on div "**********" at bounding box center [652, 324] width 1305 height 648
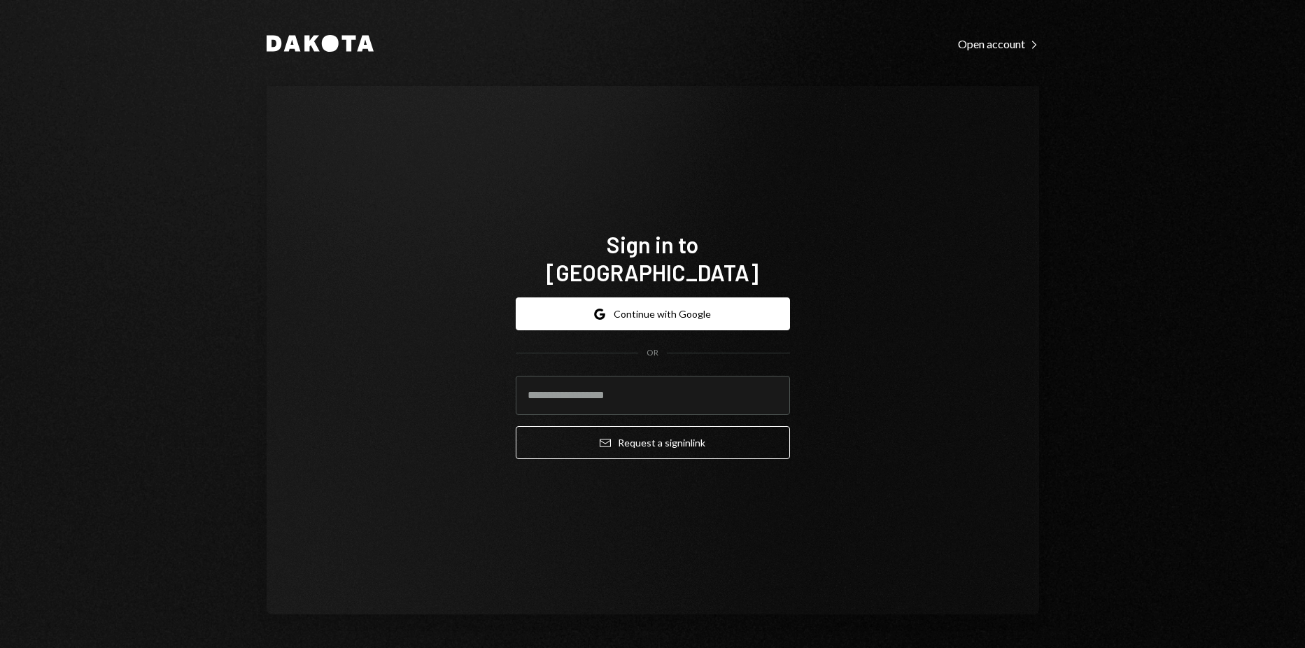
type input "**********"
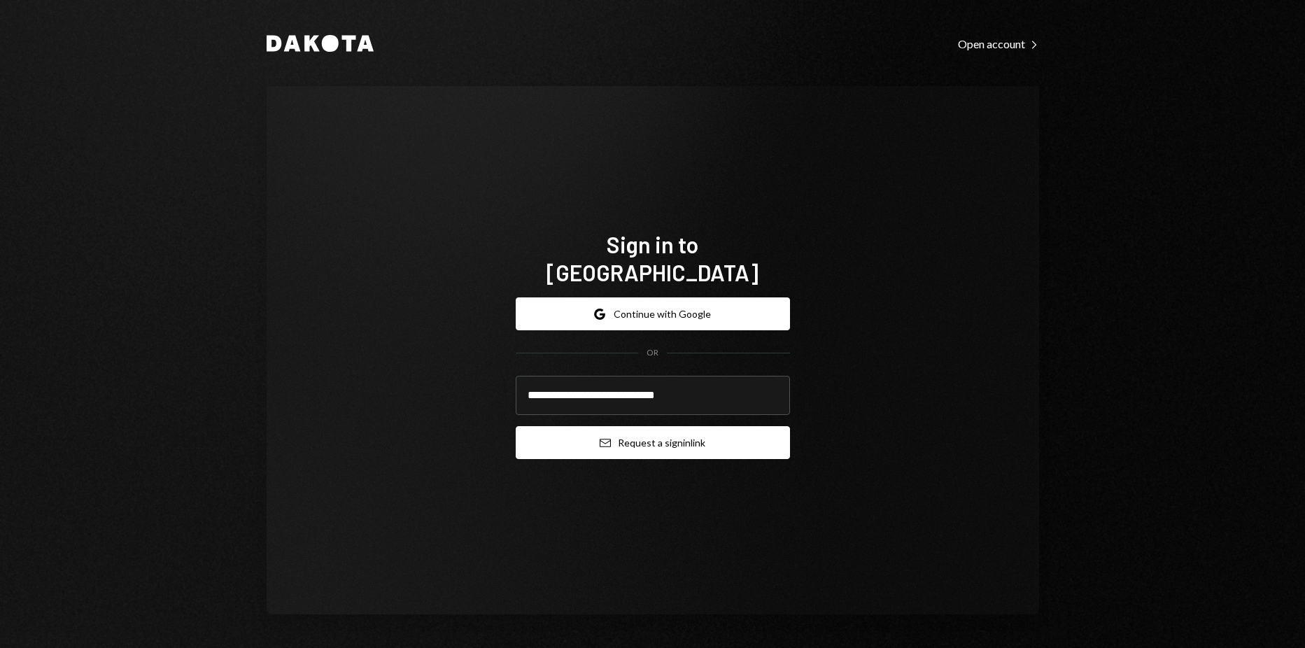
click at [612, 433] on button "Email Request a sign in link" at bounding box center [653, 442] width 274 height 33
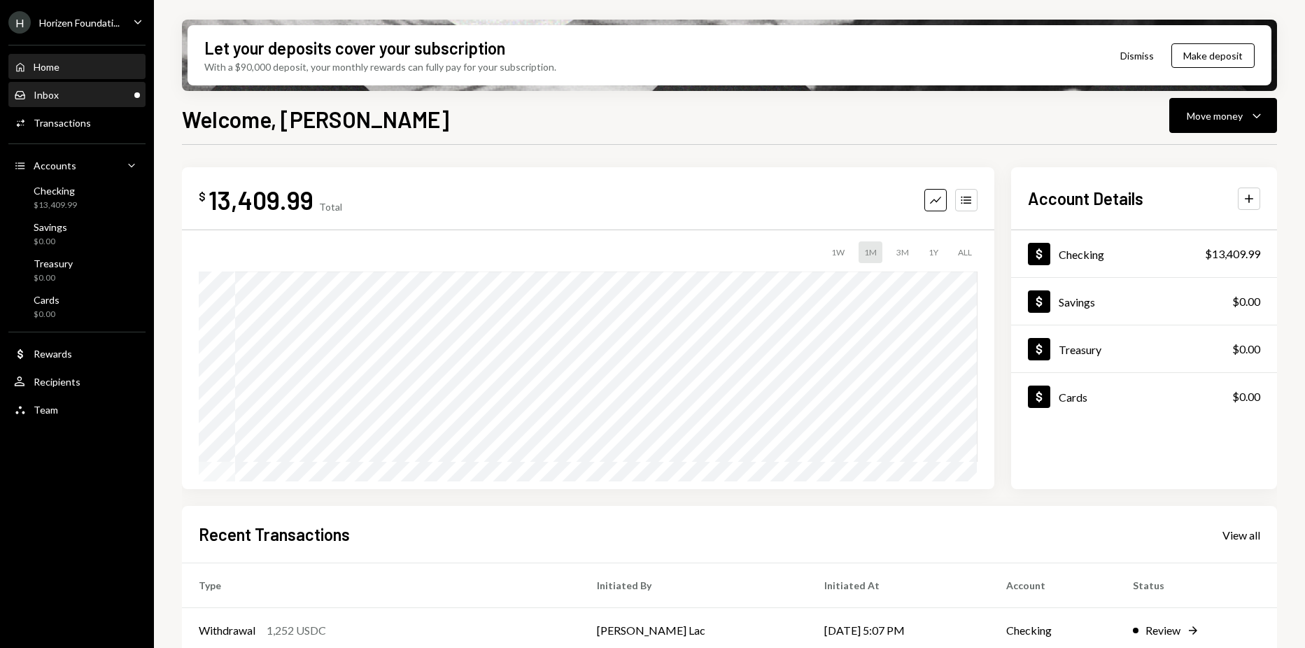
click at [38, 96] on div "Inbox" at bounding box center [46, 95] width 25 height 12
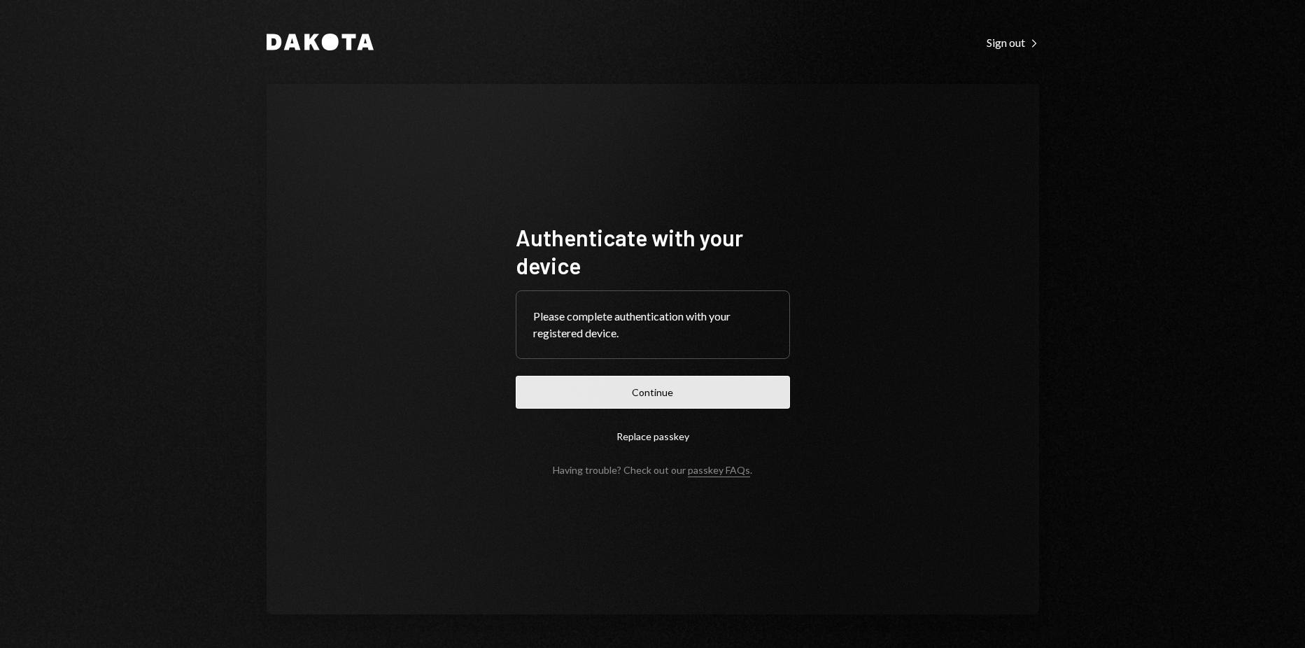
click at [677, 401] on button "Continue" at bounding box center [653, 392] width 274 height 33
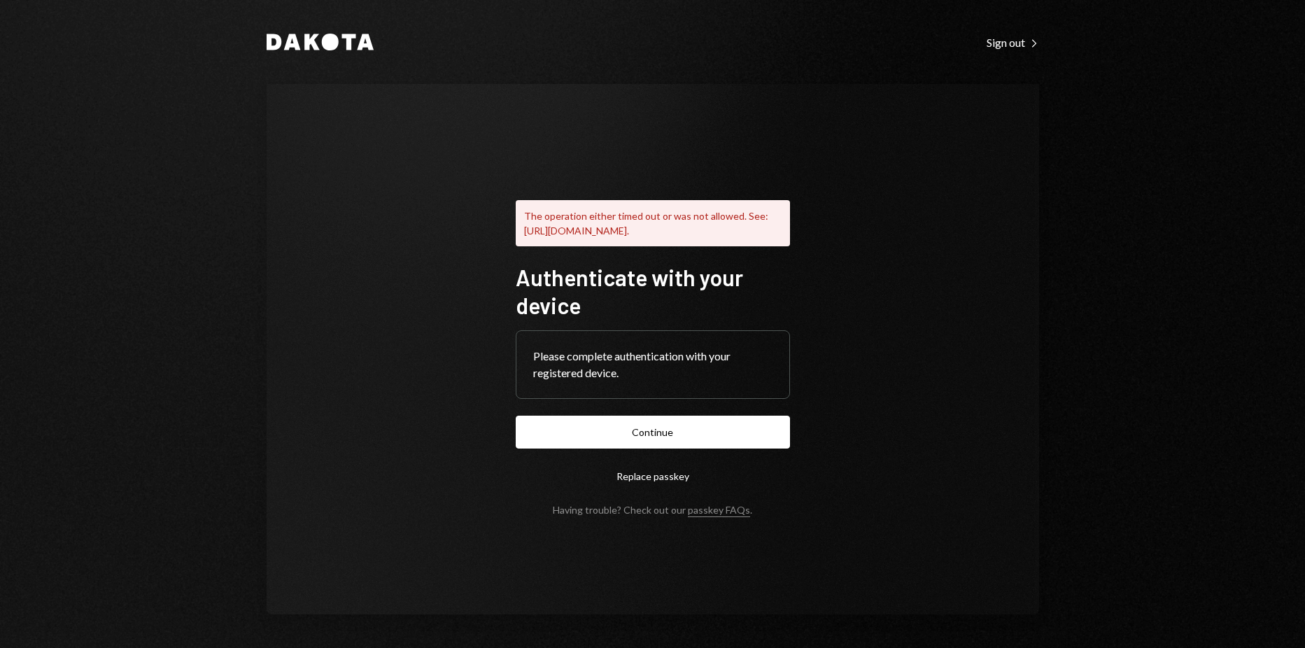
click at [712, 432] on button "Continue" at bounding box center [653, 432] width 274 height 33
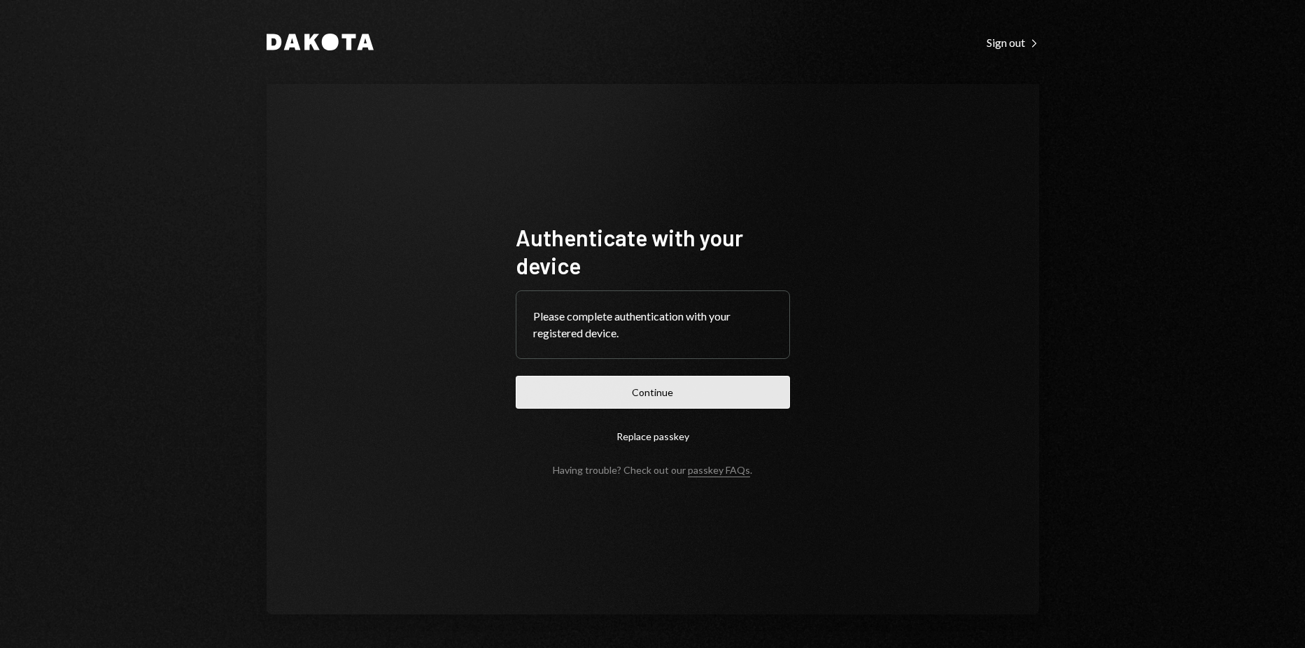
click at [621, 381] on button "Continue" at bounding box center [653, 392] width 274 height 33
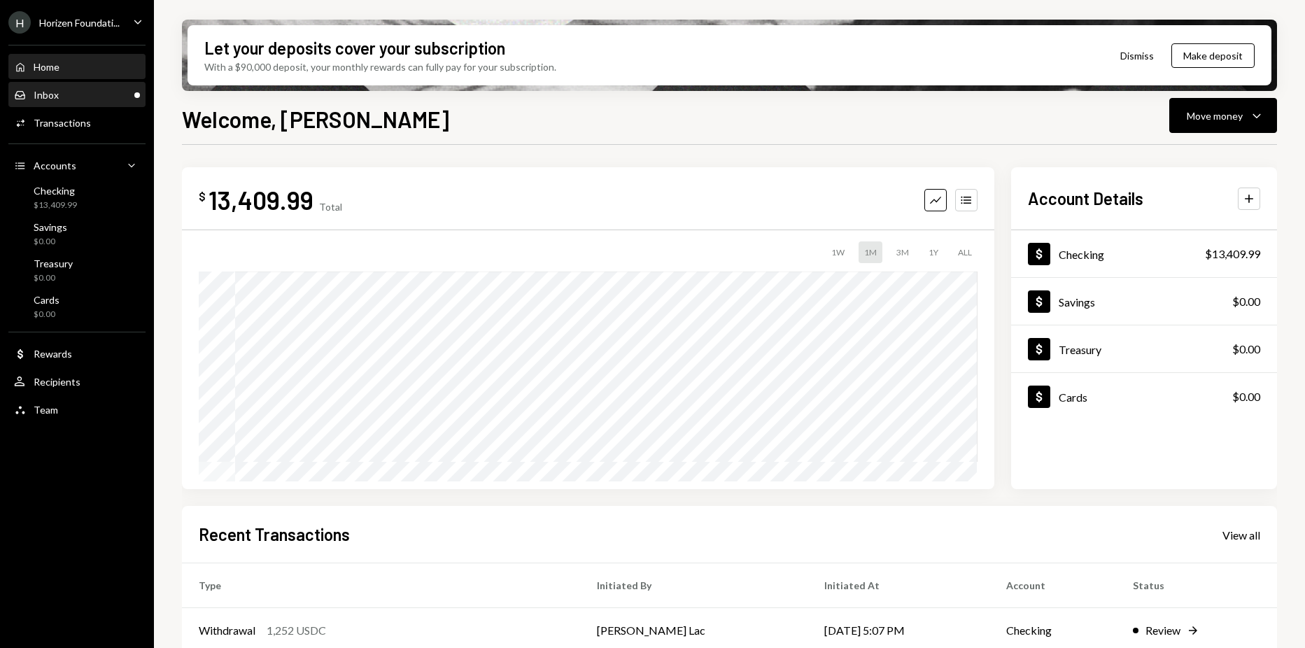
click at [93, 91] on div "Inbox Inbox" at bounding box center [77, 95] width 126 height 13
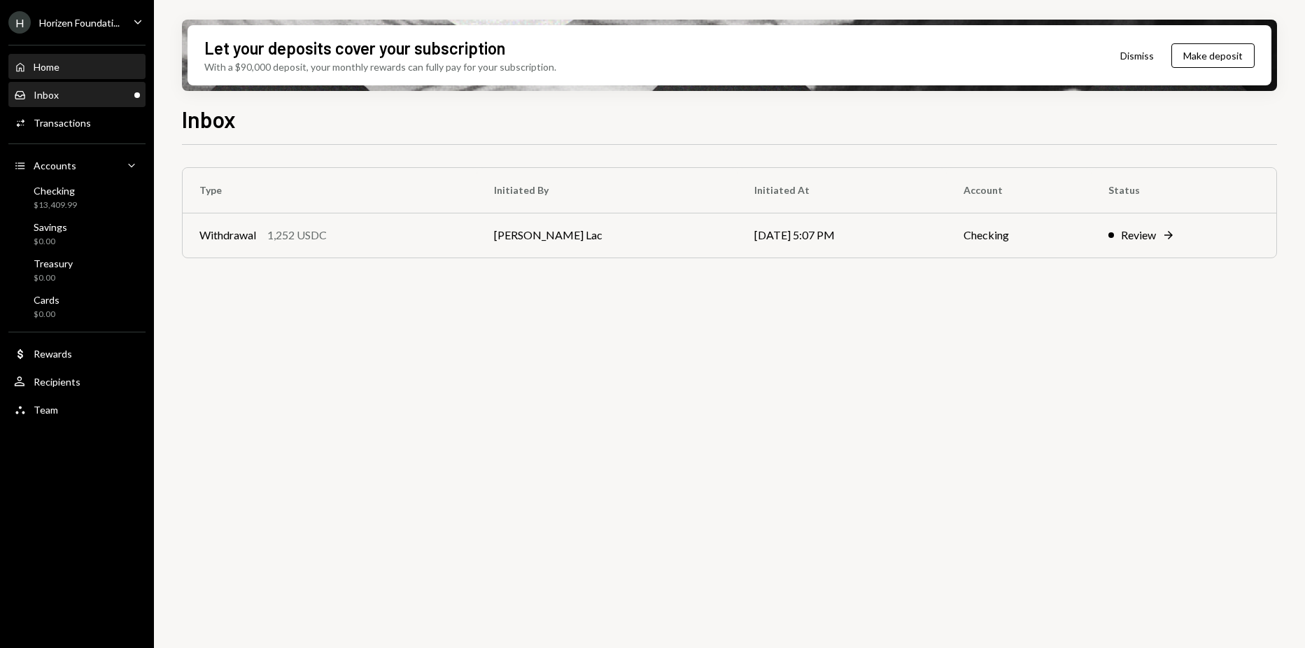
click at [64, 69] on div "Home Home" at bounding box center [77, 67] width 126 height 13
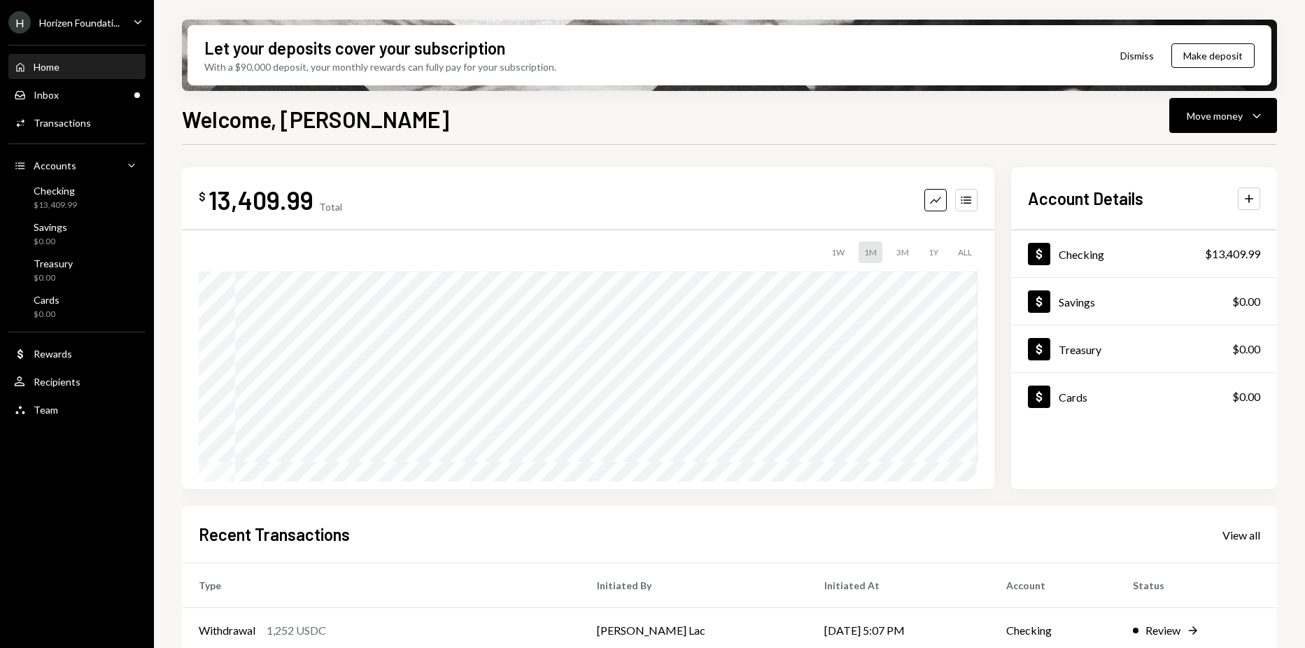
click at [74, 34] on ul "[PERSON_NAME] Foundati... Caret Down Home Home Inbox Inbox Activities Transacti…" at bounding box center [77, 212] width 154 height 425
click at [77, 31] on div "[PERSON_NAME] Foundati..." at bounding box center [63, 22] width 111 height 22
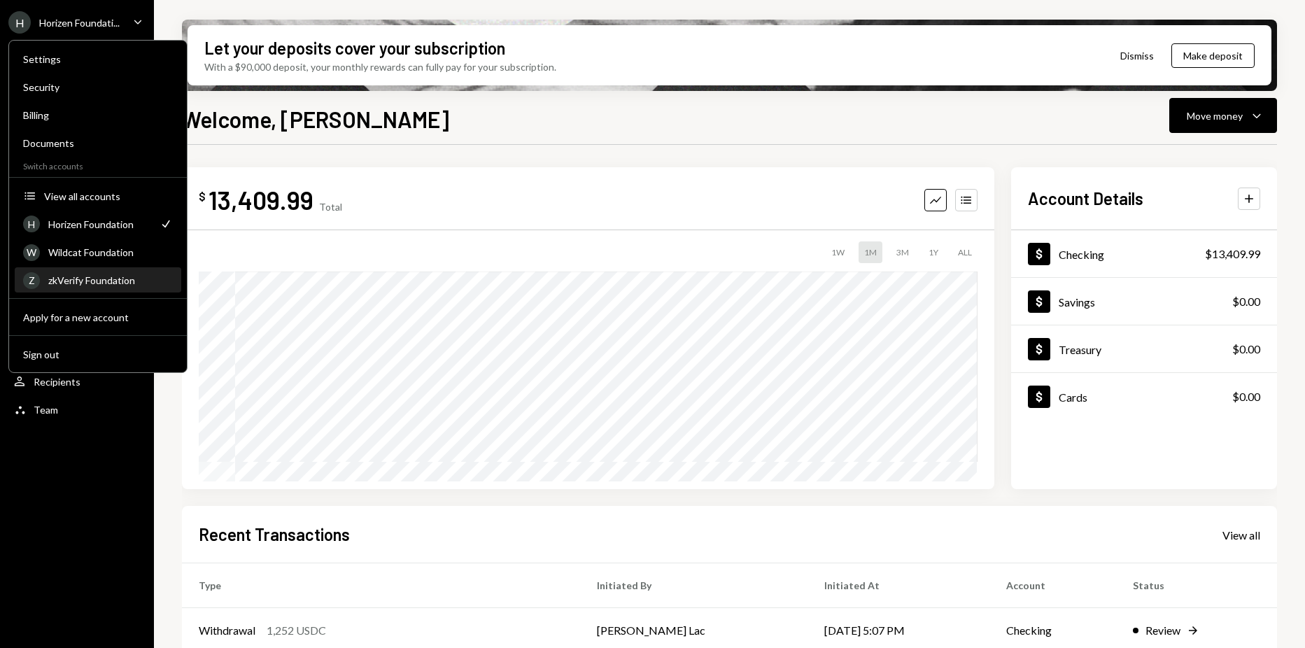
click at [91, 277] on div "zkVerify Foundation" at bounding box center [110, 280] width 125 height 12
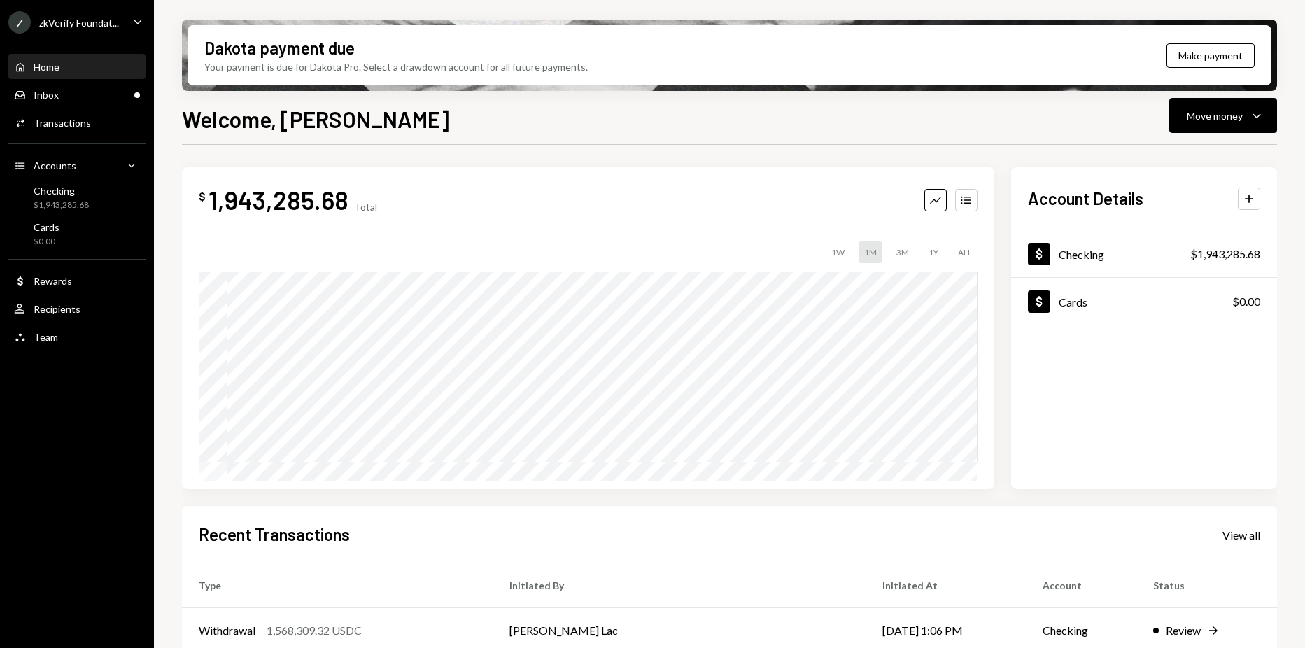
click at [83, 69] on div "Home Home" at bounding box center [77, 67] width 126 height 13
click at [73, 63] on div "Home Home" at bounding box center [77, 67] width 126 height 13
click at [94, 316] on div "User Recipients" at bounding box center [77, 309] width 126 height 24
